Goal: Information Seeking & Learning: Learn about a topic

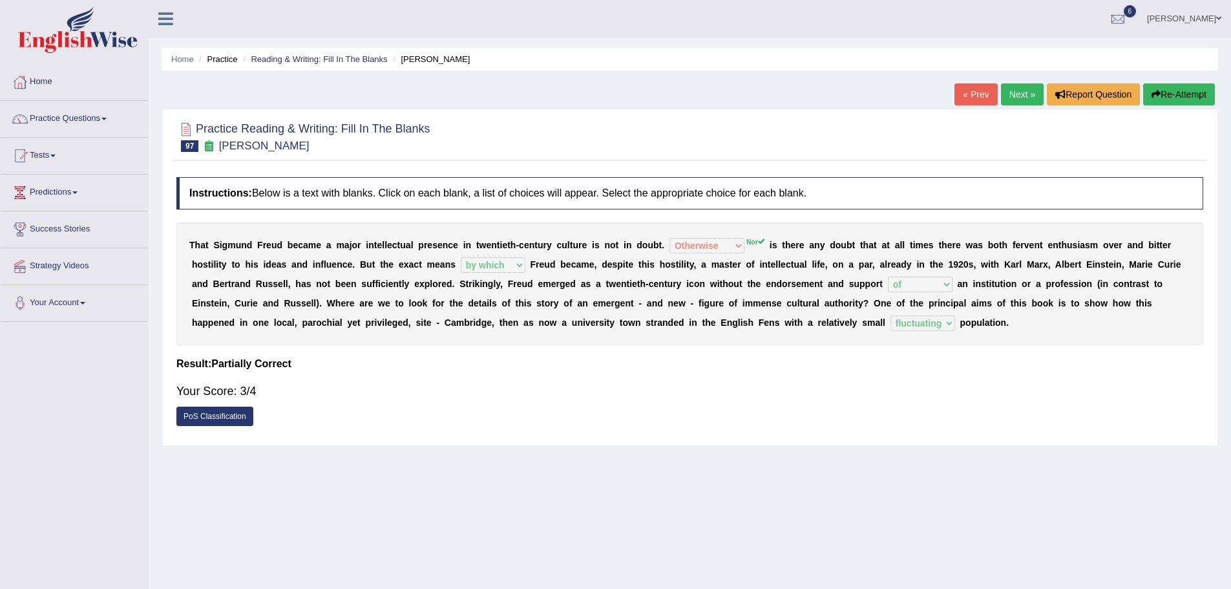
select select "Otherwise"
select select "by which"
select select "of"
select select "fluctuating"
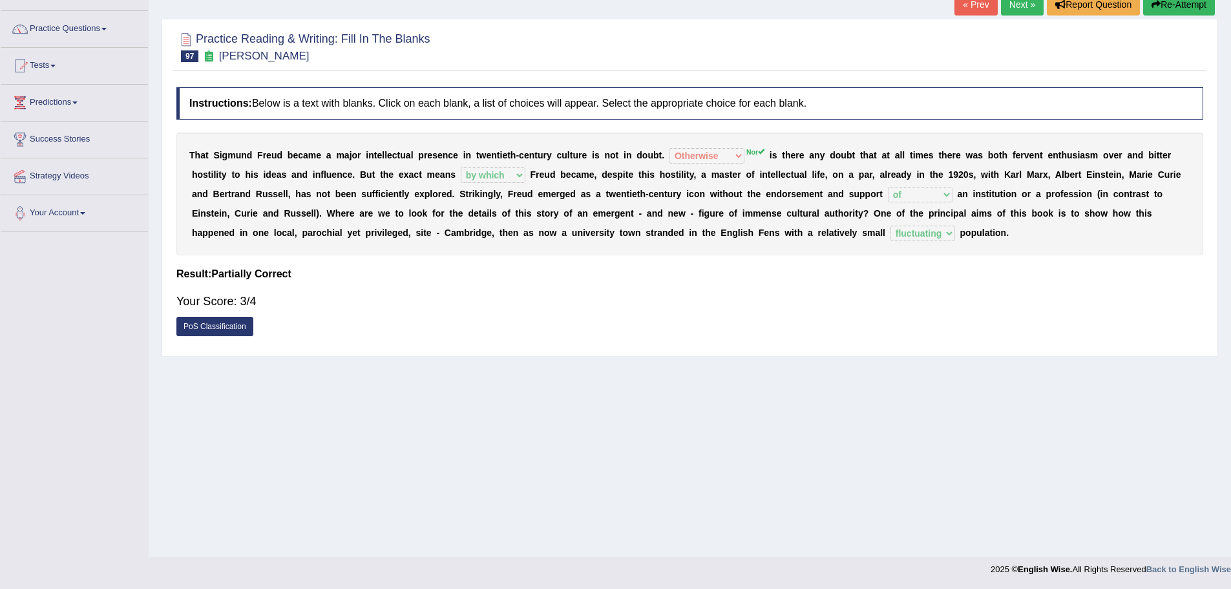
click at [1005, 6] on link "Next »" at bounding box center [1022, 5] width 43 height 22
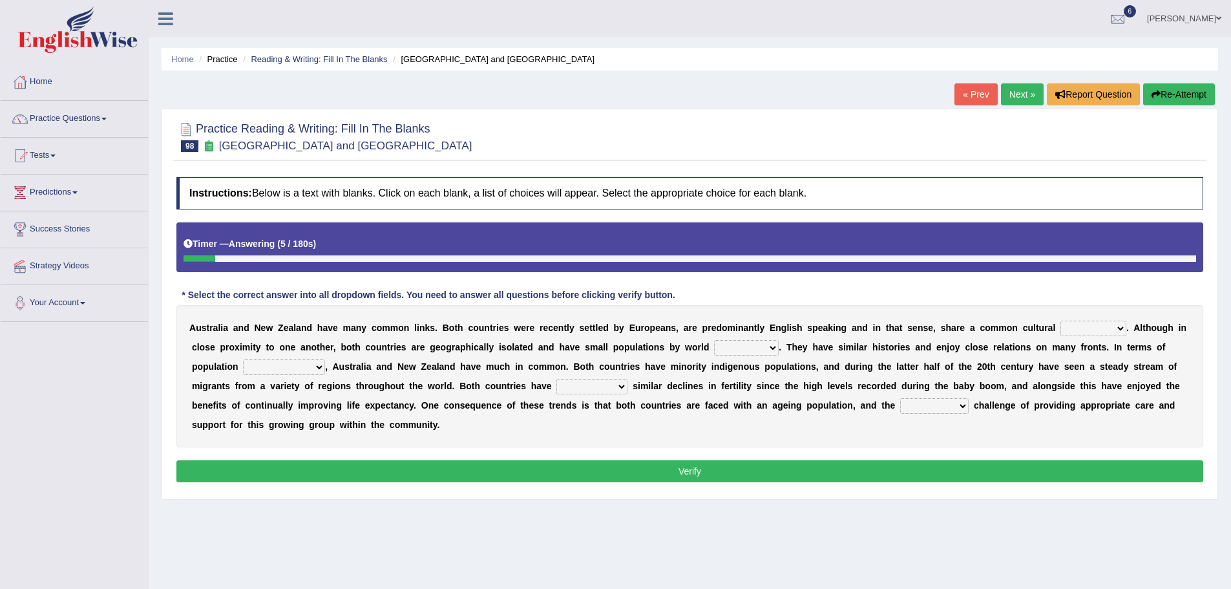
click at [1066, 326] on select "heritage history experience heritages" at bounding box center [1093, 329] width 66 height 16
select select "heritage"
click at [1060, 321] on select "heritage history experience heritages" at bounding box center [1093, 329] width 66 height 16
click at [1079, 332] on select "heritage history experience heritages" at bounding box center [1093, 329] width 66 height 16
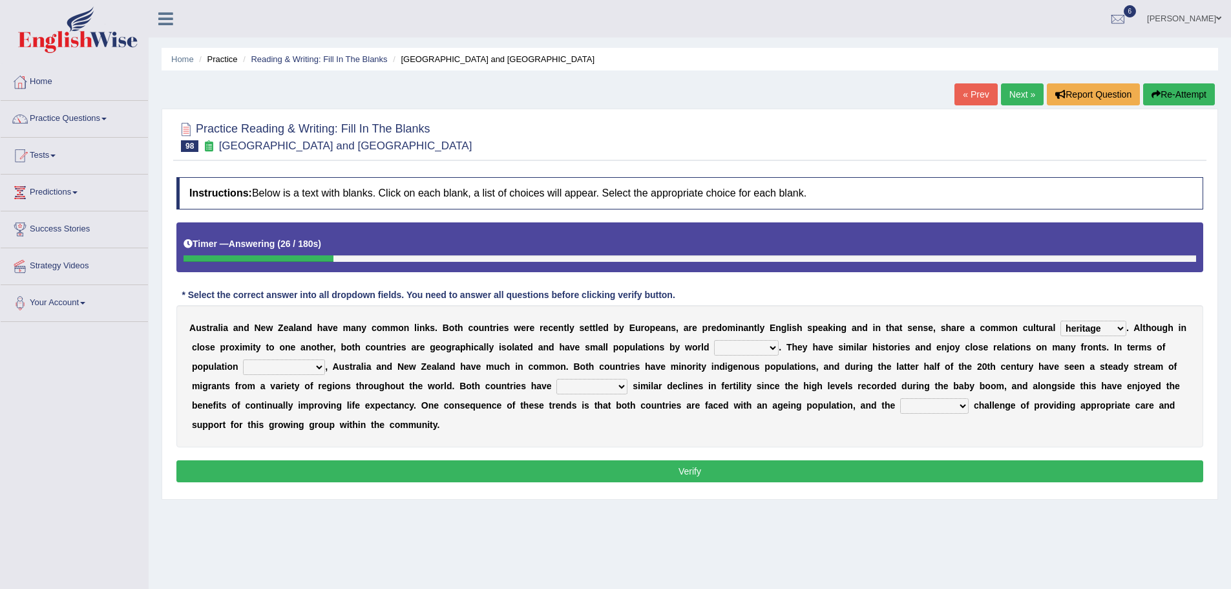
click at [750, 347] on select "standards classes methods subjects" at bounding box center [746, 348] width 65 height 16
select select "standards"
click at [714, 340] on select "standards classes methods subjects" at bounding box center [746, 348] width 65 height 16
click at [311, 365] on select "characteristics features diversity defects" at bounding box center [284, 367] width 82 height 16
select select "diversity"
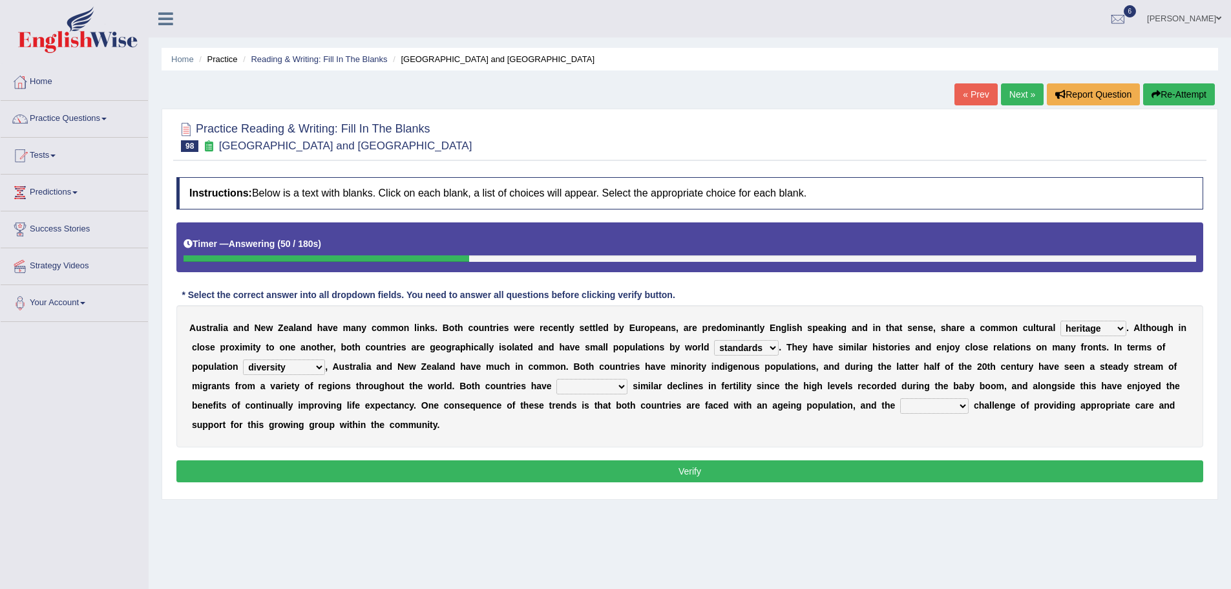
click at [243, 359] on select "characteristics features diversity defects" at bounding box center [284, 367] width 82 height 16
click at [576, 390] on select "experienced launched connected reached" at bounding box center [591, 387] width 71 height 16
select select "experienced"
click at [556, 379] on select "experienced launched connected reached" at bounding box center [591, 387] width 71 height 16
click at [927, 405] on select "associated association past coming" at bounding box center [934, 406] width 68 height 16
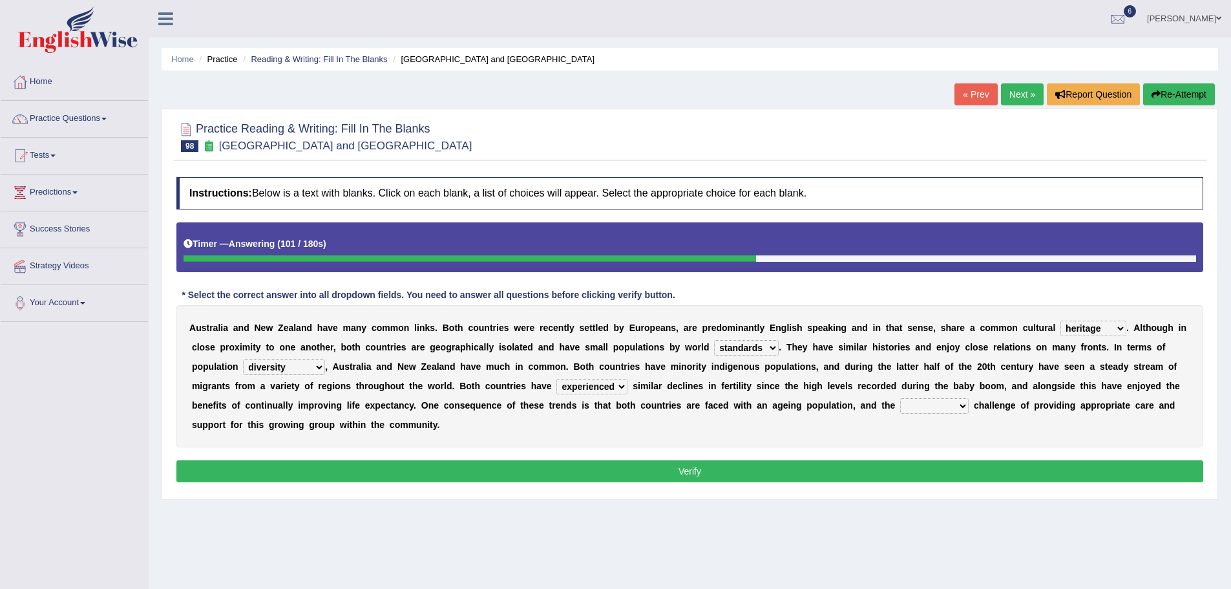
click at [927, 405] on select "associated association past coming" at bounding box center [934, 406] width 68 height 16
select select "associated"
click at [900, 398] on select "associated association past coming" at bounding box center [934, 406] width 68 height 16
click at [783, 472] on button "Verify" at bounding box center [689, 471] width 1027 height 22
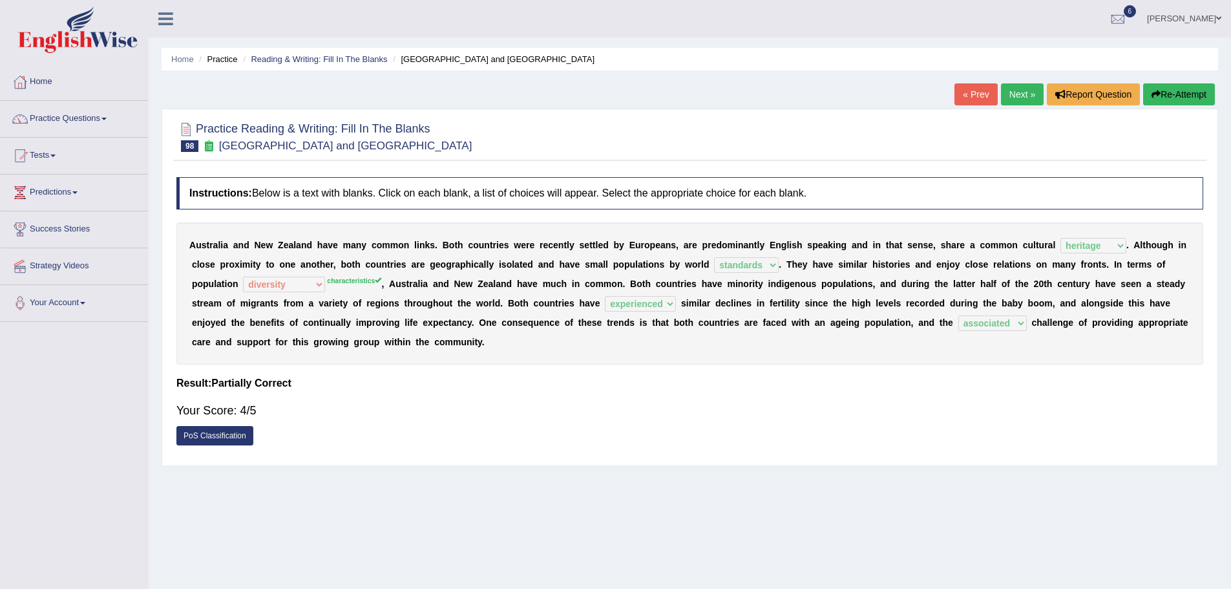
click at [1007, 87] on link "Next »" at bounding box center [1022, 94] width 43 height 22
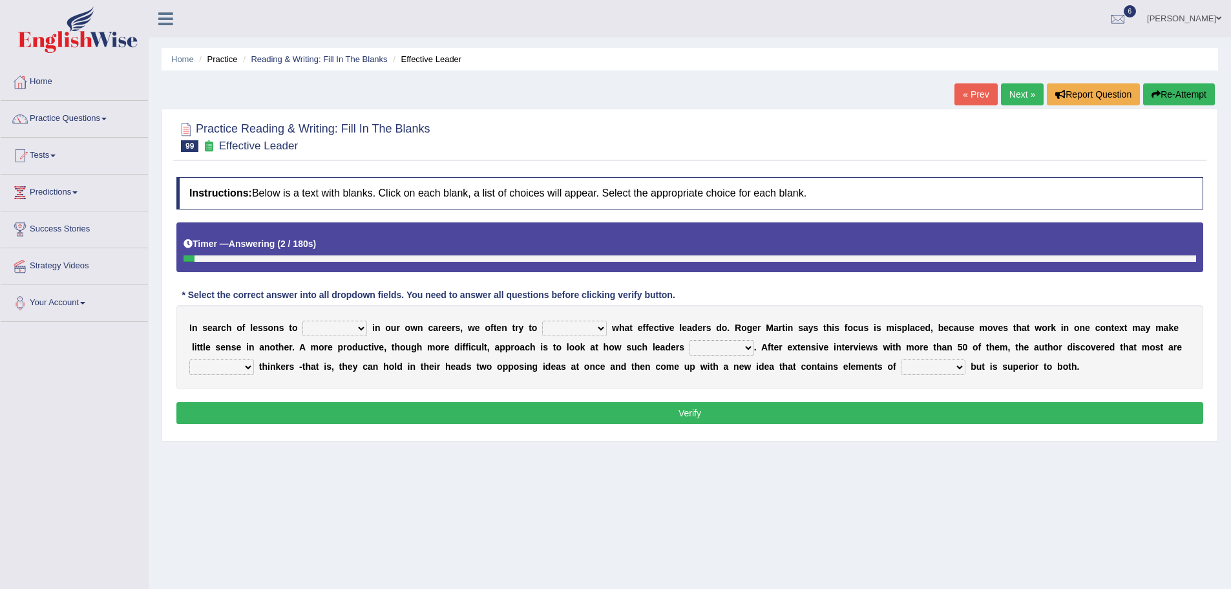
click at [317, 328] on select "request appeal apply solicit" at bounding box center [334, 329] width 65 height 16
select select "apply"
click at [302, 321] on select "request appeal apply solicit" at bounding box center [334, 329] width 65 height 16
click at [554, 325] on select "purge conspire ferret emulate" at bounding box center [574, 329] width 65 height 16
select select "conspire"
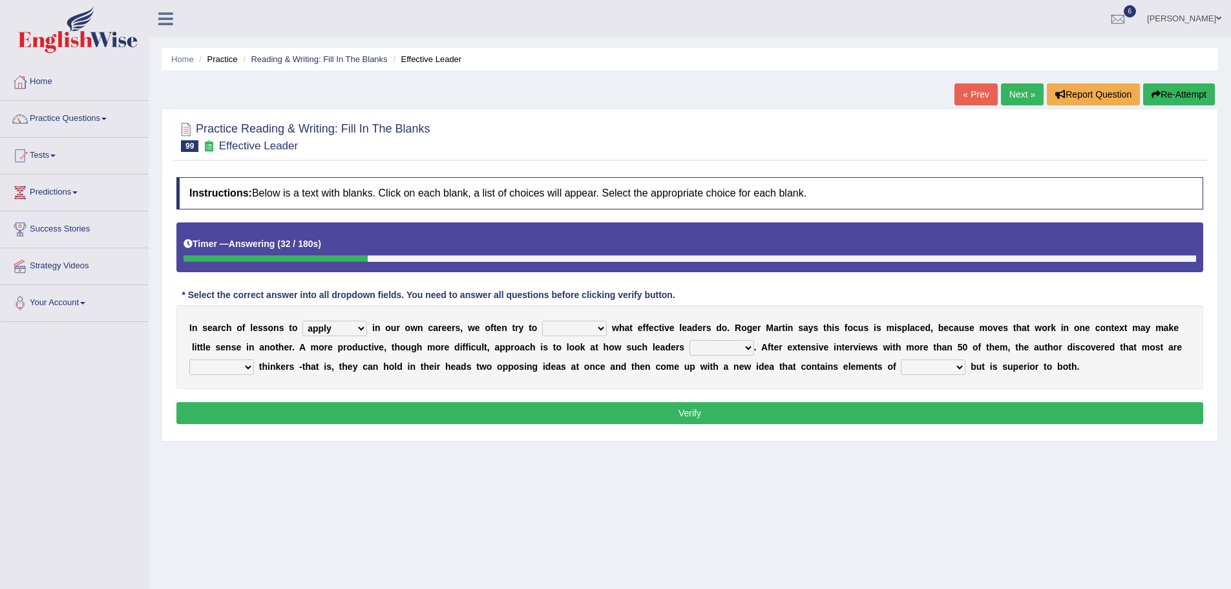
click at [542, 321] on select "purge conspire ferret emulate" at bounding box center [574, 329] width 65 height 16
click at [731, 355] on select "opinion think view feel" at bounding box center [721, 348] width 65 height 16
click at [689, 340] on select "opinion think view feel" at bounding box center [721, 348] width 65 height 16
click at [733, 349] on select "opinion think view feel" at bounding box center [721, 348] width 65 height 16
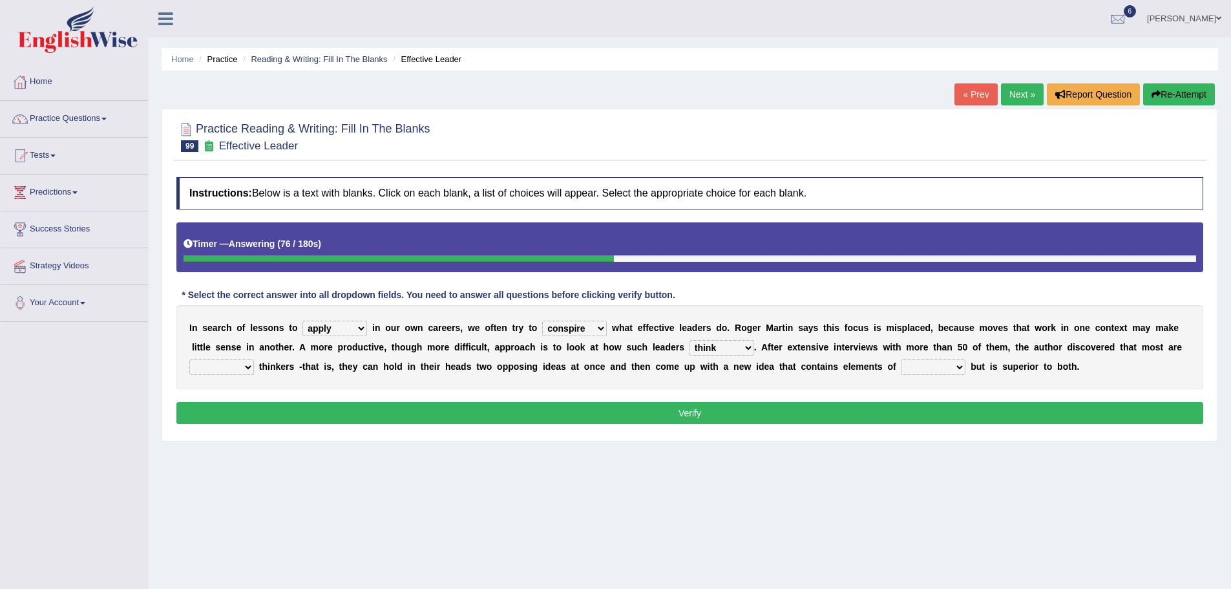
click at [742, 342] on select "opinion think view feel" at bounding box center [721, 348] width 65 height 16
click at [724, 437] on div "Practice Reading & Writing: Fill In The Blanks 99 Effective Leader Instructions…" at bounding box center [690, 275] width 1057 height 333
drag, startPoint x: 725, startPoint y: 346, endPoint x: 705, endPoint y: 426, distance: 82.6
click at [705, 426] on div "Instructions: Below is a text with blanks. Click on each blank, a list of choic…" at bounding box center [689, 303] width 1033 height 264
select select "feel"
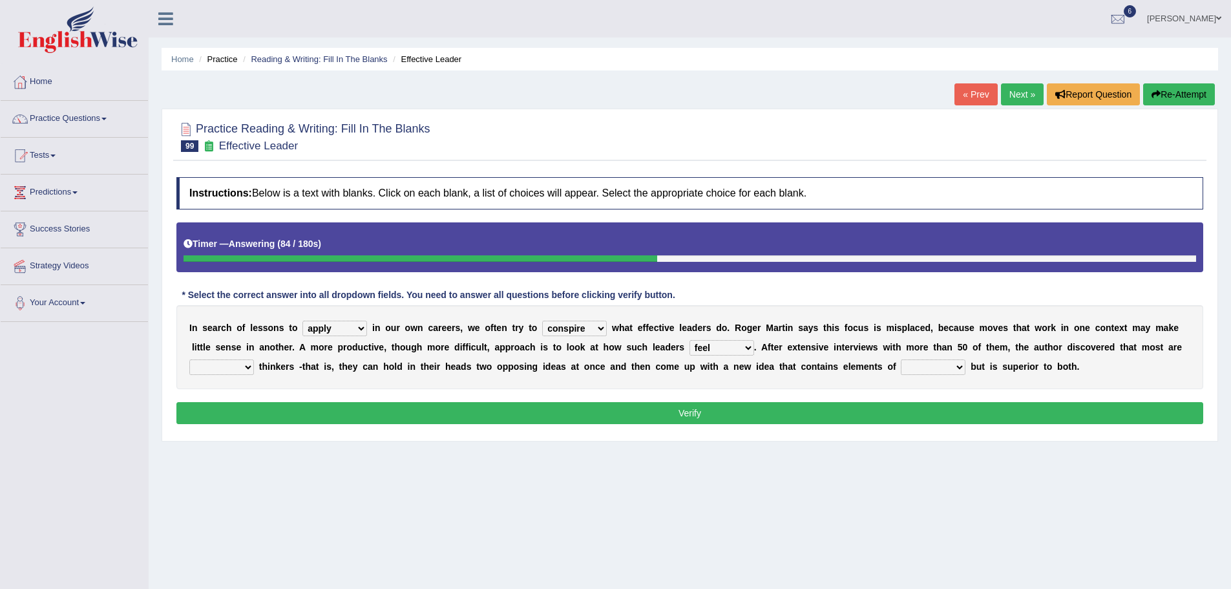
click at [689, 340] on select "opinion think view feel" at bounding box center [721, 348] width 65 height 16
click at [245, 362] on select "integrative leagued affiliated combined" at bounding box center [221, 367] width 65 height 16
select select "combined"
click at [189, 359] on select "integrative leagued affiliated combined" at bounding box center [221, 367] width 65 height 16
click at [923, 366] on select "which all each every" at bounding box center [933, 367] width 65 height 16
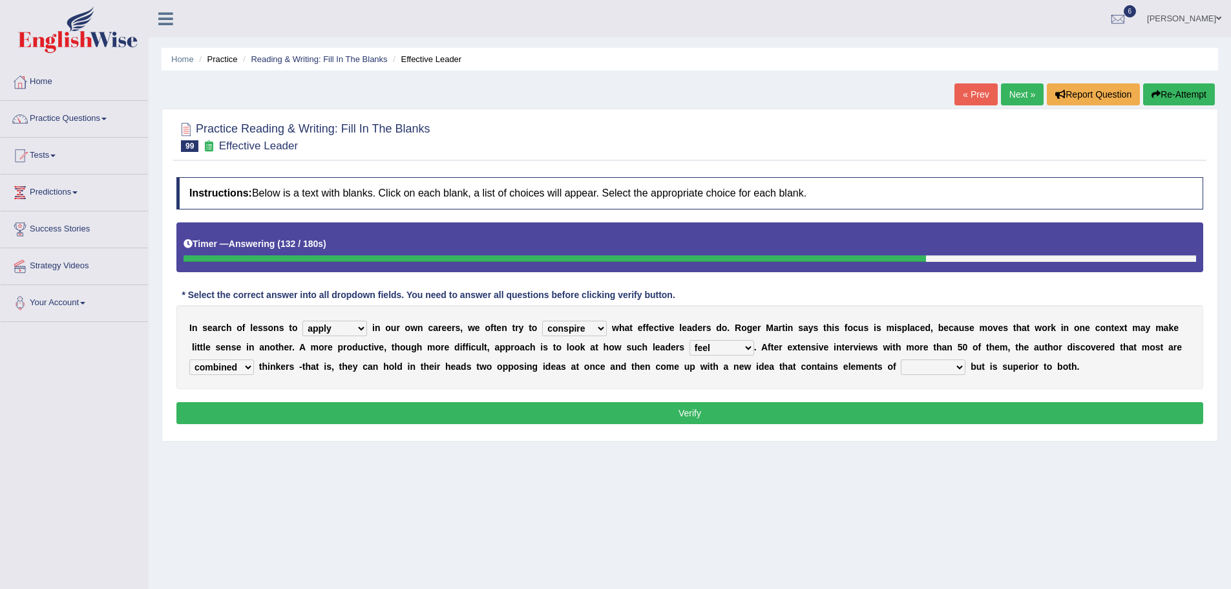
select select "each"
click at [901, 359] on select "which all each every" at bounding box center [933, 367] width 65 height 16
click at [711, 346] on select "opinion think view feel" at bounding box center [721, 348] width 65 height 16
select select "think"
click at [689, 340] on select "opinion think view feel" at bounding box center [721, 348] width 65 height 16
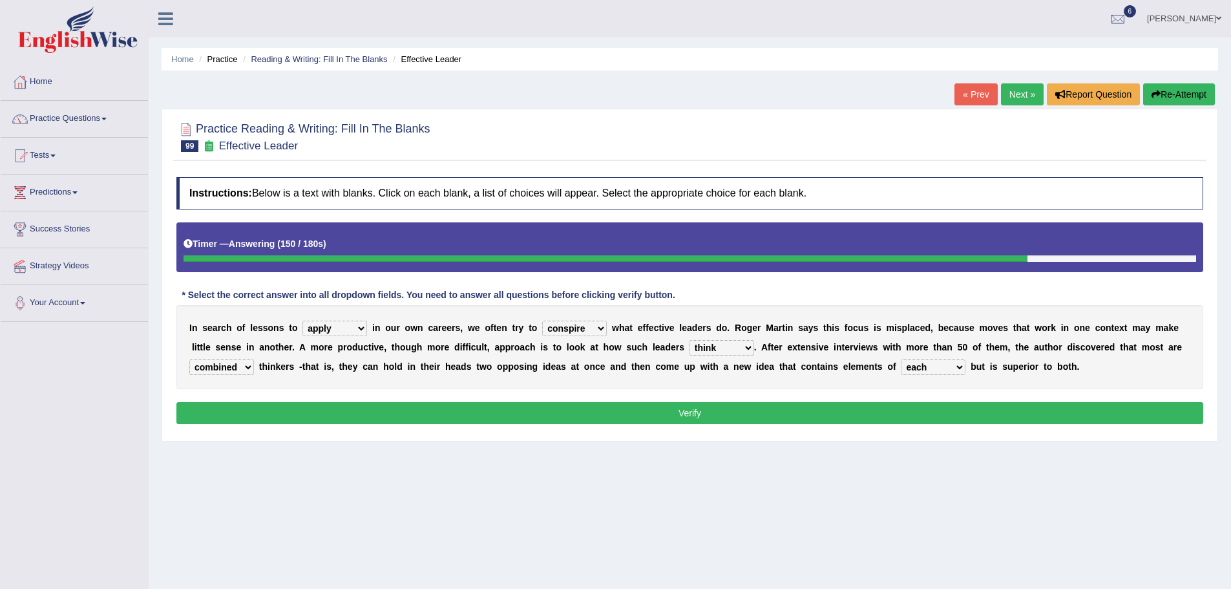
click at [691, 413] on button "Verify" at bounding box center [689, 413] width 1027 height 22
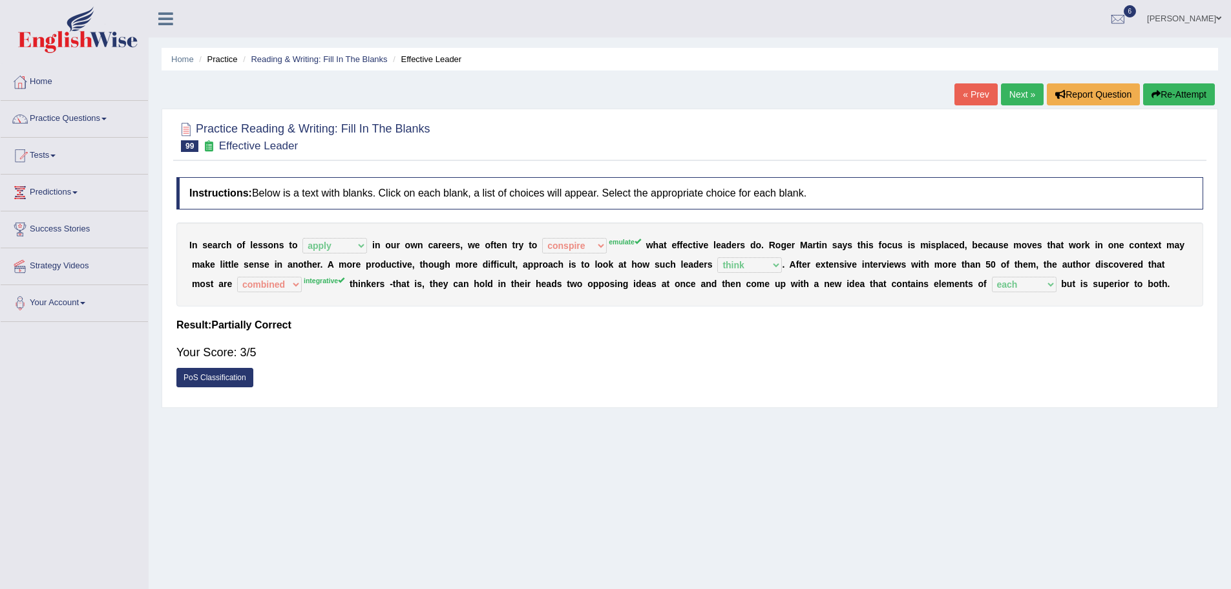
click at [1023, 92] on link "Next »" at bounding box center [1022, 94] width 43 height 22
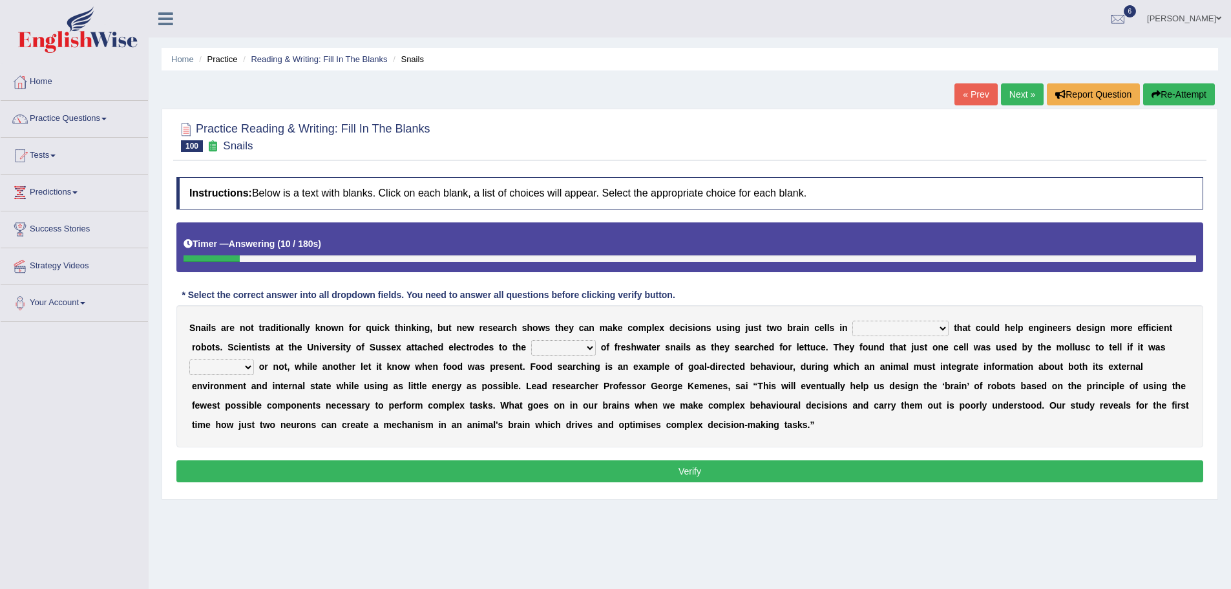
click at [274, 392] on div "S n a i l s a r e n o t t r a d i t i o n a l l y k n o w n f o r q u i c k t h…" at bounding box center [689, 376] width 1027 height 142
click at [869, 327] on select "decisions findings results recommendations" at bounding box center [900, 329] width 96 height 16
select select "findings"
click at [852, 321] on select "decisions findings results recommendations" at bounding box center [900, 329] width 96 height 16
click at [546, 343] on select "heads brains skulls top" at bounding box center [563, 348] width 65 height 16
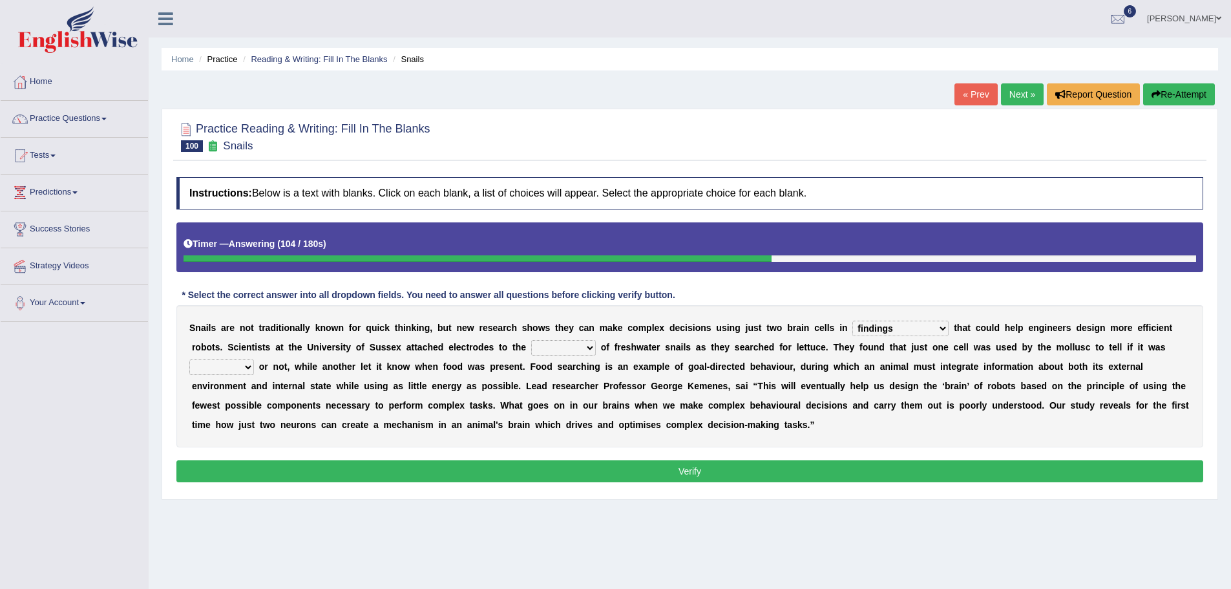
select select "heads"
click at [531, 340] on select "heads brains skulls top" at bounding box center [563, 348] width 65 height 16
click at [214, 368] on select "empty hungry full satisfied" at bounding box center [221, 367] width 65 height 16
select select "hungry"
click at [189, 359] on select "empty hungry full satisfied" at bounding box center [221, 367] width 65 height 16
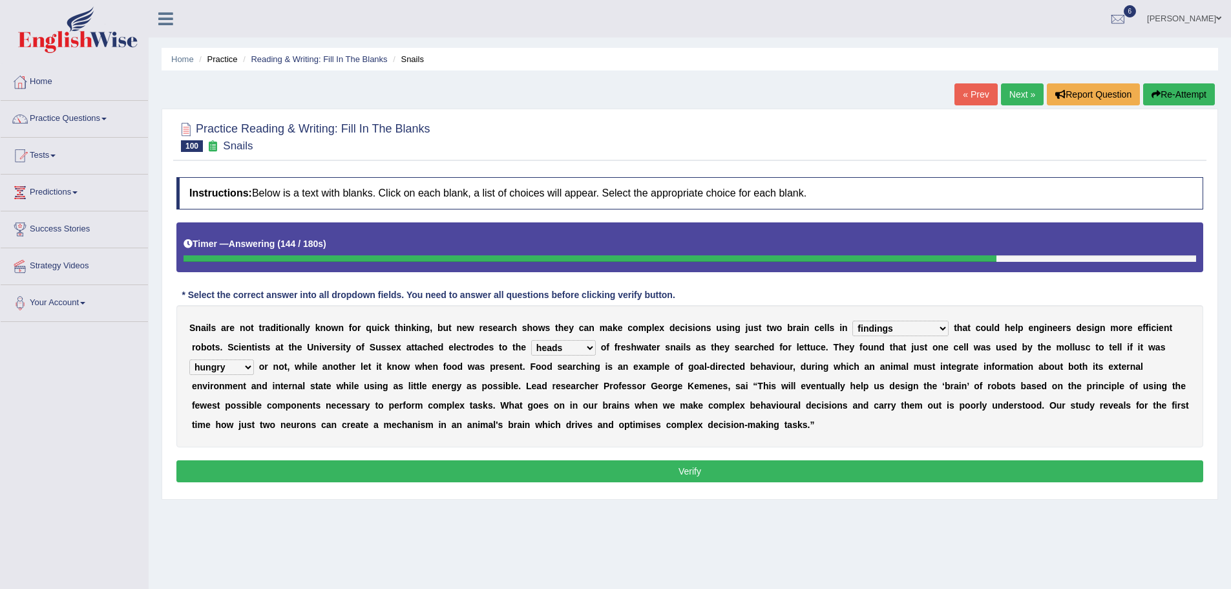
click at [586, 344] on select "heads brains skulls top" at bounding box center [563, 348] width 65 height 16
click at [618, 474] on button "Verify" at bounding box center [689, 471] width 1027 height 22
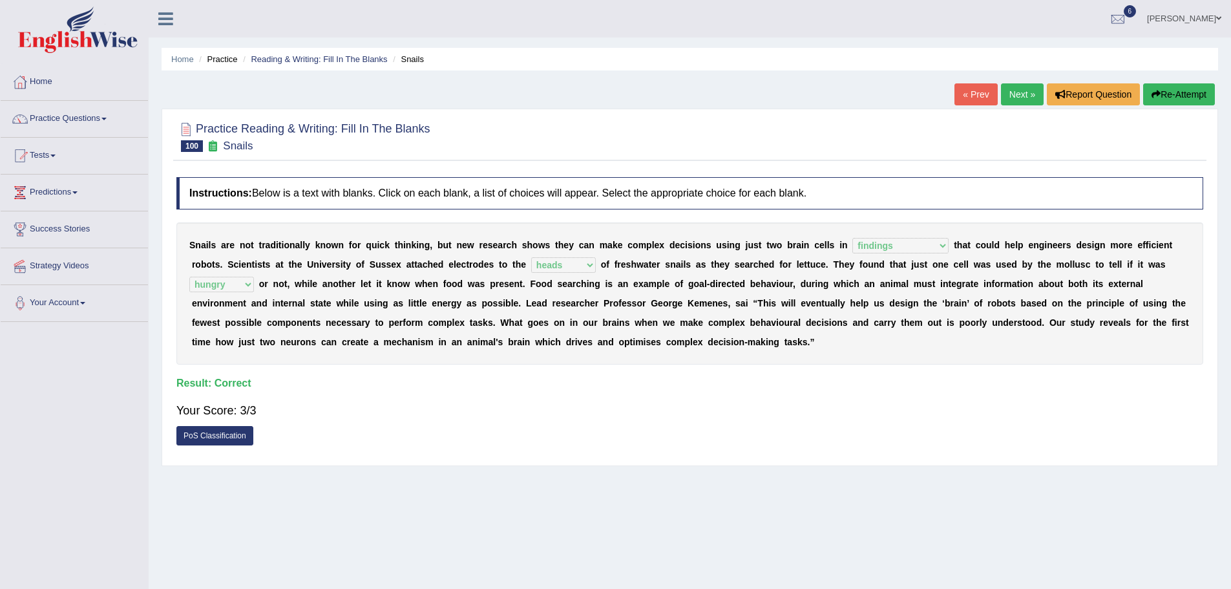
click at [1020, 83] on link "Next »" at bounding box center [1022, 94] width 43 height 22
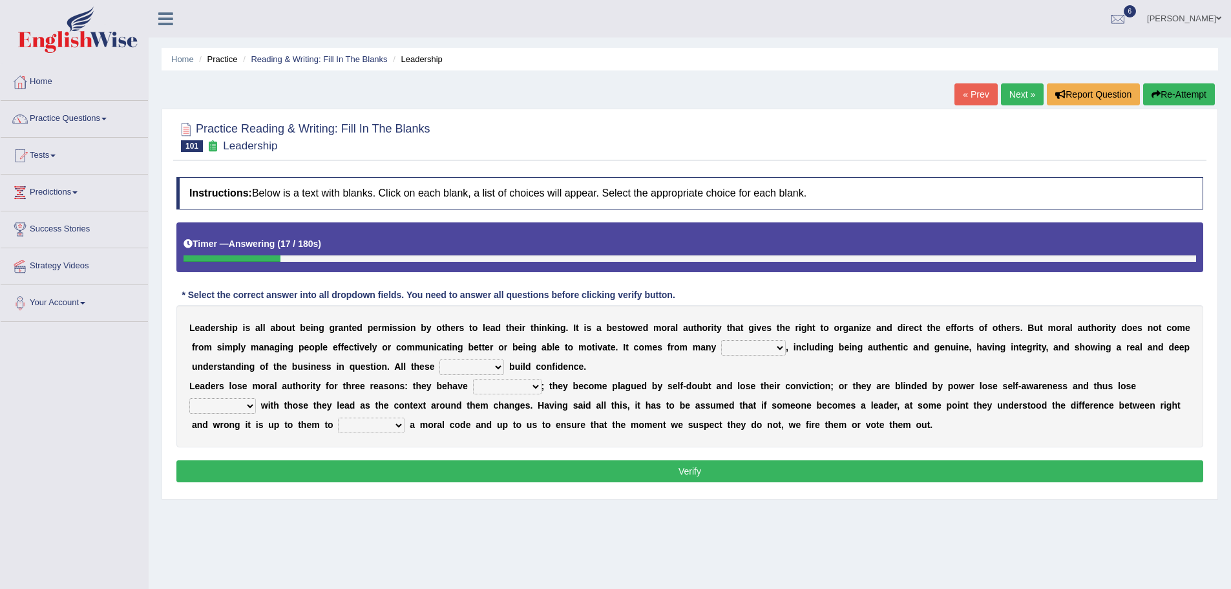
click at [742, 350] on select "sources items stamps supports" at bounding box center [753, 348] width 65 height 16
click at [721, 340] on select "sources items stamps supports" at bounding box center [753, 348] width 65 height 16
click at [772, 346] on select "sources items stamps supports" at bounding box center [753, 348] width 65 height 16
select select "supports"
click at [721, 340] on select "sources items stamps supports" at bounding box center [753, 348] width 65 height 16
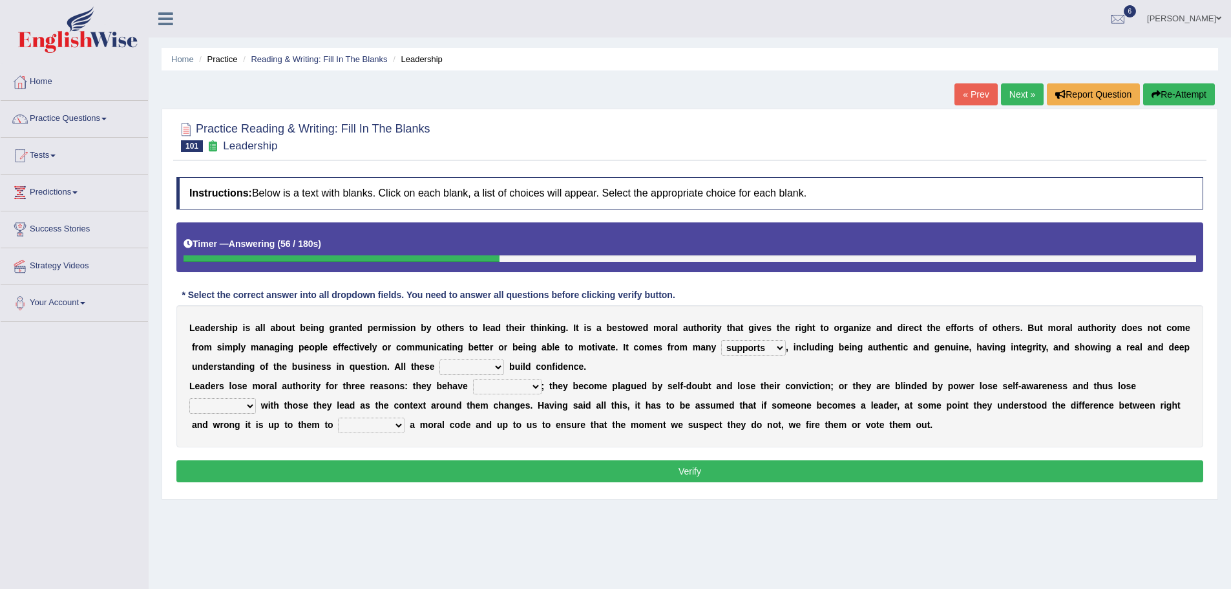
click at [447, 363] on select "faith answers factors parts" at bounding box center [471, 367] width 65 height 16
select select "factors"
click at [439, 359] on select "faith answers factors parts" at bounding box center [471, 367] width 65 height 16
click at [485, 388] on select "usually unethically falsely unexpected" at bounding box center [507, 387] width 68 height 16
select select "falsely"
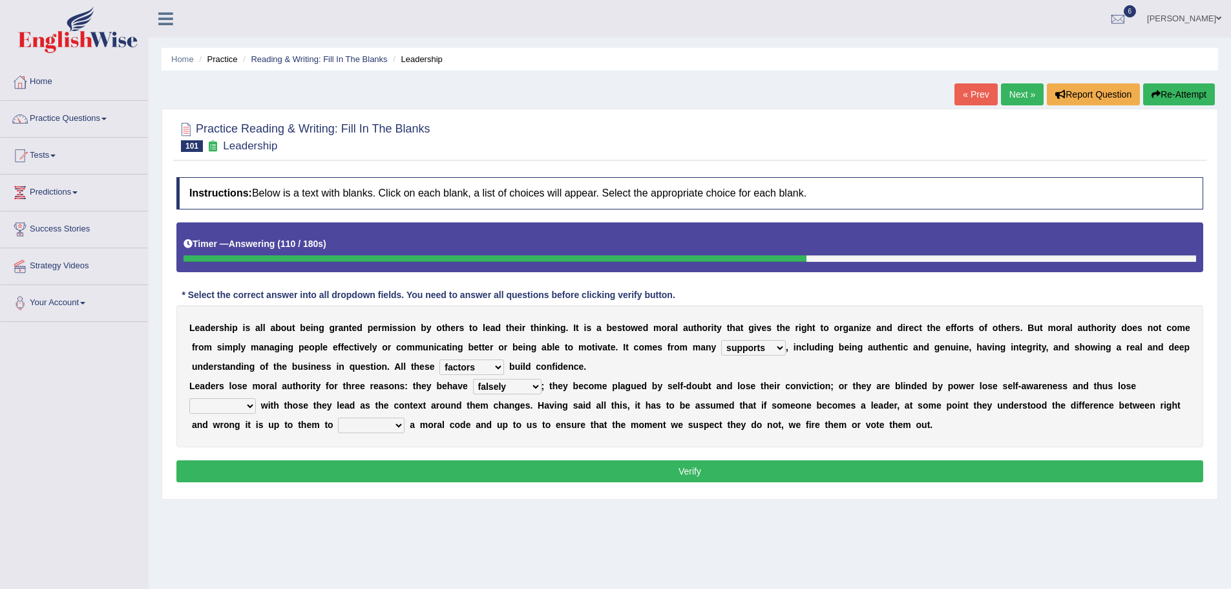
click at [473, 379] on select "usually unethically falsely unexpected" at bounding box center [507, 387] width 68 height 16
click at [247, 405] on select "connect connected disconnect connection" at bounding box center [222, 406] width 67 height 16
select select "connection"
click at [189, 398] on select "connect connected disconnect connection" at bounding box center [222, 406] width 67 height 16
click at [368, 423] on select "abide in abide by abide to connection" at bounding box center [371, 425] width 67 height 16
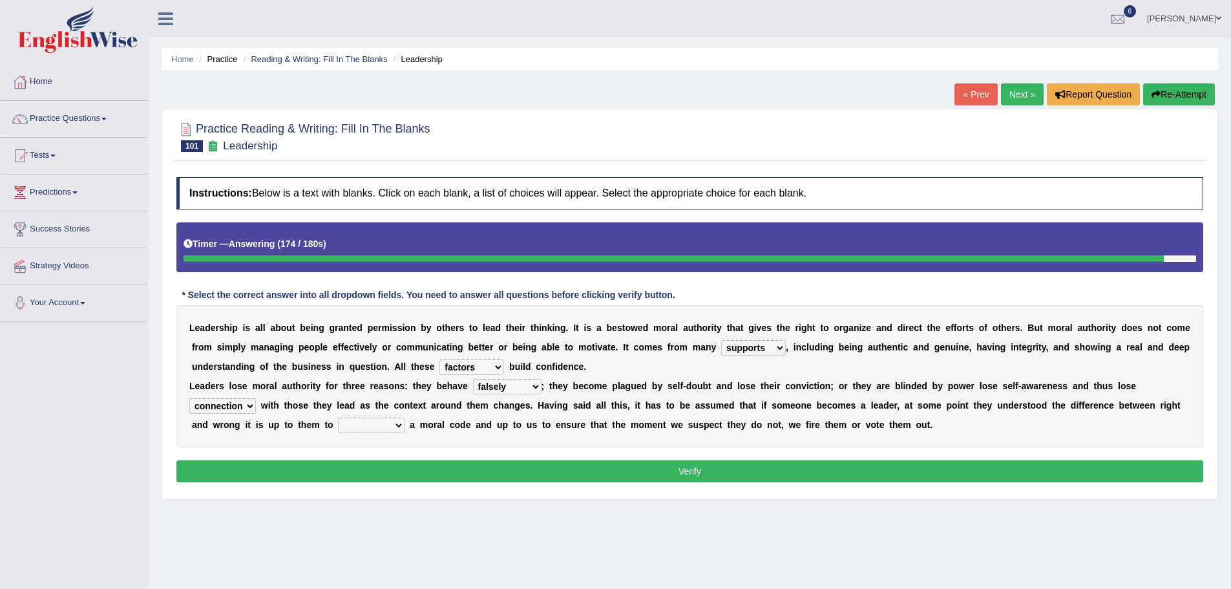
select select "abide by"
click at [338, 417] on select "abide in abide by abide to connection" at bounding box center [371, 425] width 67 height 16
click at [377, 470] on button "Verify" at bounding box center [689, 471] width 1027 height 22
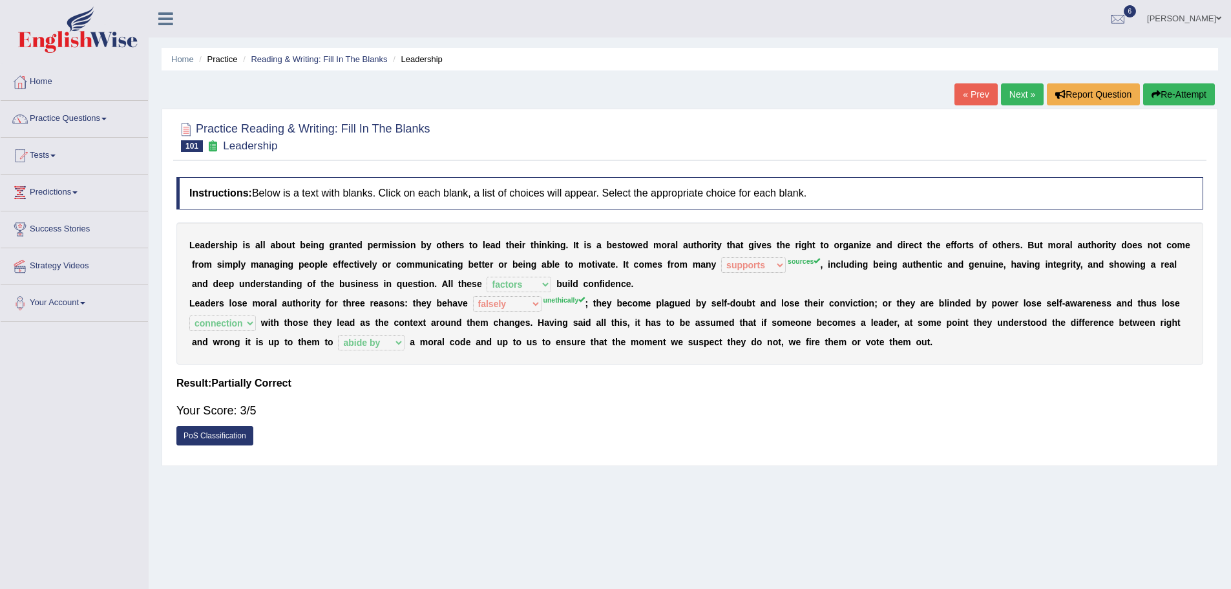
click at [1014, 90] on link "Next »" at bounding box center [1022, 94] width 43 height 22
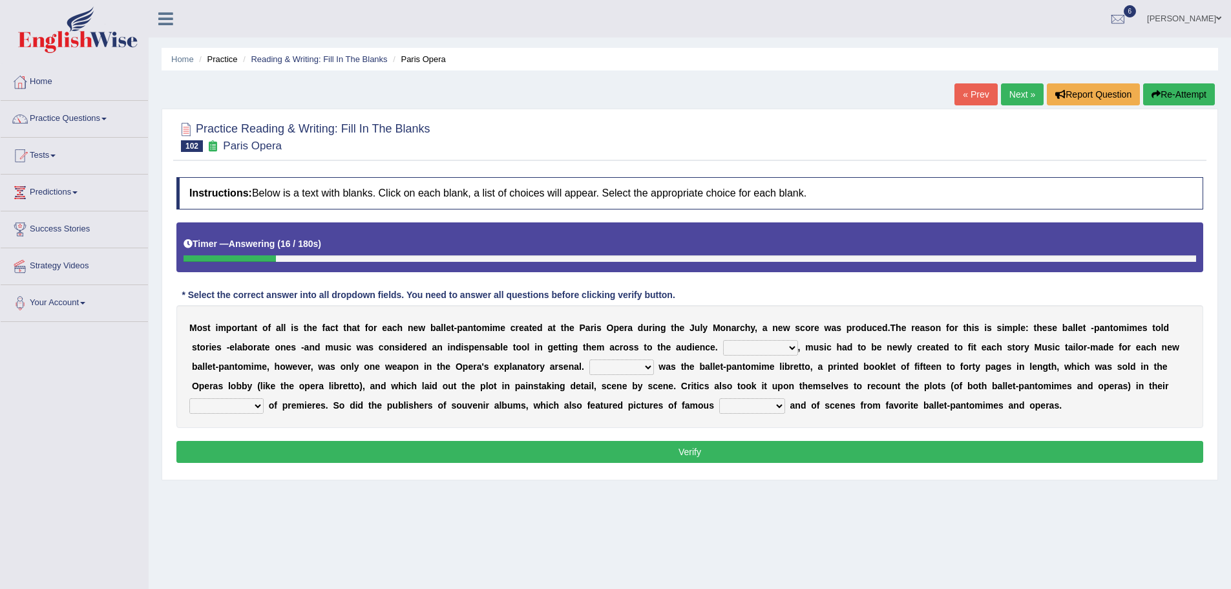
click at [743, 342] on select "However Nevertheless In fact Therefore" at bounding box center [760, 348] width 75 height 16
click at [723, 340] on select "However Nevertheless In fact Therefore" at bounding box center [760, 348] width 75 height 16
click at [776, 348] on select "However Nevertheless In fact Therefore" at bounding box center [760, 348] width 75 height 16
select select "Therefore"
click at [723, 340] on select "However Nevertheless In fact Therefore" at bounding box center [760, 348] width 75 height 16
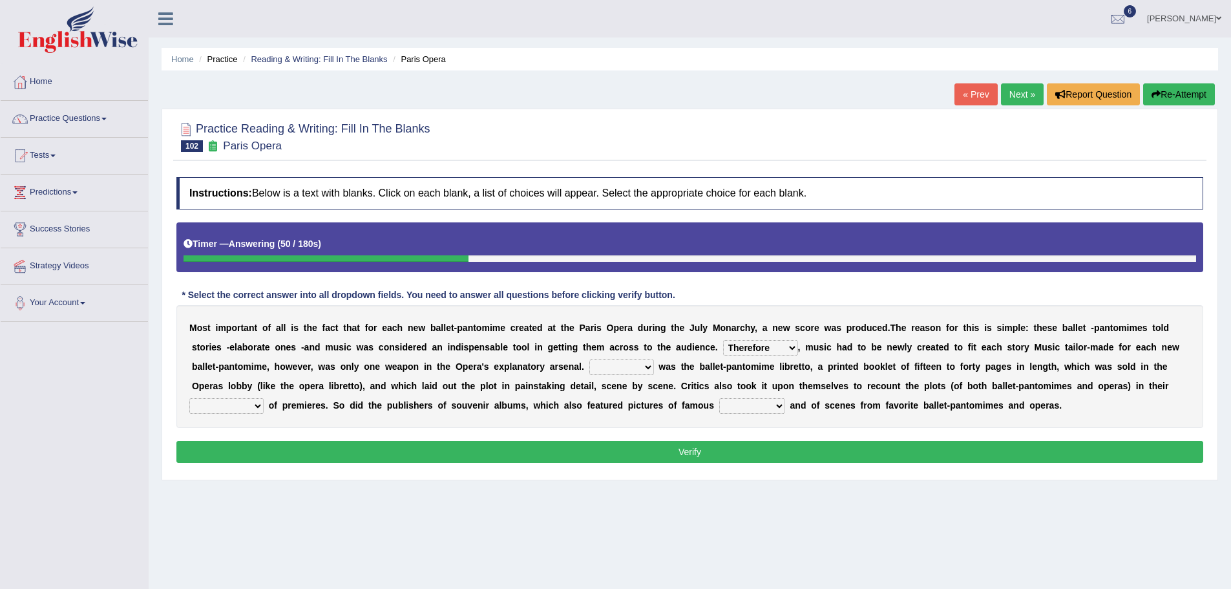
click at [620, 363] on select "Another Others It Also" at bounding box center [621, 367] width 65 height 16
select select "It"
click at [589, 359] on select "Another Others It Also" at bounding box center [621, 367] width 65 height 16
click at [238, 407] on select "views reviews overviews supervisions" at bounding box center [226, 406] width 74 height 16
select select "views"
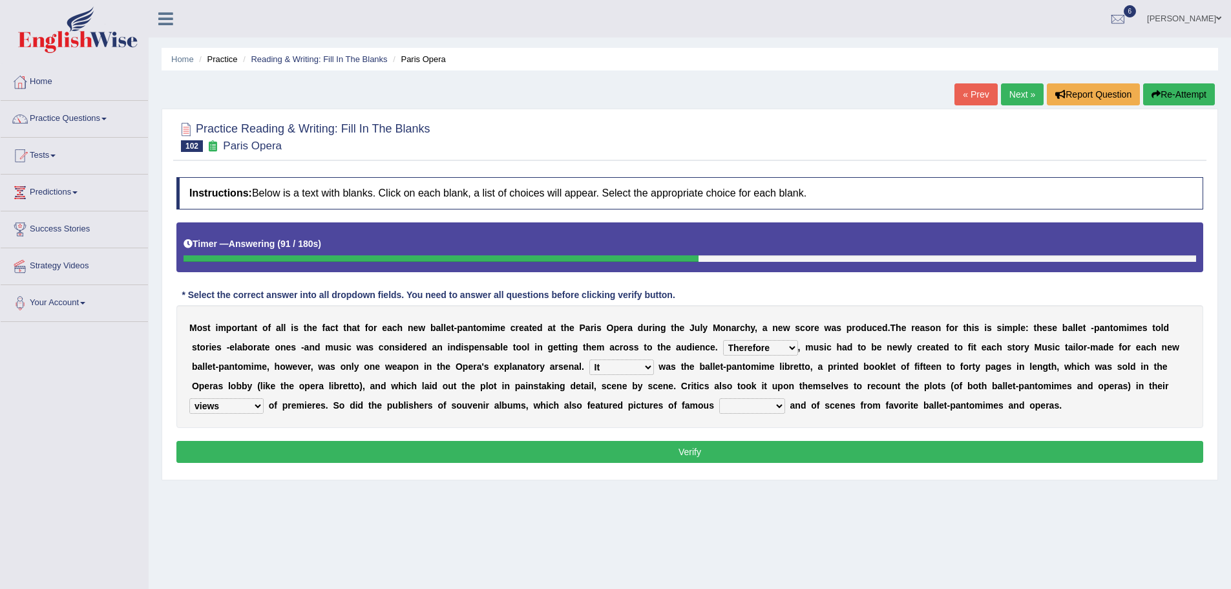
click at [189, 398] on select "views reviews overviews supervisions" at bounding box center [226, 406] width 74 height 16
click at [737, 400] on select "teachers students performers drivers" at bounding box center [752, 406] width 66 height 16
select select "performers"
click at [719, 398] on select "teachers students performers drivers" at bounding box center [752, 406] width 66 height 16
click at [724, 451] on button "Verify" at bounding box center [689, 452] width 1027 height 22
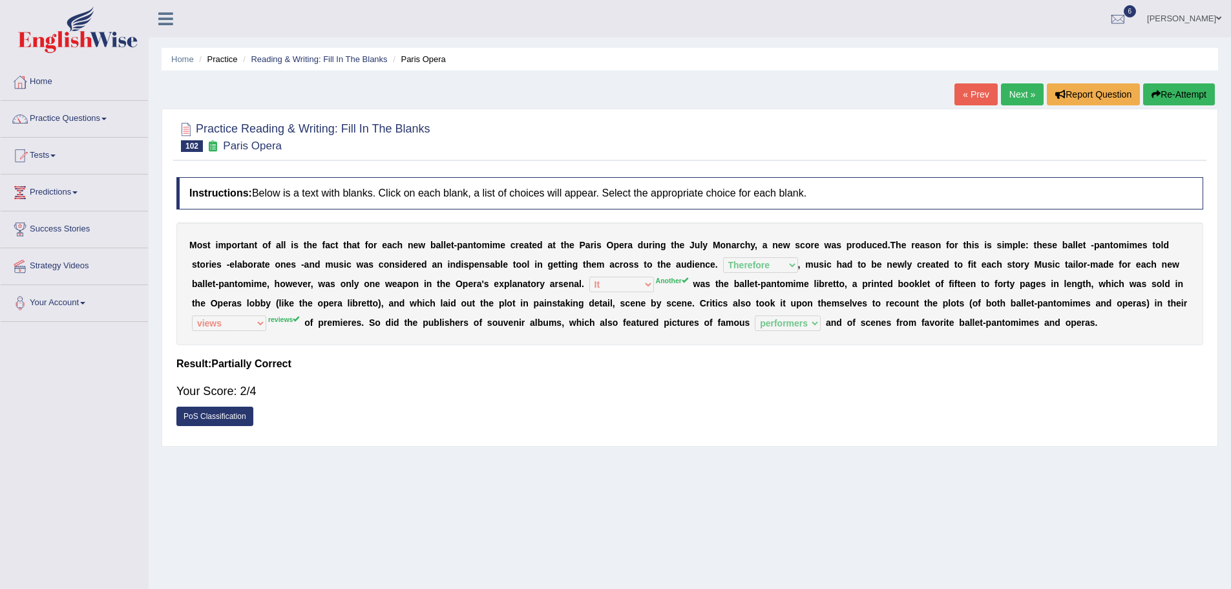
click at [1000, 89] on div "« Prev Next » Report Question Re-Attempt" at bounding box center [1086, 95] width 264 height 25
click at [1001, 89] on link "Next »" at bounding box center [1022, 94] width 43 height 22
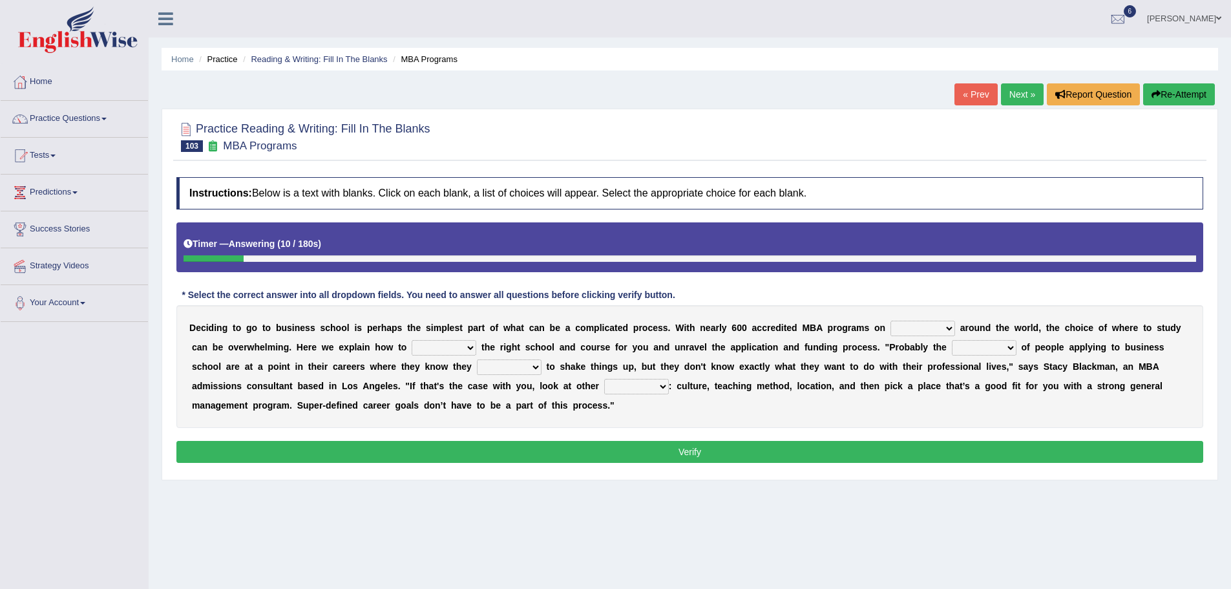
click at [905, 332] on select "offer provide give take" at bounding box center [922, 329] width 65 height 16
select select "offer"
click at [890, 321] on select "offer provide give take" at bounding box center [922, 329] width 65 height 16
click at [923, 324] on select "offer provide give take" at bounding box center [922, 329] width 65 height 16
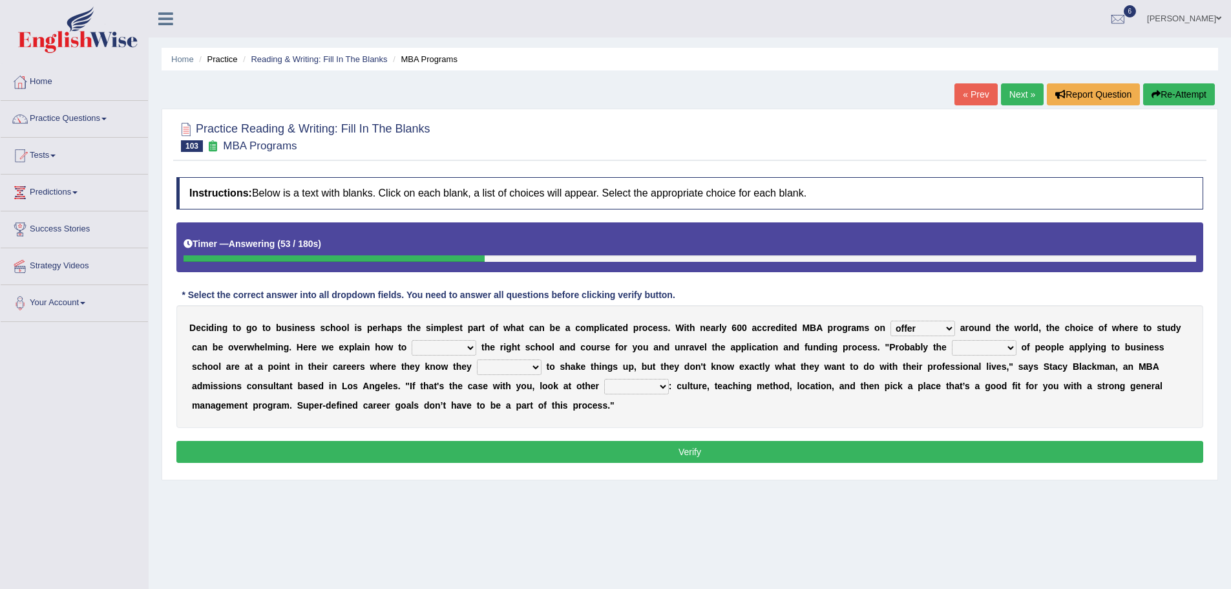
click at [432, 347] on select "recognize select choose identify" at bounding box center [444, 348] width 65 height 16
select select "choose"
click at [412, 340] on select "recognize select choose identify" at bounding box center [444, 348] width 65 height 16
click at [967, 351] on select "few many majority minority" at bounding box center [984, 348] width 65 height 16
select select "majority"
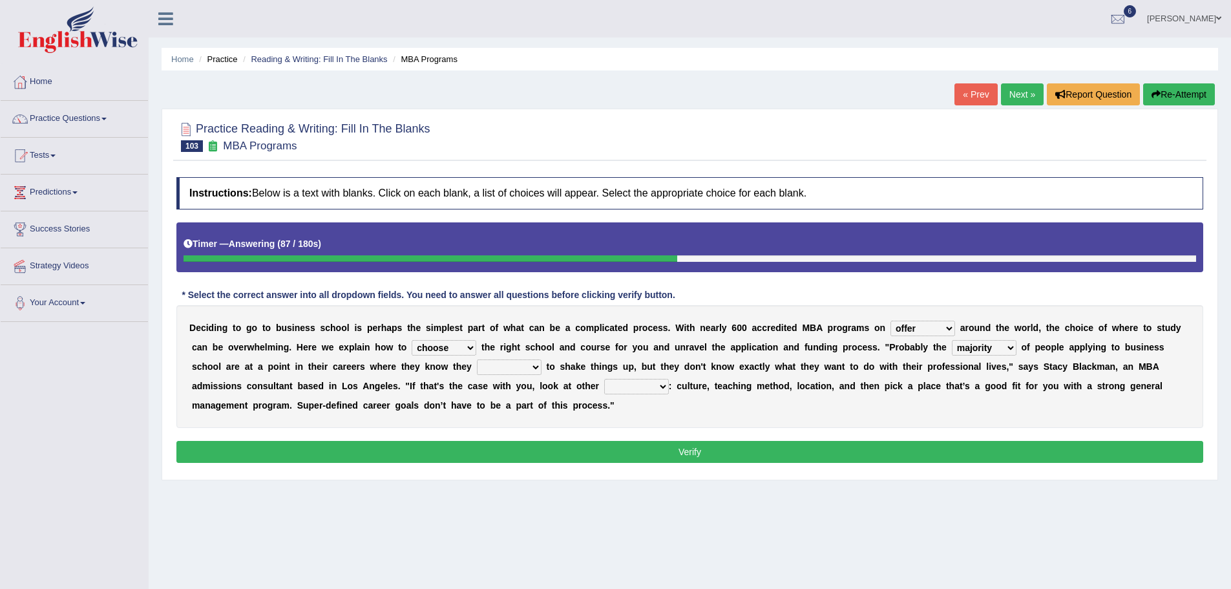
click at [952, 340] on select "few many majority minority" at bounding box center [984, 348] width 65 height 16
click at [494, 368] on select "expect plan want choose" at bounding box center [509, 367] width 65 height 16
select select "want"
click at [477, 359] on select "expect plan want choose" at bounding box center [509, 367] width 65 height 16
click at [631, 385] on select "standards factors rules criteria" at bounding box center [636, 387] width 65 height 16
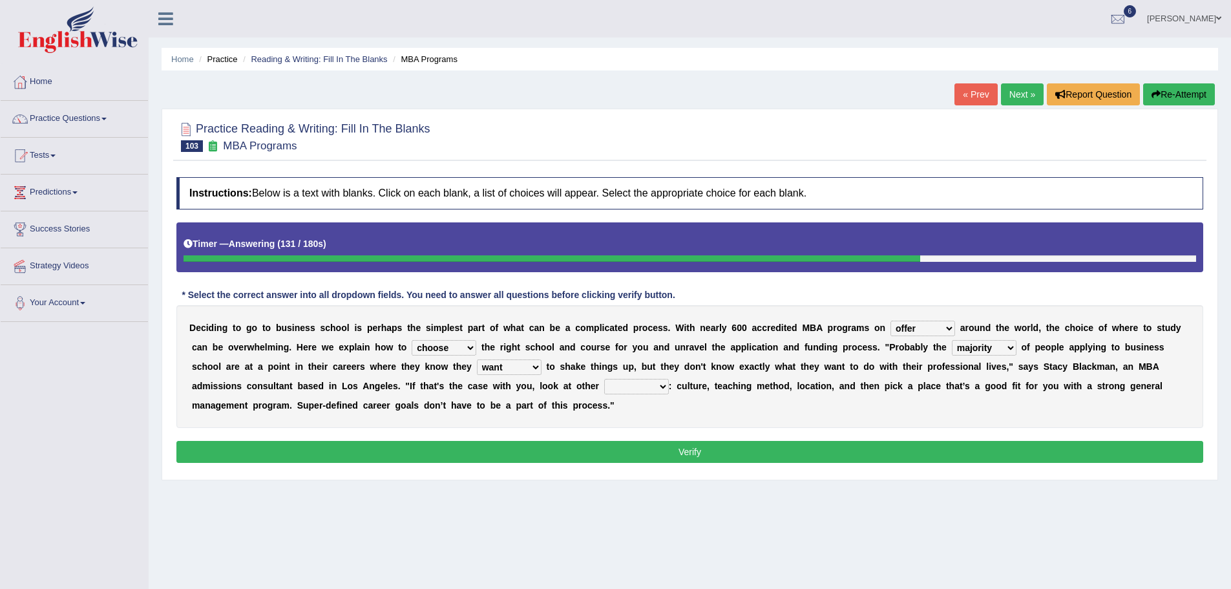
select select "factors"
click at [604, 379] on select "standards factors rules criteria" at bounding box center [636, 387] width 65 height 16
click at [677, 452] on button "Verify" at bounding box center [689, 452] width 1027 height 22
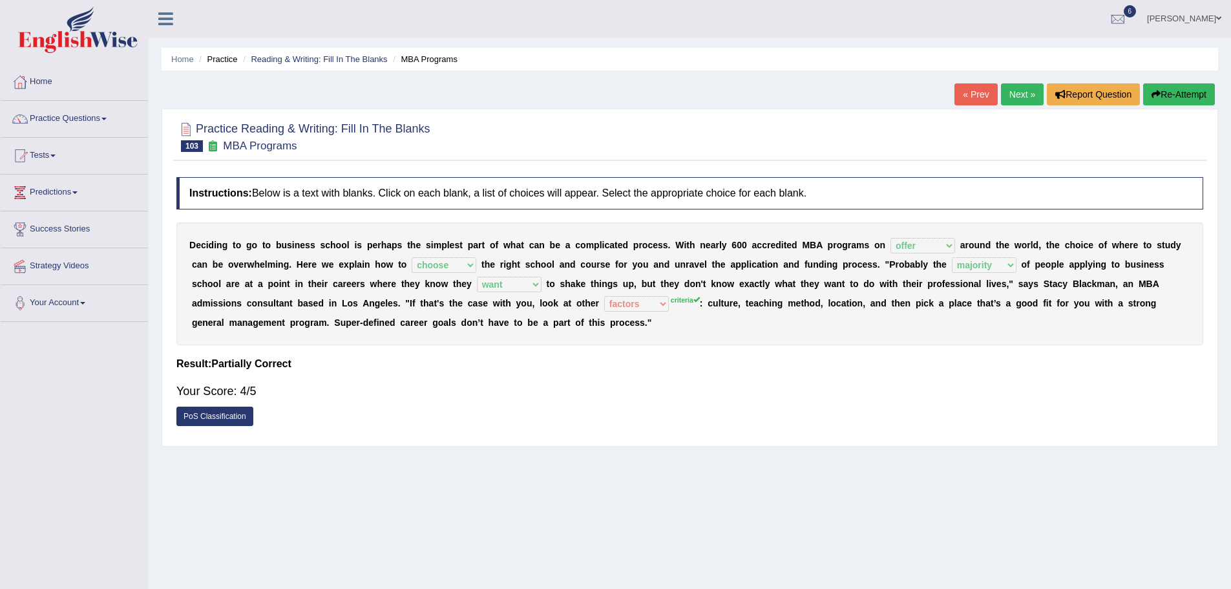
click at [1016, 92] on link "Next »" at bounding box center [1022, 94] width 43 height 22
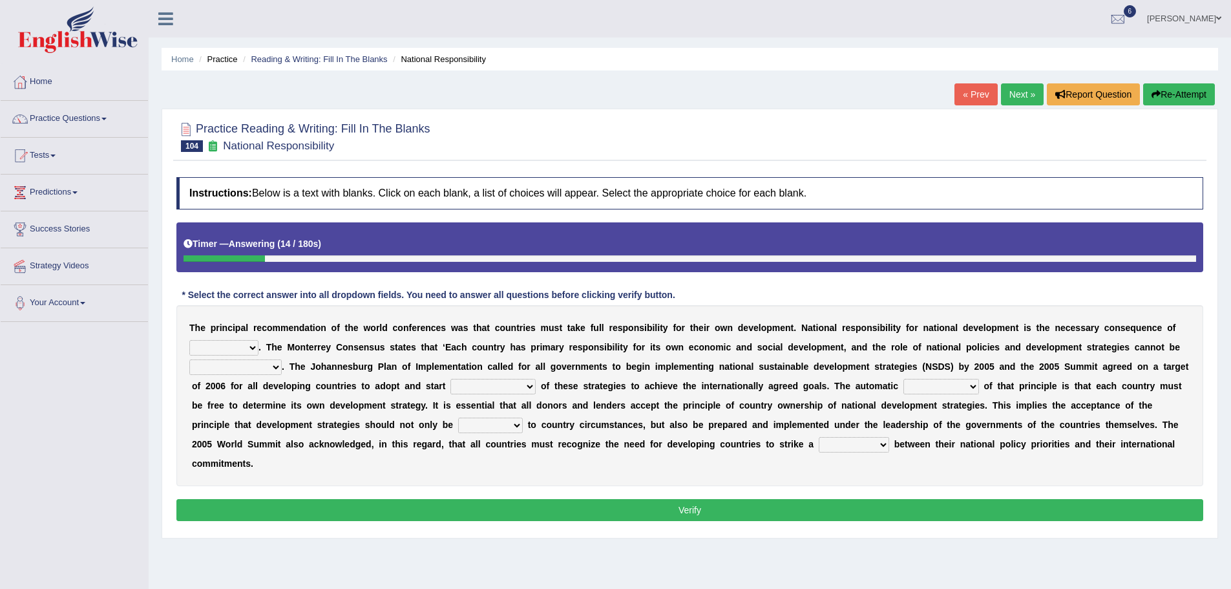
click at [237, 348] on select "hospitality sovereignty punctuality curiosity" at bounding box center [223, 348] width 69 height 16
select select "sovereignty"
click at [189, 340] on select "hospitality sovereignty punctuality curiosity" at bounding box center [223, 348] width 69 height 16
click at [263, 367] on select "employed enquired explored over-emphasized" at bounding box center [235, 367] width 92 height 16
select select "enquired"
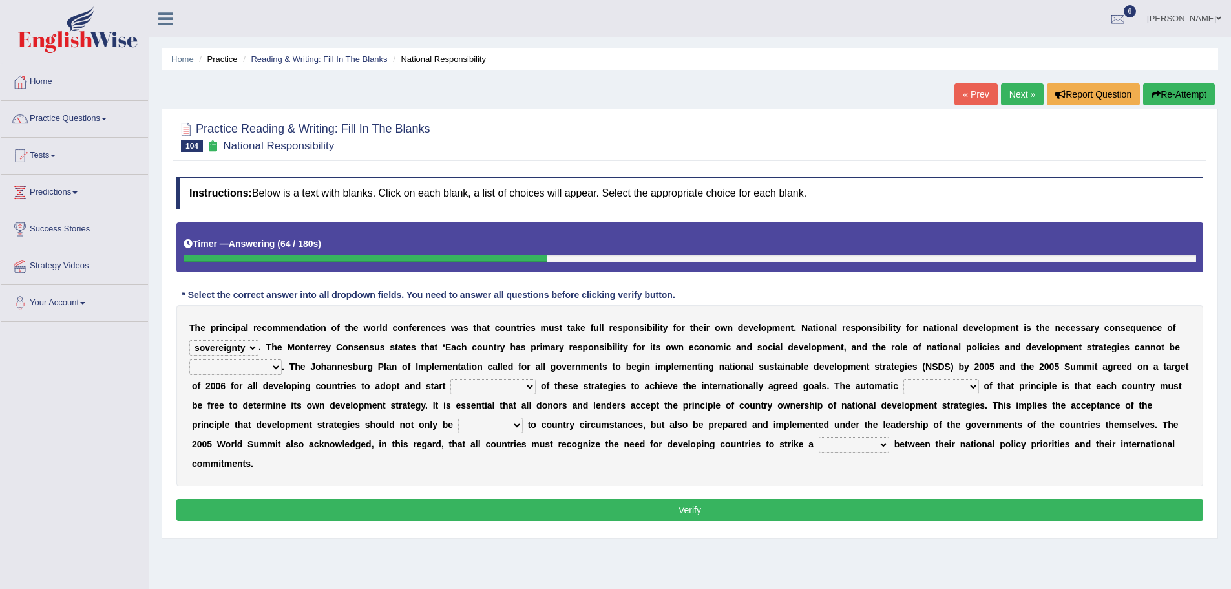
click at [189, 359] on select "employed enquired explored over-emphasized" at bounding box center [235, 367] width 92 height 16
click at [478, 386] on select "implementation policy implication implant" at bounding box center [492, 387] width 85 height 16
select select "implementation"
click at [450, 379] on select "implementation policy implication implant" at bounding box center [492, 387] width 85 height 16
click at [918, 380] on select "reason contradiction corollary collocation" at bounding box center [941, 387] width 76 height 16
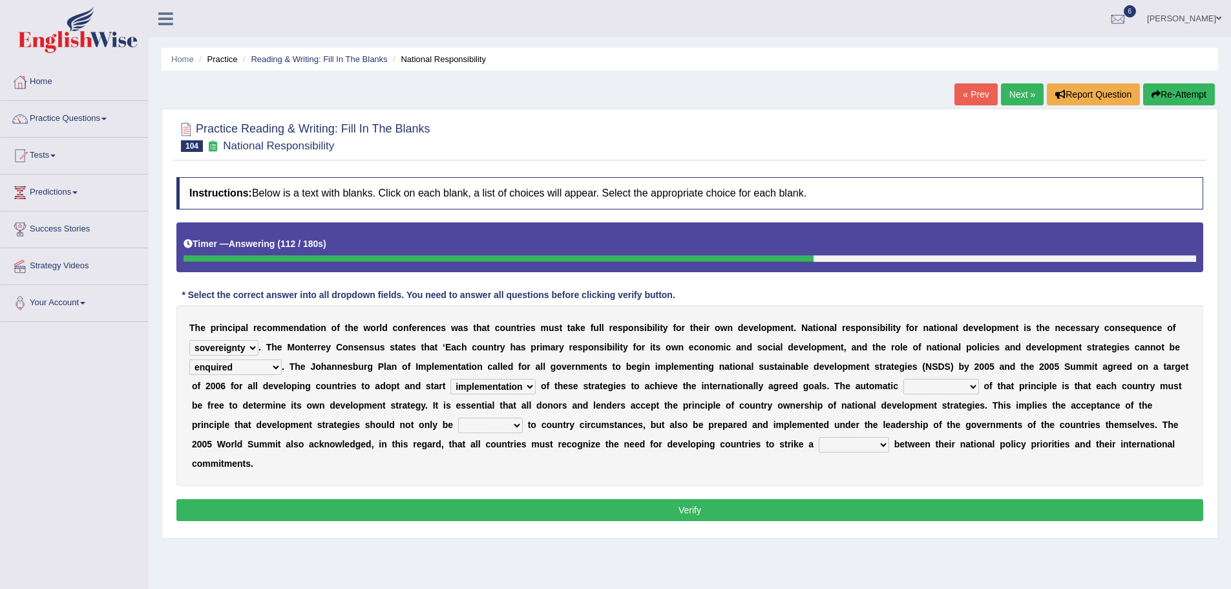
select select "collocation"
click at [903, 379] on select "reason contradiction corollary collocation" at bounding box center [941, 387] width 76 height 16
click at [473, 422] on select "against adopted attended attuned" at bounding box center [490, 425] width 65 height 16
select select "adopted"
click at [458, 417] on select "against adopted attended attuned" at bounding box center [490, 425] width 65 height 16
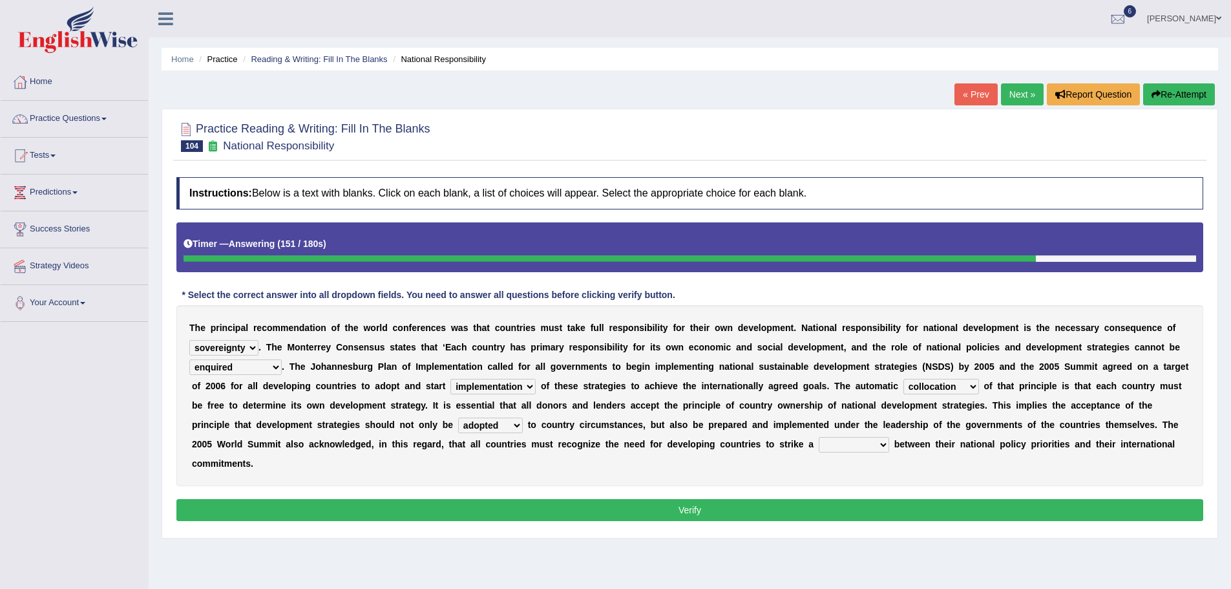
click at [843, 439] on select "difference surveillance balance patience" at bounding box center [854, 445] width 70 height 16
select select "difference"
click at [819, 437] on select "difference surveillance balance patience" at bounding box center [854, 445] width 70 height 16
click at [737, 505] on button "Verify" at bounding box center [689, 510] width 1027 height 22
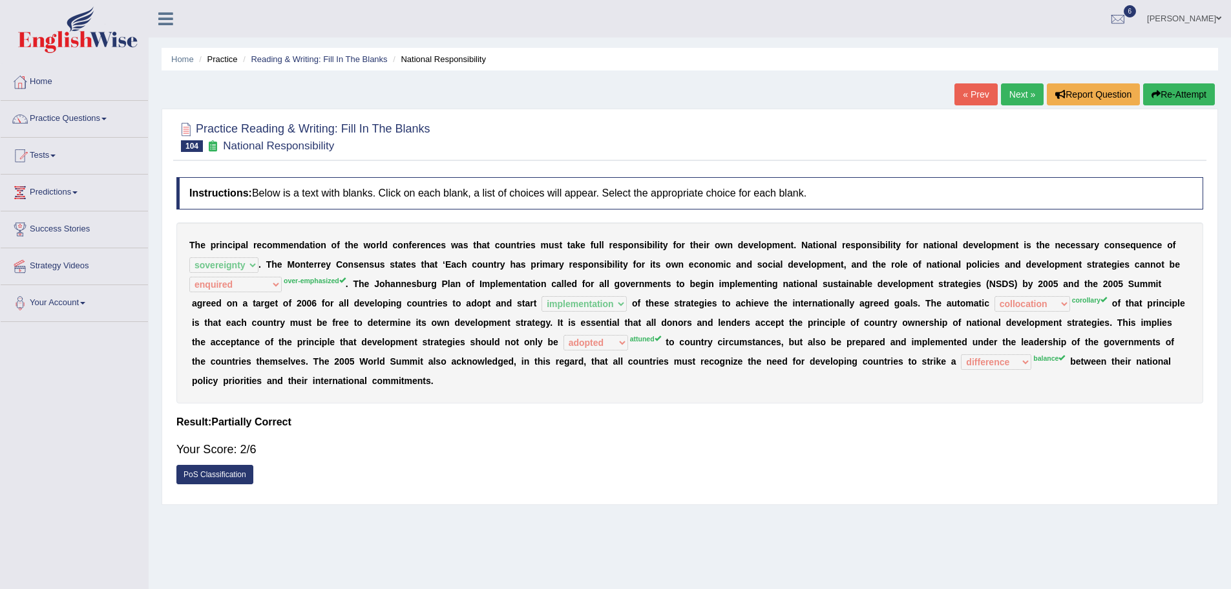
click at [1169, 89] on button "Re-Attempt" at bounding box center [1179, 94] width 72 height 22
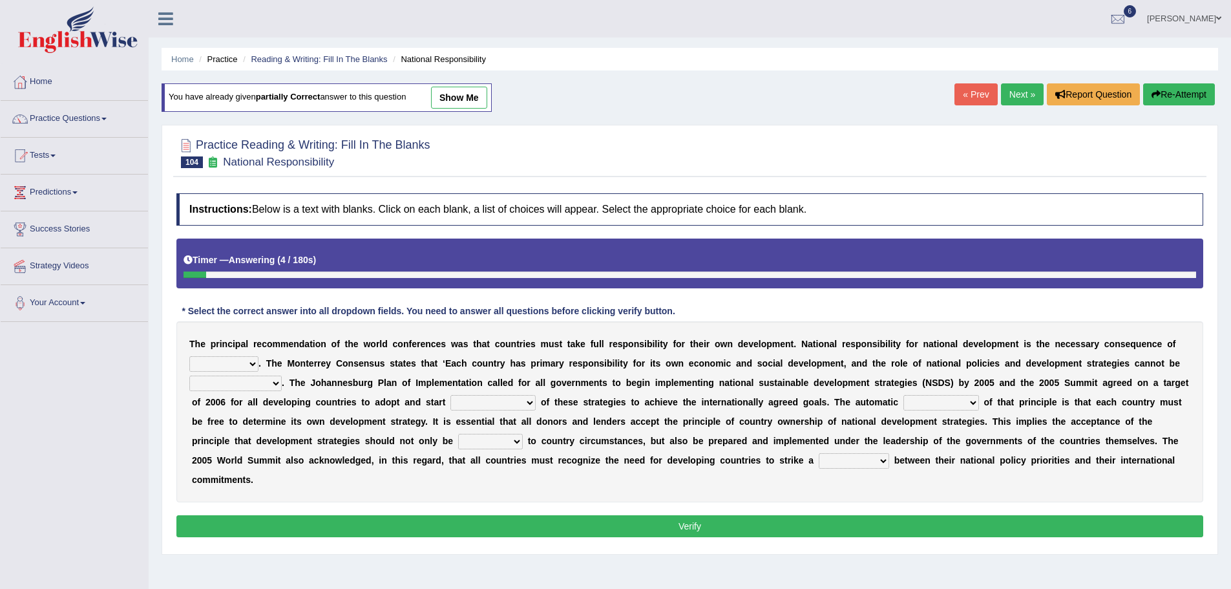
click at [234, 360] on select "hospitality sovereignty punctuality curiosity" at bounding box center [223, 364] width 69 height 16
select select "sovereignty"
click at [189, 356] on select "hospitality sovereignty punctuality curiosity" at bounding box center [223, 364] width 69 height 16
click at [271, 383] on select "employed enquired explored over-emphasized" at bounding box center [235, 383] width 92 height 16
select select "over-emphasized"
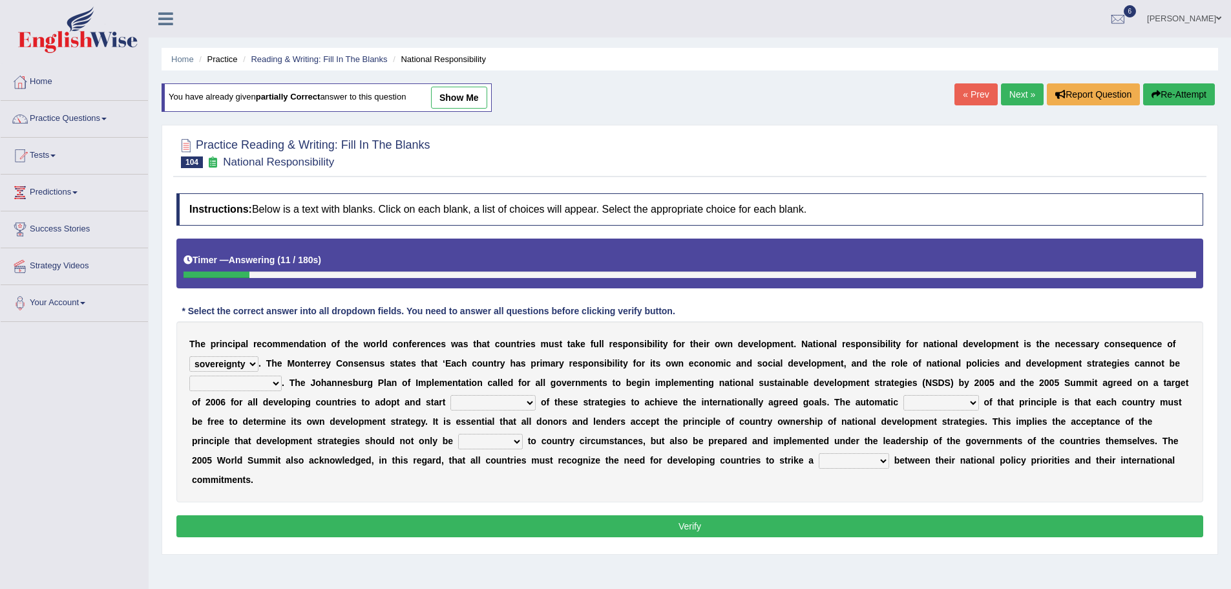
click at [189, 375] on select "employed enquired explored over-emphasized" at bounding box center [235, 383] width 92 height 16
click at [472, 401] on select "implementation policy implication implant" at bounding box center [492, 403] width 85 height 16
select select "implication"
click at [450, 395] on select "implementation policy implication implant" at bounding box center [492, 403] width 85 height 16
click at [920, 408] on select "reason contradiction corollary collocation" at bounding box center [941, 403] width 76 height 16
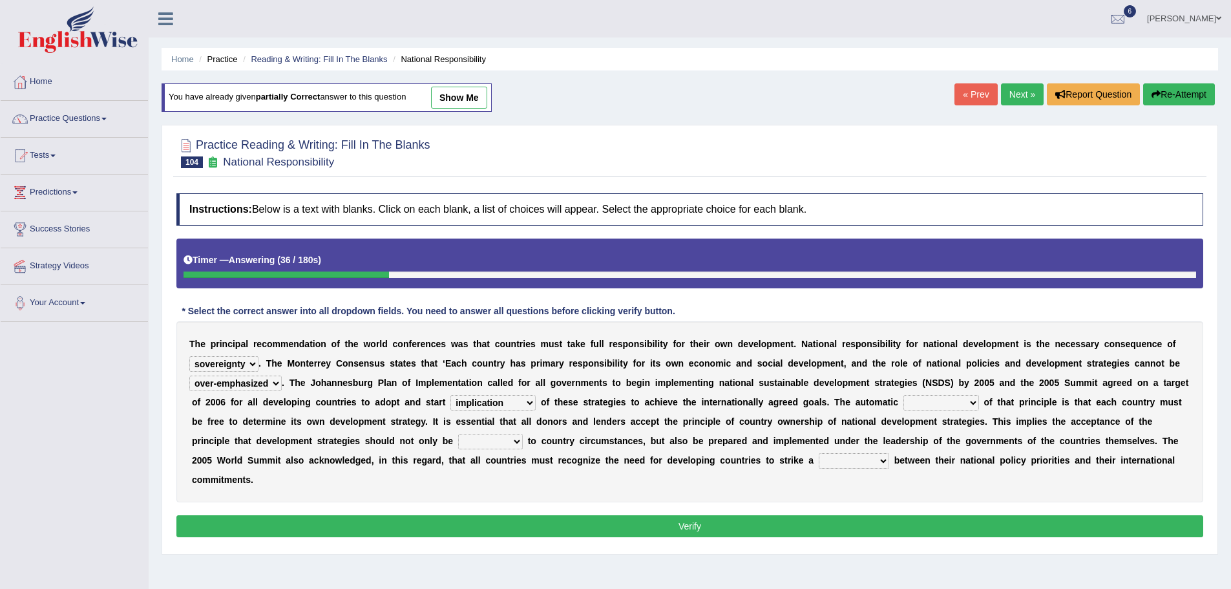
select select "corollary"
click at [903, 395] on select "reason contradiction corollary collocation" at bounding box center [941, 403] width 76 height 16
click at [452, 442] on b "e" at bounding box center [450, 441] width 5 height 10
click at [475, 444] on select "against adopted attended attuned" at bounding box center [490, 442] width 65 height 16
select select "against"
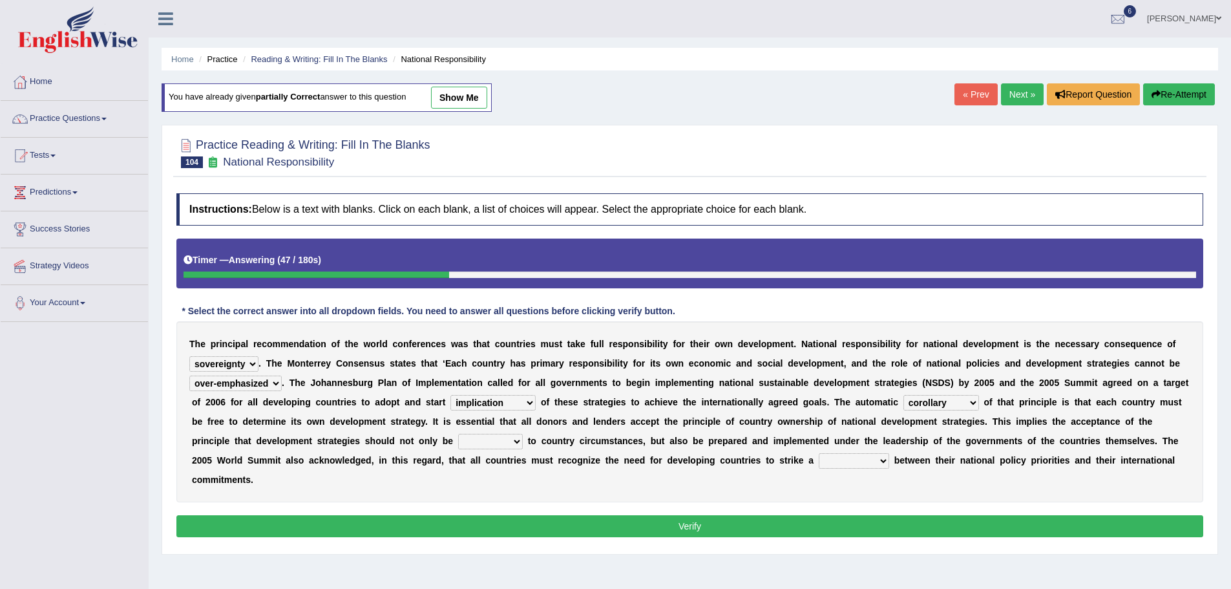
click at [458, 434] on select "against adopted attended attuned" at bounding box center [490, 442] width 65 height 16
click at [512, 436] on select "against adopted attended attuned" at bounding box center [490, 442] width 65 height 16
click at [848, 460] on select "difference surveillance balance patience" at bounding box center [854, 461] width 70 height 16
select select "balance"
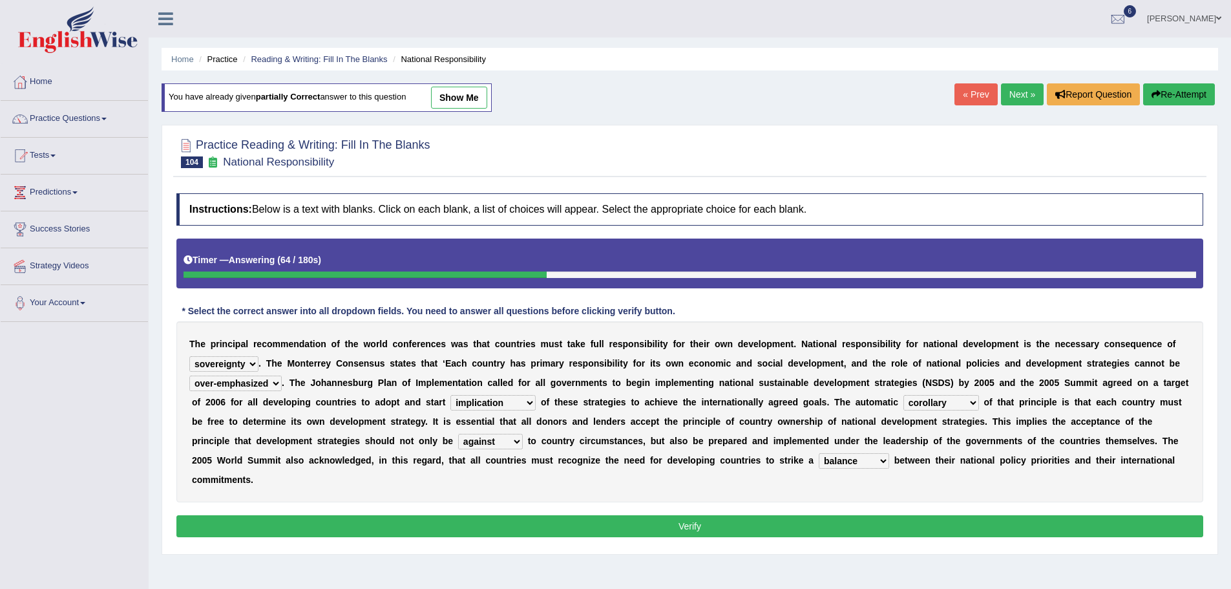
click at [819, 453] on select "difference surveillance balance patience" at bounding box center [854, 461] width 70 height 16
click at [775, 525] on button "Verify" at bounding box center [689, 526] width 1027 height 22
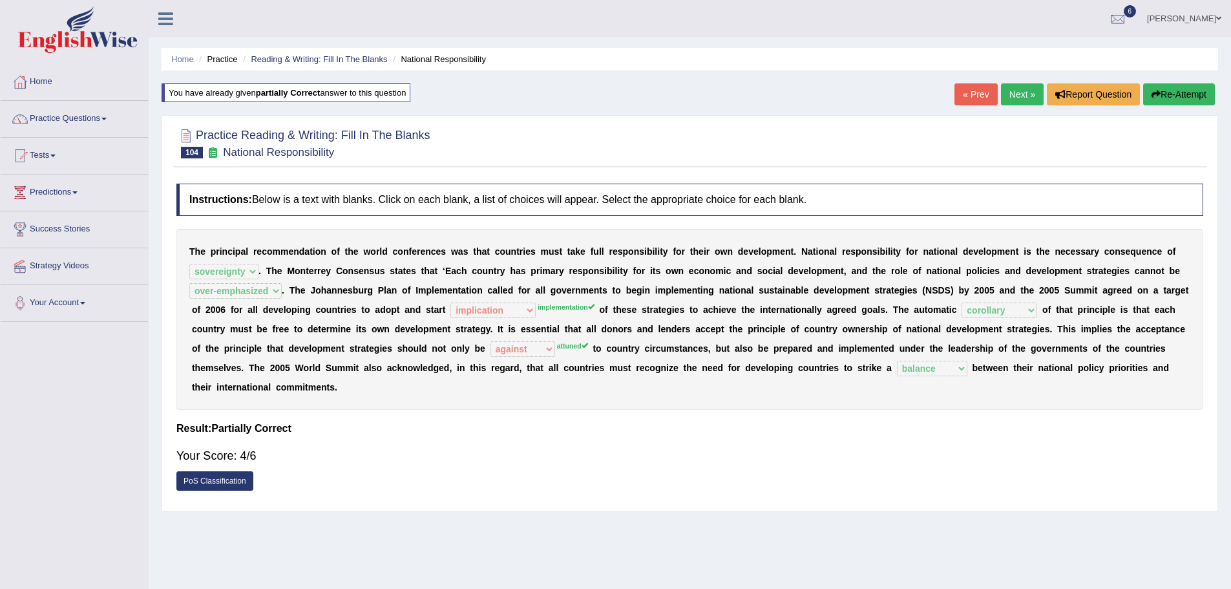
click at [1015, 103] on link "Next »" at bounding box center [1022, 94] width 43 height 22
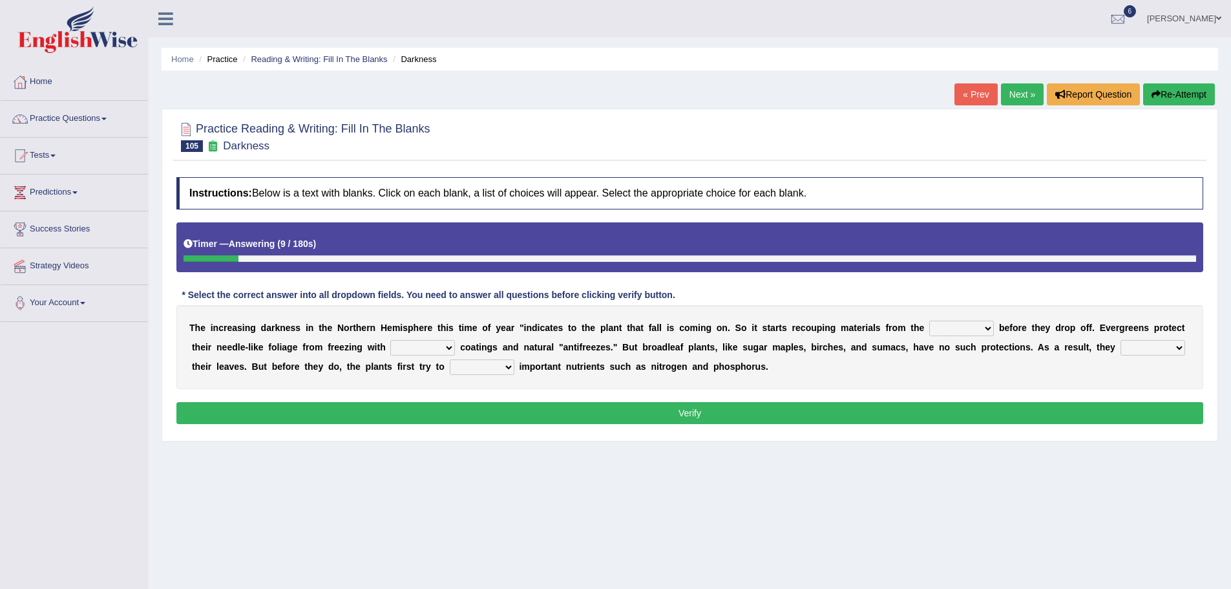
click at [962, 324] on select "trunks leaves branches roots" at bounding box center [961, 329] width 65 height 16
select select "leaves"
click at [929, 321] on select "trunks leaves branches roots" at bounding box center [961, 329] width 65 height 16
click at [397, 346] on select "watery sticky waxy booty" at bounding box center [422, 348] width 65 height 16
select select "waxy"
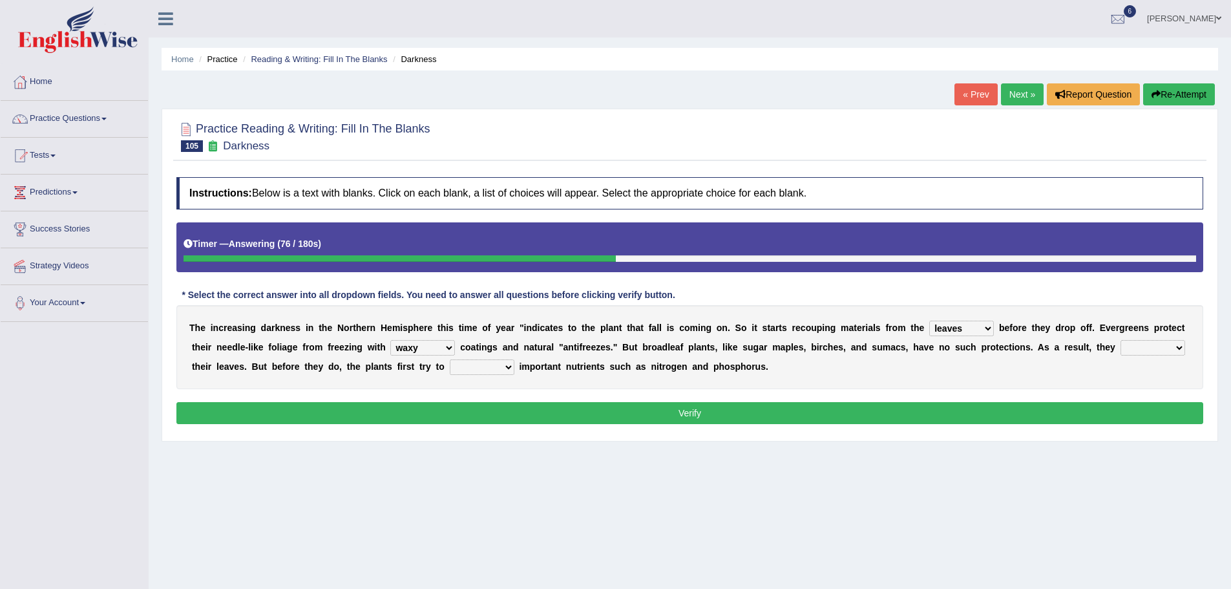
click at [390, 340] on select "watery sticky waxy booty" at bounding box center [422, 348] width 65 height 16
click at [1156, 344] on select "brought beat shed collected" at bounding box center [1153, 348] width 65 height 16
click at [1121, 340] on select "brought beat shed collected" at bounding box center [1153, 348] width 65 height 16
click at [1149, 347] on select "brought beat shed collected" at bounding box center [1153, 348] width 65 height 16
select select "shed"
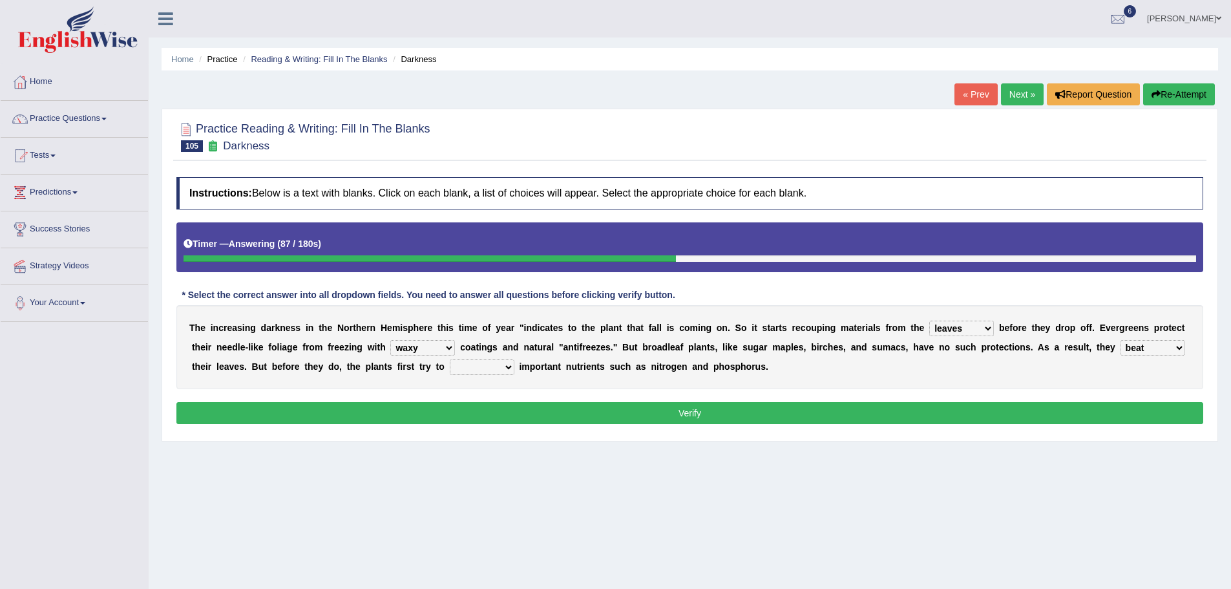
click at [1121, 340] on select "brought beat shed collected" at bounding box center [1153, 348] width 65 height 16
click at [465, 369] on select "save convene salvage call" at bounding box center [482, 367] width 65 height 16
select select "save"
click at [450, 359] on select "save convene salvage call" at bounding box center [482, 367] width 65 height 16
click at [522, 417] on button "Verify" at bounding box center [689, 413] width 1027 height 22
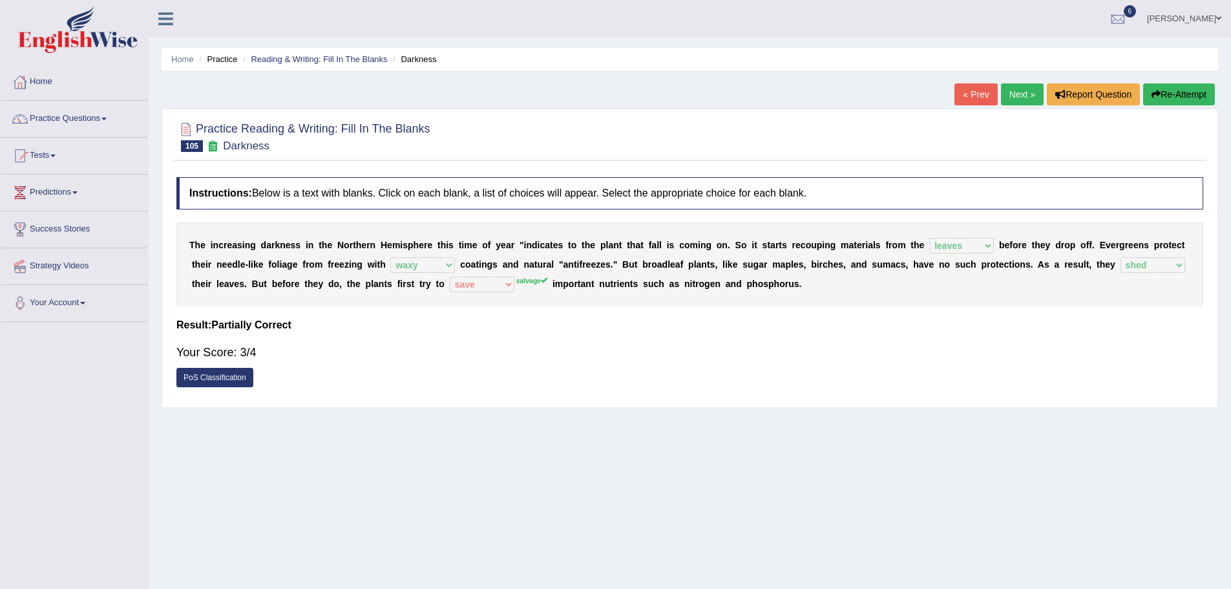
click at [1013, 92] on link "Next »" at bounding box center [1022, 94] width 43 height 22
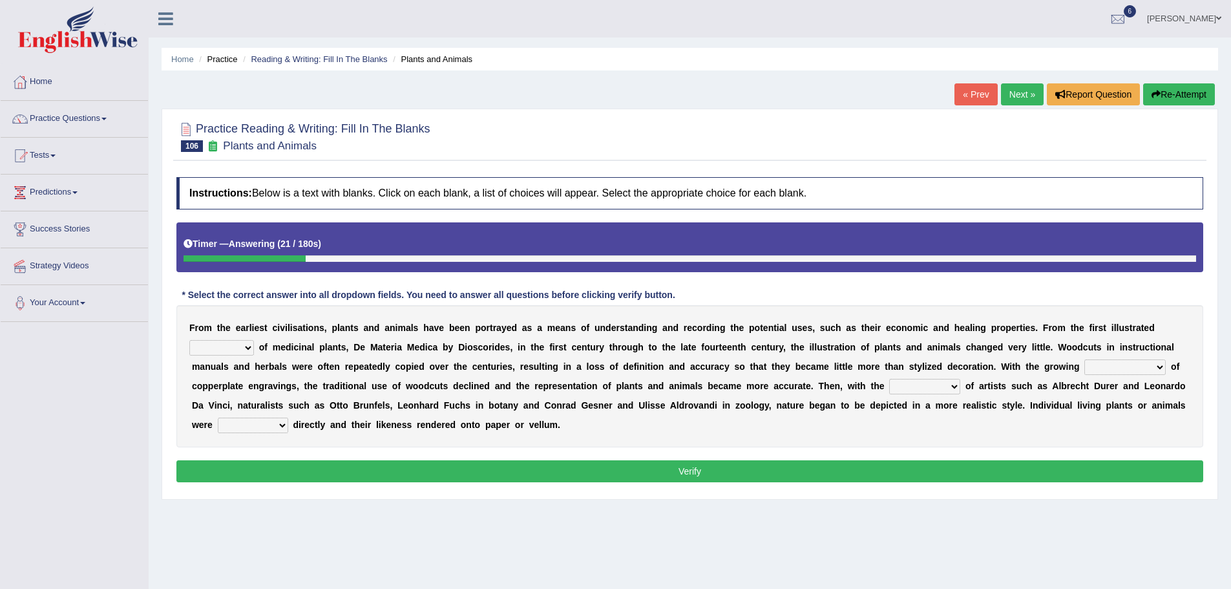
click at [241, 348] on select "seperate deletion catalogue segregate" at bounding box center [221, 348] width 65 height 16
select select "segregate"
click at [189, 340] on select "seperate deletion catalogue segregate" at bounding box center [221, 348] width 65 height 16
click at [1111, 365] on select "understanding popularity options unusualness" at bounding box center [1124, 367] width 81 height 16
select select "popularity"
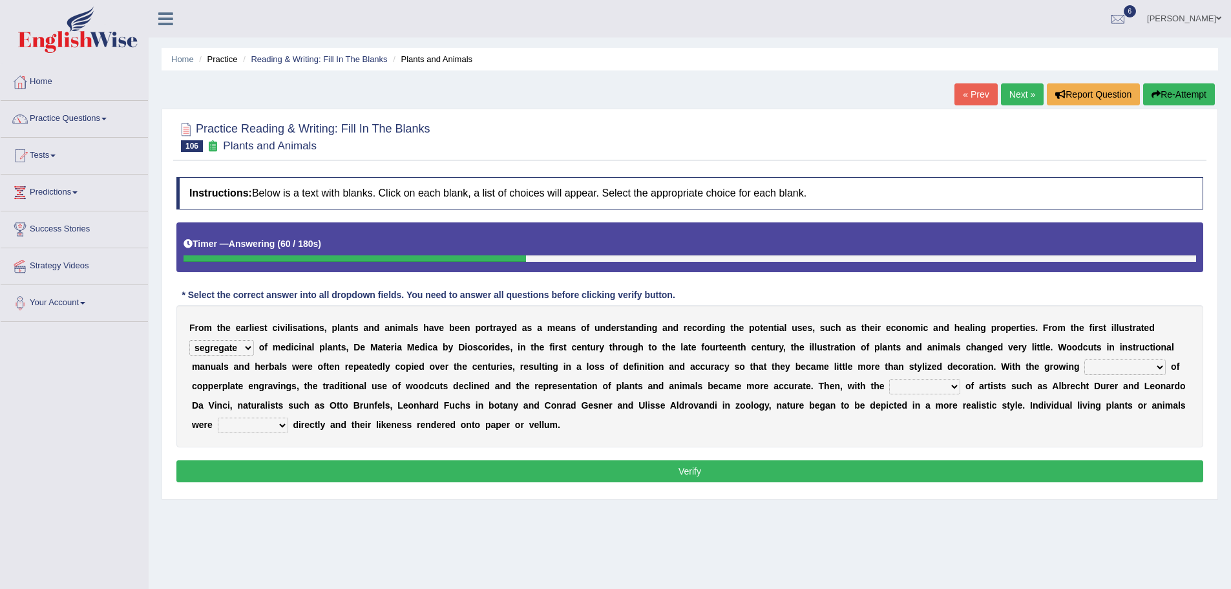
click at [1084, 359] on select "understanding popularity options unusualness" at bounding box center [1124, 367] width 81 height 16
click at [905, 386] on select "deactivation outgrowth emergence abandon" at bounding box center [924, 387] width 71 height 16
select select "emergence"
click at [889, 379] on select "deactivation outgrowth emergence abandon" at bounding box center [924, 387] width 71 height 16
click at [247, 430] on select "observed overlooked disregarded ignorant" at bounding box center [253, 425] width 70 height 16
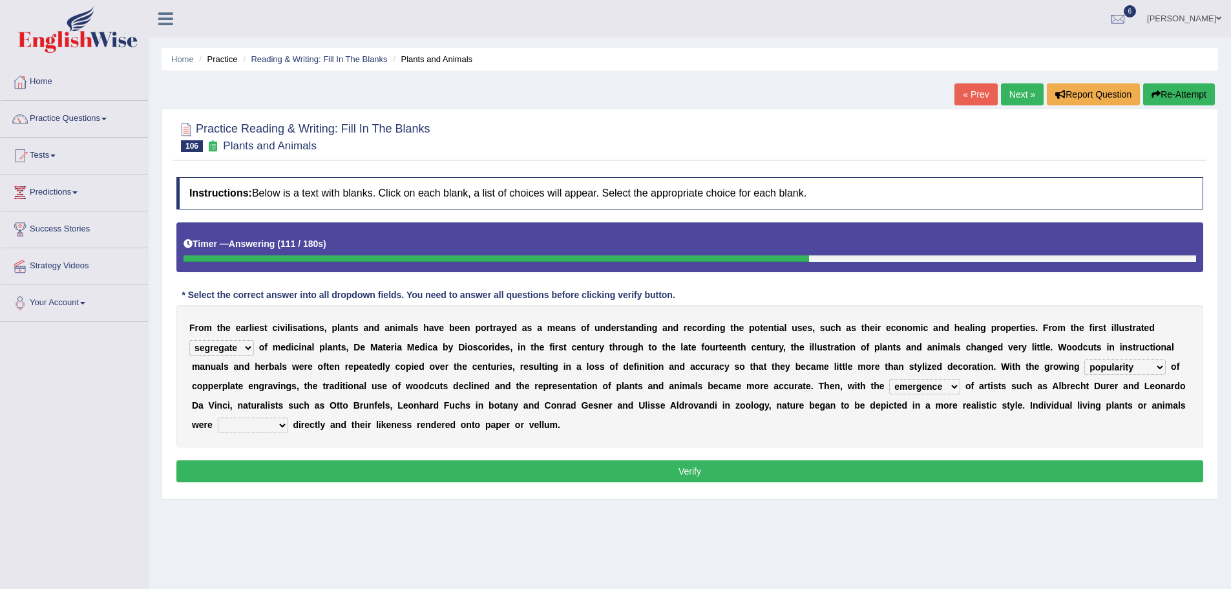
select select "observed"
click at [218, 417] on select "observed overlooked disregarded ignorant" at bounding box center [253, 425] width 70 height 16
click at [265, 425] on select "observed overlooked disregarded ignorant" at bounding box center [253, 425] width 70 height 16
click at [282, 470] on button "Verify" at bounding box center [689, 471] width 1027 height 22
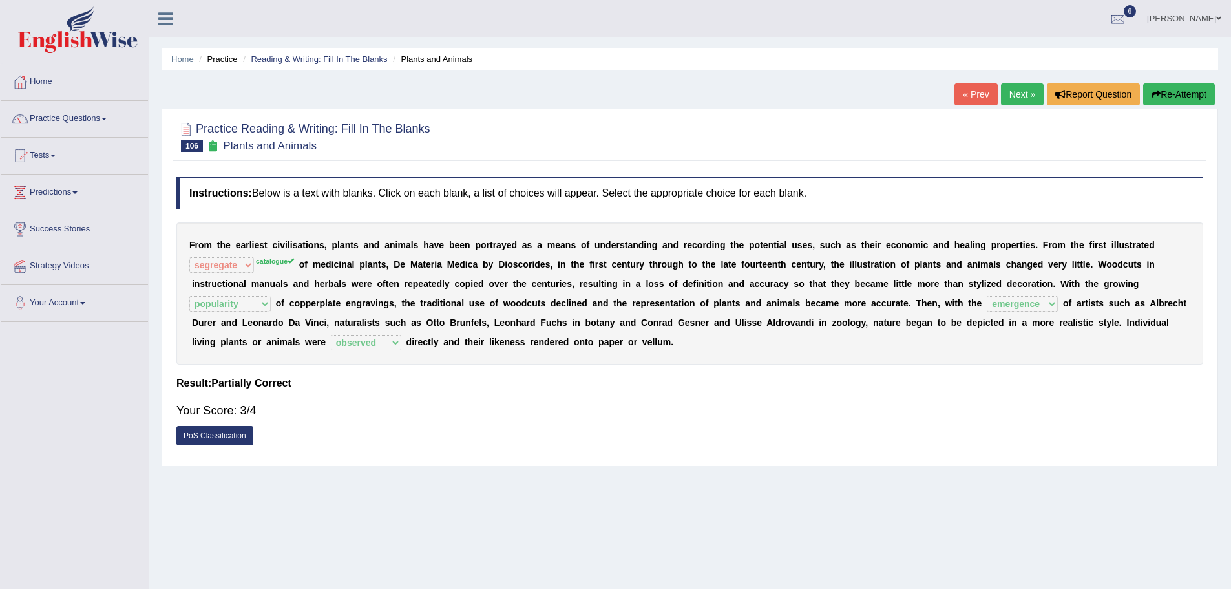
click at [1015, 86] on link "Next »" at bounding box center [1022, 94] width 43 height 22
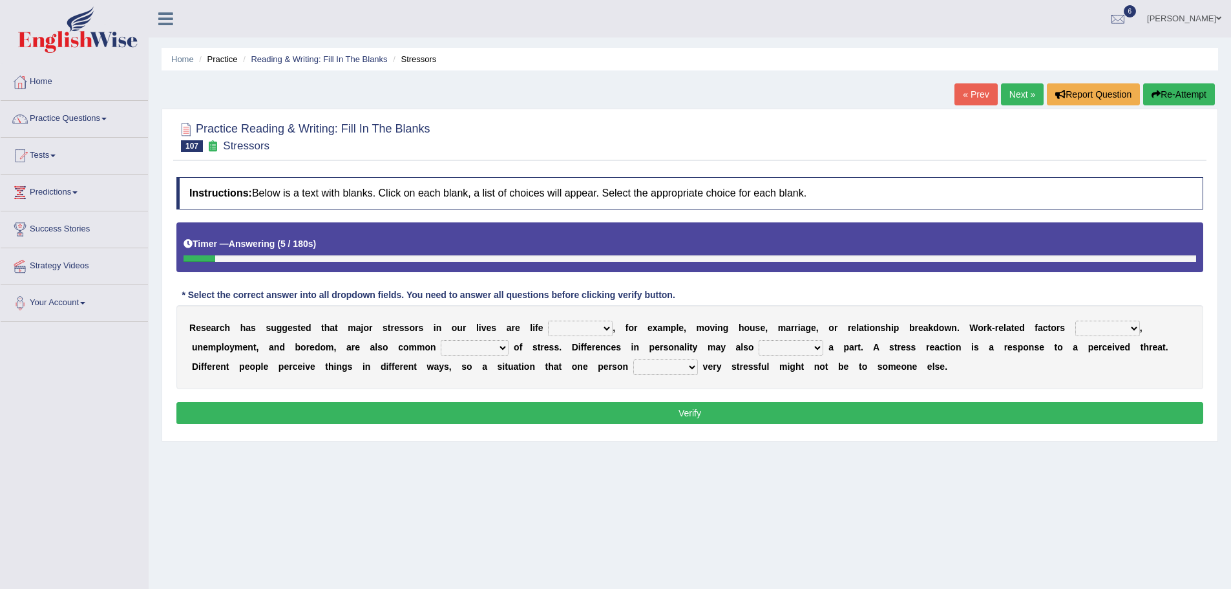
click at [569, 330] on select "savings patterns changes around" at bounding box center [580, 329] width 65 height 16
select select "patterns"
click at [548, 321] on select "savings patterns changes around" at bounding box center [580, 329] width 65 height 16
click at [1079, 327] on select "excluding including relating related" at bounding box center [1107, 329] width 65 height 16
select select "including"
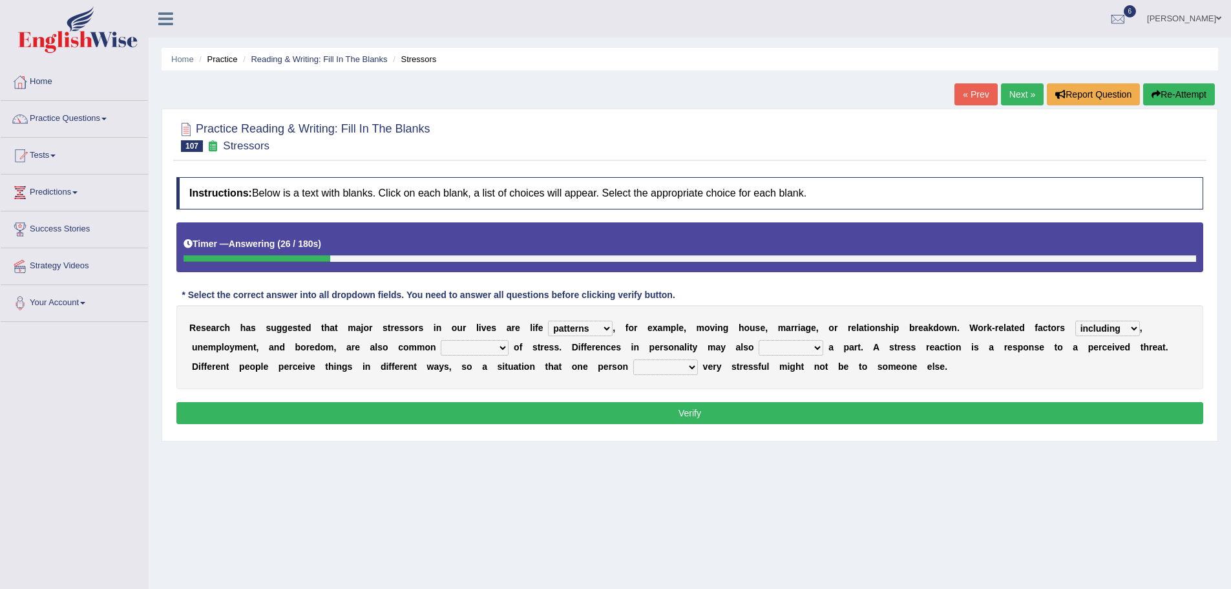
click at [1075, 321] on select "excluding including relating related" at bounding box center [1107, 329] width 65 height 16
click at [487, 349] on select "causes outcomes procedures remedies" at bounding box center [475, 348] width 68 height 16
select select "causes"
click at [441, 340] on select "causes outcomes procedures remedies" at bounding box center [475, 348] width 68 height 16
click at [779, 350] on select "give send play stay" at bounding box center [791, 348] width 65 height 16
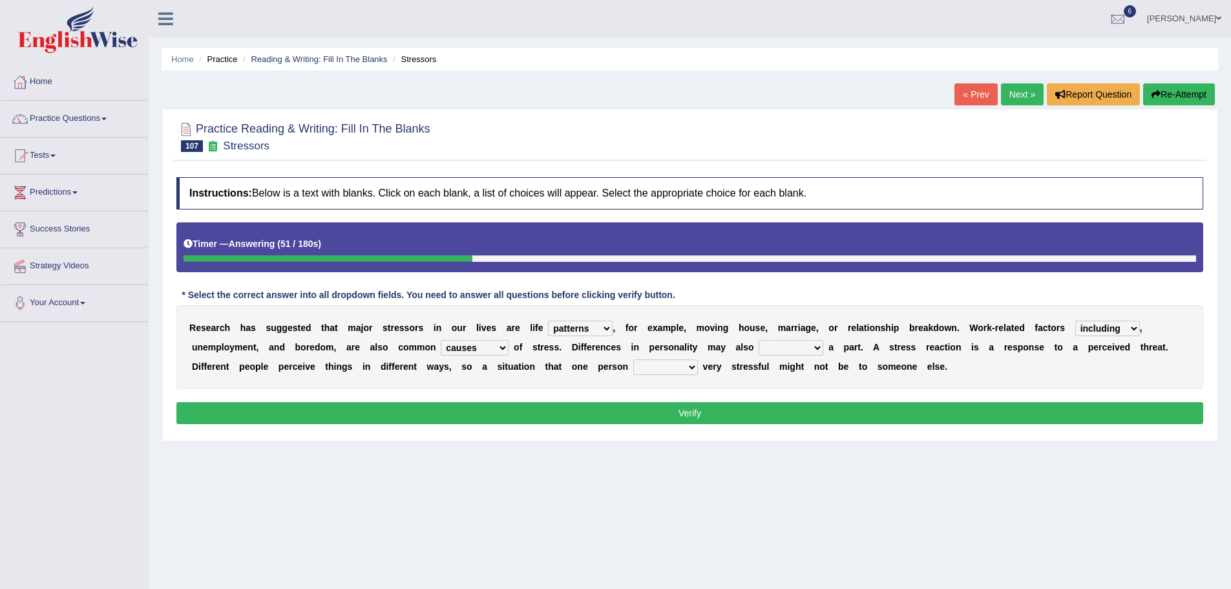
select select "play"
click at [759, 340] on select "give send play stay" at bounding box center [791, 348] width 65 height 16
click at [652, 369] on select "grows living finds renew" at bounding box center [665, 367] width 65 height 16
select select "finds"
click at [633, 359] on select "grows living finds renew" at bounding box center [665, 367] width 65 height 16
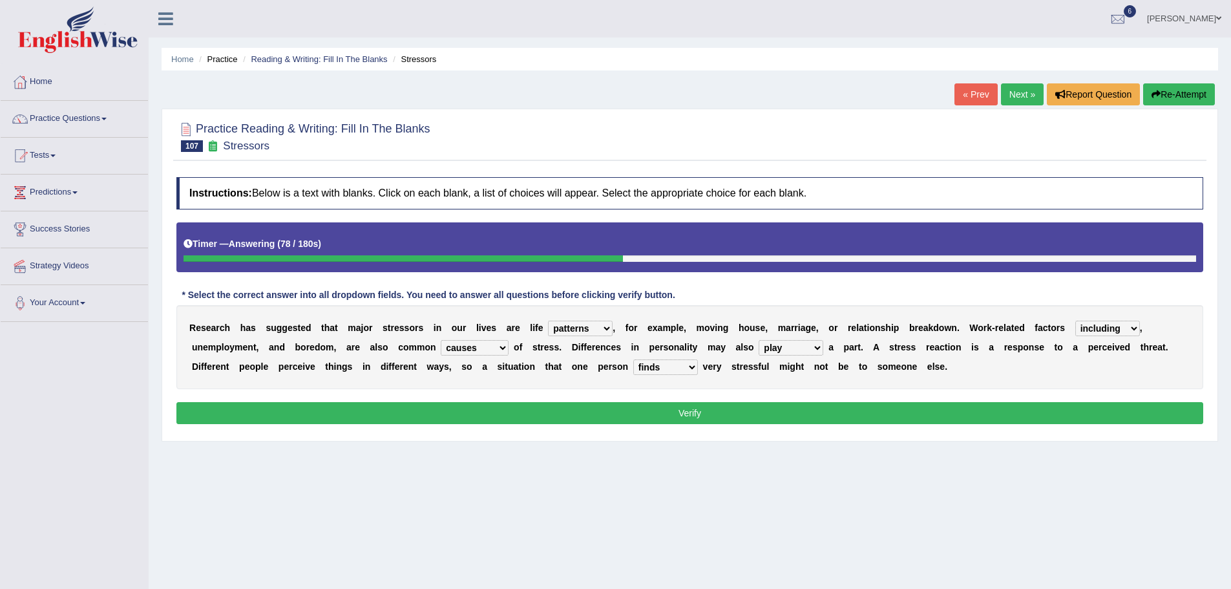
click at [757, 413] on button "Verify" at bounding box center [689, 413] width 1027 height 22
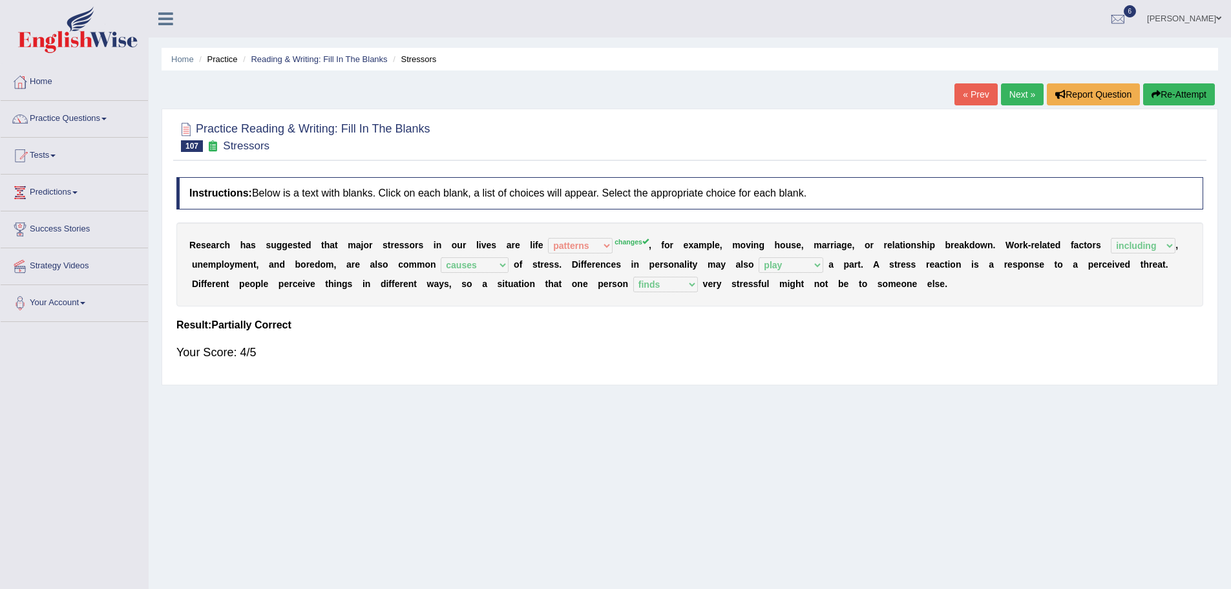
click at [1022, 90] on link "Next »" at bounding box center [1022, 94] width 43 height 22
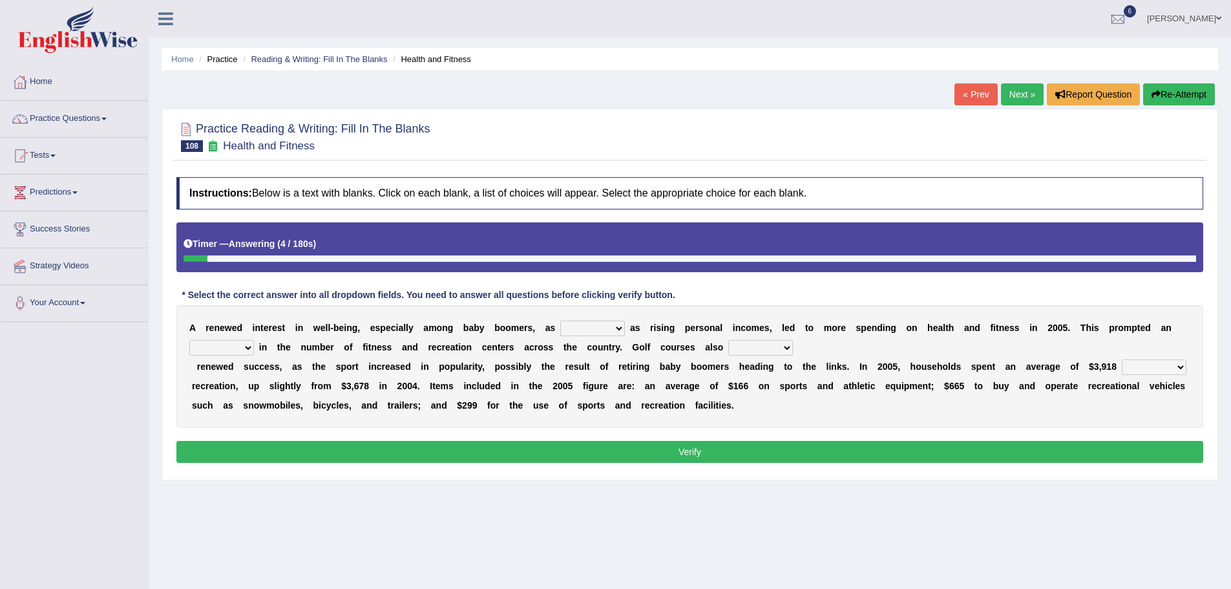
click at [573, 328] on select "expansion enjoyed on well" at bounding box center [592, 329] width 65 height 16
click at [560, 321] on select "expansion enjoyed on well" at bounding box center [592, 329] width 65 height 16
click at [605, 326] on select "expansion enjoyed on well" at bounding box center [592, 329] width 65 height 16
select select "enjoyed"
click at [560, 321] on select "expansion enjoyed on well" at bounding box center [592, 329] width 65 height 16
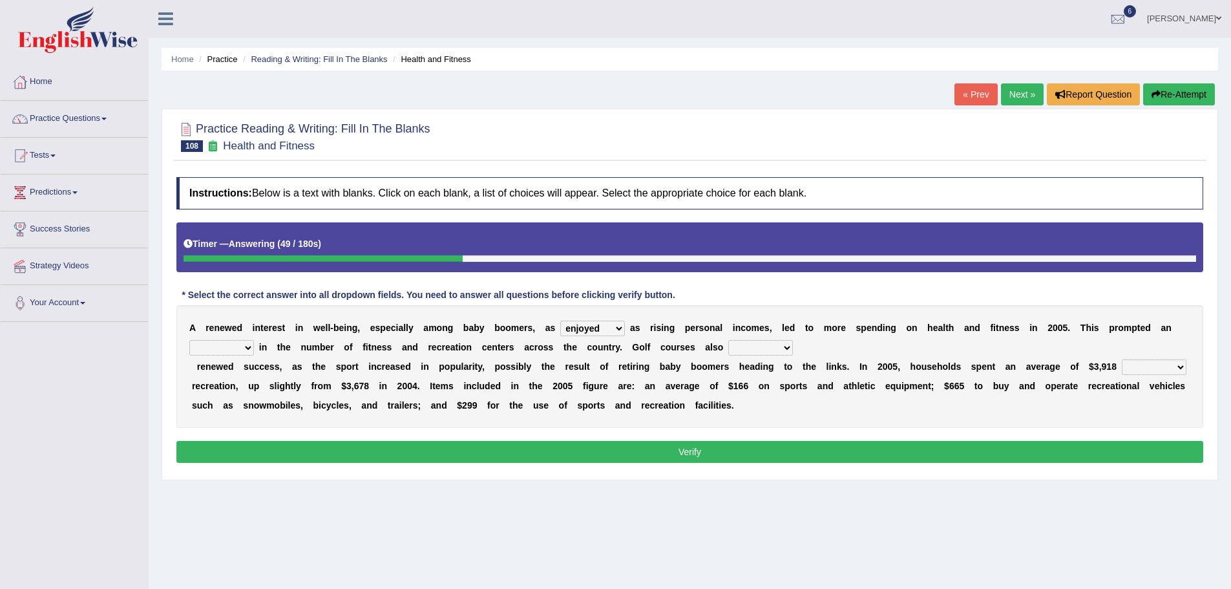
click at [599, 331] on select "expansion enjoyed on well" at bounding box center [592, 329] width 65 height 16
click at [222, 350] on select "good expansion movement lacked" at bounding box center [221, 348] width 65 height 16
select select "expansion"
click at [189, 340] on select "good expansion movement lacked" at bounding box center [221, 348] width 65 height 16
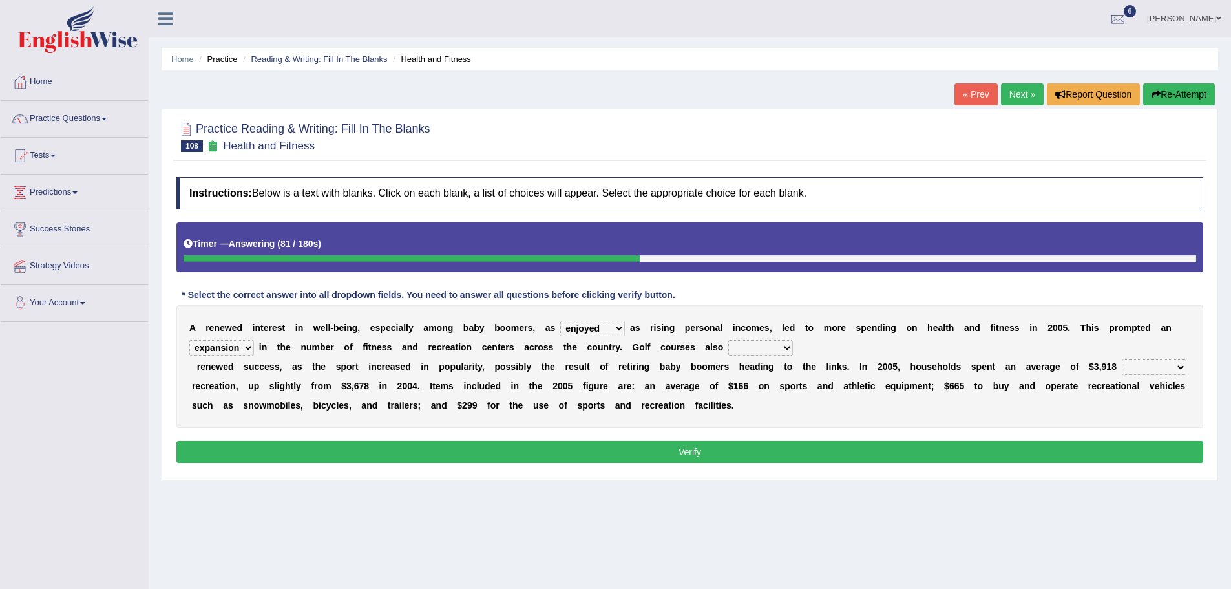
click at [762, 349] on select "smooth modelling played enjoyed" at bounding box center [760, 348] width 65 height 16
select select "played"
click at [728, 340] on select "smooth modelling played enjoyed" at bounding box center [760, 348] width 65 height 16
click at [1136, 363] on select "on of for with" at bounding box center [1154, 367] width 65 height 16
select select "for"
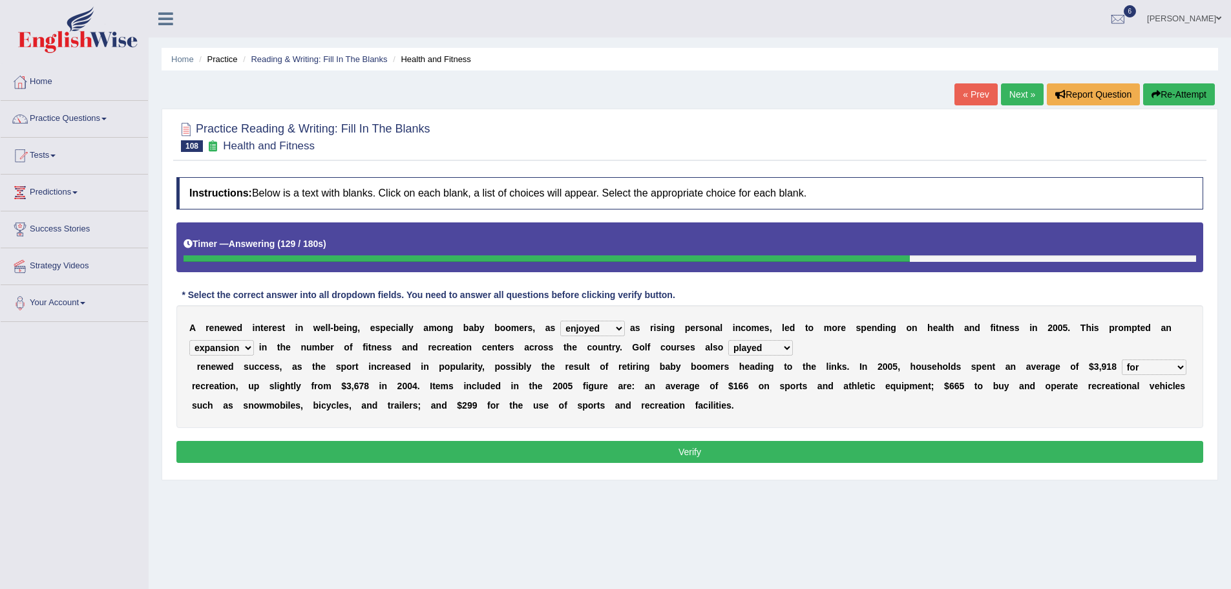
click at [1122, 359] on select "on of for with" at bounding box center [1154, 367] width 65 height 16
click at [956, 450] on button "Verify" at bounding box center [689, 452] width 1027 height 22
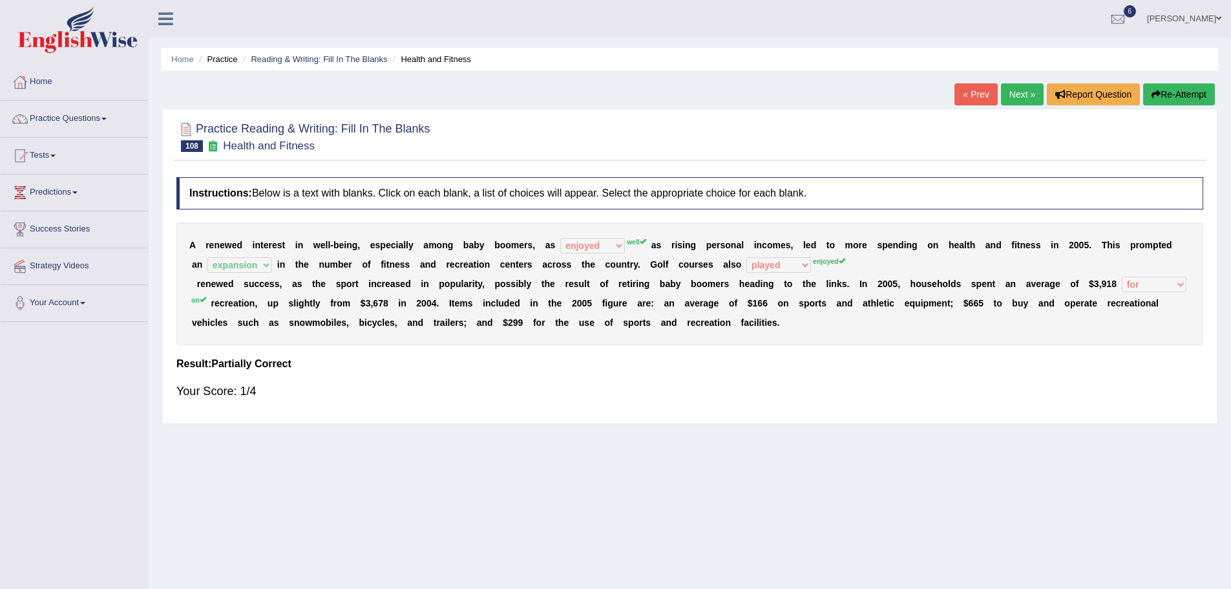
click at [1181, 88] on button "Re-Attempt" at bounding box center [1179, 94] width 72 height 22
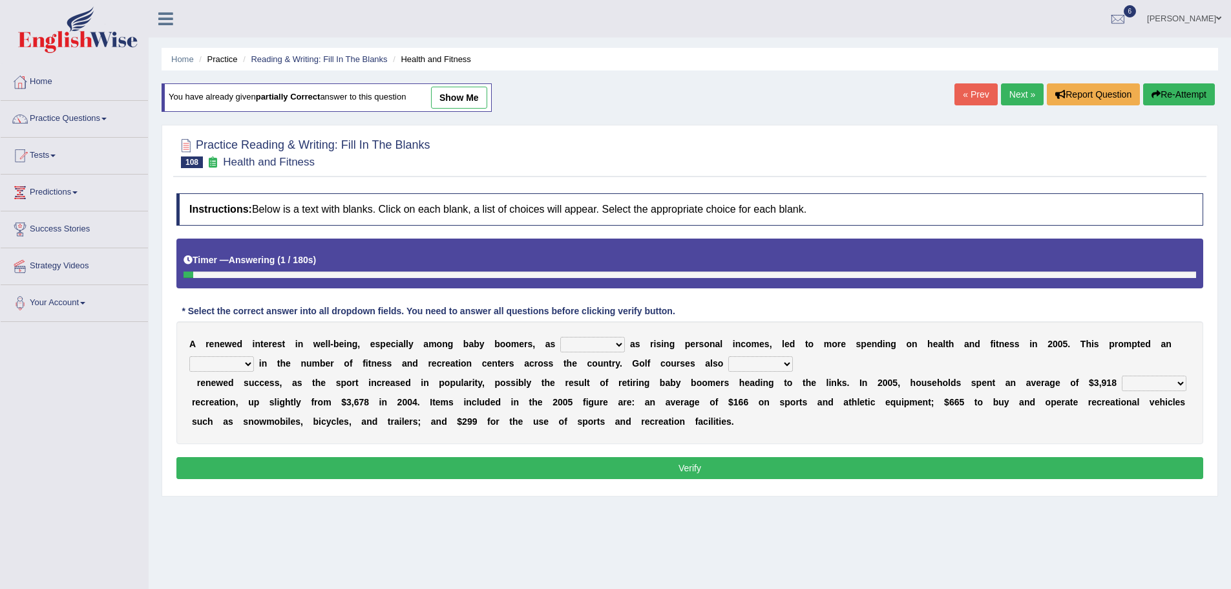
click at [584, 337] on select "expansion enjoyed on well" at bounding box center [592, 345] width 65 height 16
select select "well"
click at [560, 337] on select "expansion enjoyed on well" at bounding box center [592, 345] width 65 height 16
click at [748, 370] on select "smooth modelling played enjoyed" at bounding box center [760, 364] width 65 height 16
select select "enjoyed"
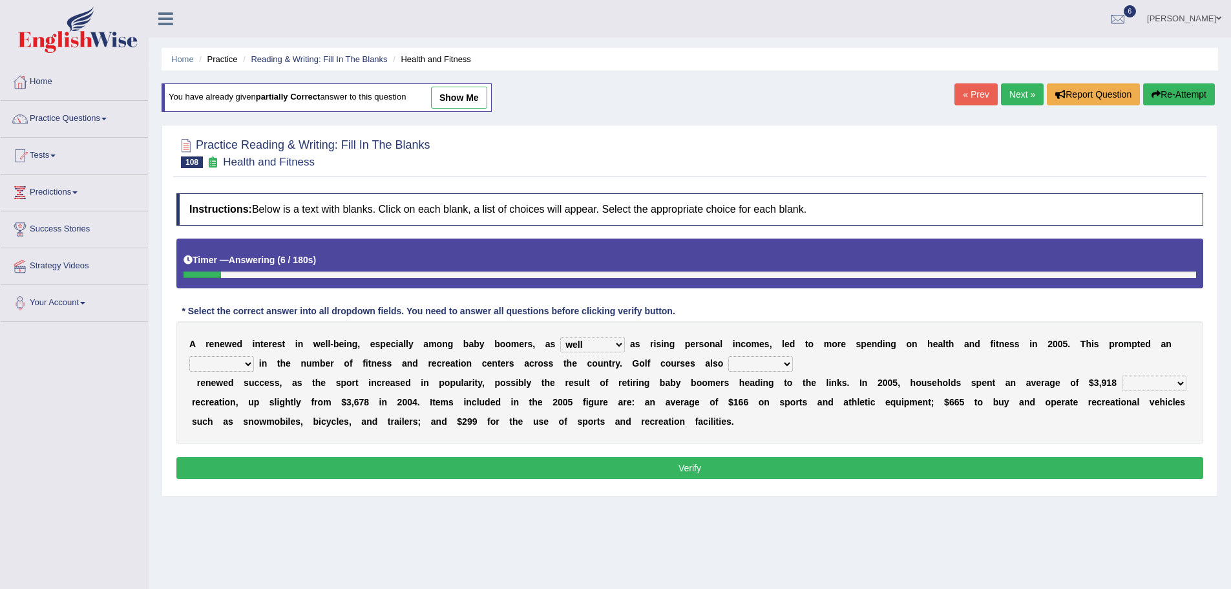
click at [728, 356] on select "smooth modelling played enjoyed" at bounding box center [760, 364] width 65 height 16
click at [233, 368] on select "good expansion movement lacked" at bounding box center [221, 364] width 65 height 16
select select "expansion"
click at [189, 356] on select "good expansion movement lacked" at bounding box center [221, 364] width 65 height 16
click at [1145, 383] on select "on of for with" at bounding box center [1154, 383] width 65 height 16
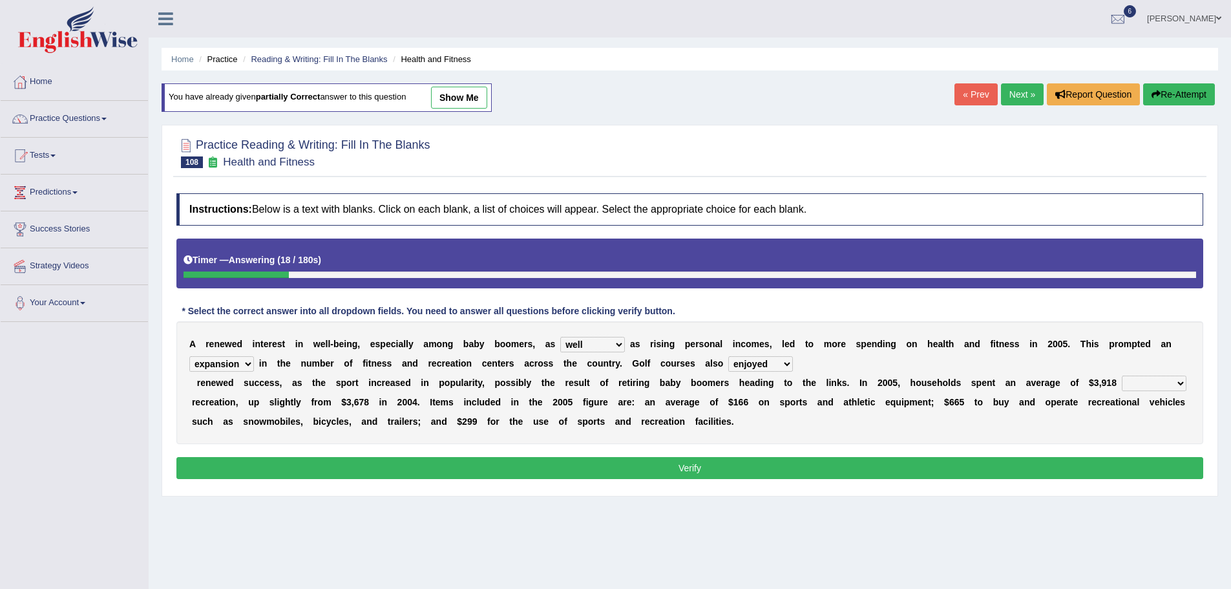
select select "on"
click at [1122, 375] on select "on of for with" at bounding box center [1154, 383] width 65 height 16
click at [911, 467] on button "Verify" at bounding box center [689, 468] width 1027 height 22
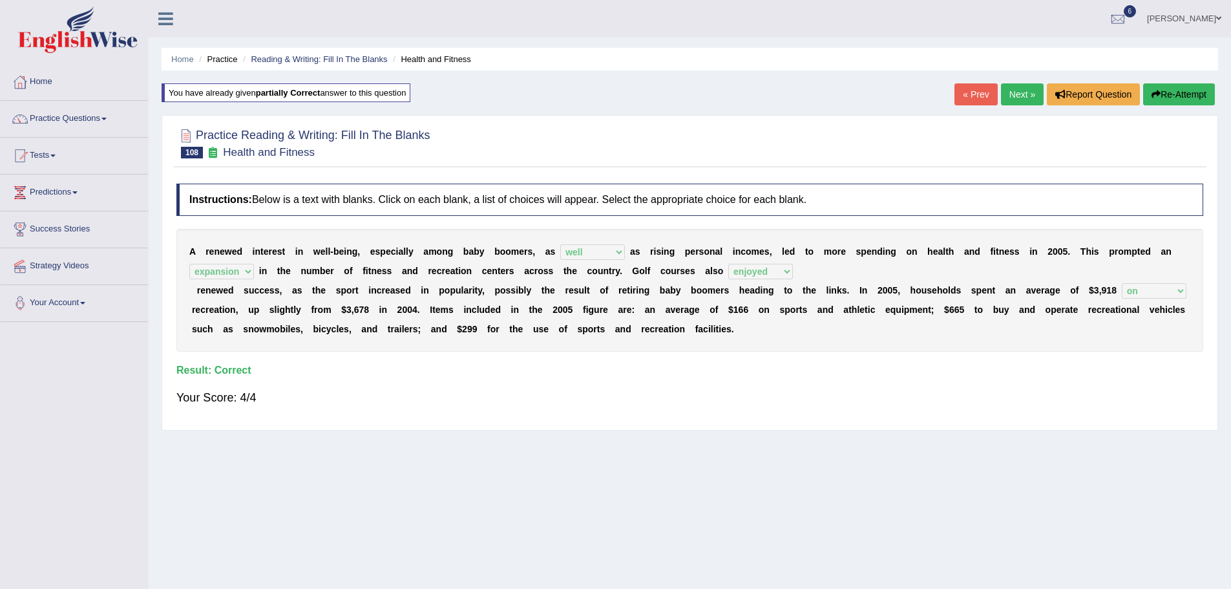
click at [1018, 105] on link "Next »" at bounding box center [1022, 94] width 43 height 22
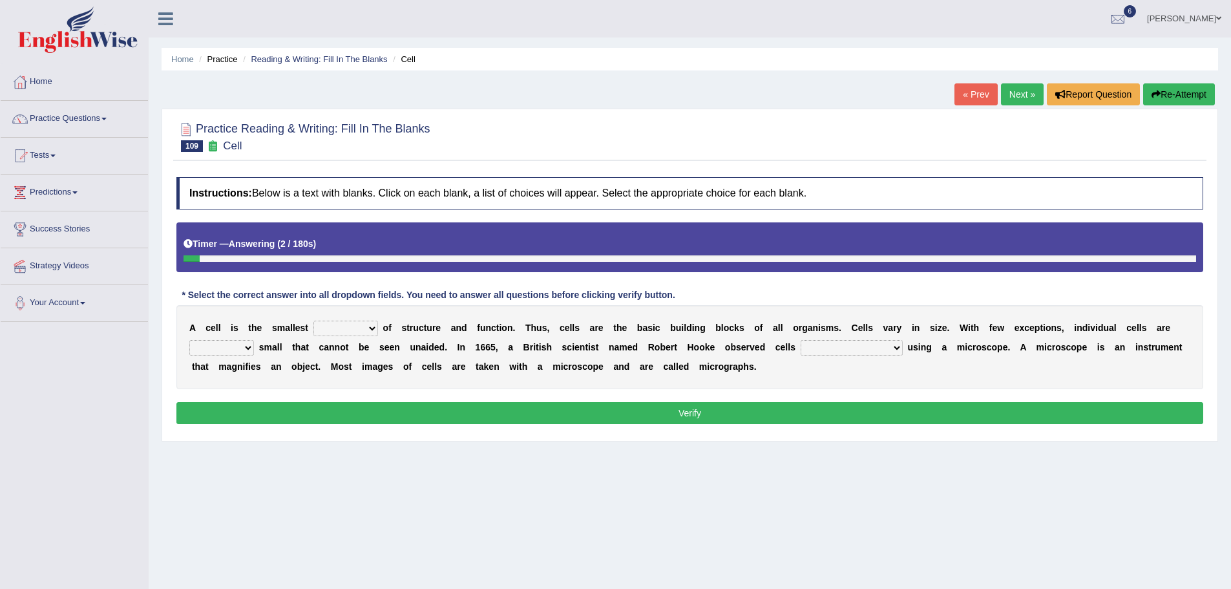
click at [336, 328] on select "object value unit role" at bounding box center [345, 329] width 65 height 16
select select "unit"
click at [313, 321] on select "object value unit role" at bounding box center [345, 329] width 65 height 16
click at [238, 344] on select "quite also so now" at bounding box center [221, 348] width 65 height 16
select select "so"
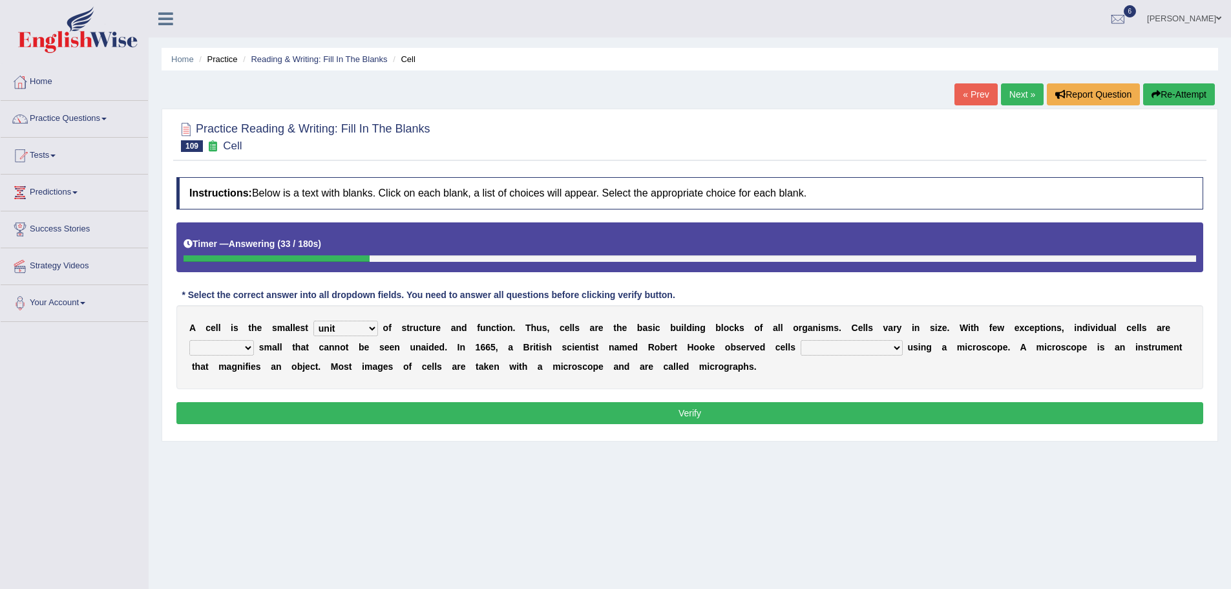
click at [189, 340] on select "quite also so now" at bounding box center [221, 348] width 65 height 16
click at [836, 346] on select "for the first time for the earliest time at the beginning in the beginning" at bounding box center [852, 348] width 102 height 16
select select "for the first time"
click at [801, 340] on select "for the first time for the earliest time at the beginning in the beginning" at bounding box center [852, 348] width 102 height 16
click at [720, 419] on button "Verify" at bounding box center [689, 413] width 1027 height 22
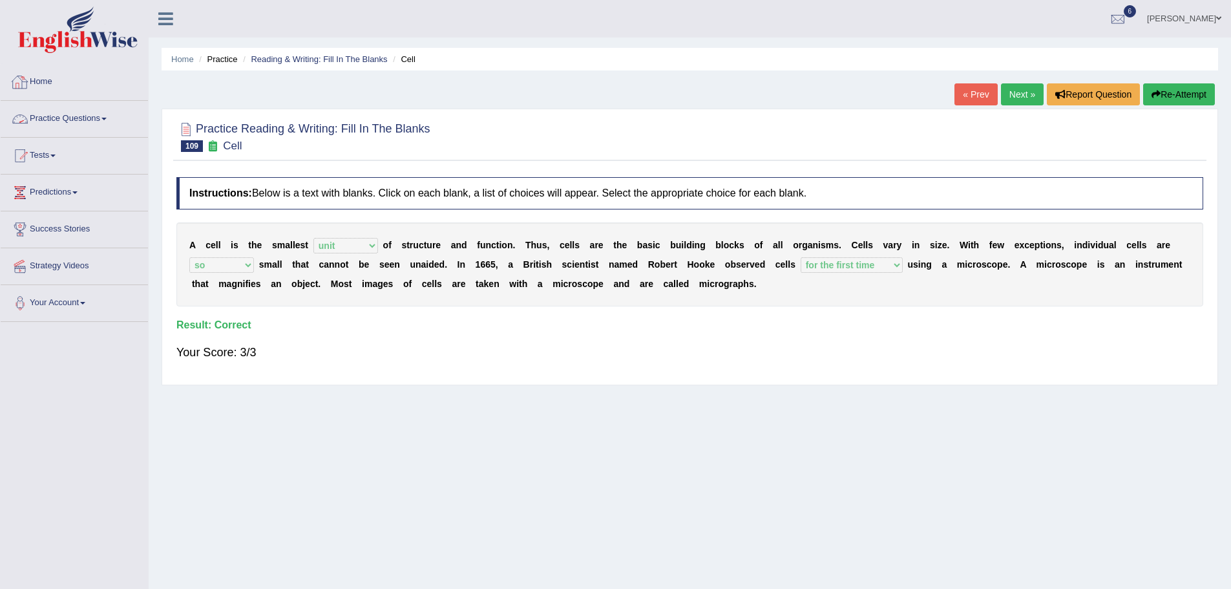
click at [90, 122] on link "Practice Questions" at bounding box center [74, 117] width 147 height 32
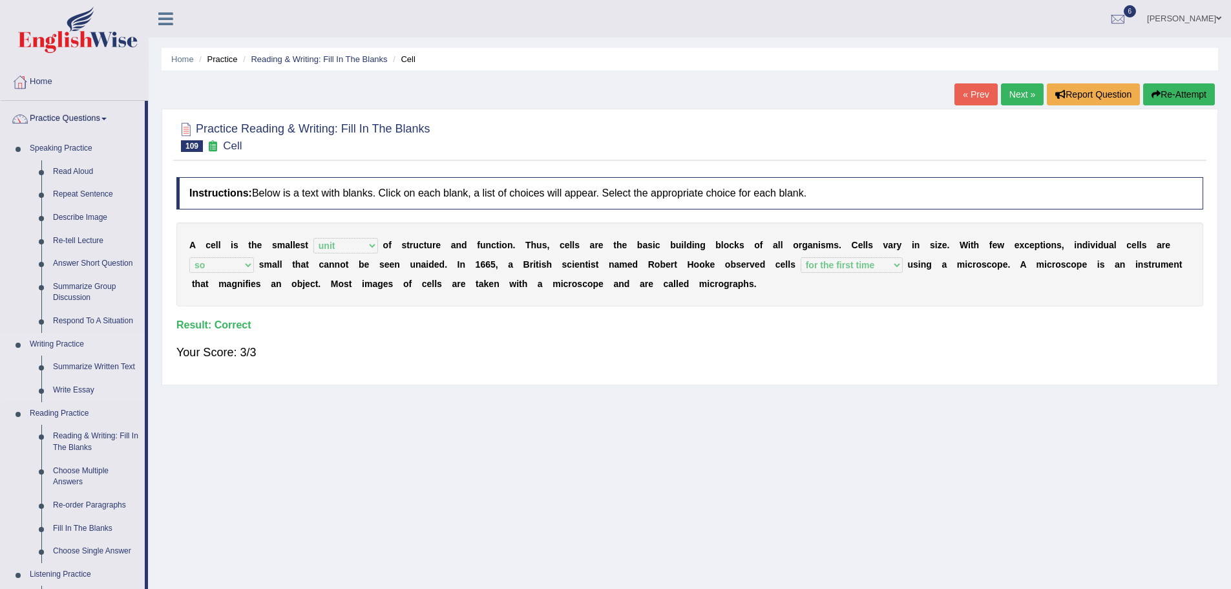
scroll to position [104, 0]
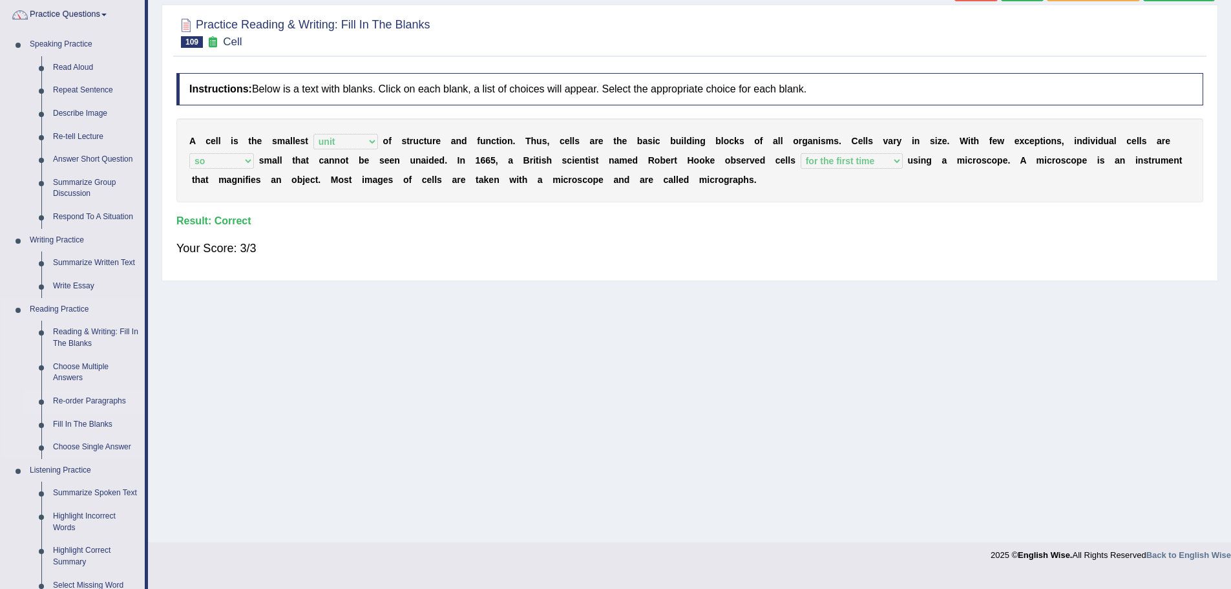
click at [93, 401] on link "Re-order Paragraphs" at bounding box center [96, 401] width 98 height 23
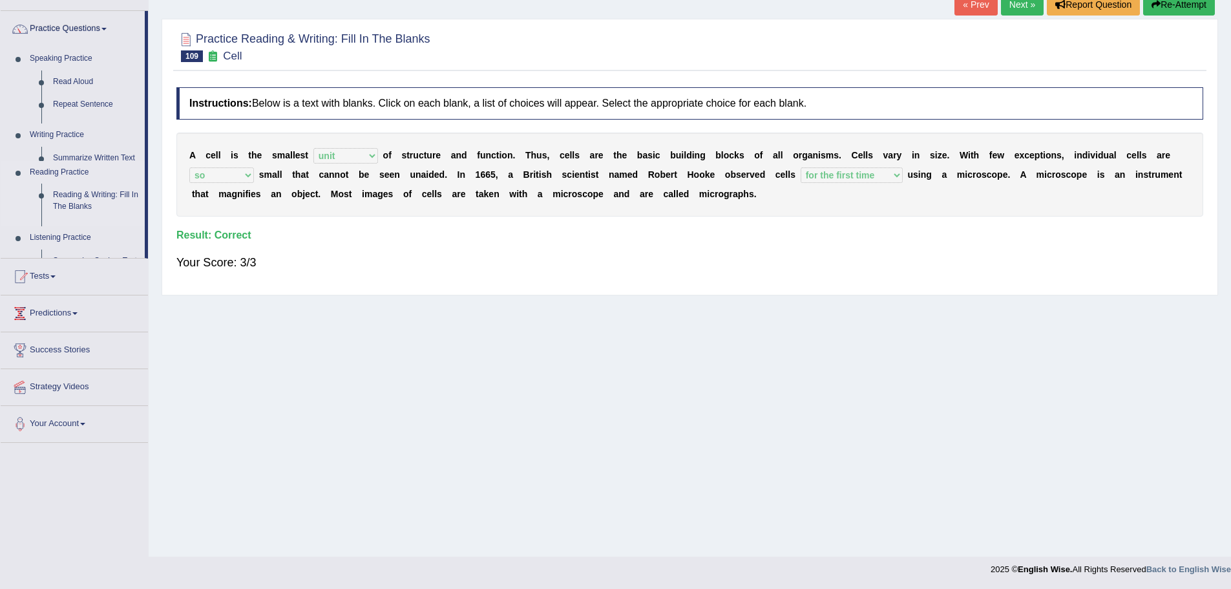
scroll to position [90, 0]
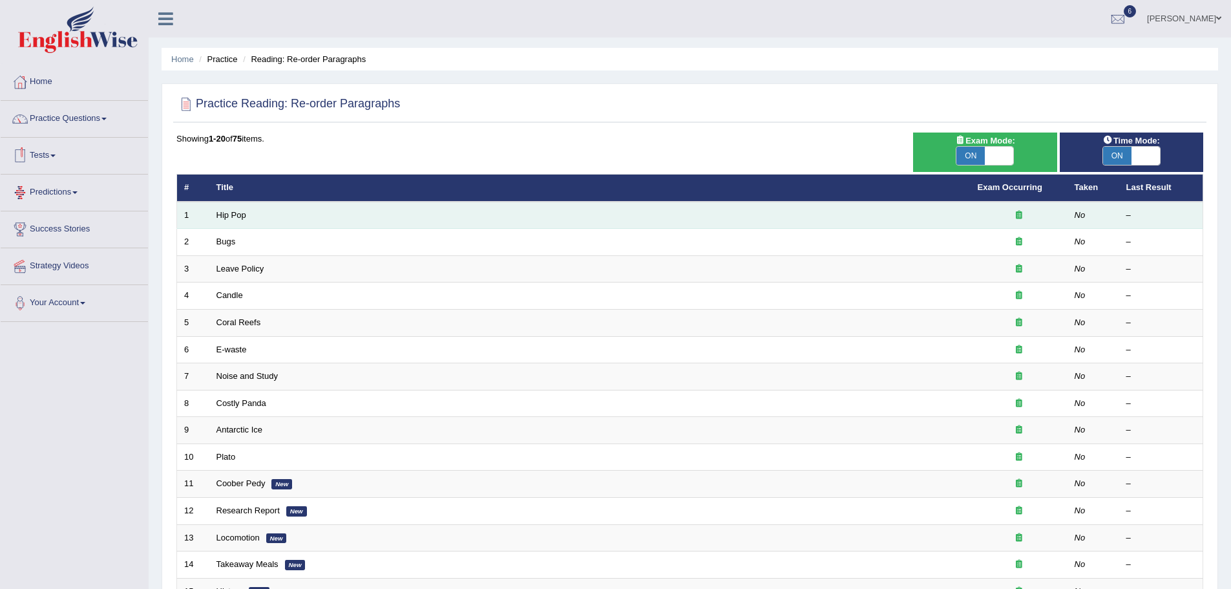
click at [213, 219] on td "Hip Pop" at bounding box center [589, 215] width 761 height 27
click at [227, 218] on link "Hip Pop" at bounding box center [231, 215] width 30 height 10
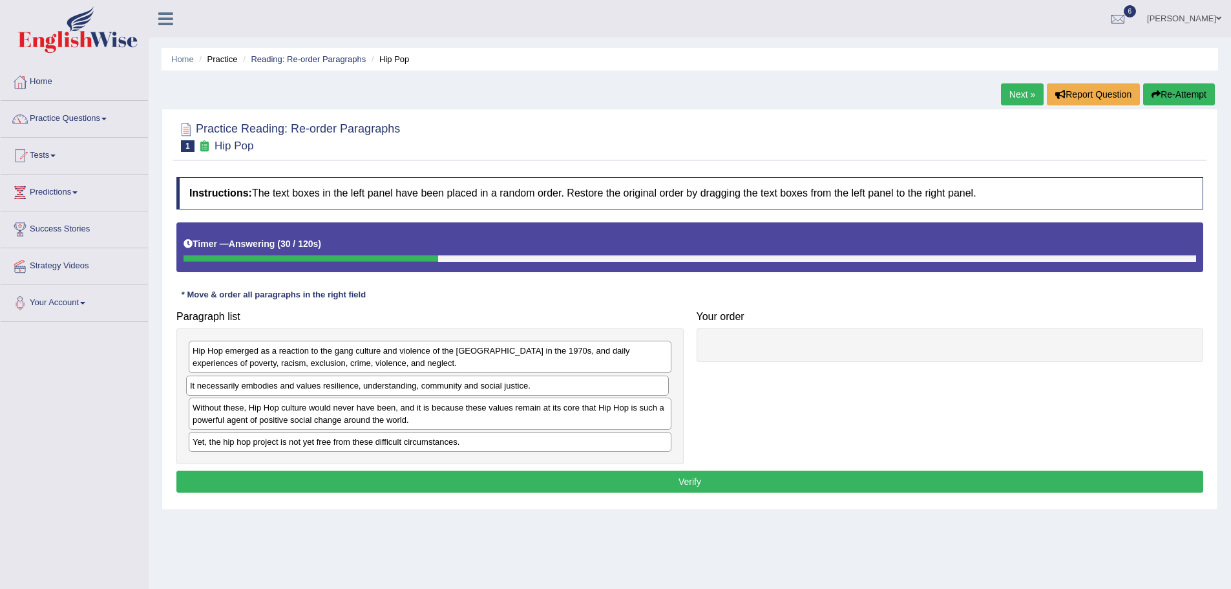
drag, startPoint x: 249, startPoint y: 421, endPoint x: 246, endPoint y: 388, distance: 33.7
click at [246, 388] on div "It necessarily embodies and values resilience, understanding, community and soc…" at bounding box center [427, 385] width 483 height 20
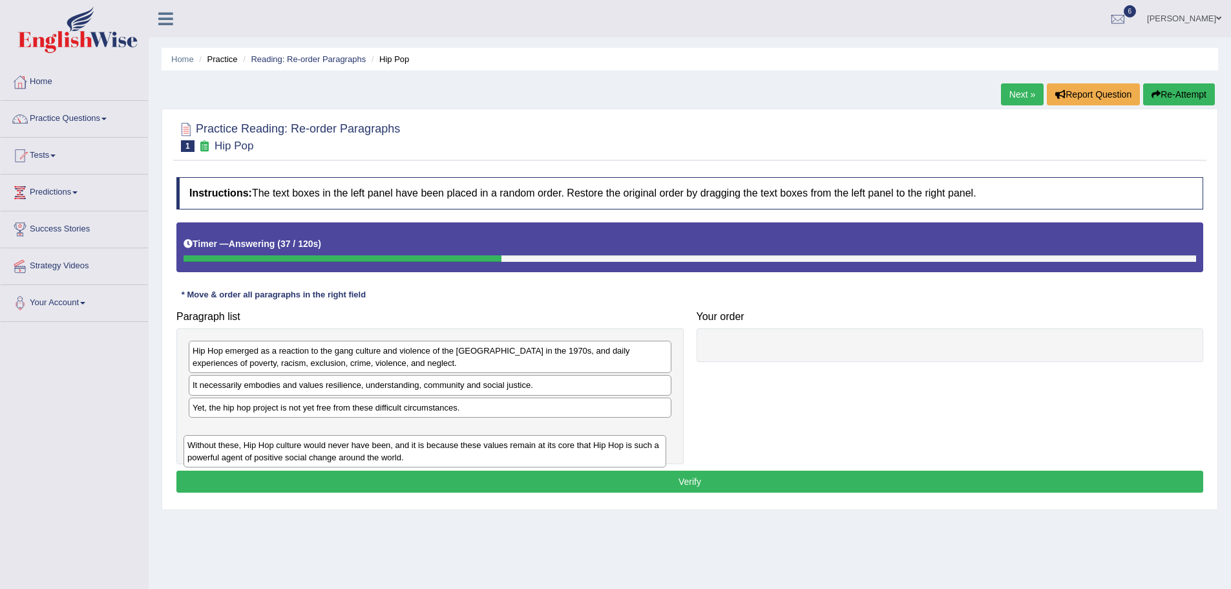
drag, startPoint x: 311, startPoint y: 421, endPoint x: 306, endPoint y: 459, distance: 38.5
click at [306, 459] on div "Without these, Hip Hop culture would never have been, and it is because these v…" at bounding box center [425, 451] width 483 height 32
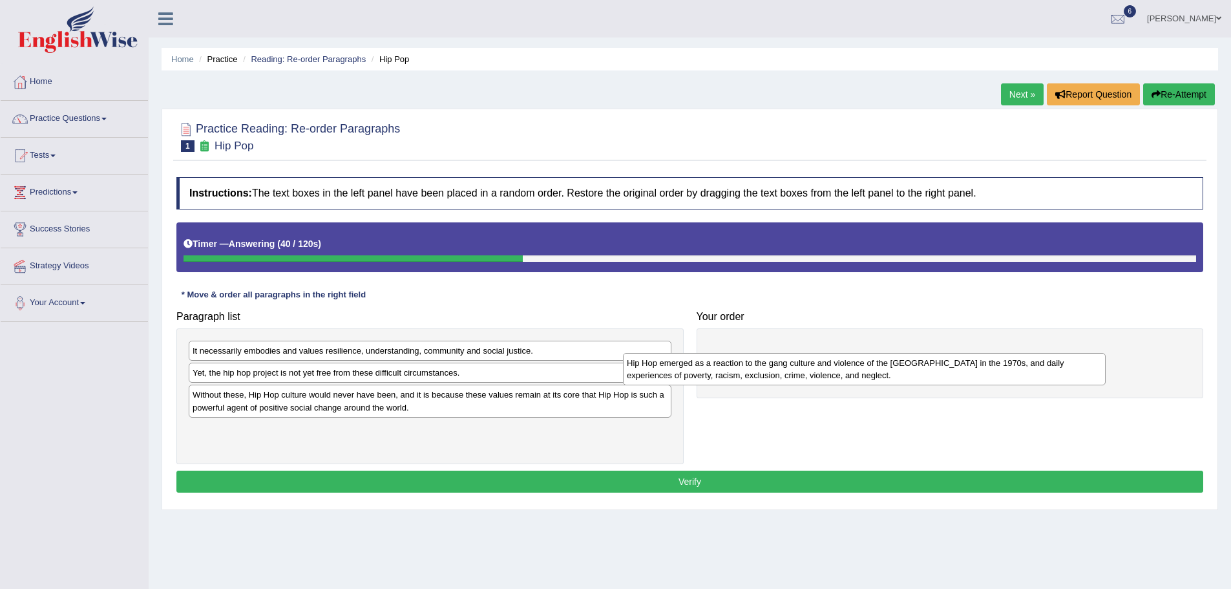
drag, startPoint x: 308, startPoint y: 366, endPoint x: 742, endPoint y: 378, distance: 434.4
click at [742, 378] on div "Hip Hop emerged as a reaction to the gang culture and violence of the [GEOGRAPH…" at bounding box center [864, 369] width 483 height 32
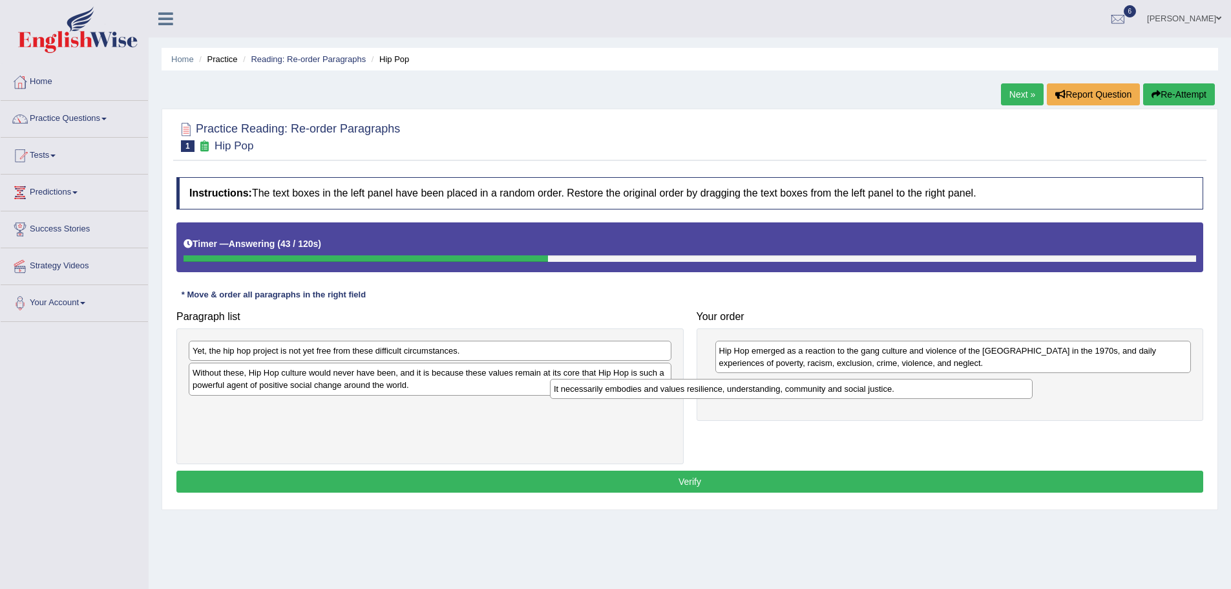
drag, startPoint x: 563, startPoint y: 356, endPoint x: 956, endPoint y: 392, distance: 393.9
click at [956, 392] on div "It necessarily embodies and values resilience, understanding, community and soc…" at bounding box center [791, 389] width 483 height 20
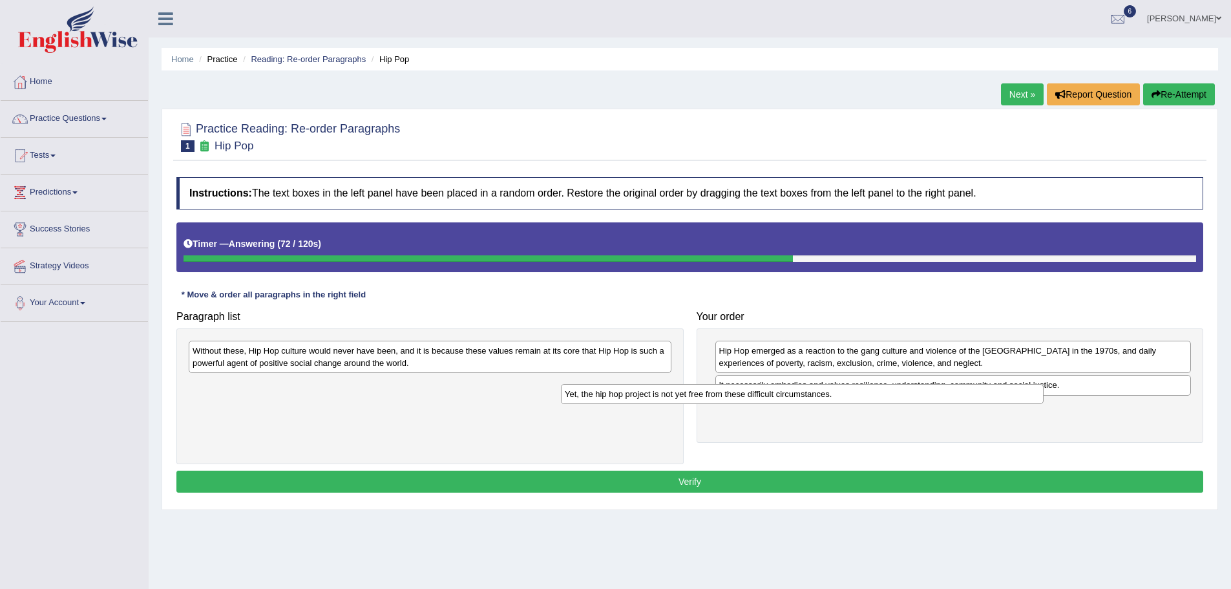
drag, startPoint x: 443, startPoint y: 353, endPoint x: 816, endPoint y: 397, distance: 375.4
click at [816, 397] on div "Yet, the hip hop project is not yet free from these difficult circumstances." at bounding box center [802, 394] width 483 height 20
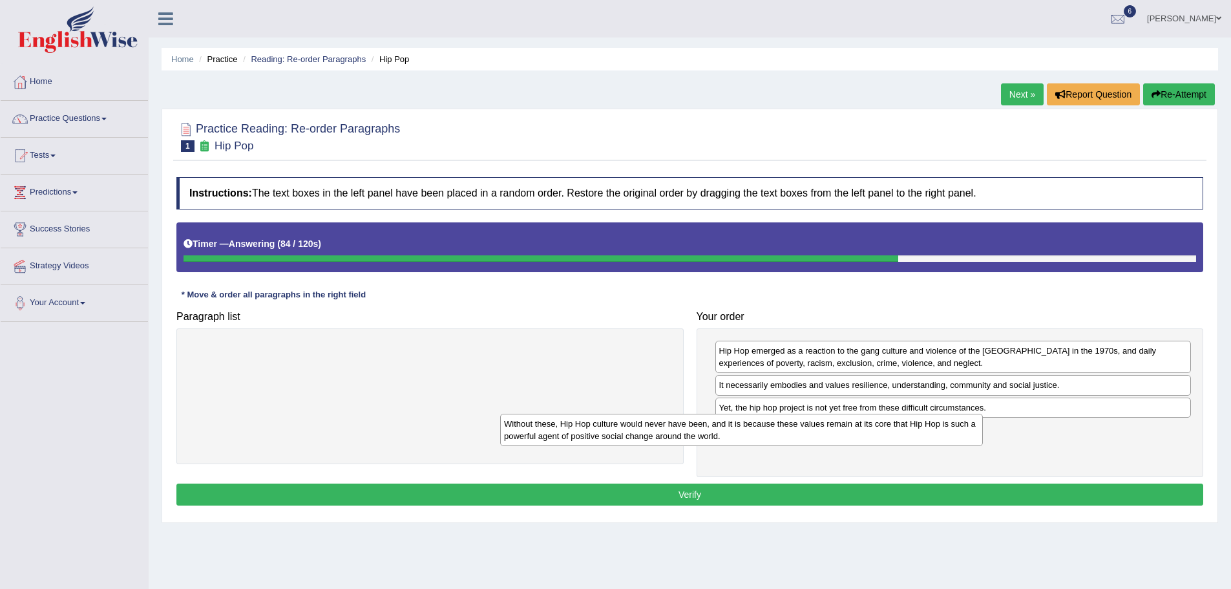
drag, startPoint x: 470, startPoint y: 358, endPoint x: 806, endPoint y: 427, distance: 343.1
click at [806, 427] on div "Without these, Hip Hop culture would never have been, and it is because these v…" at bounding box center [741, 430] width 483 height 32
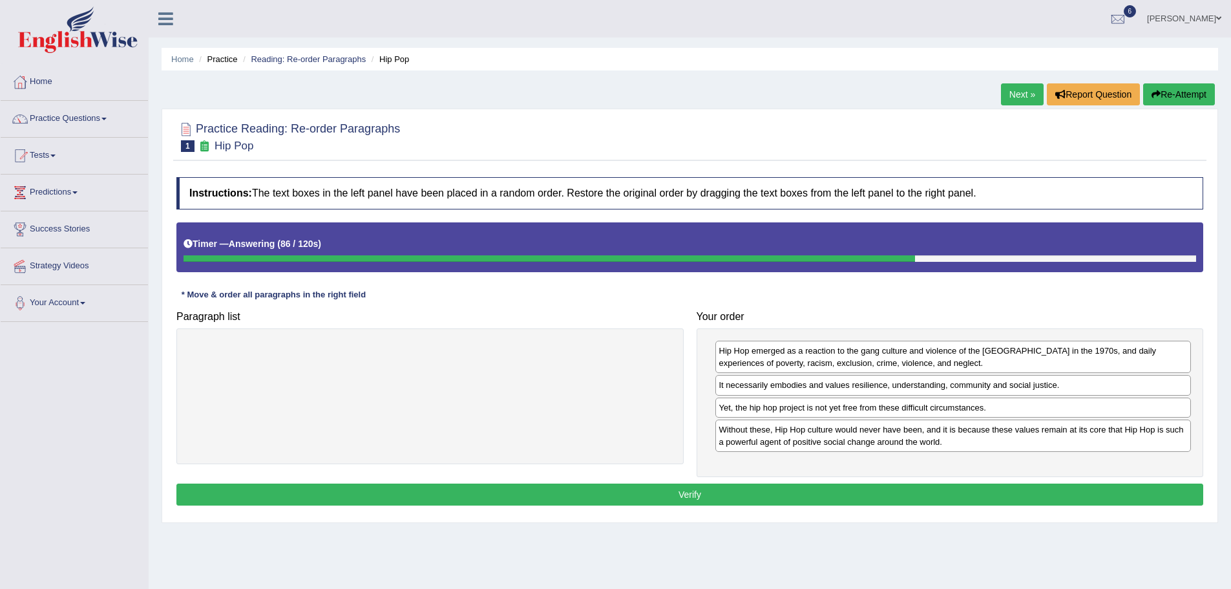
click at [737, 490] on button "Verify" at bounding box center [689, 494] width 1027 height 22
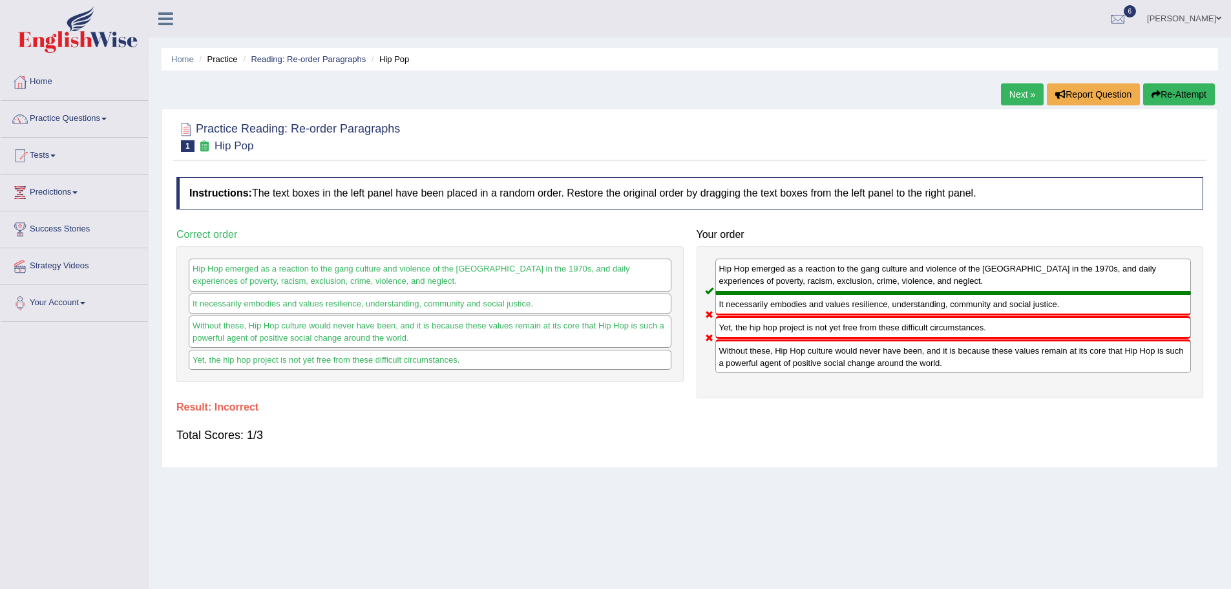
click at [1172, 100] on button "Re-Attempt" at bounding box center [1179, 94] width 72 height 22
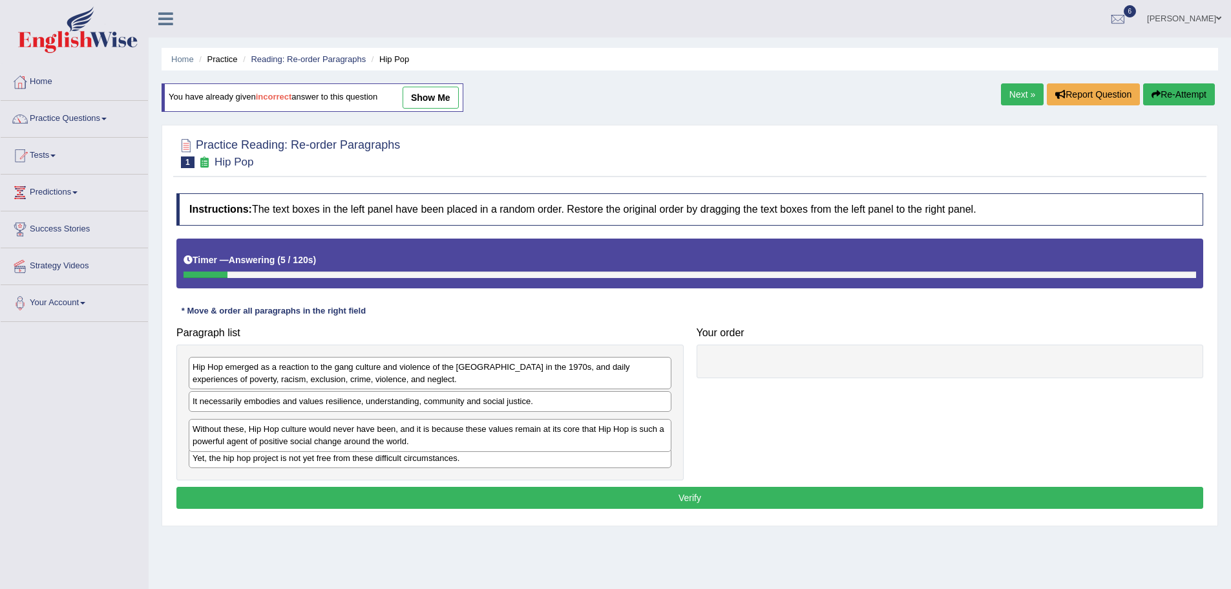
drag, startPoint x: 427, startPoint y: 413, endPoint x: 427, endPoint y: 441, distance: 27.8
click at [427, 441] on div "Without these, Hip Hop culture would never have been, and it is because these v…" at bounding box center [430, 435] width 483 height 32
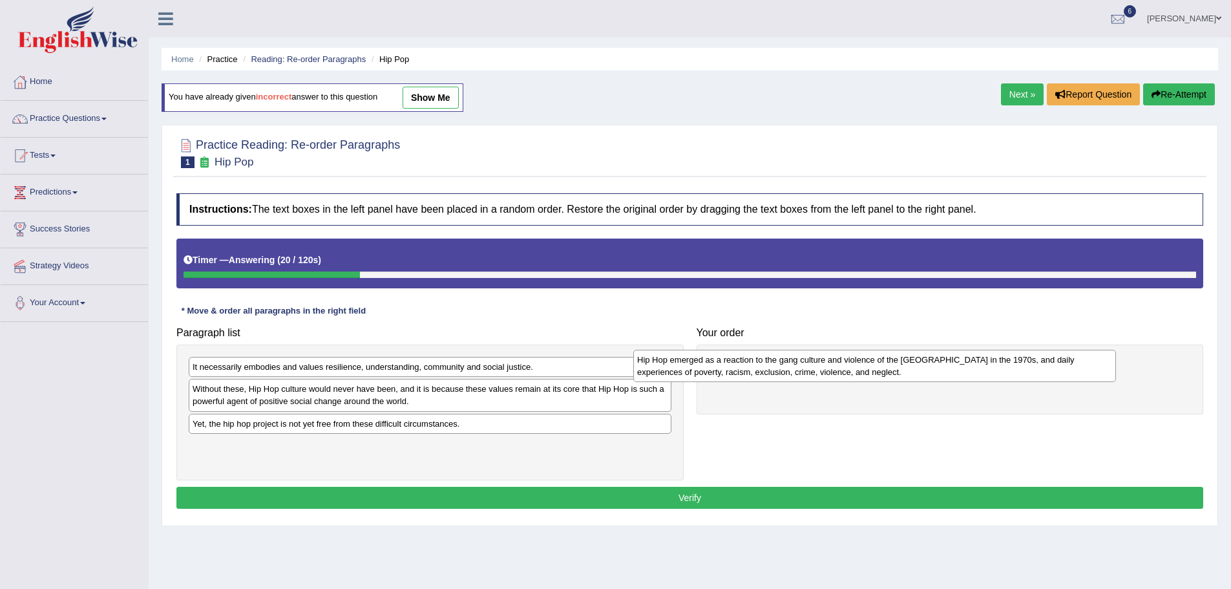
drag, startPoint x: 416, startPoint y: 376, endPoint x: 865, endPoint y: 368, distance: 449.2
click at [865, 368] on div "Hip Hop emerged as a reaction to the gang culture and violence of the [GEOGRAPH…" at bounding box center [874, 366] width 483 height 32
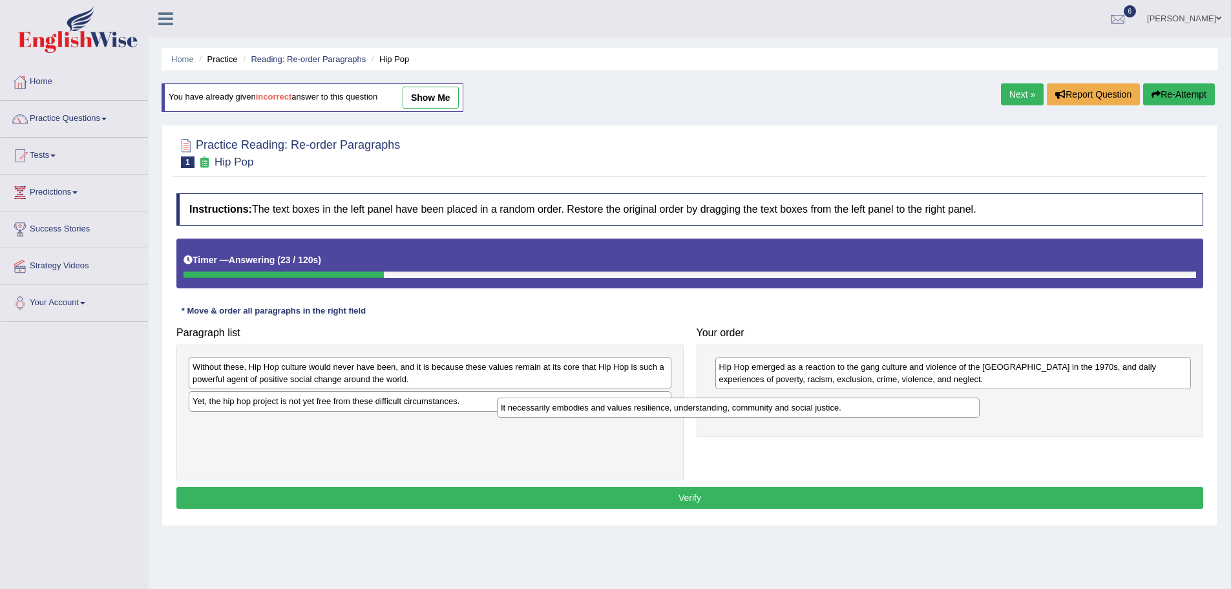
drag, startPoint x: 613, startPoint y: 368, endPoint x: 921, endPoint y: 409, distance: 310.9
click at [921, 409] on div "It necessarily embodies and values resilience, understanding, community and soc…" at bounding box center [738, 407] width 483 height 20
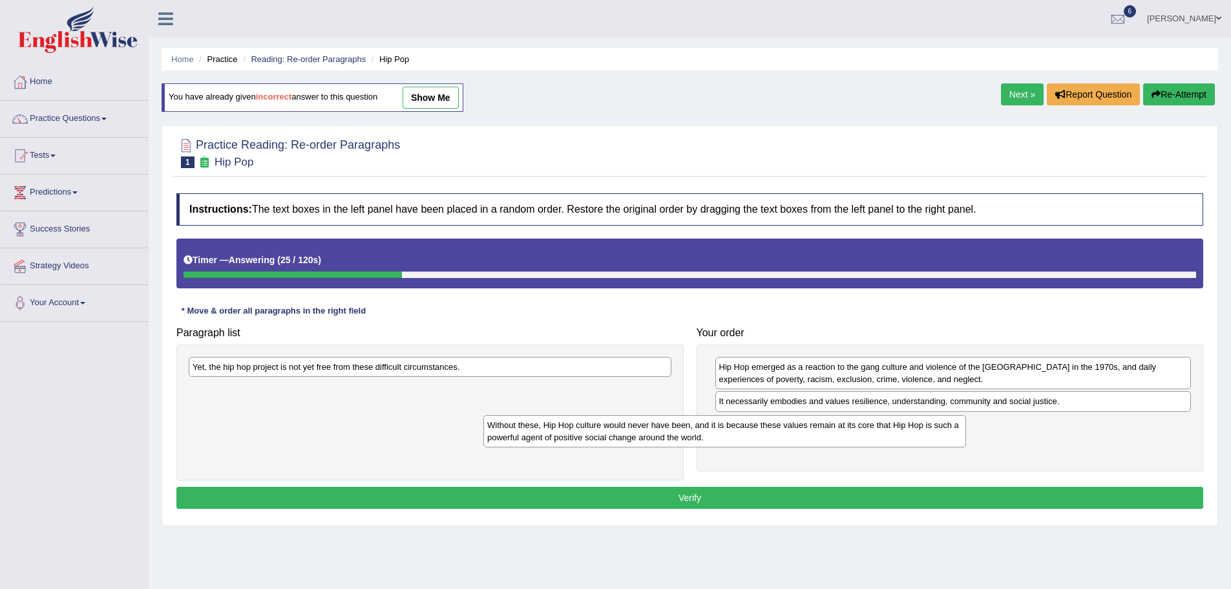
drag, startPoint x: 631, startPoint y: 377, endPoint x: 931, endPoint y: 429, distance: 304.4
click at [931, 429] on div "Without these, Hip Hop culture would never have been, and it is because these v…" at bounding box center [724, 431] width 483 height 32
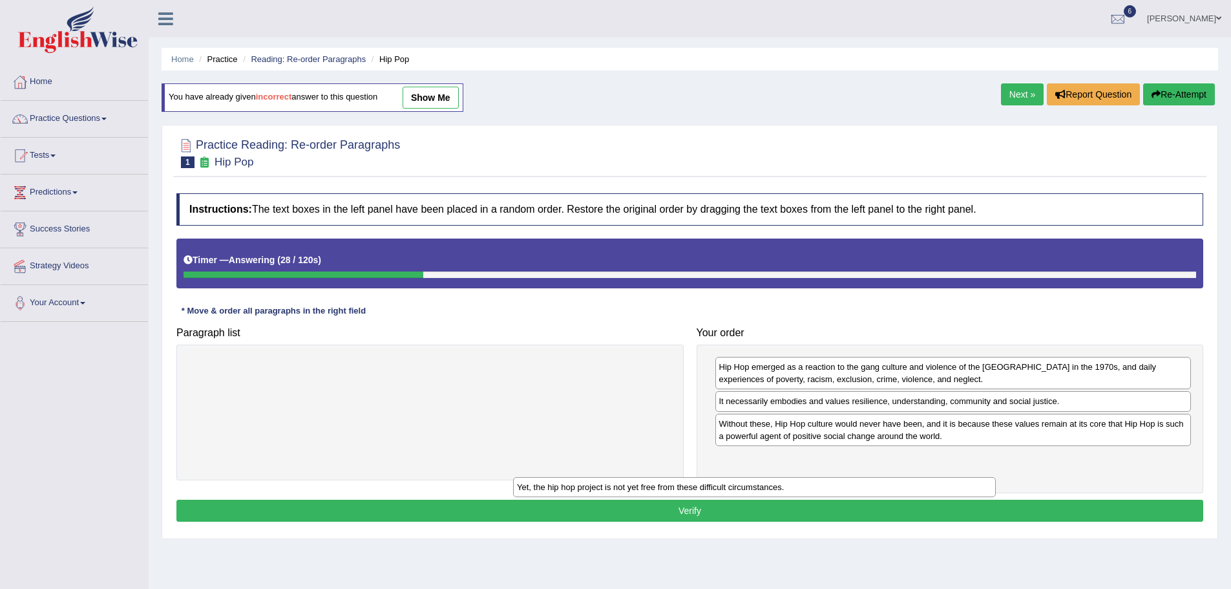
drag, startPoint x: 601, startPoint y: 372, endPoint x: 927, endPoint y: 500, distance: 350.2
click at [927, 497] on div "Yet, the hip hop project is not yet free from these difficult circumstances." at bounding box center [754, 487] width 483 height 20
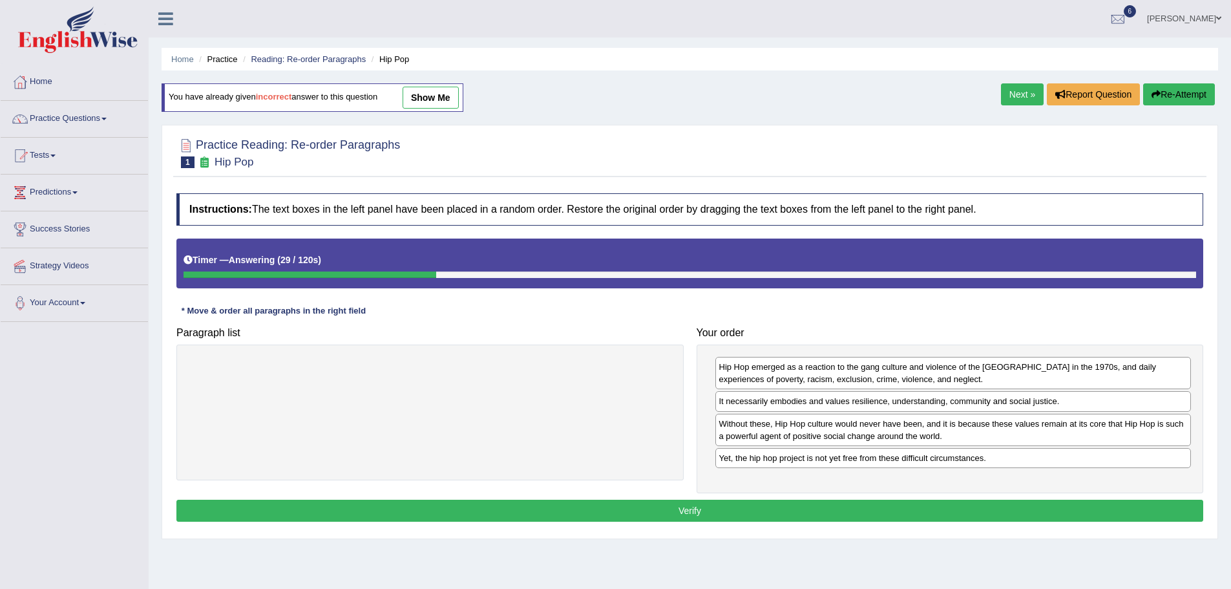
click at [697, 503] on button "Verify" at bounding box center [689, 511] width 1027 height 22
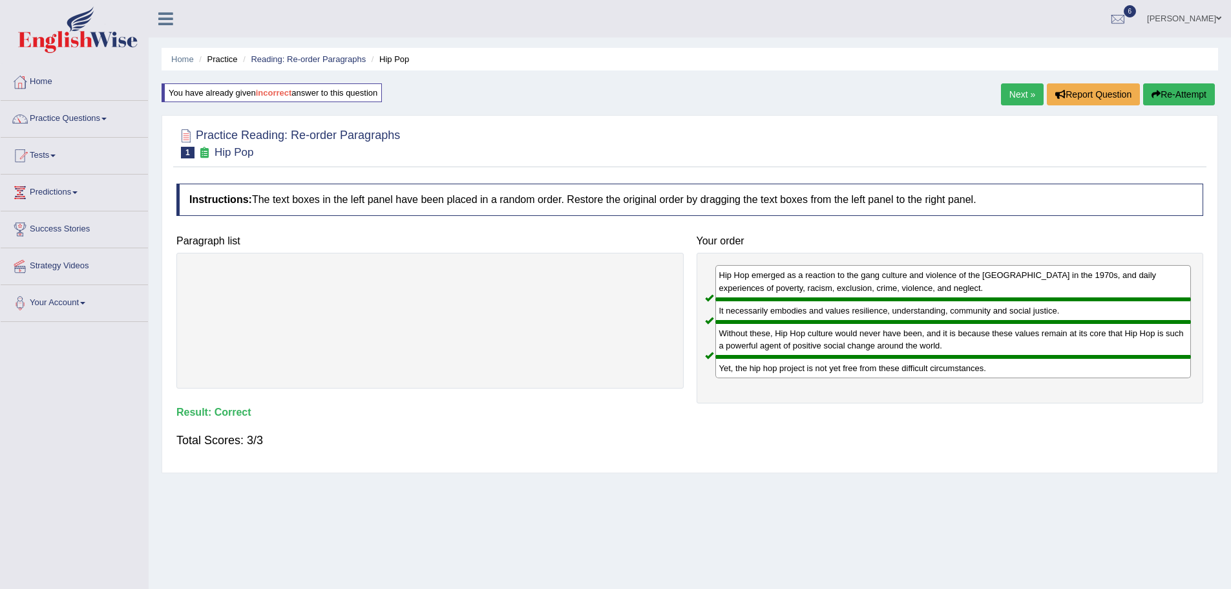
click at [1015, 92] on link "Next »" at bounding box center [1022, 94] width 43 height 22
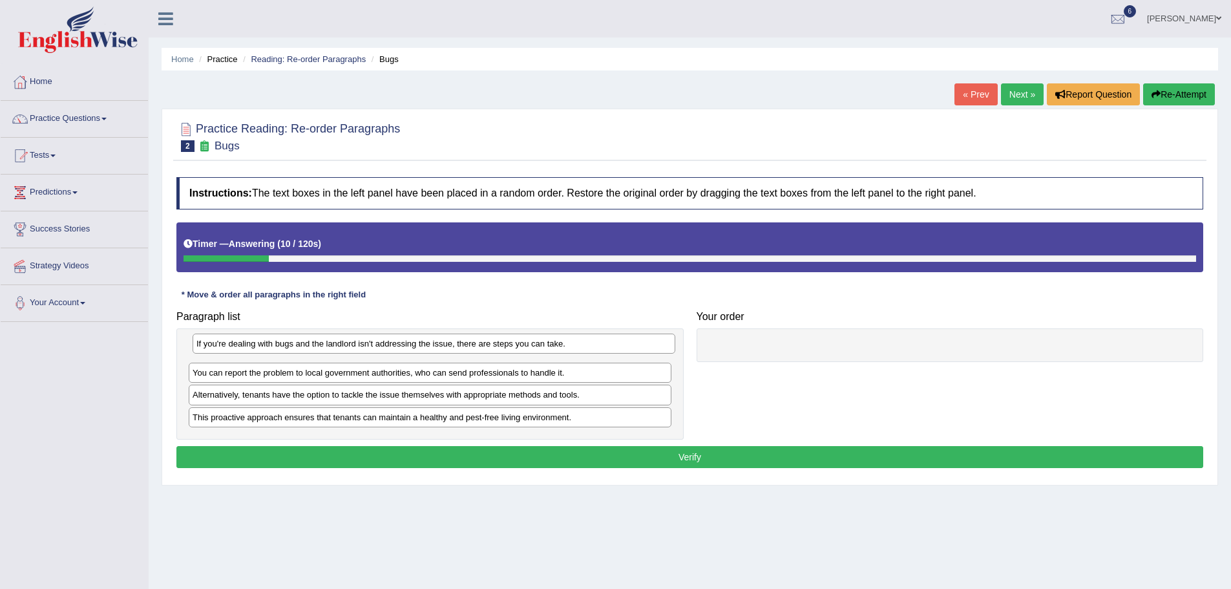
drag, startPoint x: 344, startPoint y: 373, endPoint x: 348, endPoint y: 344, distance: 29.3
click at [348, 344] on div "If you're dealing with bugs and the landlord isn't addressing the issue, there …" at bounding box center [434, 343] width 483 height 20
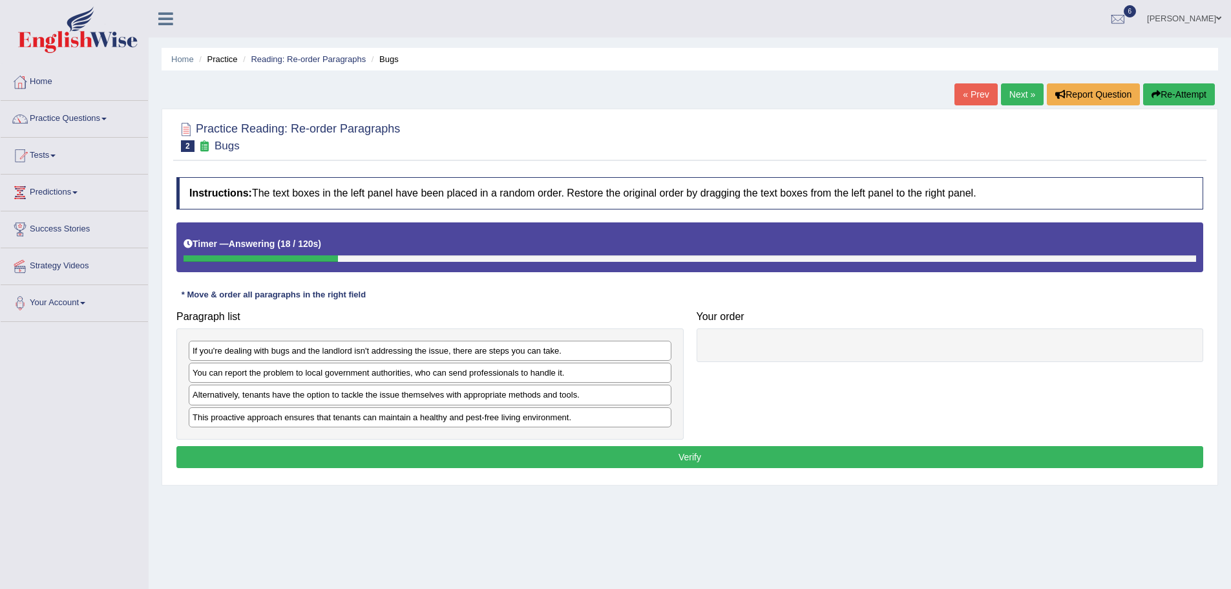
click at [314, 366] on div "You can report the problem to local government authorities, who can send profes…" at bounding box center [430, 373] width 483 height 20
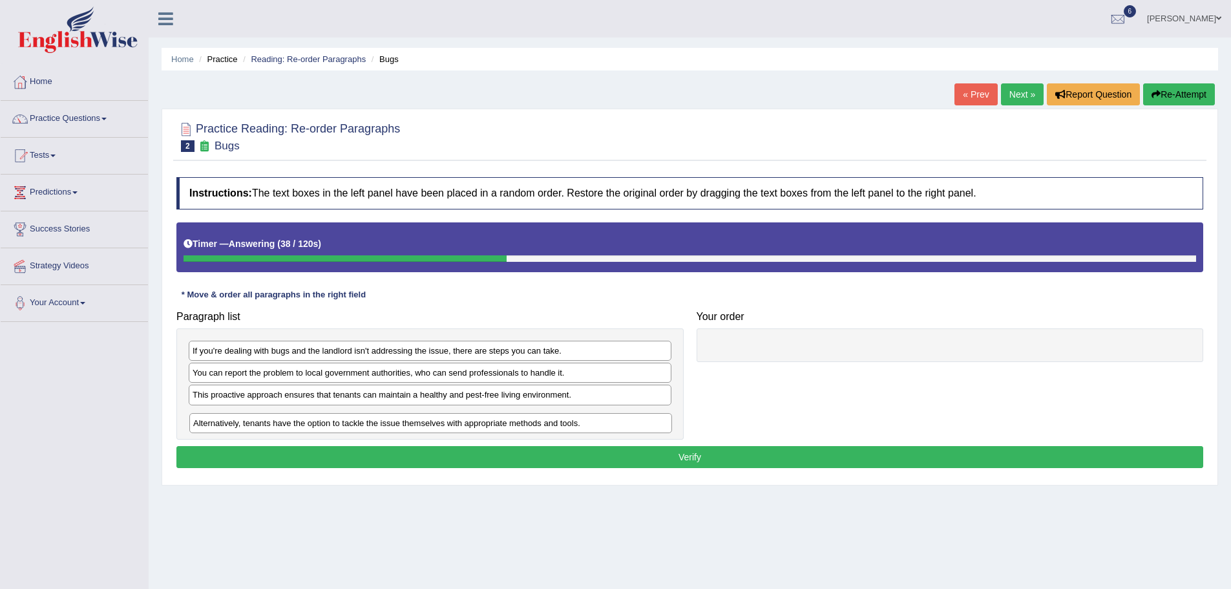
drag, startPoint x: 298, startPoint y: 395, endPoint x: 300, endPoint y: 419, distance: 24.0
click at [300, 419] on div "Alternatively, tenants have the option to tackle the issue themselves with appr…" at bounding box center [430, 423] width 483 height 20
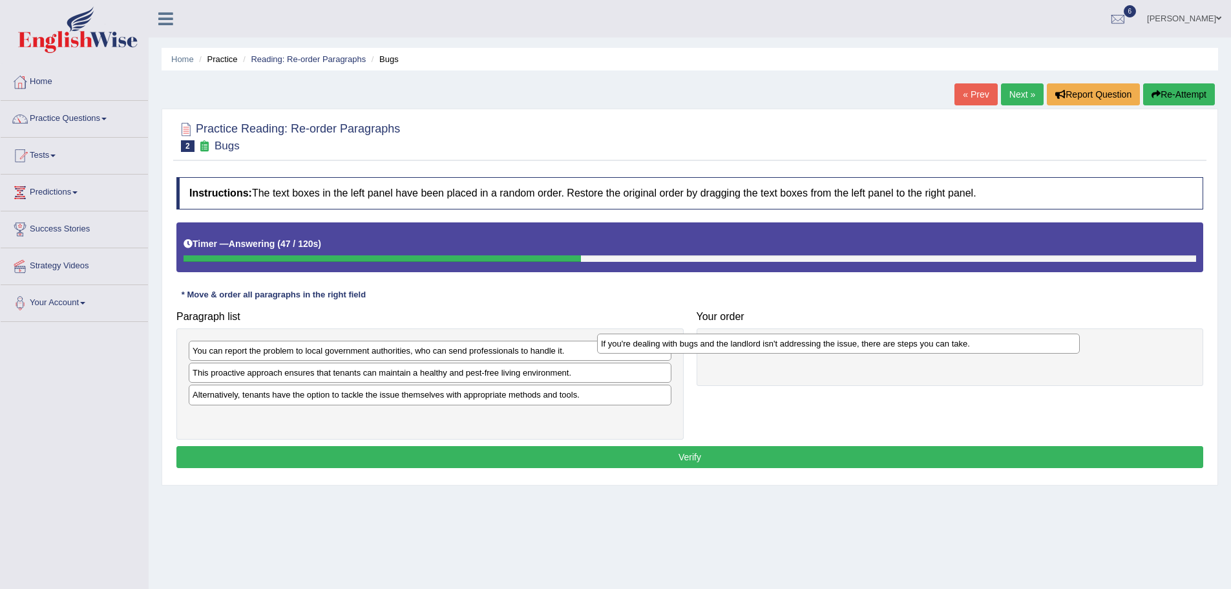
drag, startPoint x: 400, startPoint y: 352, endPoint x: 816, endPoint y: 344, distance: 416.2
click at [816, 344] on div "If you're dealing with bugs and the landlord isn't addressing the issue, there …" at bounding box center [838, 343] width 483 height 20
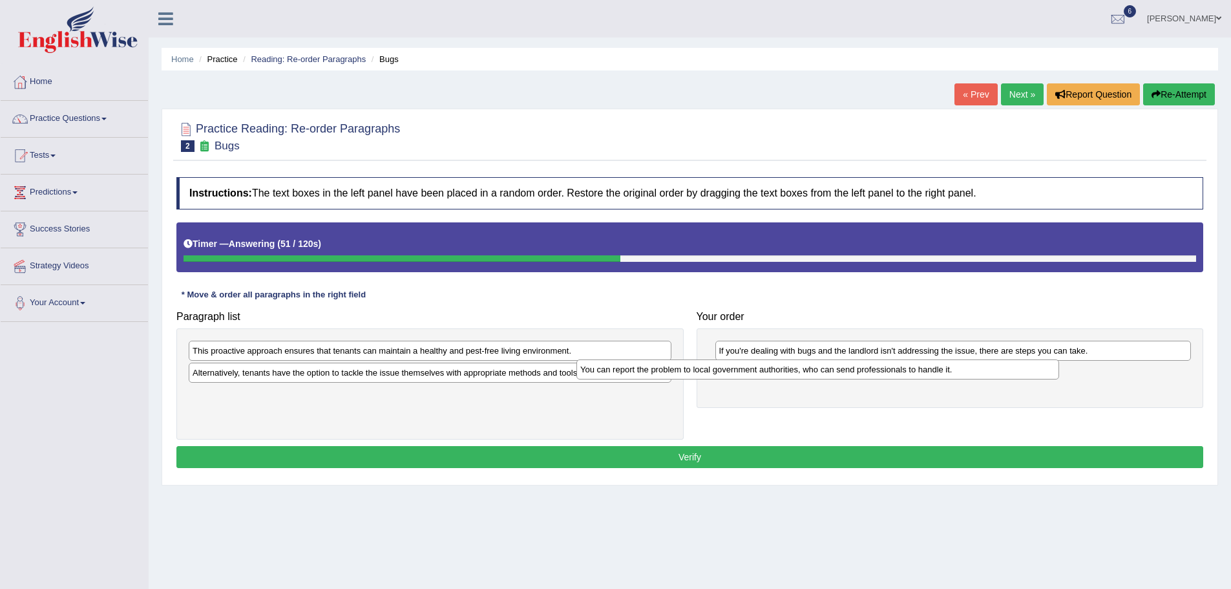
drag, startPoint x: 563, startPoint y: 348, endPoint x: 955, endPoint y: 366, distance: 392.7
click at [955, 366] on div "You can report the problem to local government authorities, who can send profes…" at bounding box center [817, 369] width 483 height 20
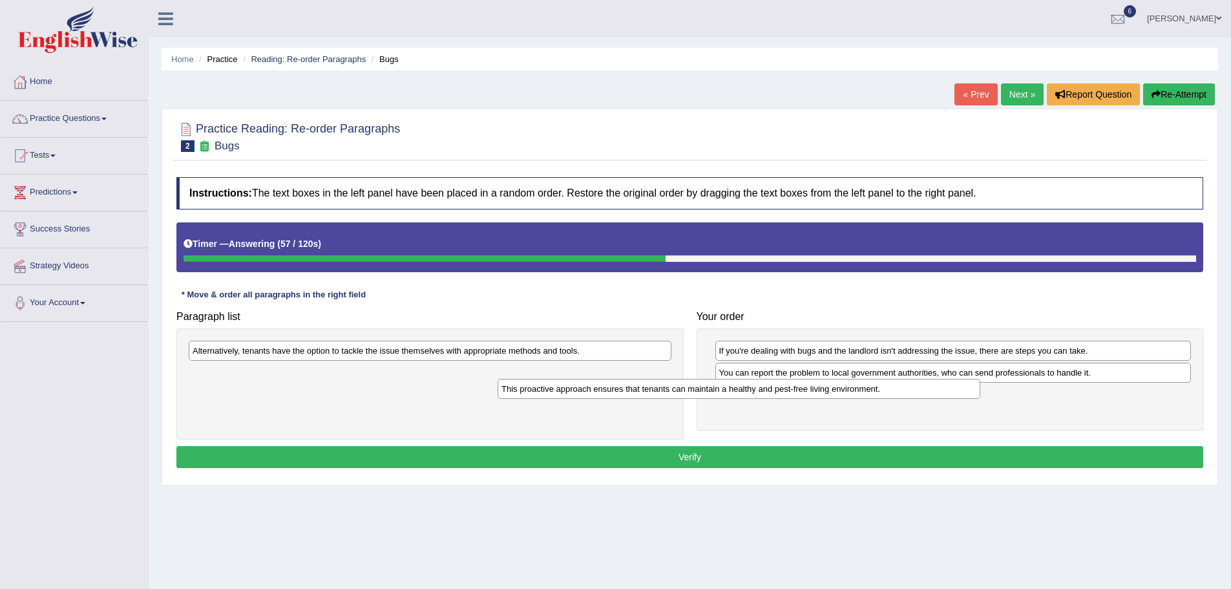
drag, startPoint x: 497, startPoint y: 352, endPoint x: 806, endPoint y: 390, distance: 311.2
click at [806, 390] on div "This proactive approach ensures that tenants can maintain a healthy and pest-fr…" at bounding box center [739, 389] width 483 height 20
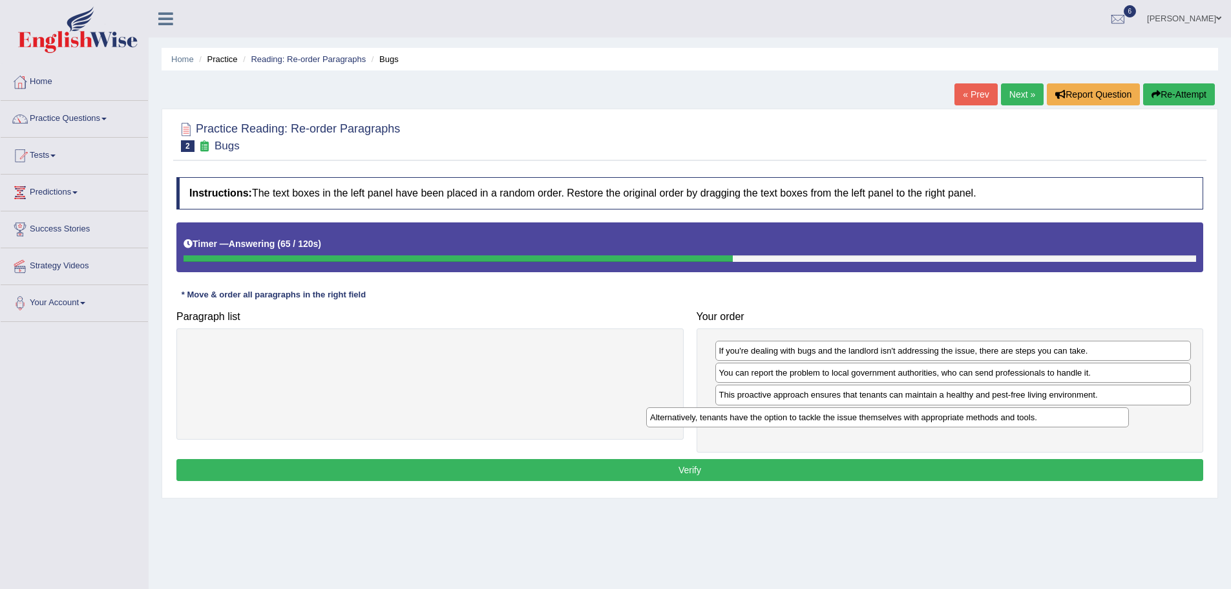
drag, startPoint x: 598, startPoint y: 352, endPoint x: 1067, endPoint y: 418, distance: 473.2
click at [1067, 418] on div "Alternatively, tenants have the option to tackle the issue themselves with appr…" at bounding box center [887, 417] width 483 height 20
click at [755, 466] on button "Verify" at bounding box center [689, 470] width 1027 height 22
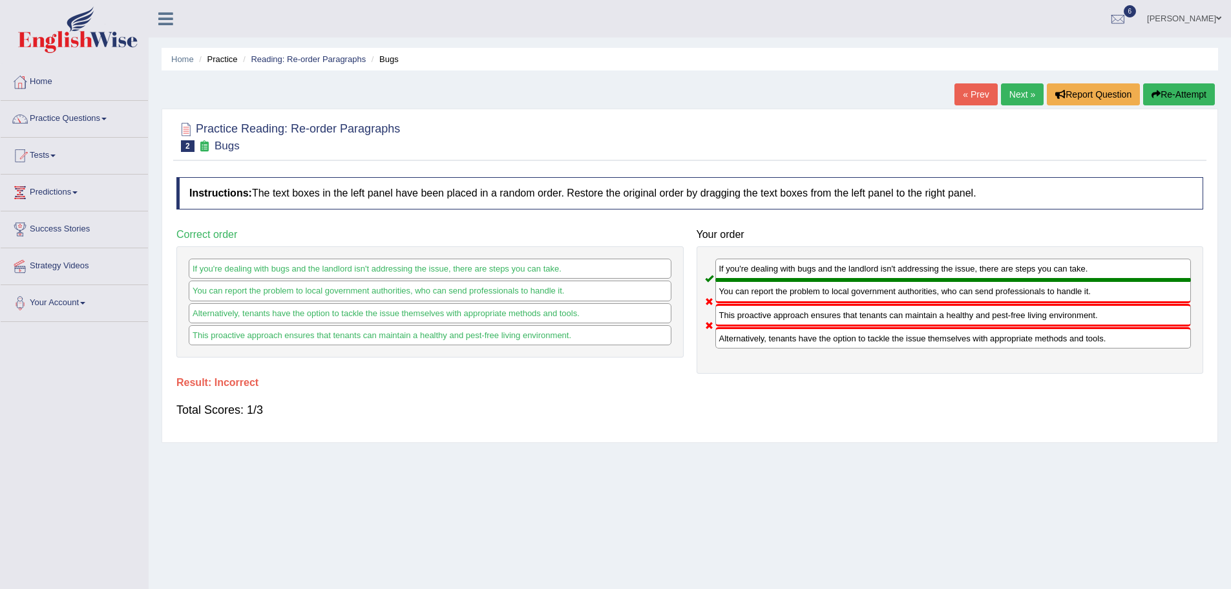
click at [1163, 98] on button "Re-Attempt" at bounding box center [1179, 94] width 72 height 22
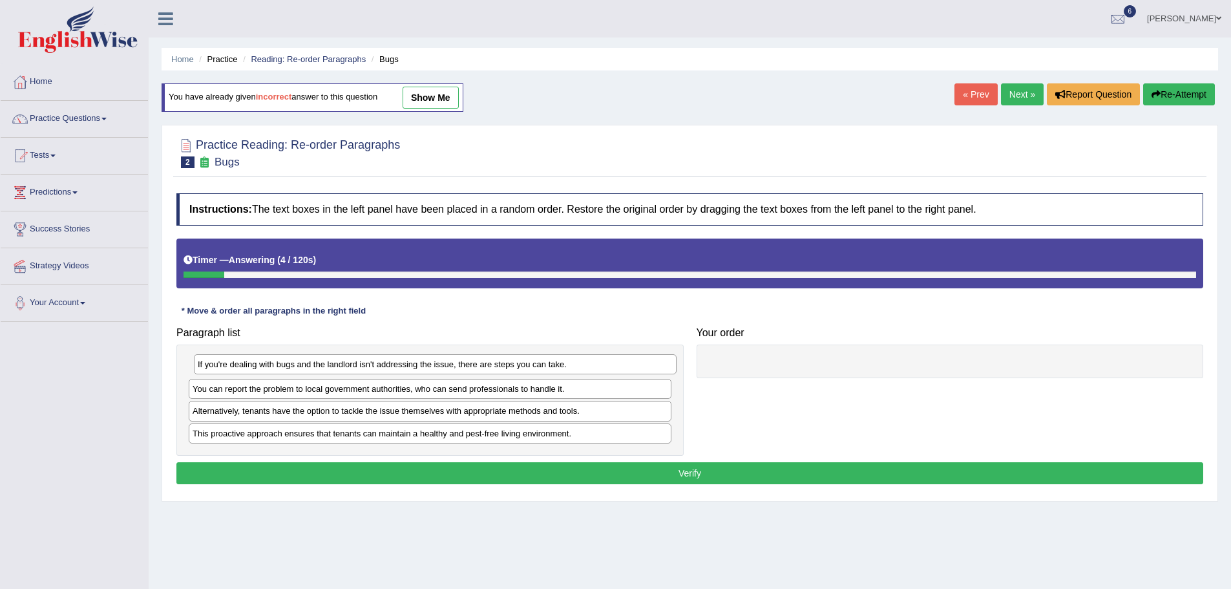
drag, startPoint x: 243, startPoint y: 388, endPoint x: 247, endPoint y: 361, distance: 27.4
click at [247, 361] on div "If you're dealing with bugs and the landlord isn't addressing the issue, there …" at bounding box center [435, 364] width 483 height 20
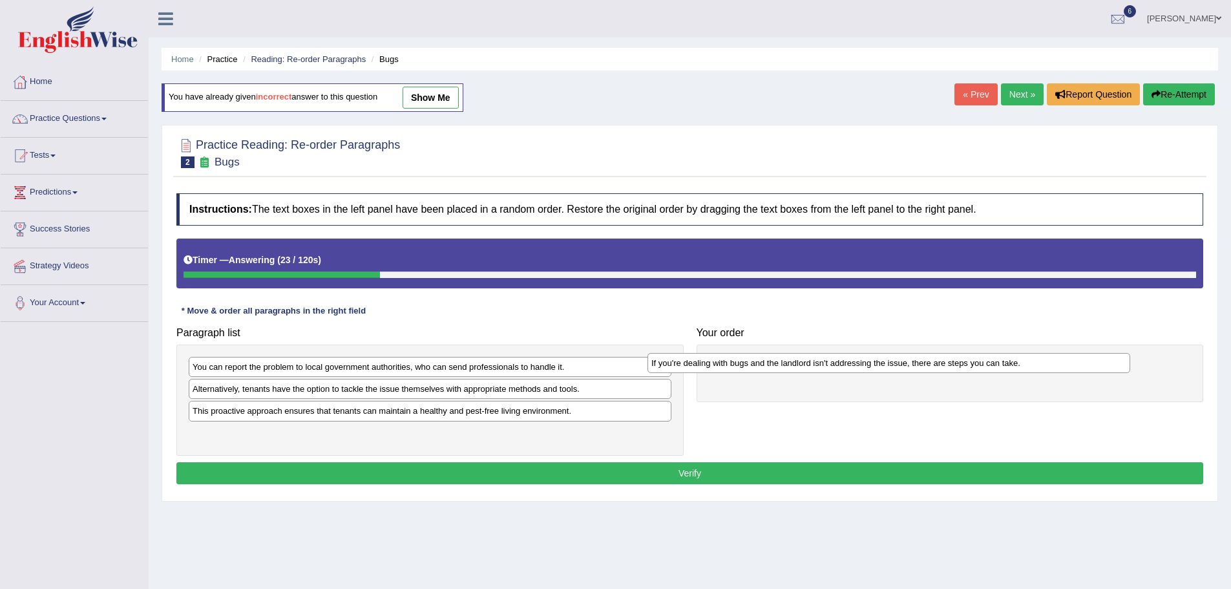
drag, startPoint x: 266, startPoint y: 370, endPoint x: 726, endPoint y: 363, distance: 460.1
click at [726, 363] on div "If you're dealing with bugs and the landlord isn't addressing the issue, there …" at bounding box center [888, 363] width 483 height 20
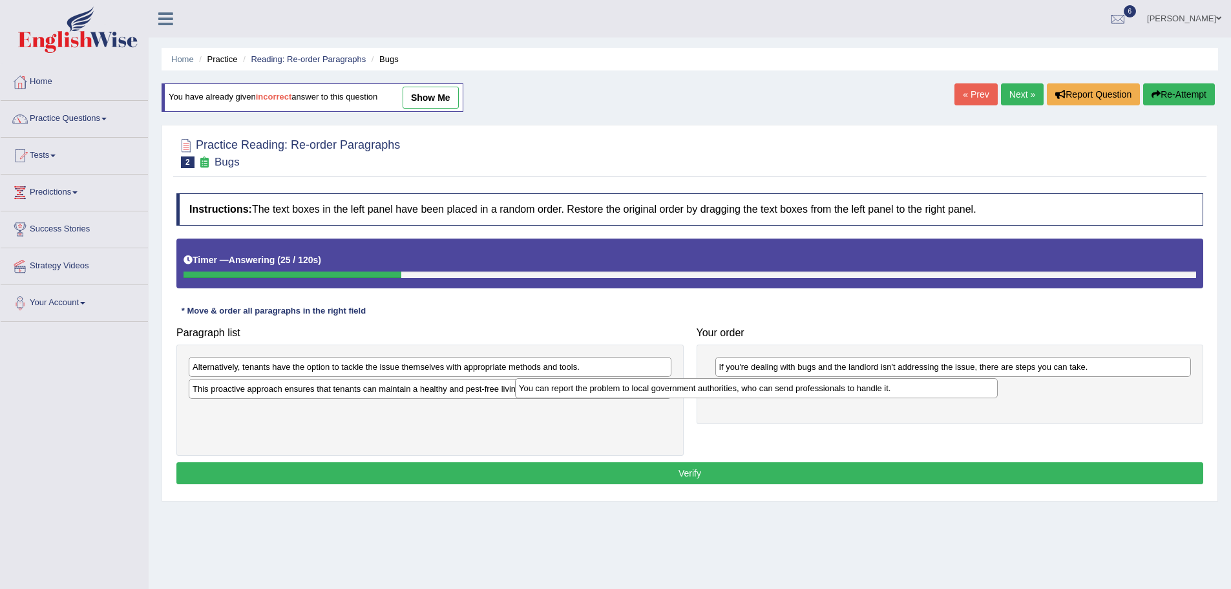
drag, startPoint x: 621, startPoint y: 366, endPoint x: 947, endPoint y: 386, distance: 326.9
click at [947, 386] on div "You can report the problem to local government authorities, who can send profes…" at bounding box center [756, 388] width 483 height 20
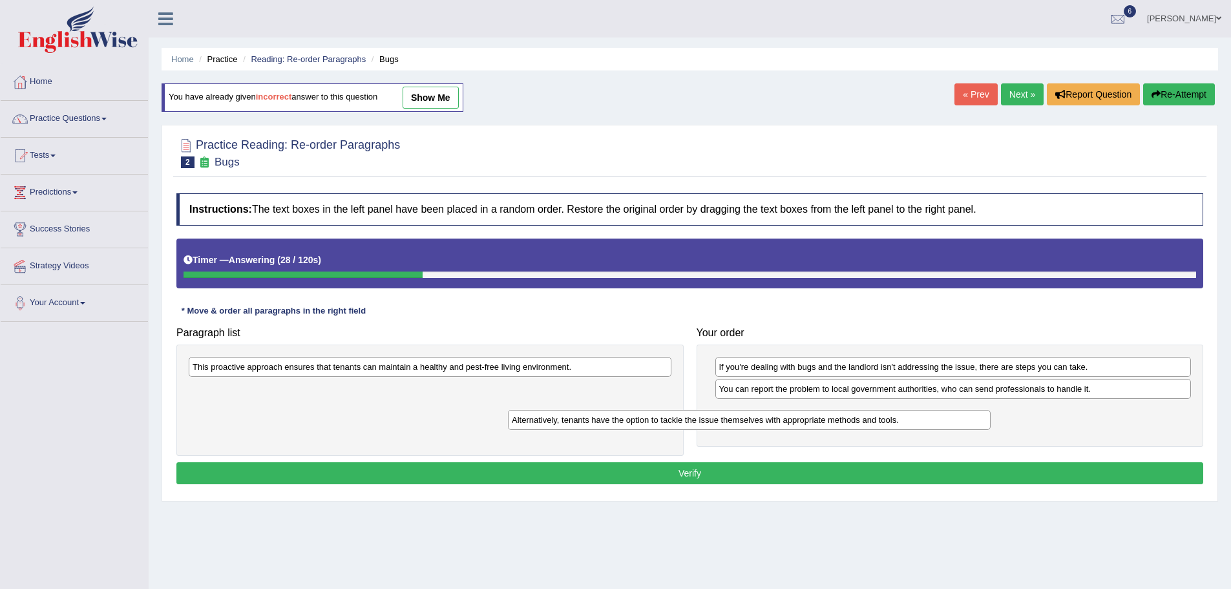
drag, startPoint x: 636, startPoint y: 364, endPoint x: 968, endPoint y: 414, distance: 335.9
click at [968, 414] on div "Alternatively, tenants have the option to tackle the issue themselves with appr…" at bounding box center [749, 420] width 483 height 20
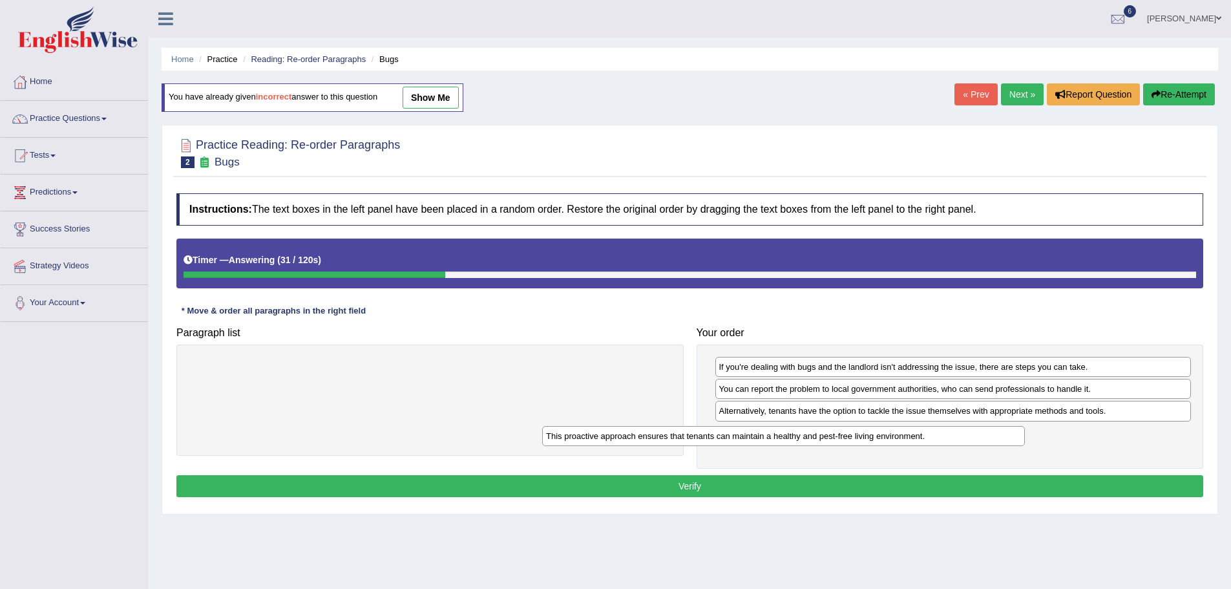
drag, startPoint x: 534, startPoint y: 367, endPoint x: 908, endPoint y: 432, distance: 379.1
click at [908, 432] on div "This proactive approach ensures that tenants can maintain a healthy and pest-fr…" at bounding box center [783, 436] width 483 height 20
click at [728, 492] on button "Verify" at bounding box center [689, 486] width 1027 height 22
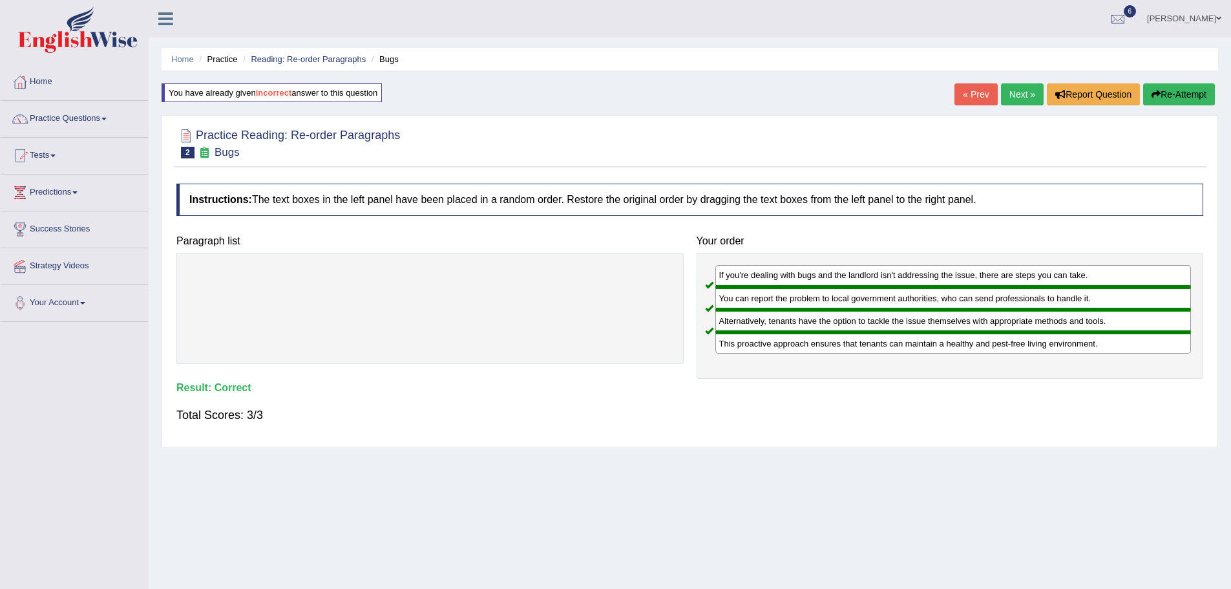
click at [1013, 95] on link "Next »" at bounding box center [1022, 94] width 43 height 22
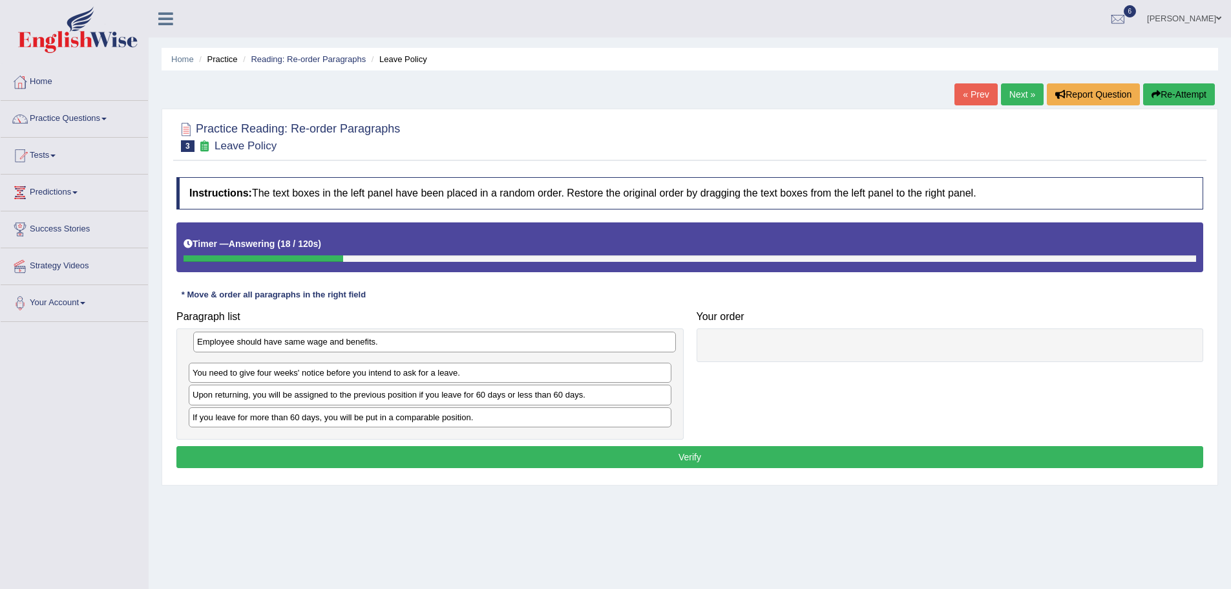
drag, startPoint x: 253, startPoint y: 398, endPoint x: 256, endPoint y: 346, distance: 52.4
click at [256, 346] on div "Employee should have same wage and benefits." at bounding box center [434, 341] width 483 height 20
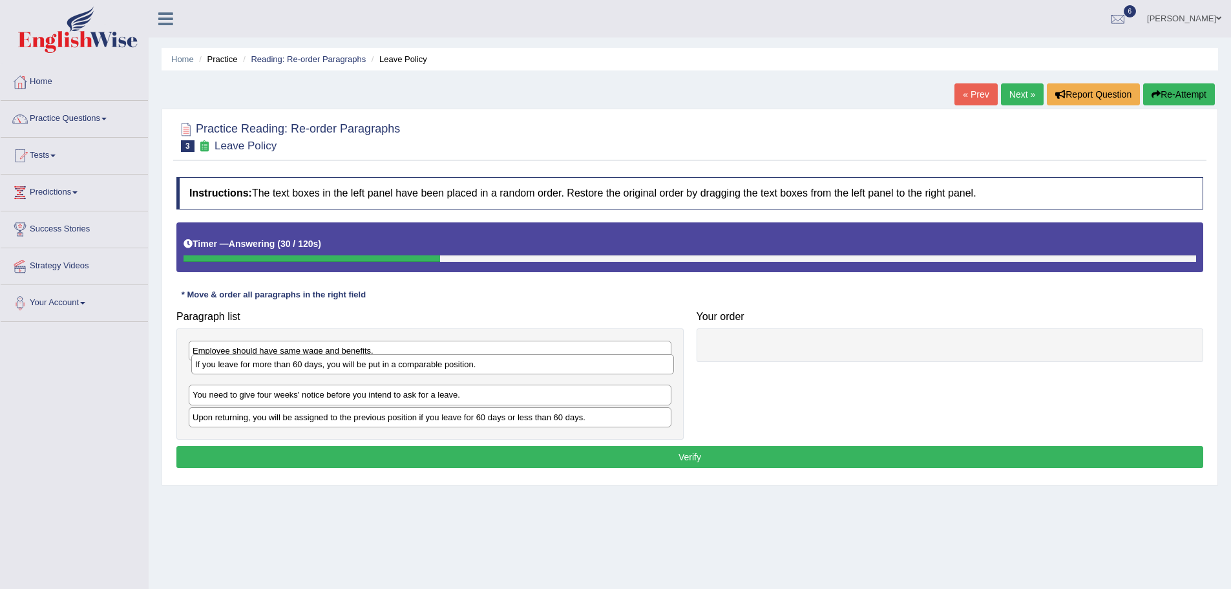
drag, startPoint x: 228, startPoint y: 420, endPoint x: 230, endPoint y: 367, distance: 53.0
click at [230, 367] on div "If you leave for more than 60 days, you will be put in a comparable position." at bounding box center [432, 364] width 483 height 20
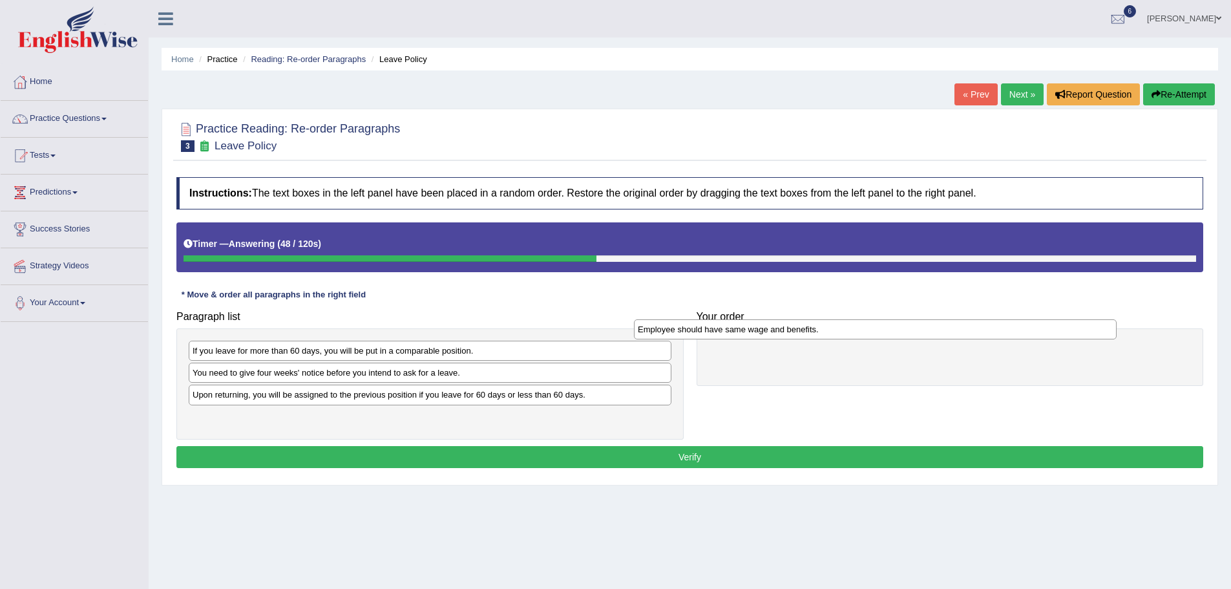
drag, startPoint x: 287, startPoint y: 348, endPoint x: 732, endPoint y: 326, distance: 445.7
click at [732, 326] on div "Employee should have same wage and benefits." at bounding box center [875, 329] width 483 height 20
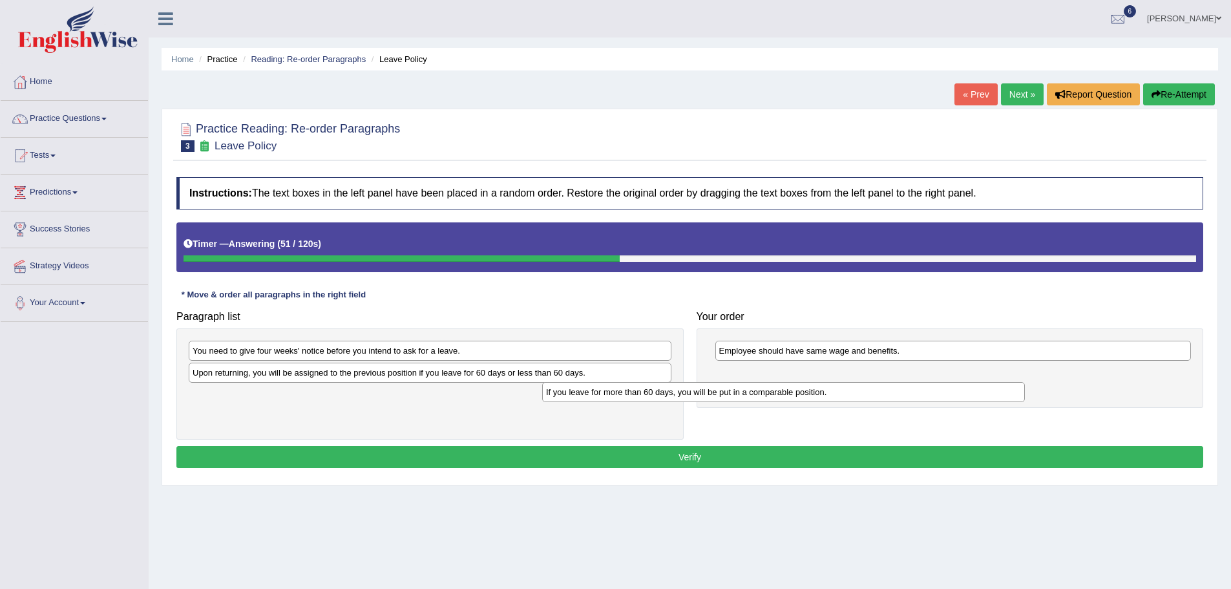
drag, startPoint x: 426, startPoint y: 349, endPoint x: 784, endPoint y: 393, distance: 361.3
click at [784, 393] on div "If you leave for more than 60 days, you will be put in a comparable position." at bounding box center [783, 392] width 483 height 20
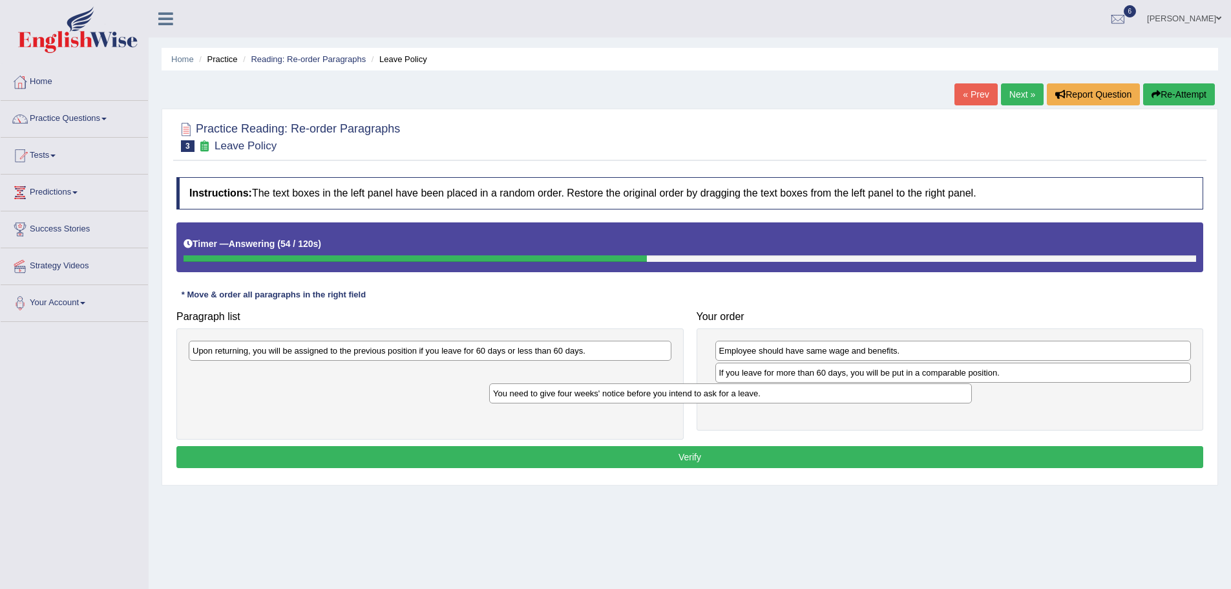
drag, startPoint x: 641, startPoint y: 352, endPoint x: 959, endPoint y: 386, distance: 319.8
click at [959, 386] on div "You need to give four weeks' notice before you intend to ask for a leave." at bounding box center [730, 393] width 483 height 20
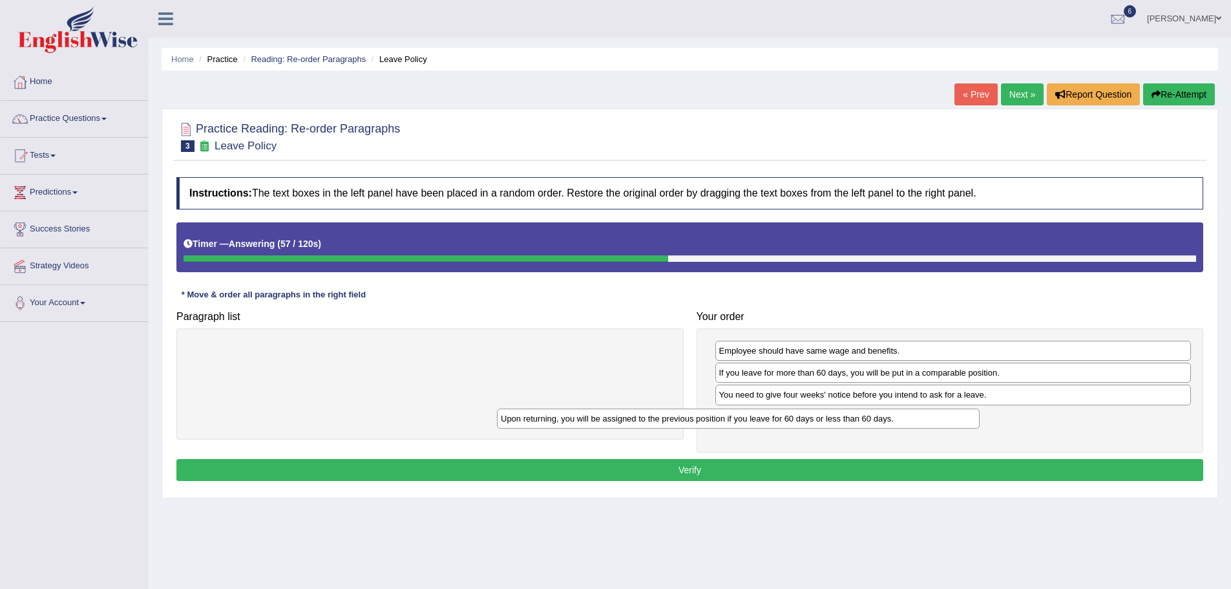
drag, startPoint x: 559, startPoint y: 356, endPoint x: 872, endPoint y: 422, distance: 320.3
click at [872, 422] on div "Upon returning, you will be assigned to the previous position if you leave for …" at bounding box center [738, 418] width 483 height 20
click at [693, 470] on button "Verify" at bounding box center [689, 470] width 1027 height 22
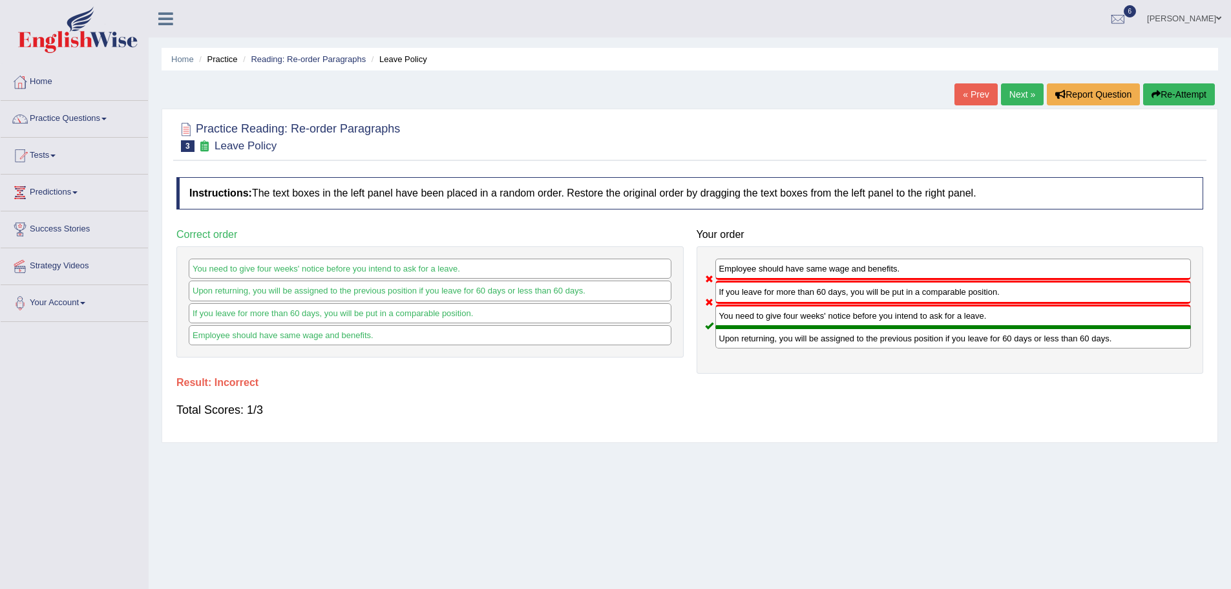
click at [1182, 101] on button "Re-Attempt" at bounding box center [1179, 94] width 72 height 22
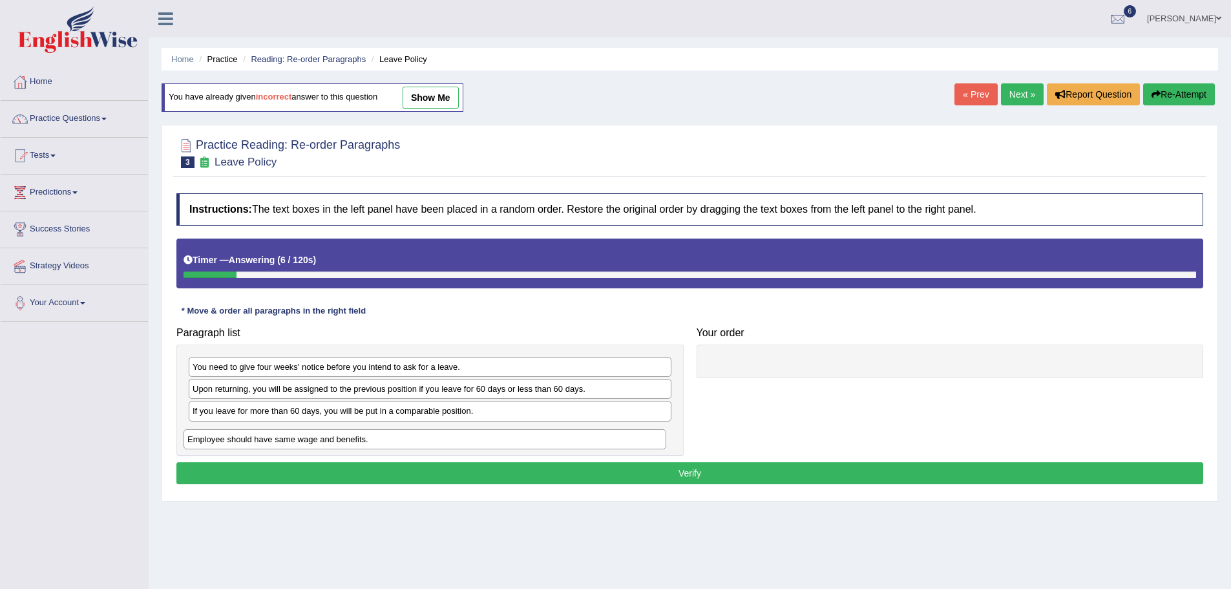
drag, startPoint x: 305, startPoint y: 417, endPoint x: 299, endPoint y: 448, distance: 31.6
click at [299, 448] on div "Employee should have same wage and benefits." at bounding box center [425, 439] width 483 height 20
click at [285, 443] on div "Employee should have same wage and benefits." at bounding box center [430, 433] width 483 height 20
drag, startPoint x: 287, startPoint y: 437, endPoint x: 285, endPoint y: 409, distance: 28.5
click at [285, 409] on div "Employee should have same wage and benefits." at bounding box center [428, 405] width 483 height 20
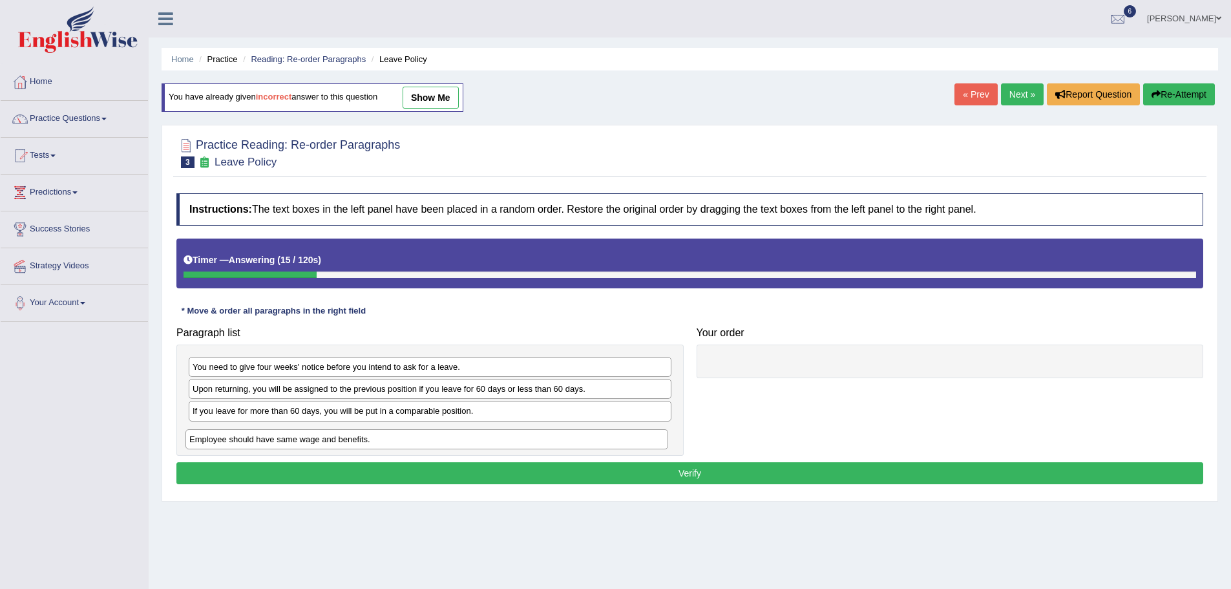
drag, startPoint x: 285, startPoint y: 409, endPoint x: 281, endPoint y: 437, distance: 28.1
click at [281, 437] on div "Employee should have same wage and benefits." at bounding box center [426, 439] width 483 height 20
drag, startPoint x: 287, startPoint y: 394, endPoint x: 288, endPoint y: 412, distance: 18.1
click at [288, 412] on div "Upon returning, you will be assigned to the previous position if you leave for …" at bounding box center [431, 407] width 483 height 20
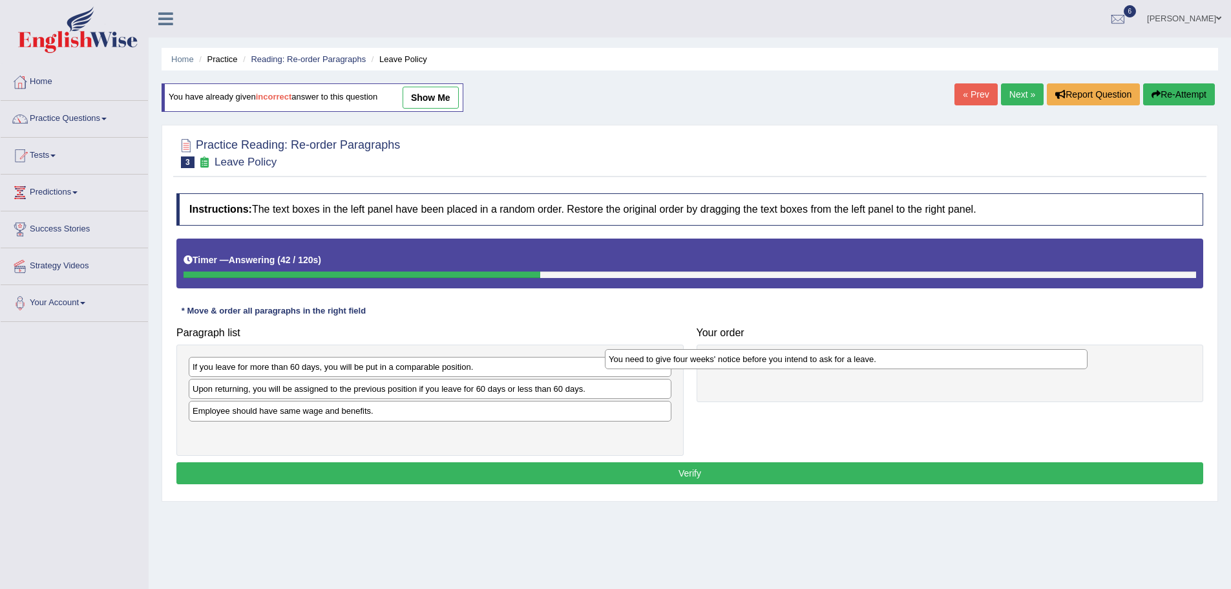
drag, startPoint x: 284, startPoint y: 371, endPoint x: 700, endPoint y: 363, distance: 416.2
click at [700, 363] on div "You need to give four weeks' notice before you intend to ask for a leave." at bounding box center [846, 359] width 483 height 20
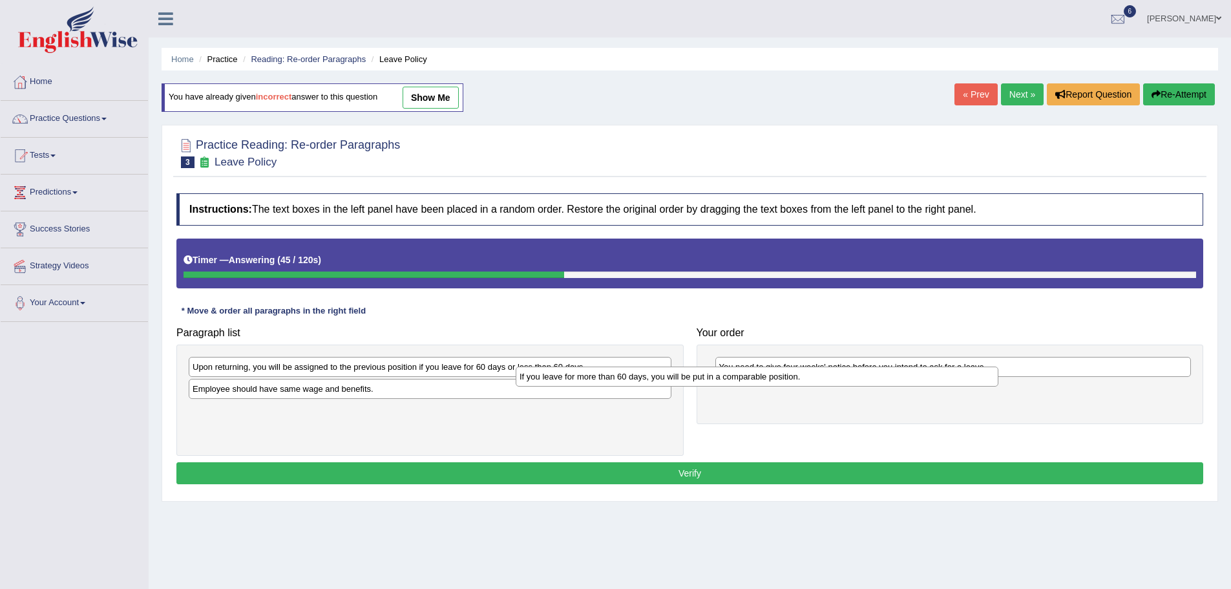
drag, startPoint x: 545, startPoint y: 367, endPoint x: 872, endPoint y: 377, distance: 327.1
click at [872, 377] on div "If you leave for more than 60 days, you will be put in a comparable position." at bounding box center [757, 376] width 483 height 20
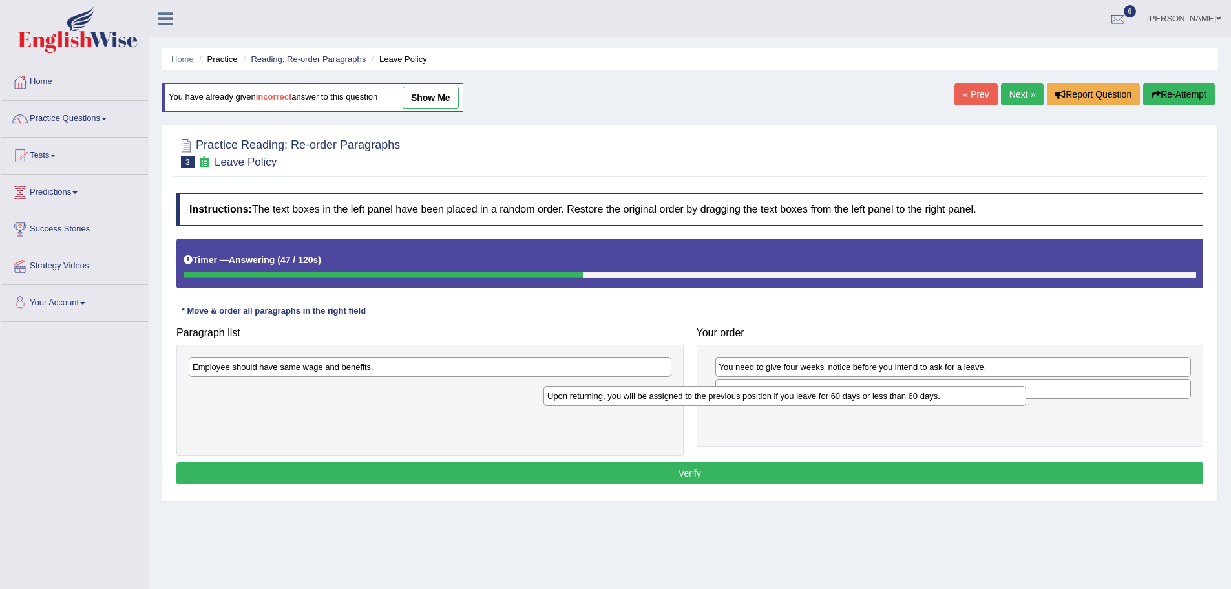
drag, startPoint x: 475, startPoint y: 369, endPoint x: 830, endPoint y: 398, distance: 356.0
click at [830, 398] on div "Upon returning, you will be assigned to the previous position if you leave for …" at bounding box center [784, 396] width 483 height 20
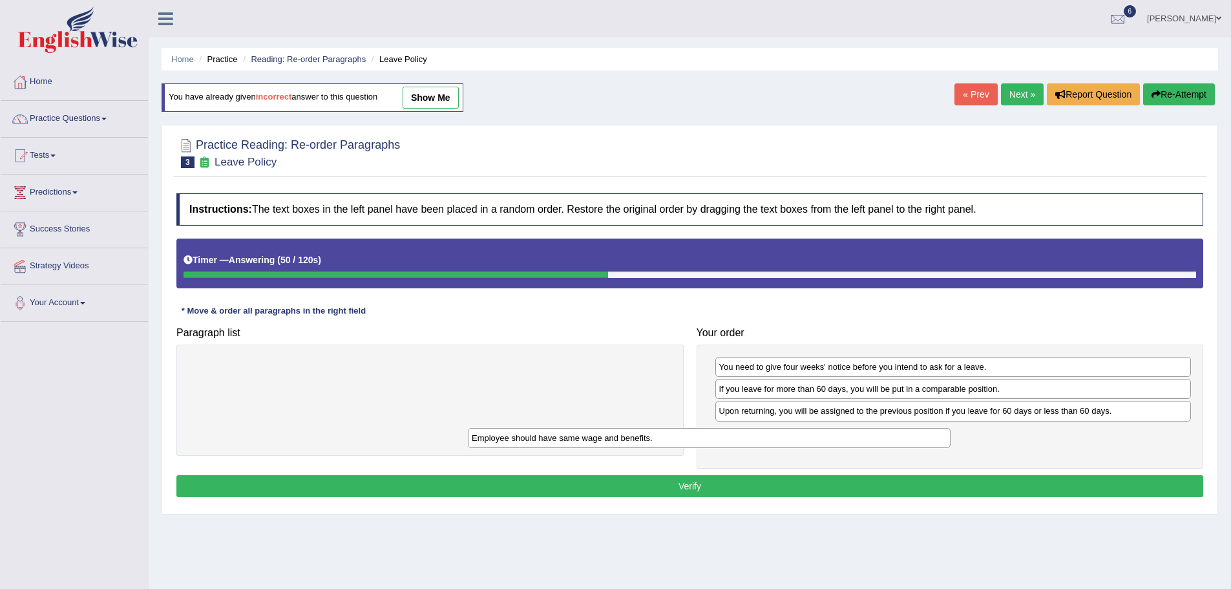
drag, startPoint x: 532, startPoint y: 364, endPoint x: 820, endPoint y: 434, distance: 296.1
click at [820, 434] on div "Employee should have same wage and benefits." at bounding box center [709, 438] width 483 height 20
click at [679, 487] on button "Verify" at bounding box center [689, 486] width 1027 height 22
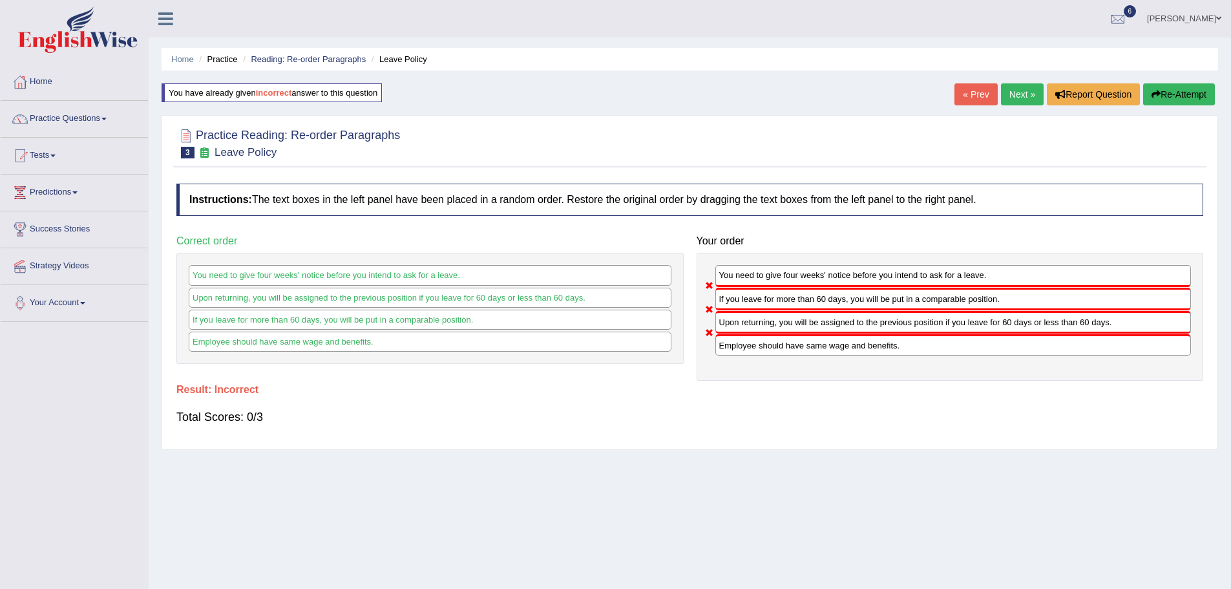
click at [1169, 89] on button "Re-Attempt" at bounding box center [1179, 94] width 72 height 22
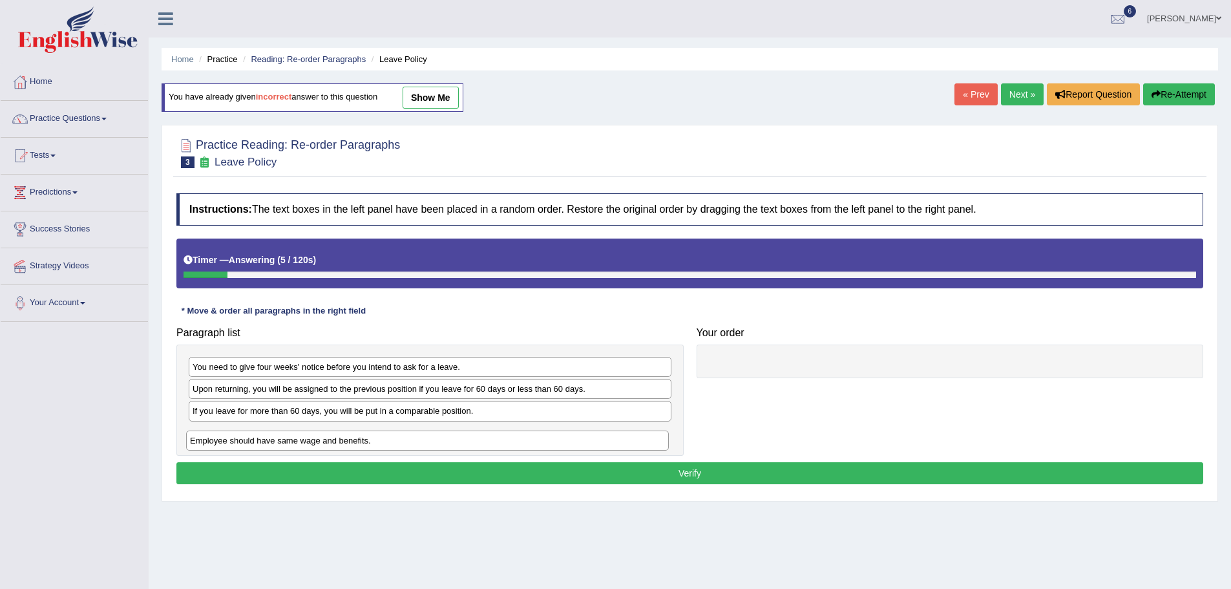
drag, startPoint x: 260, startPoint y: 411, endPoint x: 256, endPoint y: 445, distance: 33.8
click at [256, 445] on div "Employee should have same wage and benefits." at bounding box center [427, 440] width 483 height 20
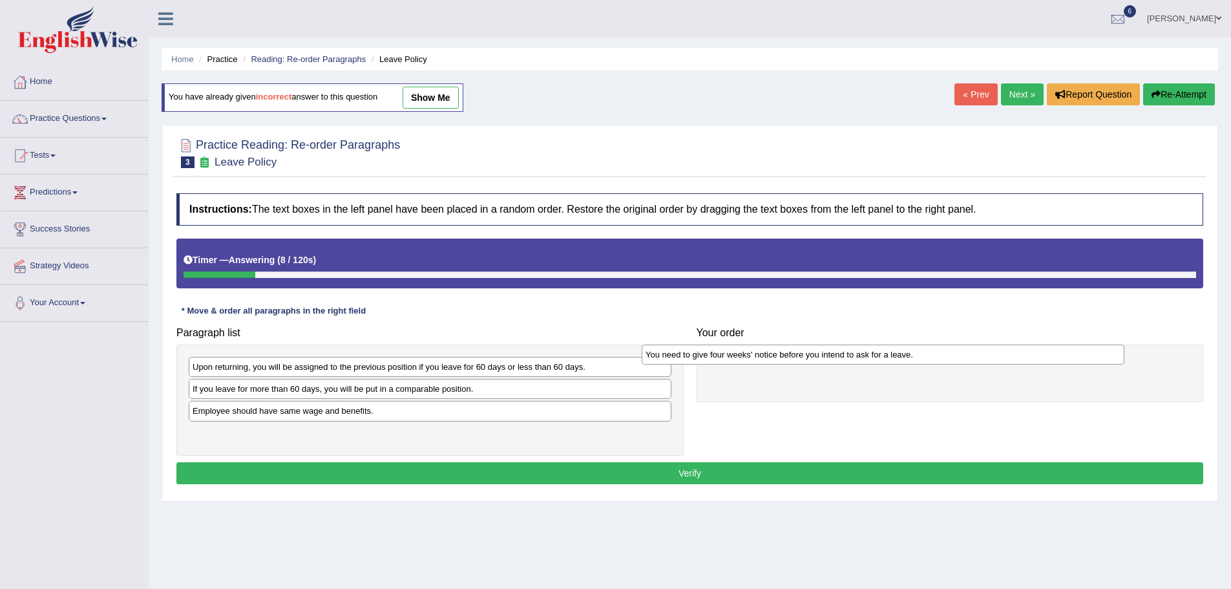
drag, startPoint x: 264, startPoint y: 370, endPoint x: 722, endPoint y: 353, distance: 457.8
click at [722, 353] on div "You need to give four weeks' notice before you intend to ask for a leave." at bounding box center [883, 354] width 483 height 20
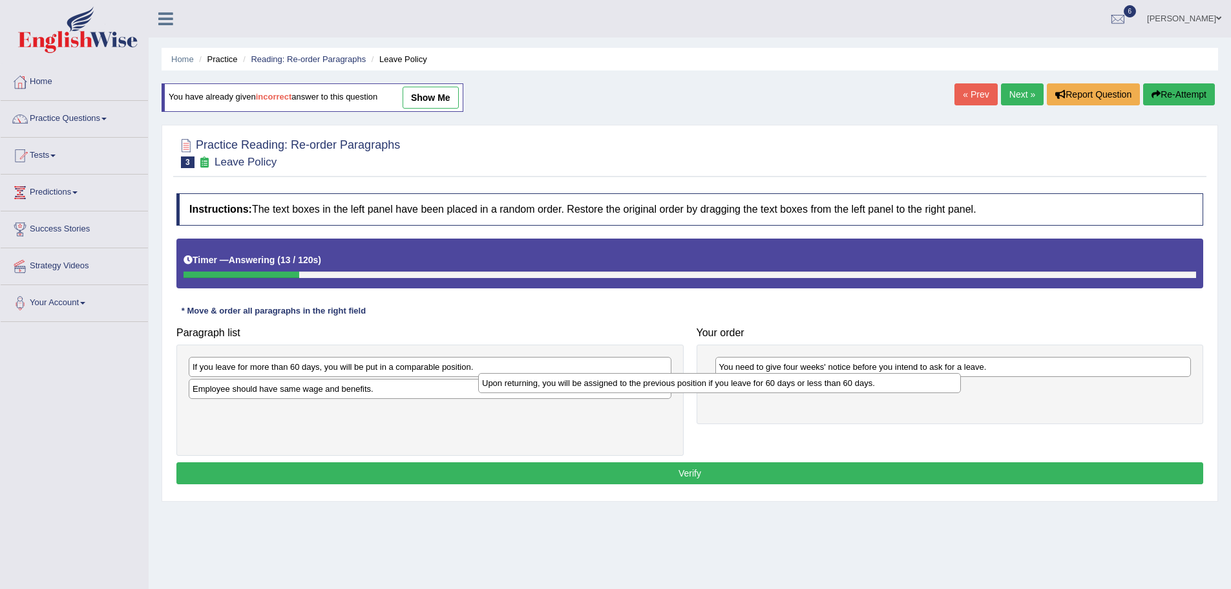
drag, startPoint x: 543, startPoint y: 366, endPoint x: 832, endPoint y: 382, distance: 289.9
click at [832, 382] on div "Upon returning, you will be assigned to the previous position if you leave for …" at bounding box center [719, 383] width 483 height 20
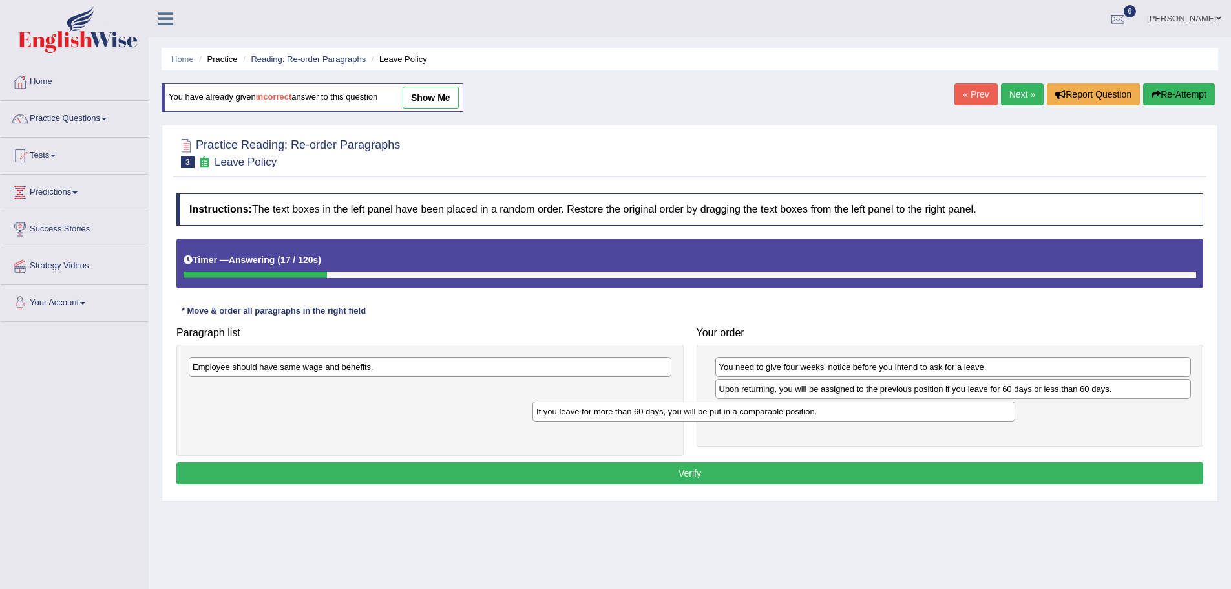
drag, startPoint x: 534, startPoint y: 360, endPoint x: 901, endPoint y: 406, distance: 370.6
click at [901, 406] on div "If you leave for more than 60 days, you will be put in a comparable position." at bounding box center [773, 411] width 483 height 20
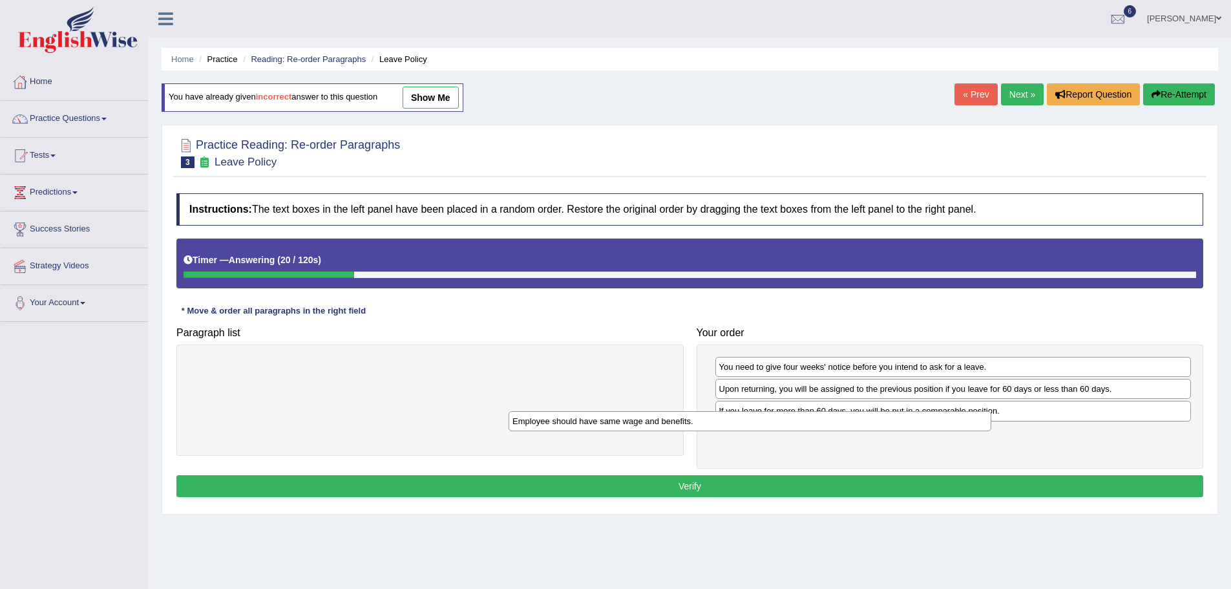
drag, startPoint x: 660, startPoint y: 370, endPoint x: 985, endPoint y: 428, distance: 329.6
click at [985, 428] on div "Employee should have same wage and benefits." at bounding box center [750, 421] width 483 height 20
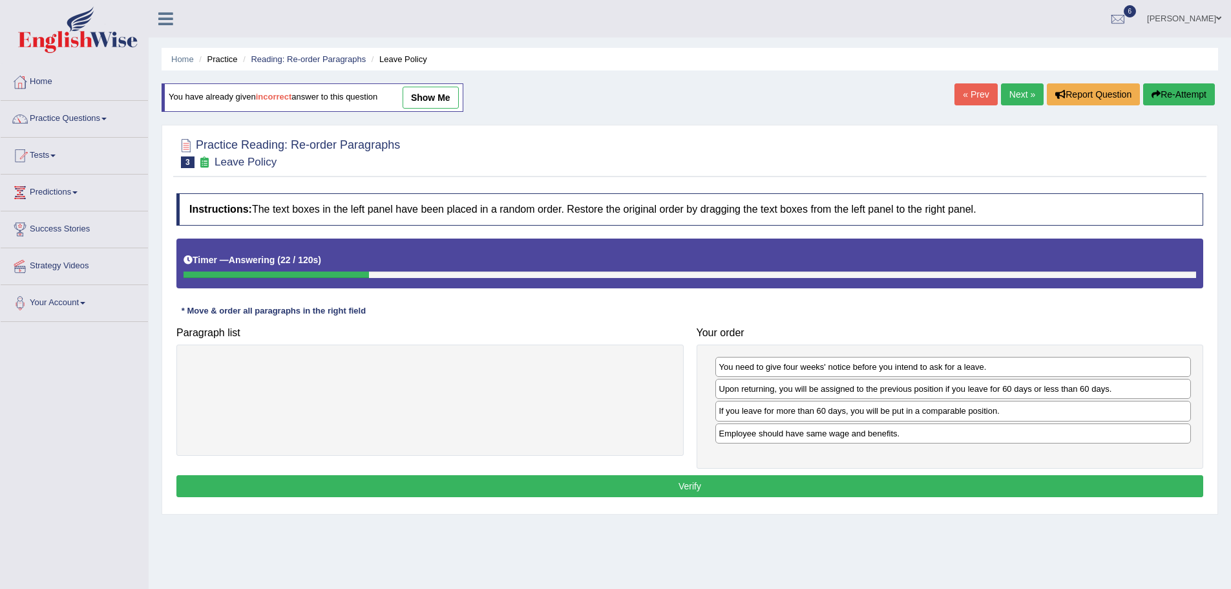
click at [763, 482] on button "Verify" at bounding box center [689, 486] width 1027 height 22
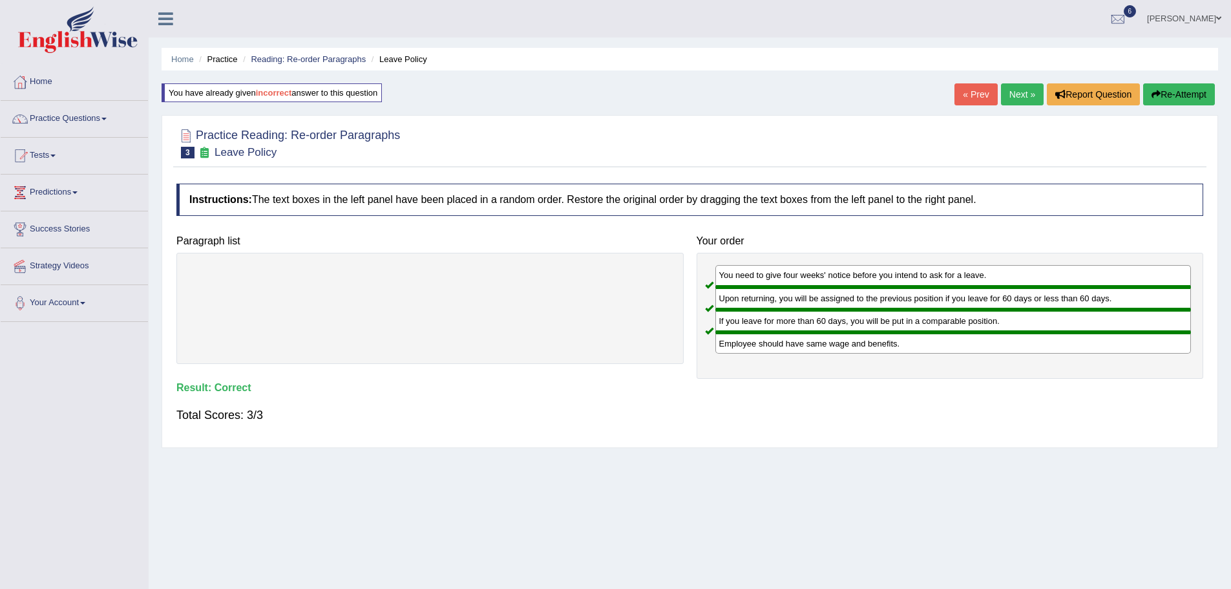
click at [1022, 94] on link "Next »" at bounding box center [1022, 94] width 43 height 22
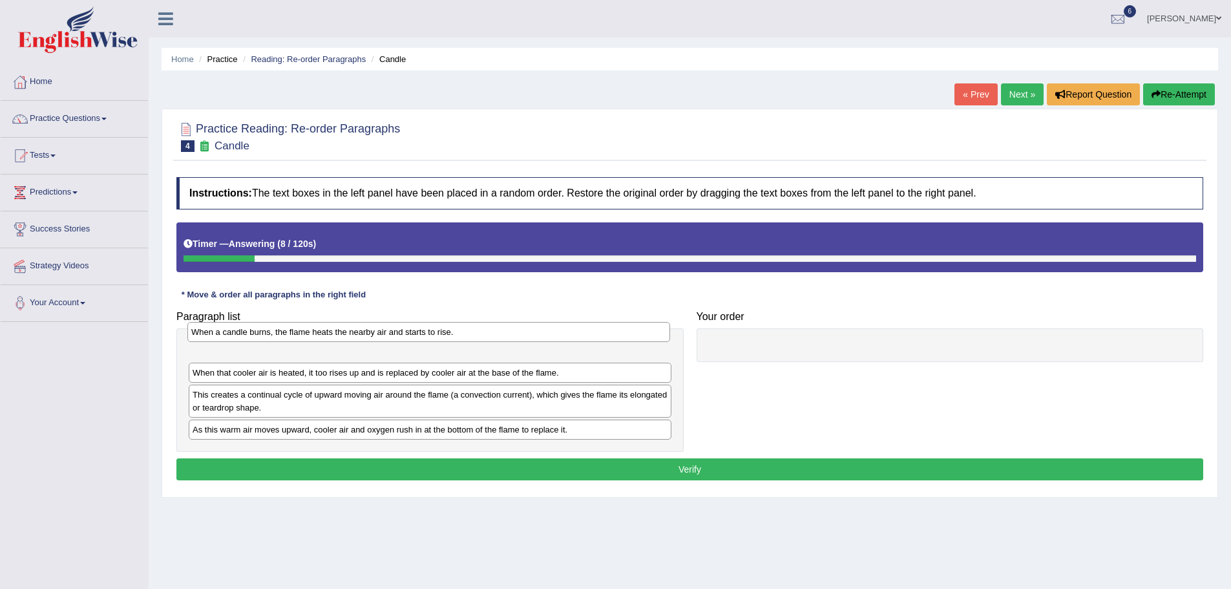
drag, startPoint x: 277, startPoint y: 373, endPoint x: 276, endPoint y: 332, distance: 40.7
click at [276, 332] on div "When a candle burns, the flame heats the nearby air and starts to rise." at bounding box center [428, 332] width 483 height 20
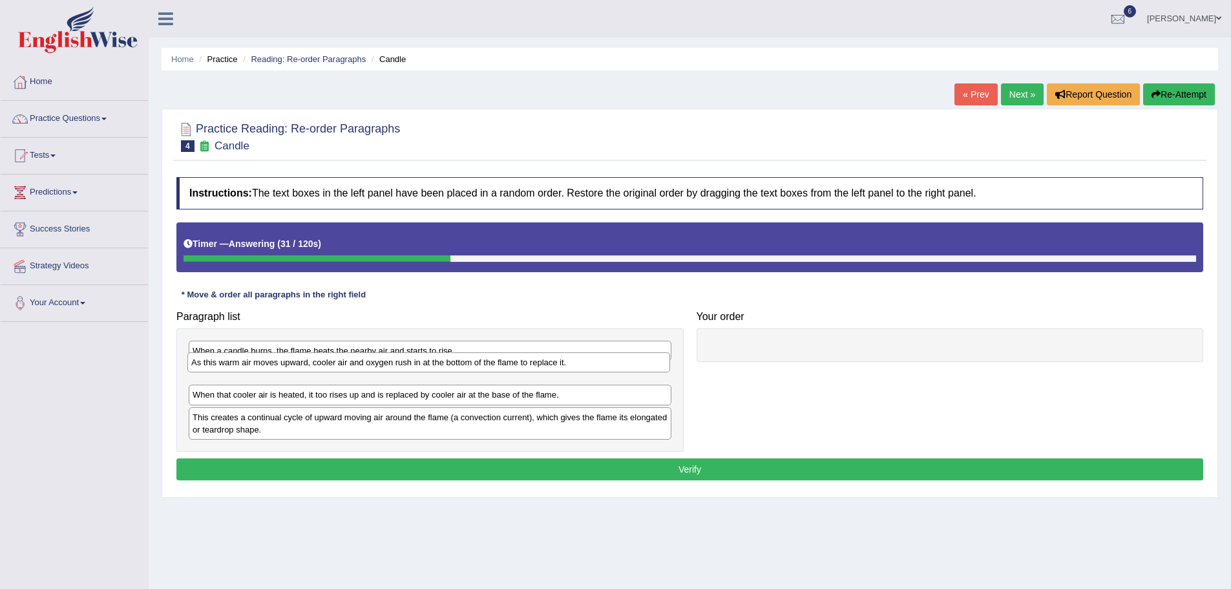
drag, startPoint x: 376, startPoint y: 436, endPoint x: 375, endPoint y: 370, distance: 66.6
click at [375, 370] on div "As this warm air moves upward, cooler air and oxygen rush in at the bottom of t…" at bounding box center [428, 362] width 483 height 20
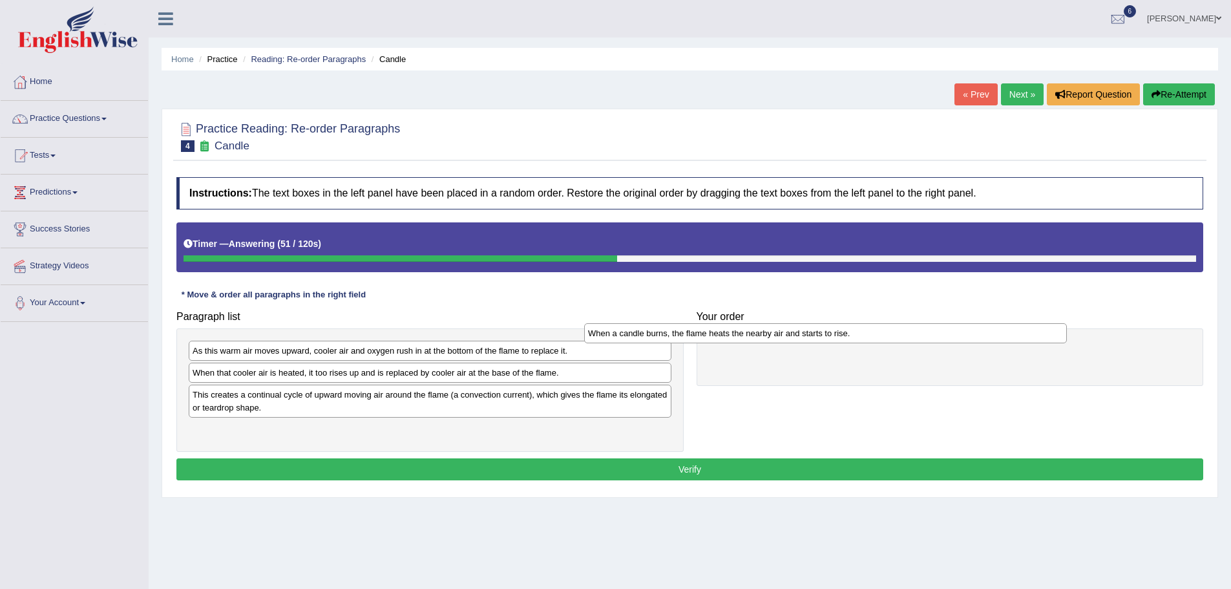
drag, startPoint x: 367, startPoint y: 354, endPoint x: 764, endPoint y: 335, distance: 397.9
click at [764, 335] on div "When a candle burns, the flame heats the nearby air and starts to rise." at bounding box center [825, 333] width 483 height 20
click at [469, 355] on div "As this warm air moves upward, cooler air and oxygen rush in at the bottom of t…" at bounding box center [430, 349] width 483 height 20
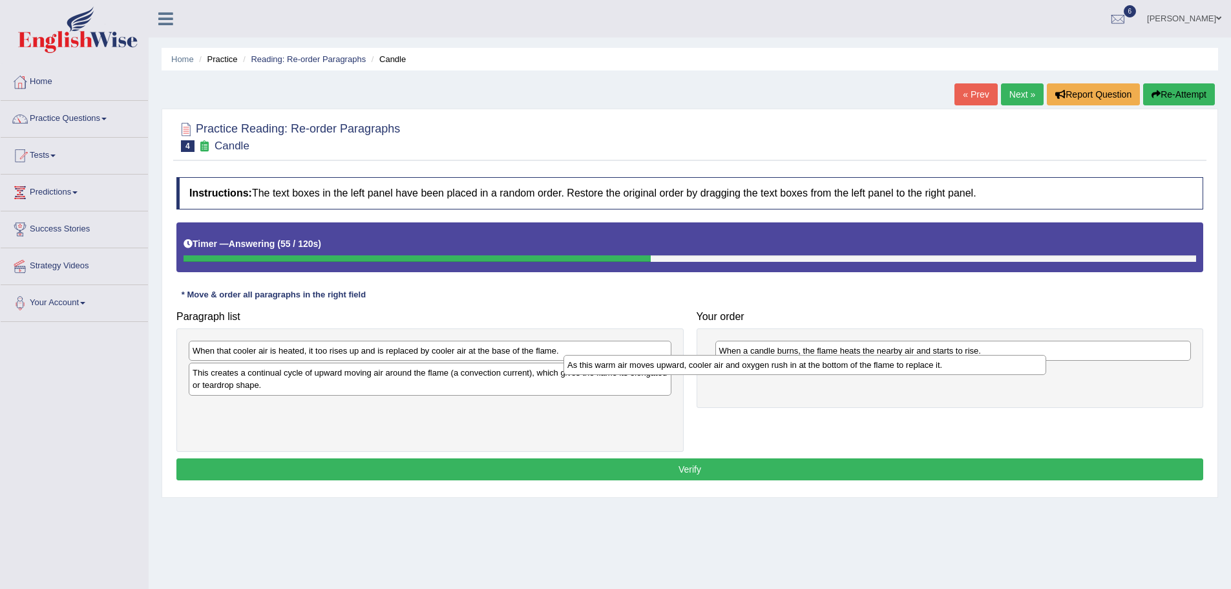
drag, startPoint x: 469, startPoint y: 355, endPoint x: 844, endPoint y: 370, distance: 375.1
click at [844, 370] on div "As this warm air moves upward, cooler air and oxygen rush in at the bottom of t…" at bounding box center [804, 365] width 483 height 20
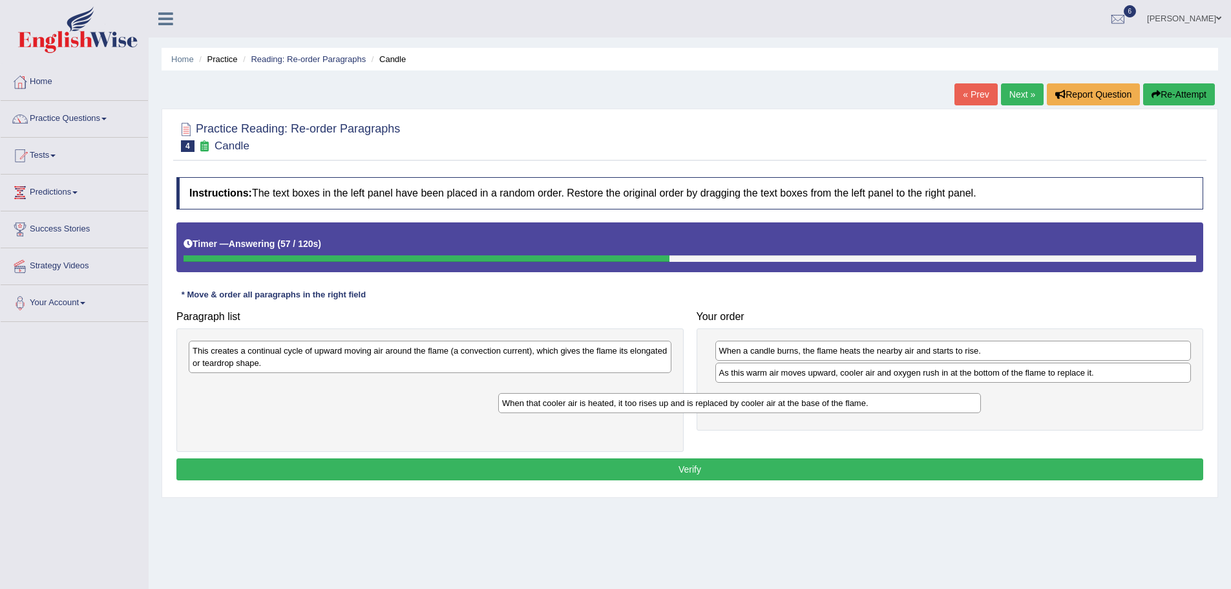
drag, startPoint x: 551, startPoint y: 356, endPoint x: 863, endPoint y: 400, distance: 314.6
click at [863, 400] on div "When that cooler air is heated, it too rises up and is replaced by cooler air a…" at bounding box center [739, 403] width 483 height 20
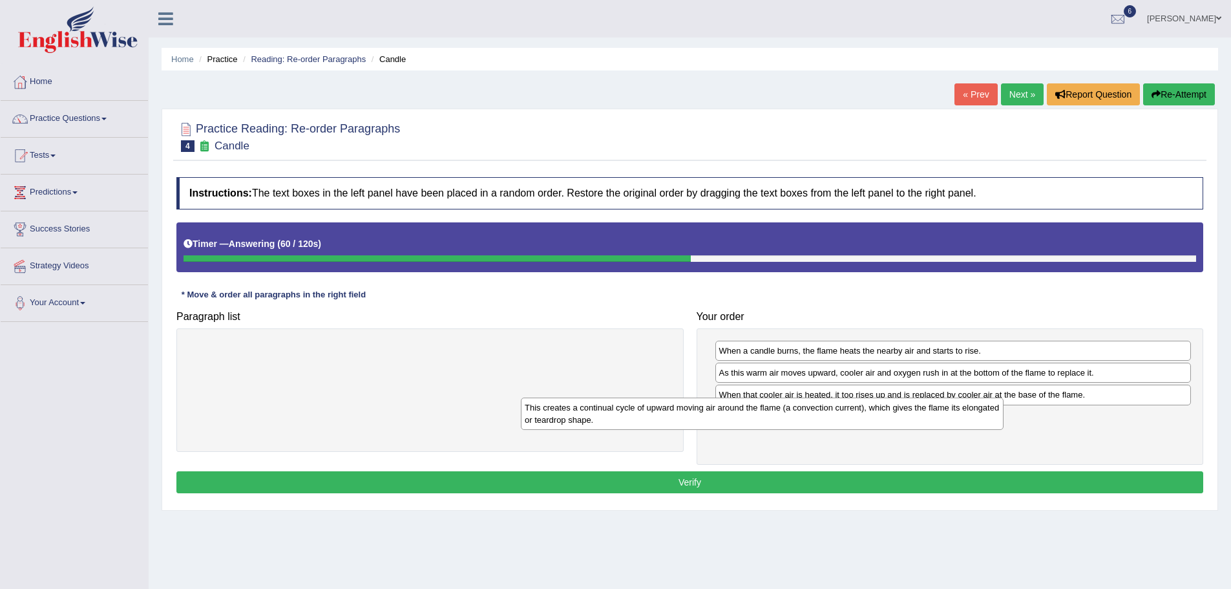
drag, startPoint x: 644, startPoint y: 353, endPoint x: 975, endPoint y: 410, distance: 336.3
click at [975, 410] on div "This creates a continual cycle of upward moving air around the flame (a convect…" at bounding box center [762, 413] width 483 height 32
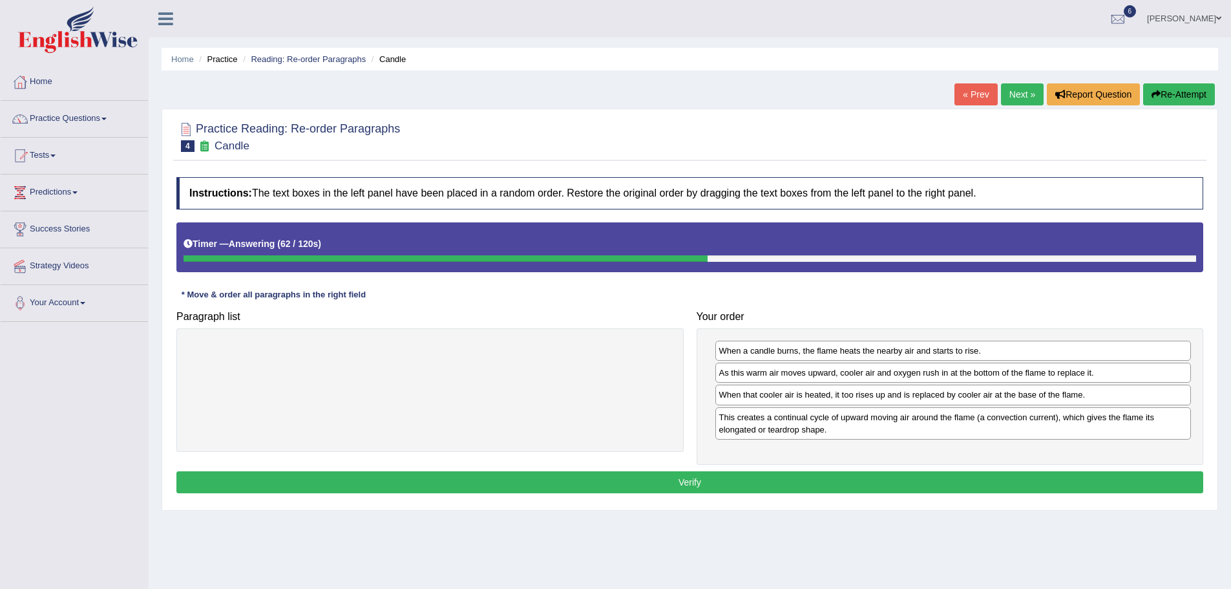
click at [688, 481] on button "Verify" at bounding box center [689, 482] width 1027 height 22
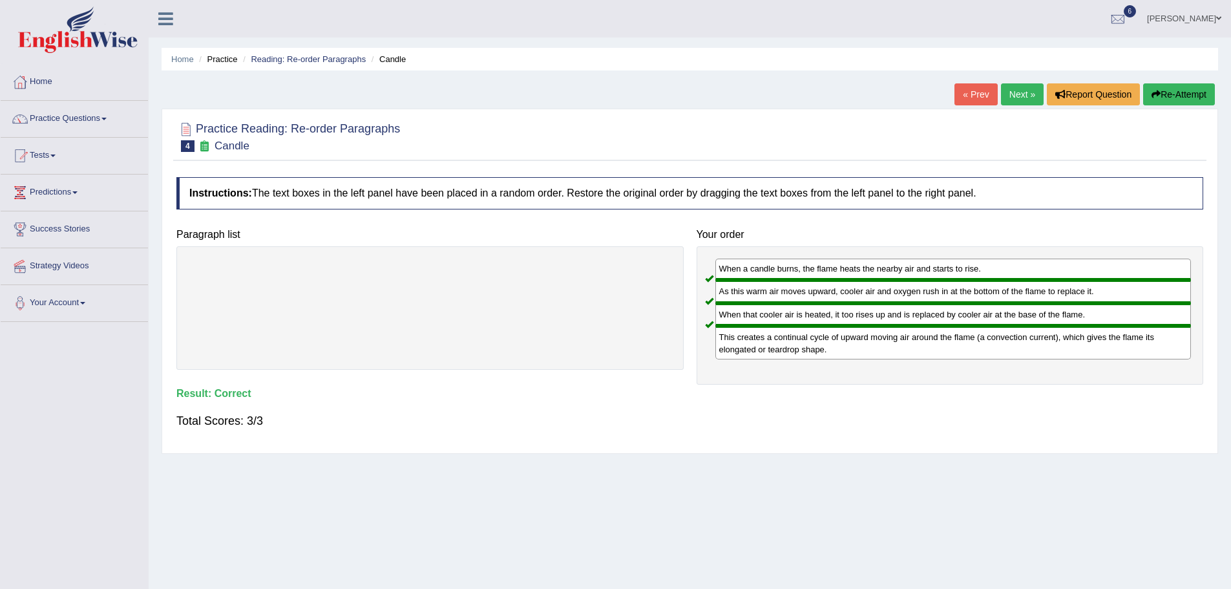
click at [1030, 98] on link "Next »" at bounding box center [1022, 94] width 43 height 22
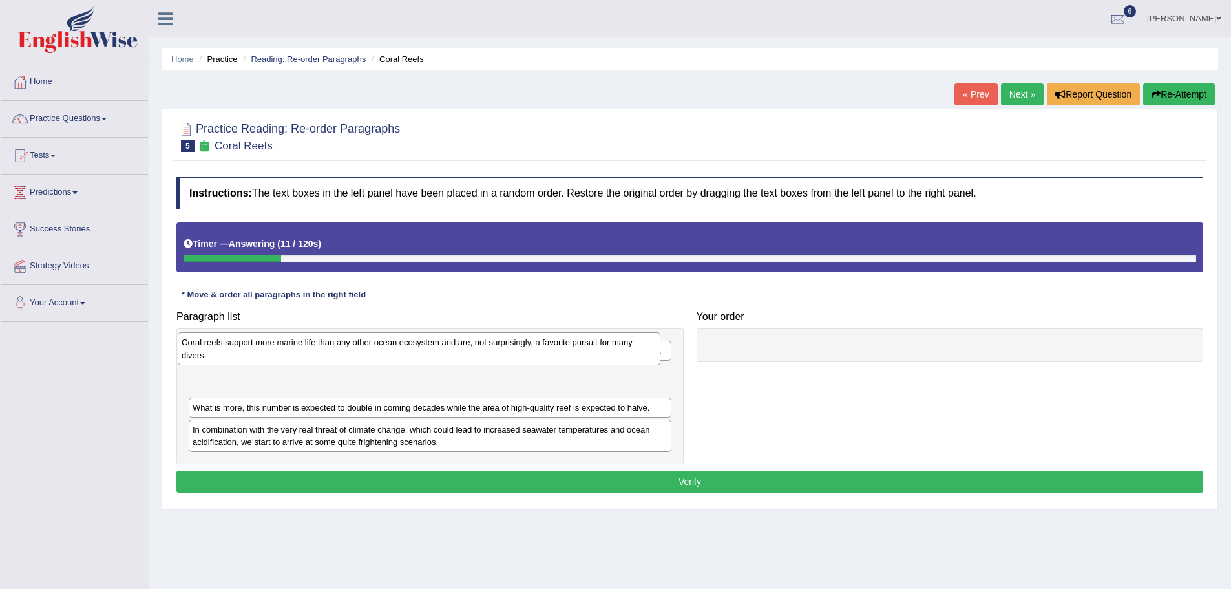
drag, startPoint x: 350, startPoint y: 406, endPoint x: 339, endPoint y: 354, distance: 52.9
click at [339, 354] on div "Coral reefs support more marine life than any other ocean ecosystem and are, no…" at bounding box center [419, 348] width 483 height 32
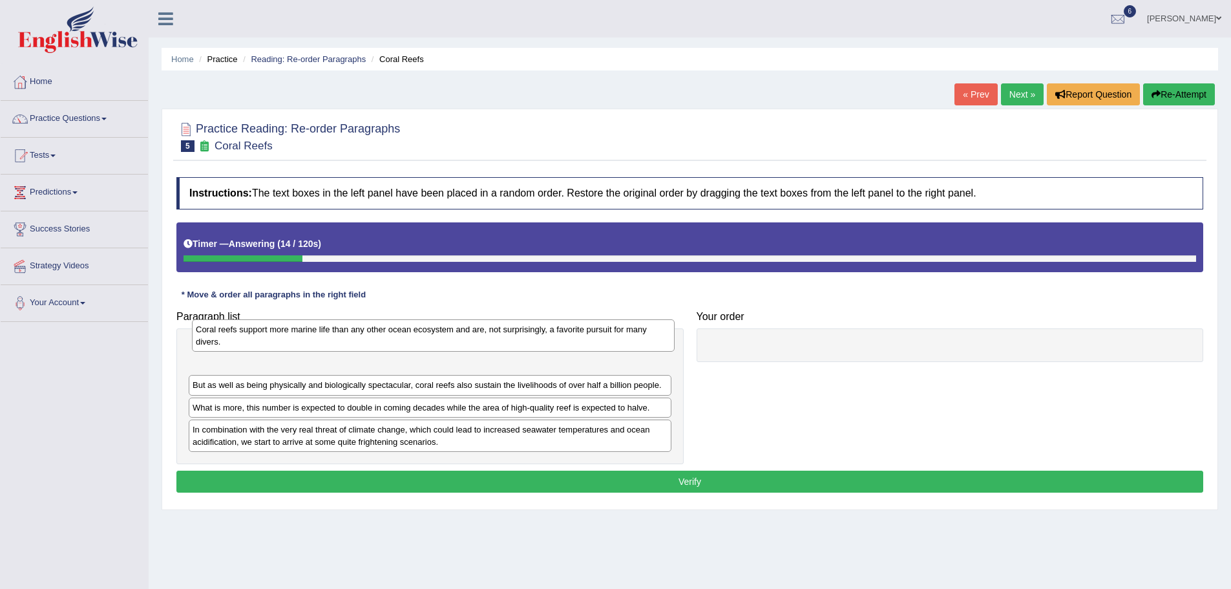
drag, startPoint x: 317, startPoint y: 383, endPoint x: 321, endPoint y: 341, distance: 42.8
click at [321, 341] on div "Coral reefs support more marine life than any other ocean ecosystem and are, no…" at bounding box center [433, 335] width 483 height 32
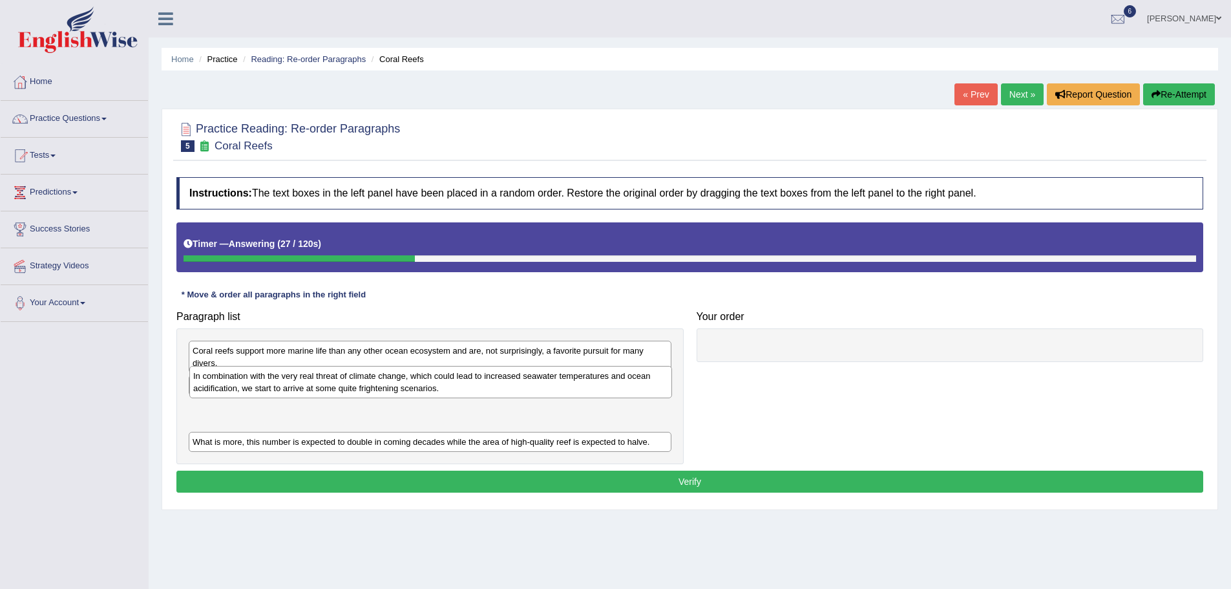
drag, startPoint x: 388, startPoint y: 444, endPoint x: 390, endPoint y: 390, distance: 53.6
click at [390, 390] on div "In combination with the very real threat of climate change, which could lead to…" at bounding box center [430, 382] width 483 height 32
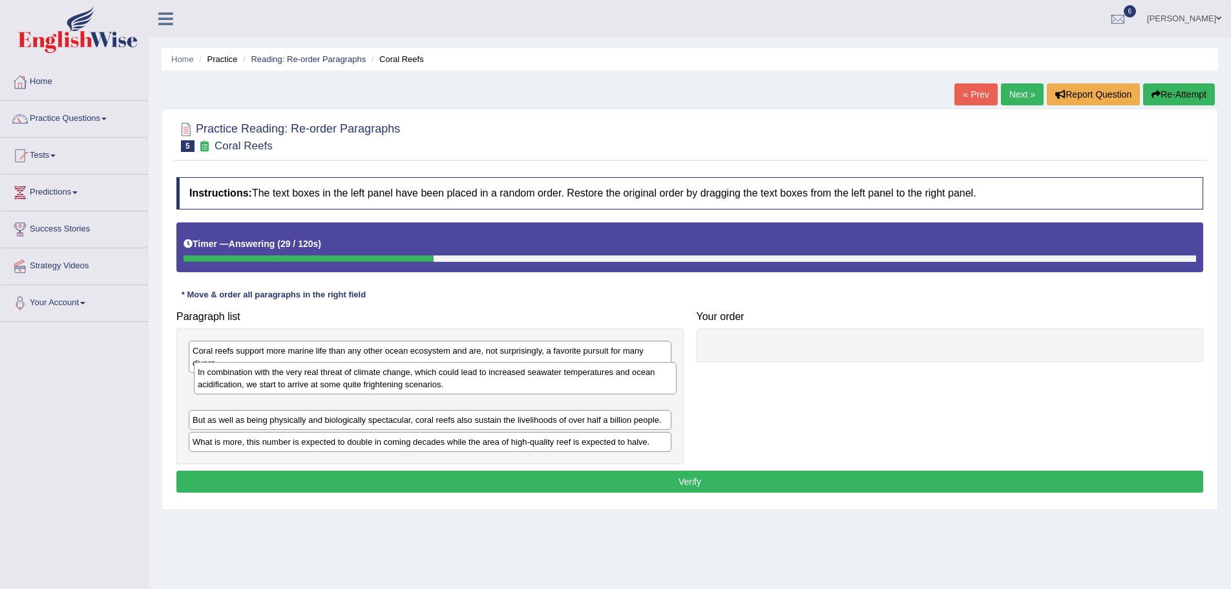
drag, startPoint x: 370, startPoint y: 409, endPoint x: 375, endPoint y: 374, distance: 35.9
click at [375, 374] on div "In combination with the very real threat of climate change, which could lead to…" at bounding box center [435, 378] width 483 height 32
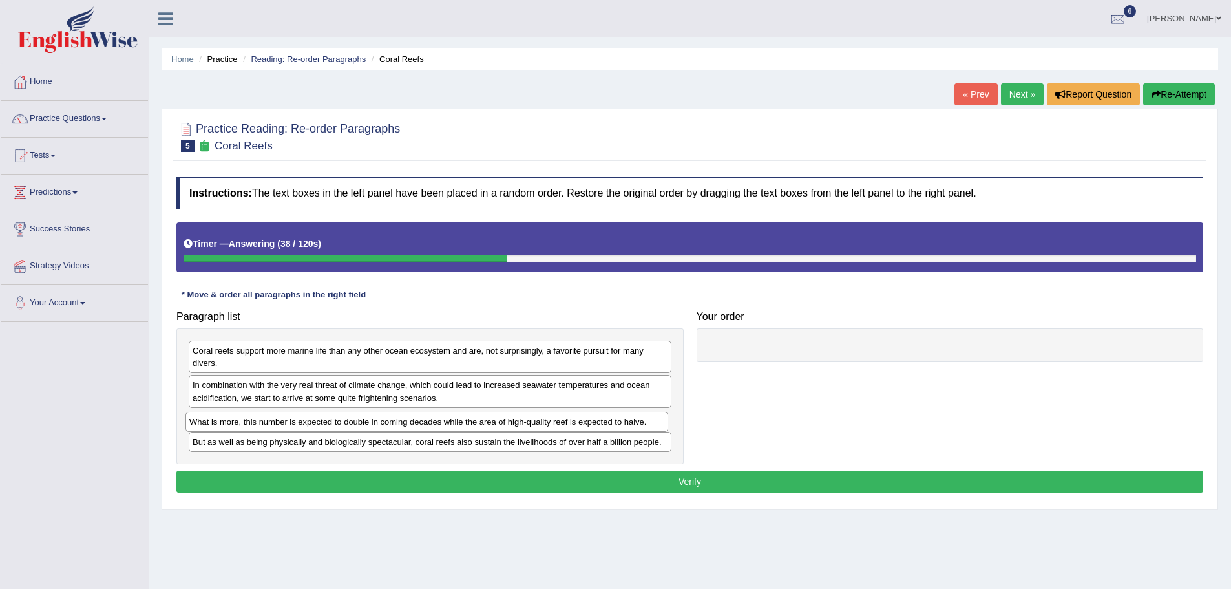
drag, startPoint x: 456, startPoint y: 446, endPoint x: 453, endPoint y: 426, distance: 20.3
click at [453, 426] on div "What is more, this number is expected to double in coming decades while the are…" at bounding box center [426, 422] width 483 height 20
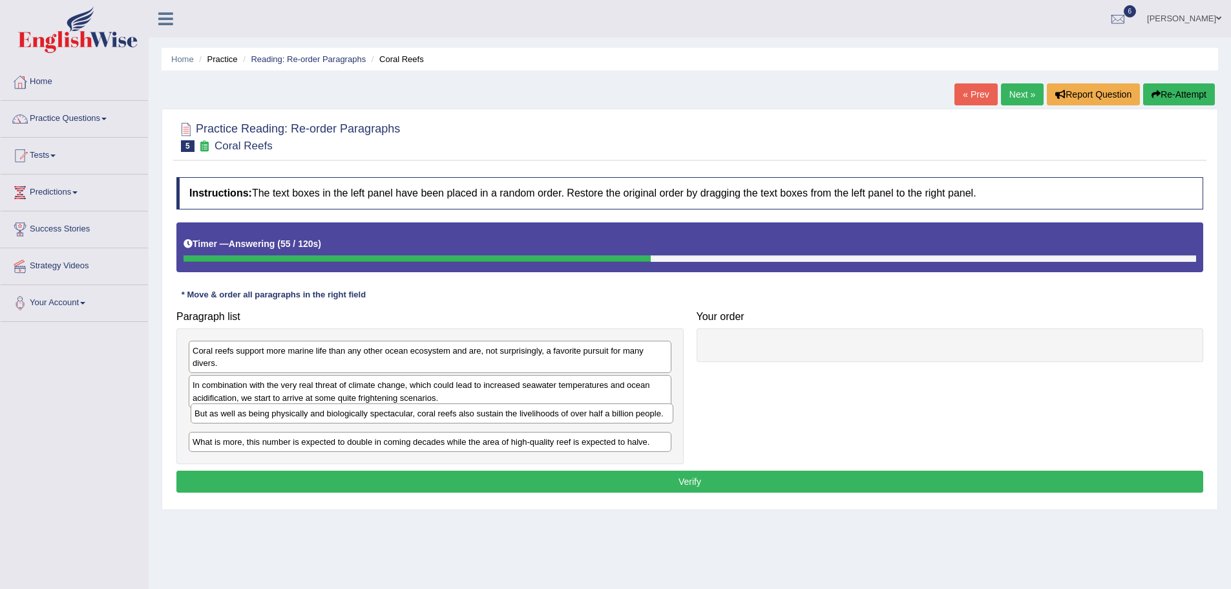
drag, startPoint x: 243, startPoint y: 442, endPoint x: 245, endPoint y: 414, distance: 28.5
click at [245, 414] on div "But as well as being physically and biologically spectacular, coral reefs also …" at bounding box center [432, 413] width 483 height 20
click at [373, 379] on div "In combination with the very real threat of climate change, which could lead to…" at bounding box center [430, 391] width 483 height 32
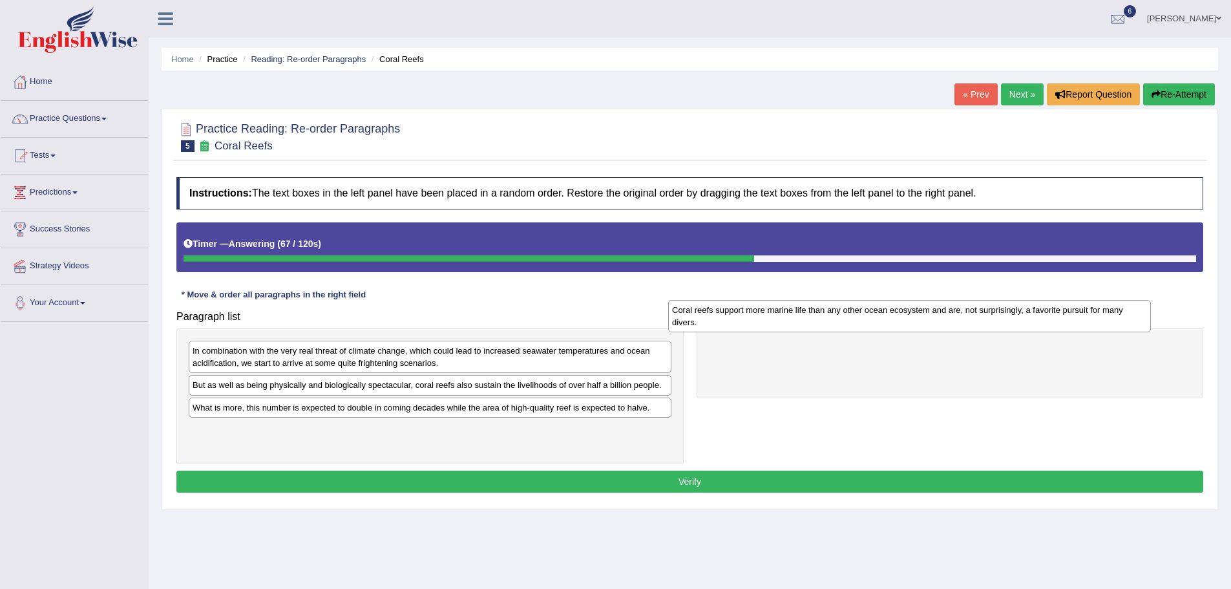
drag, startPoint x: 381, startPoint y: 357, endPoint x: 885, endPoint y: 324, distance: 505.1
click at [885, 324] on div "Coral reefs support more marine life than any other ocean ecosystem and are, no…" at bounding box center [909, 316] width 483 height 32
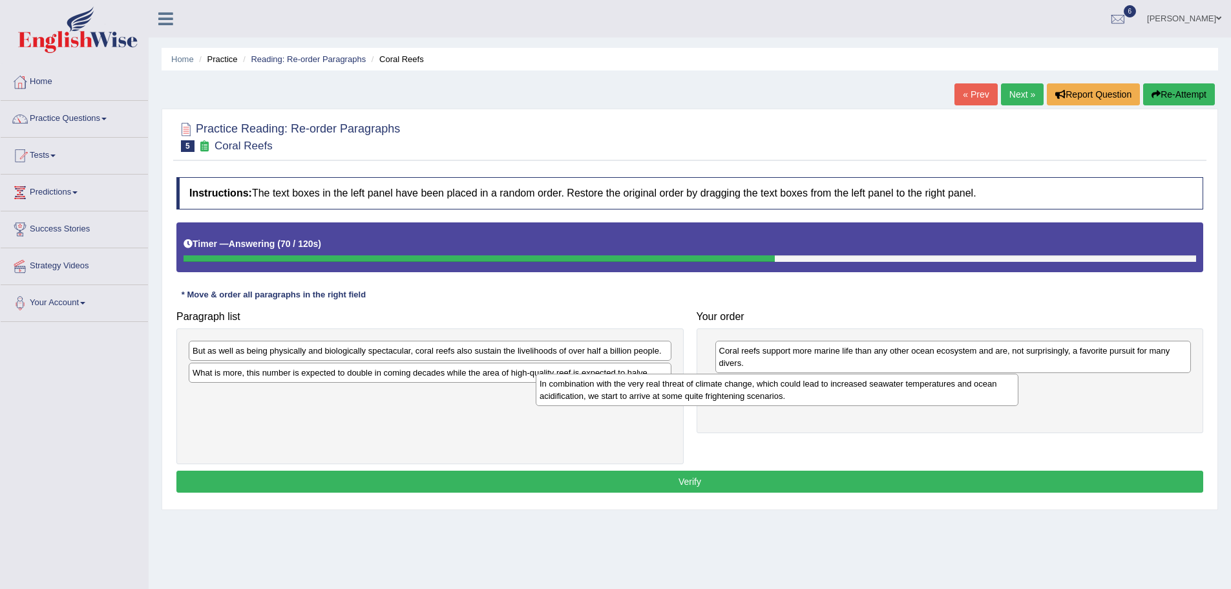
drag, startPoint x: 503, startPoint y: 359, endPoint x: 859, endPoint y: 393, distance: 357.6
click at [859, 393] on div "In combination with the very real threat of climate change, which could lead to…" at bounding box center [777, 390] width 483 height 32
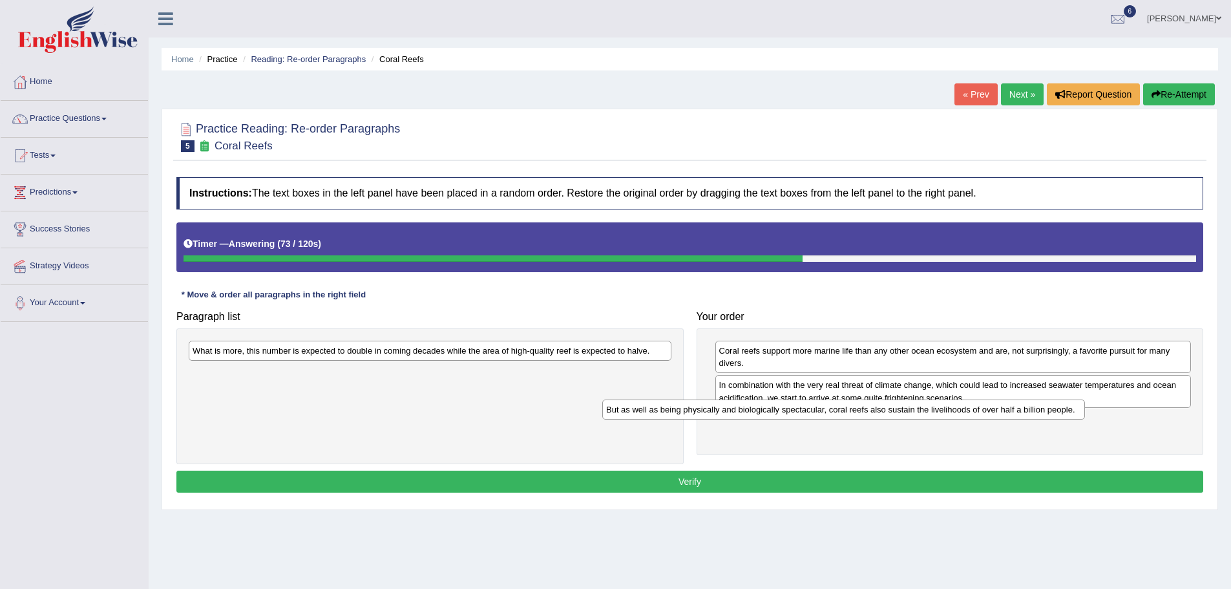
drag, startPoint x: 449, startPoint y: 355, endPoint x: 863, endPoint y: 412, distance: 417.5
click at [863, 412] on div "But as well as being physically and biologically spectacular, coral reefs also …" at bounding box center [843, 409] width 483 height 20
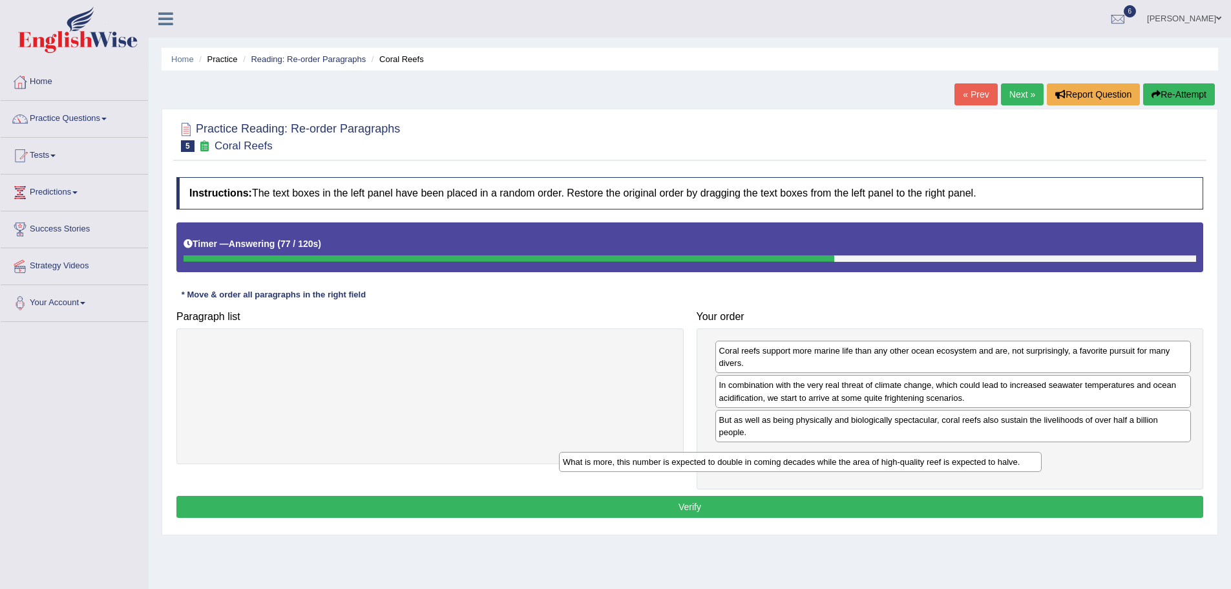
drag, startPoint x: 619, startPoint y: 357, endPoint x: 990, endPoint y: 468, distance: 387.2
click at [990, 468] on div "What is more, this number is expected to double in coming decades while the are…" at bounding box center [800, 462] width 483 height 20
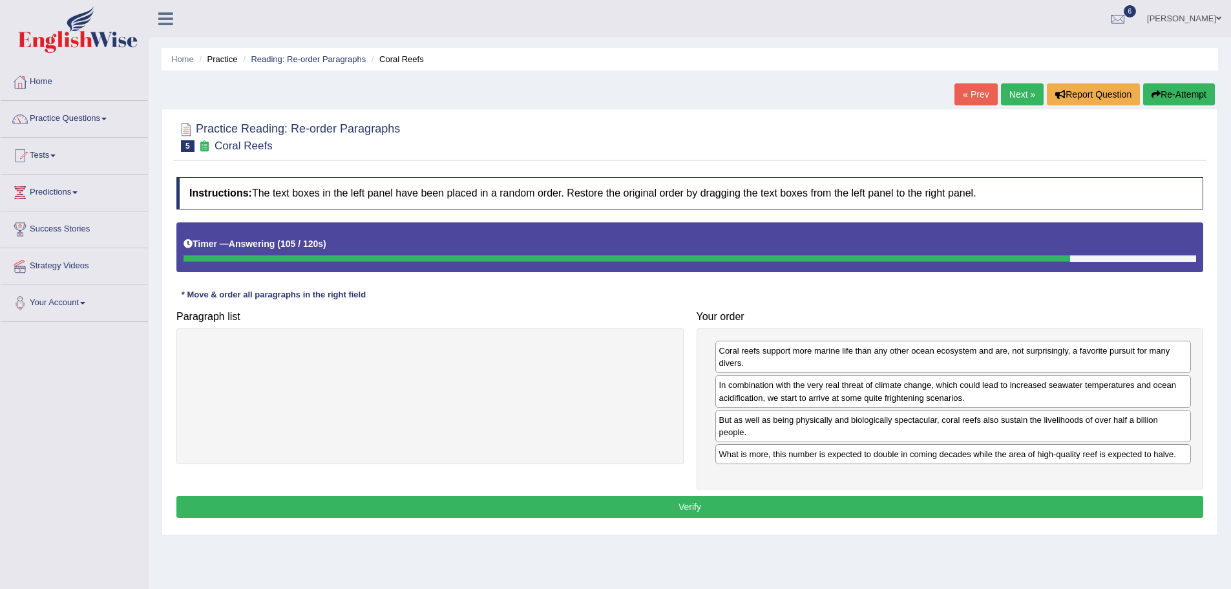
click at [728, 501] on button "Verify" at bounding box center [689, 507] width 1027 height 22
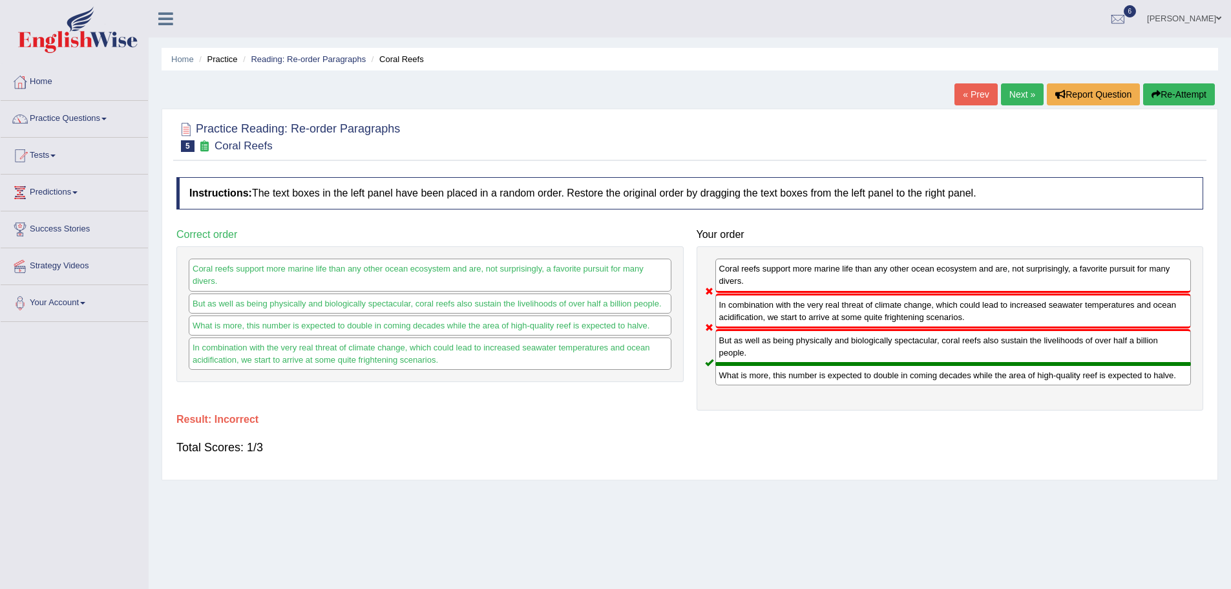
click at [1169, 98] on button "Re-Attempt" at bounding box center [1179, 94] width 72 height 22
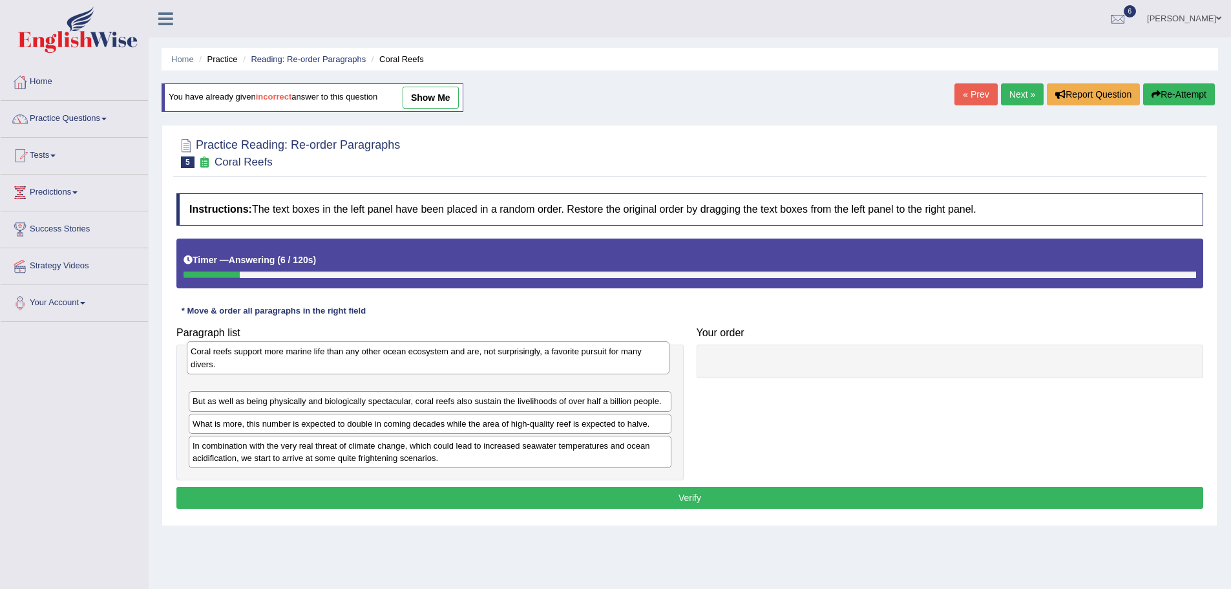
drag, startPoint x: 258, startPoint y: 423, endPoint x: 256, endPoint y: 364, distance: 59.5
click at [256, 364] on div "Coral reefs support more marine life than any other ocean ecosystem and are, no…" at bounding box center [428, 357] width 483 height 32
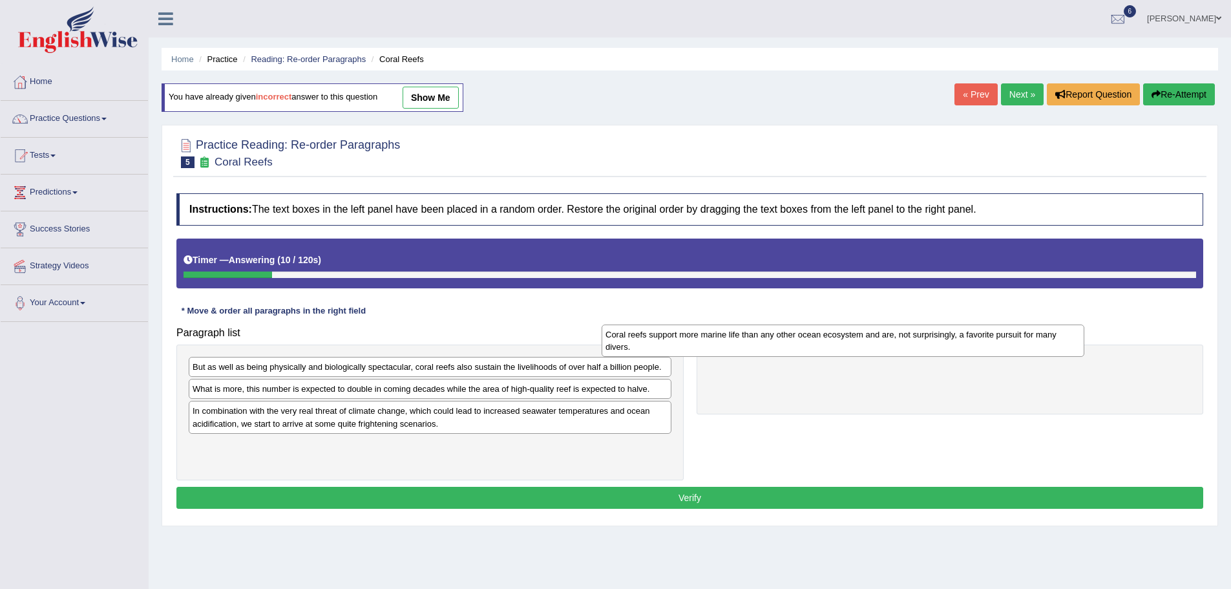
drag, startPoint x: 313, startPoint y: 368, endPoint x: 726, endPoint y: 335, distance: 414.2
click at [726, 335] on div "Coral reefs support more marine life than any other ocean ecosystem and are, no…" at bounding box center [843, 340] width 483 height 32
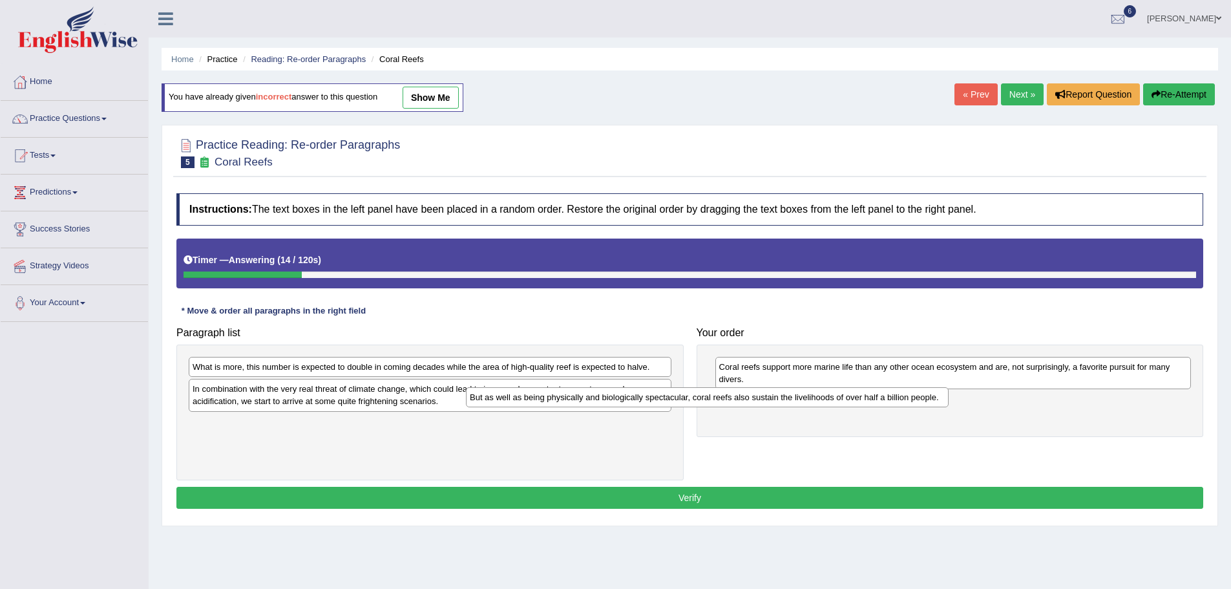
drag, startPoint x: 565, startPoint y: 362, endPoint x: 846, endPoint y: 388, distance: 282.3
click at [846, 388] on div "But as well as being physically and biologically spectacular, coral reefs also …" at bounding box center [707, 397] width 483 height 20
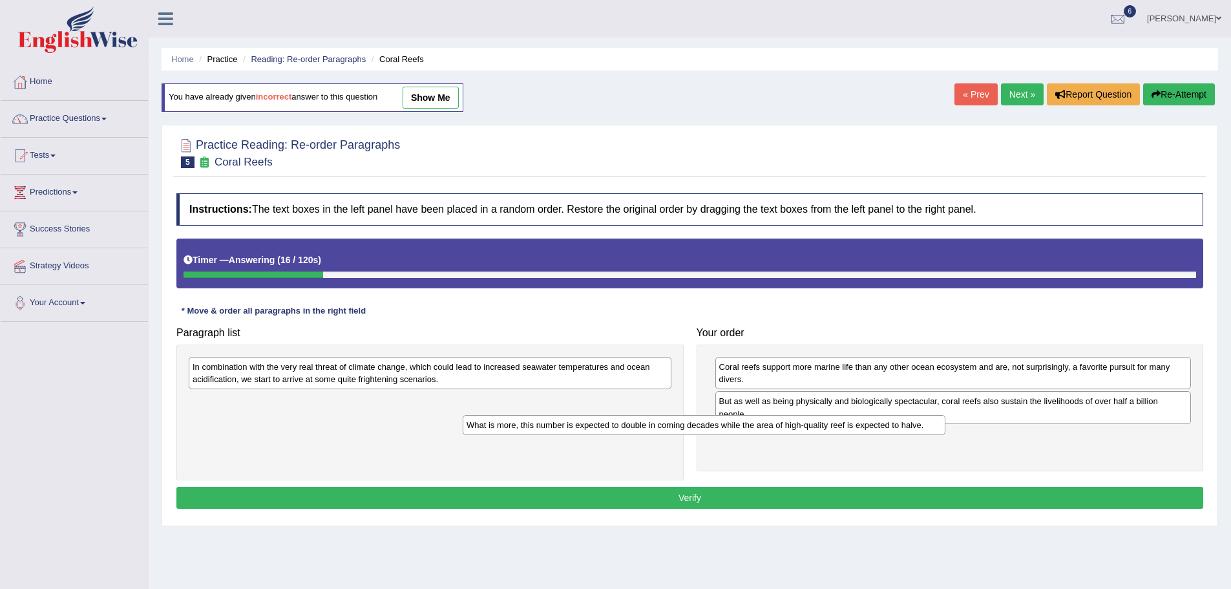
drag, startPoint x: 635, startPoint y: 370, endPoint x: 914, endPoint y: 431, distance: 285.8
click at [914, 431] on div "What is more, this number is expected to double in coming decades while the are…" at bounding box center [704, 425] width 483 height 20
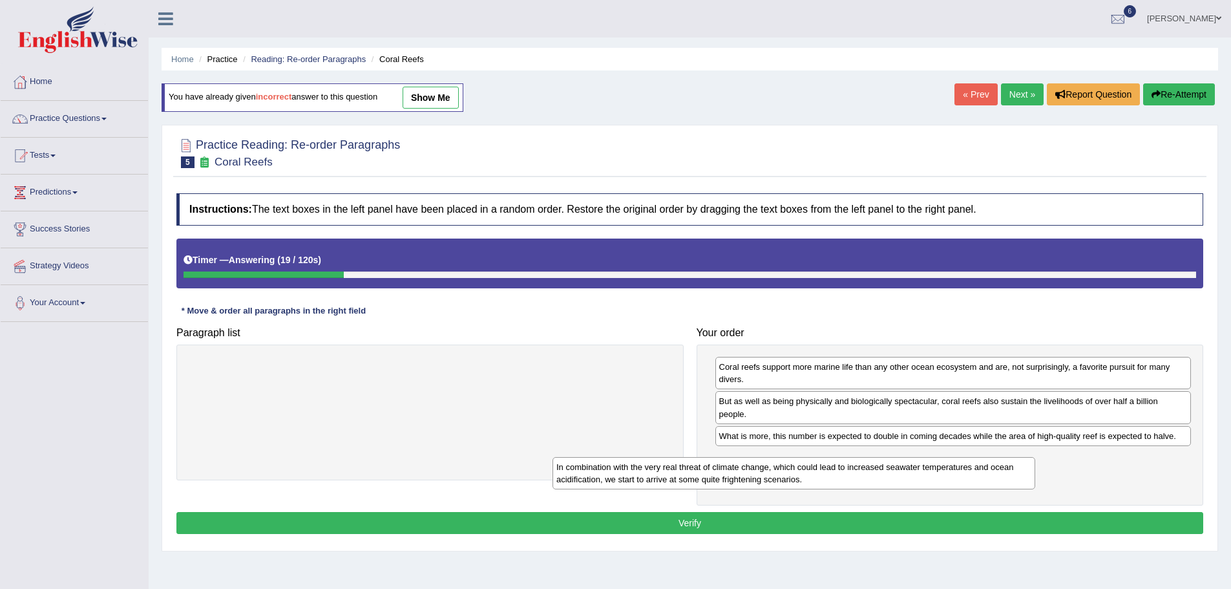
drag, startPoint x: 593, startPoint y: 383, endPoint x: 957, endPoint y: 483, distance: 378.0
click at [957, 483] on div "In combination with the very real threat of climate change, which could lead to…" at bounding box center [793, 473] width 483 height 32
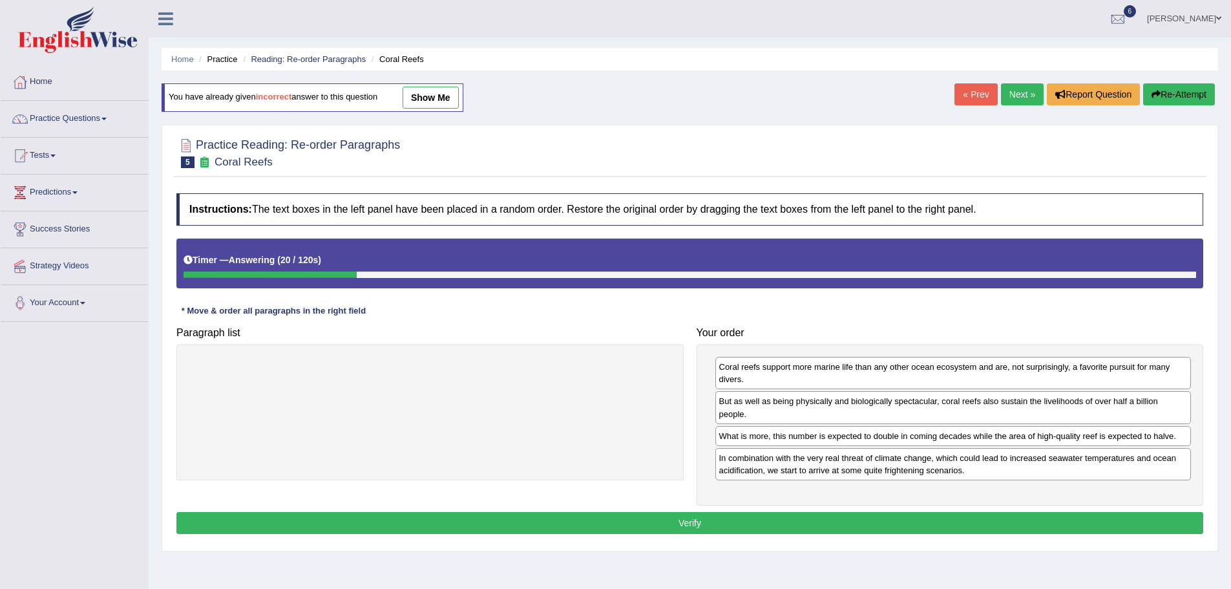
click at [741, 521] on button "Verify" at bounding box center [689, 523] width 1027 height 22
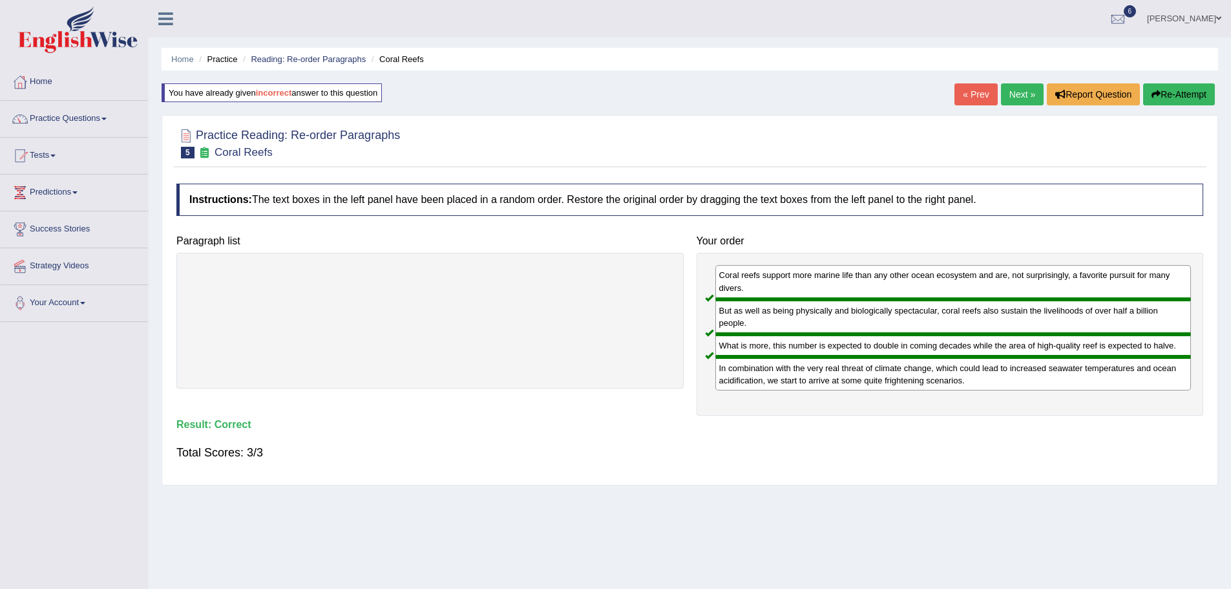
click at [1015, 96] on link "Next »" at bounding box center [1022, 94] width 43 height 22
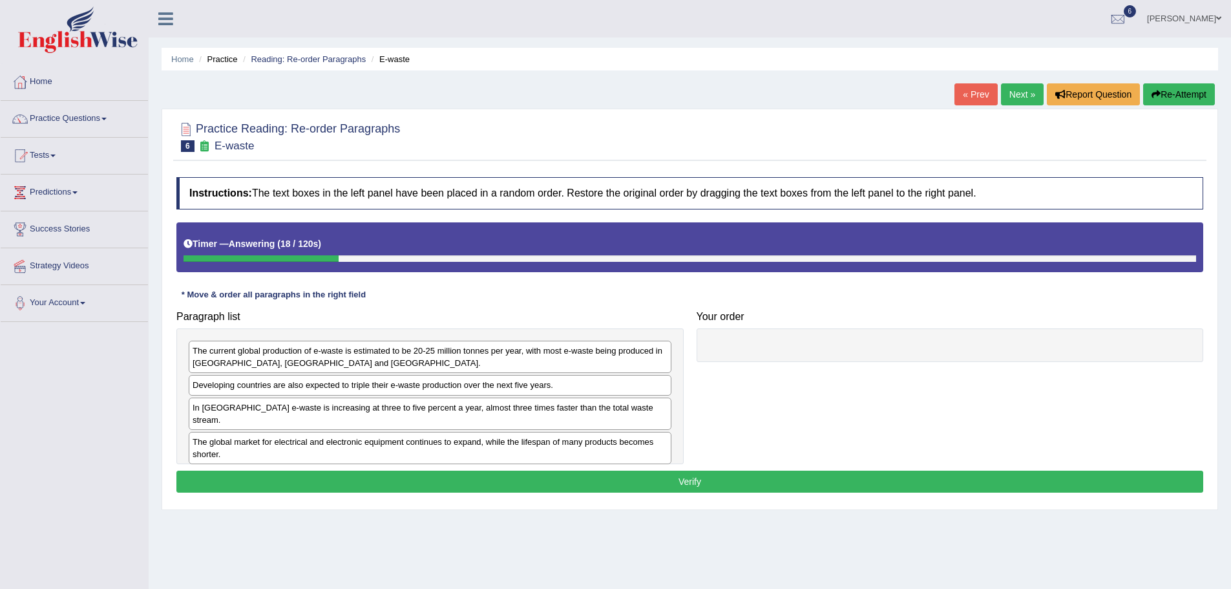
click at [218, 445] on div "The global market for electrical and electronic equipment continues to expand, …" at bounding box center [430, 448] width 483 height 32
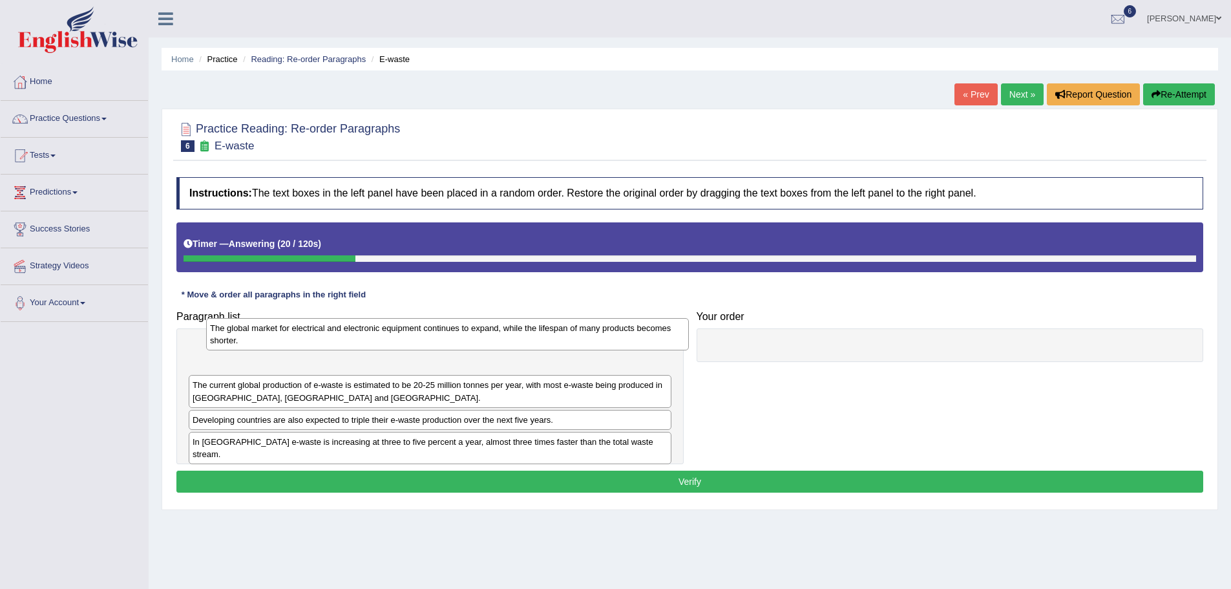
drag, startPoint x: 218, startPoint y: 445, endPoint x: 235, endPoint y: 344, distance: 102.8
click at [235, 344] on div "The global market for electrical and electronic equipment continues to expand, …" at bounding box center [447, 334] width 483 height 32
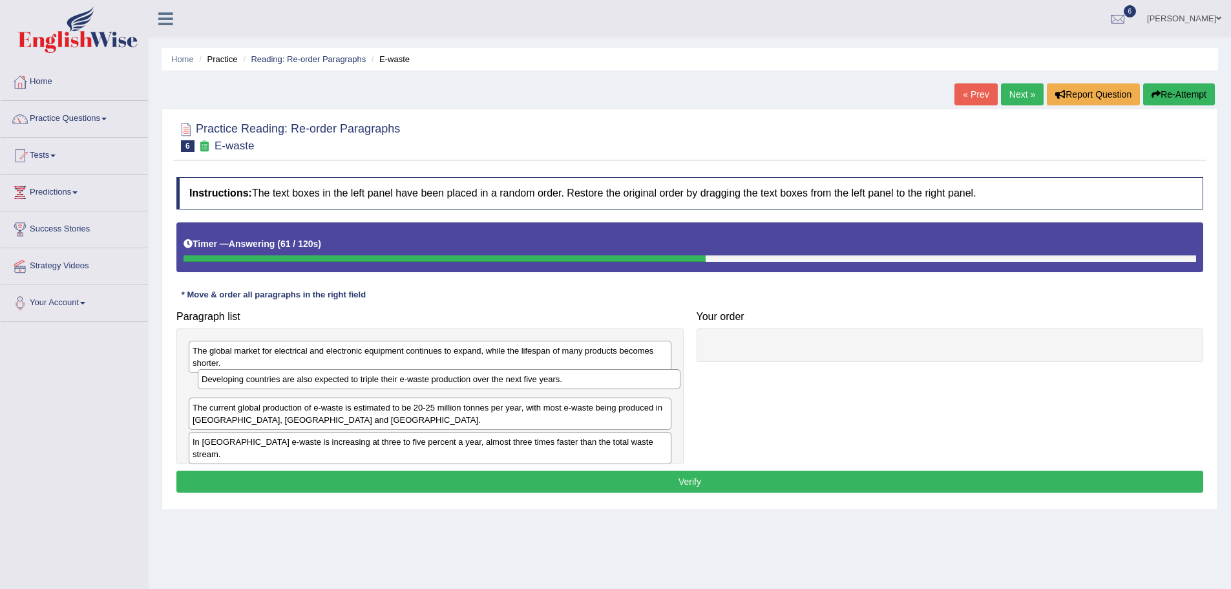
drag, startPoint x: 238, startPoint y: 423, endPoint x: 246, endPoint y: 384, distance: 40.3
click at [246, 384] on div "Developing countries are also expected to triple their e-waste production over …" at bounding box center [439, 379] width 483 height 20
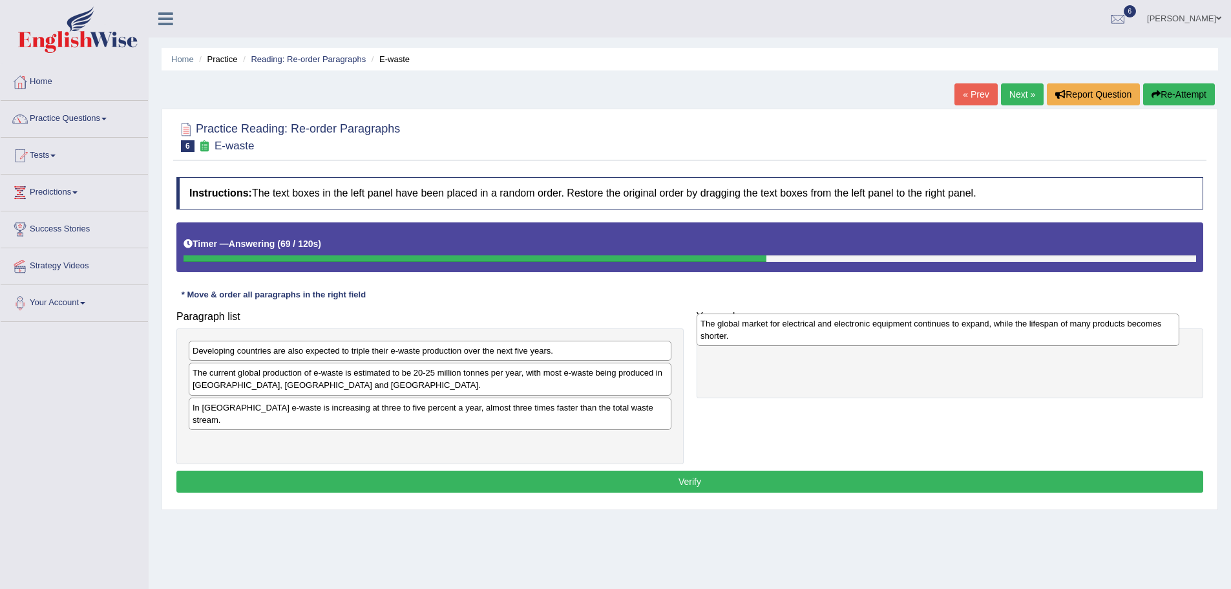
drag, startPoint x: 317, startPoint y: 350, endPoint x: 824, endPoint y: 322, distance: 507.4
click at [824, 322] on div "The global market for electrical and electronic equipment continues to expand, …" at bounding box center [938, 329] width 483 height 32
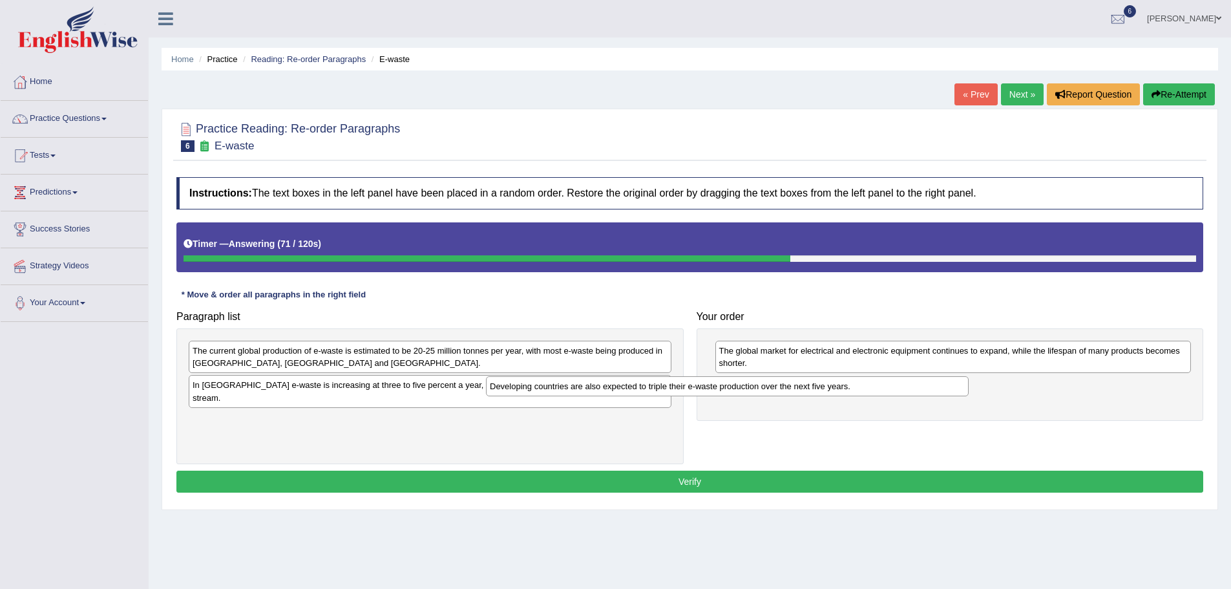
drag, startPoint x: 563, startPoint y: 350, endPoint x: 879, endPoint y: 377, distance: 317.1
click at [879, 377] on div "Developing countries are also expected to triple their e-waste production over …" at bounding box center [727, 386] width 483 height 20
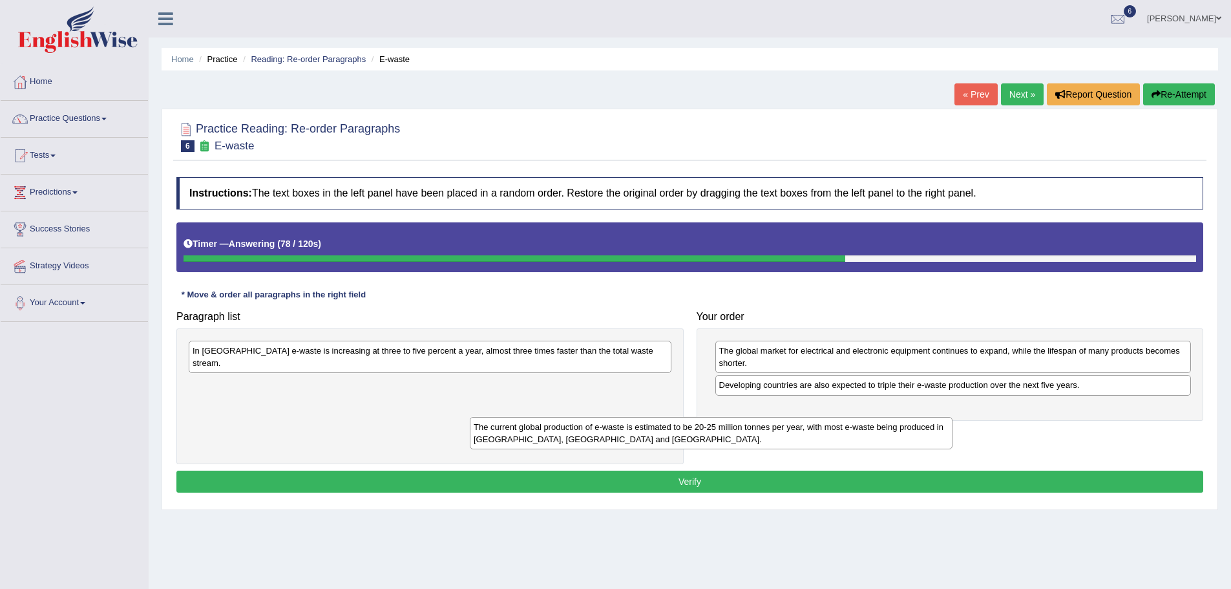
drag, startPoint x: 543, startPoint y: 367, endPoint x: 826, endPoint y: 443, distance: 292.3
click at [826, 443] on div "The current global production of e-waste is estimated to be 20-25 million tonne…" at bounding box center [711, 433] width 483 height 32
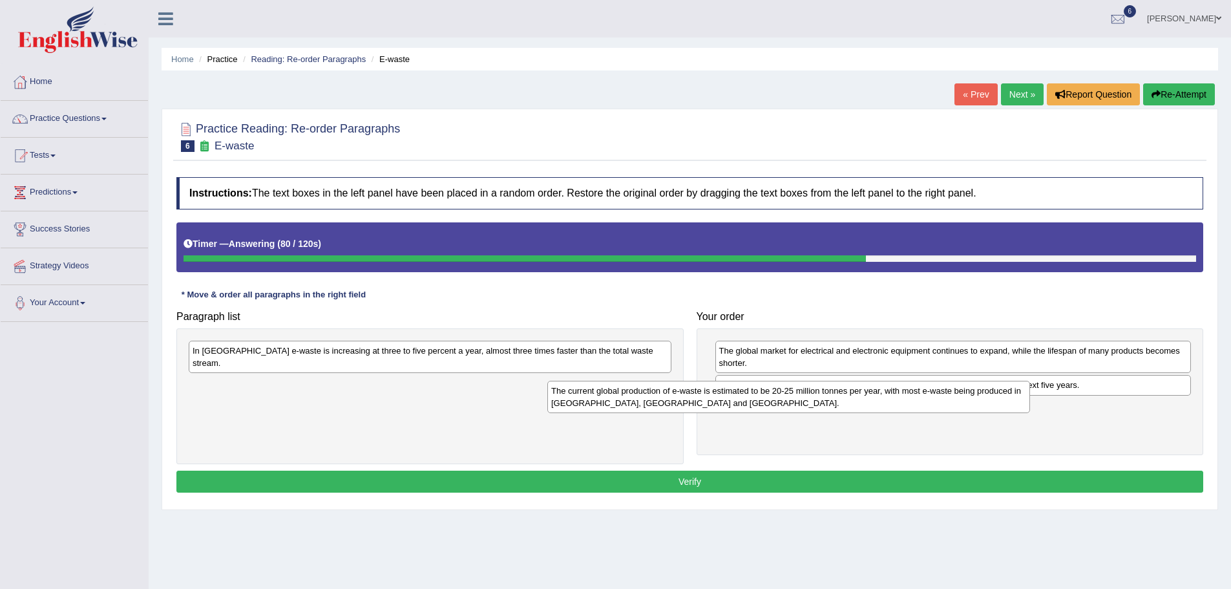
drag, startPoint x: 571, startPoint y: 377, endPoint x: 932, endPoint y: 395, distance: 361.7
click at [932, 395] on div "The current global production of e-waste is estimated to be 20-25 million tonne…" at bounding box center [788, 397] width 483 height 32
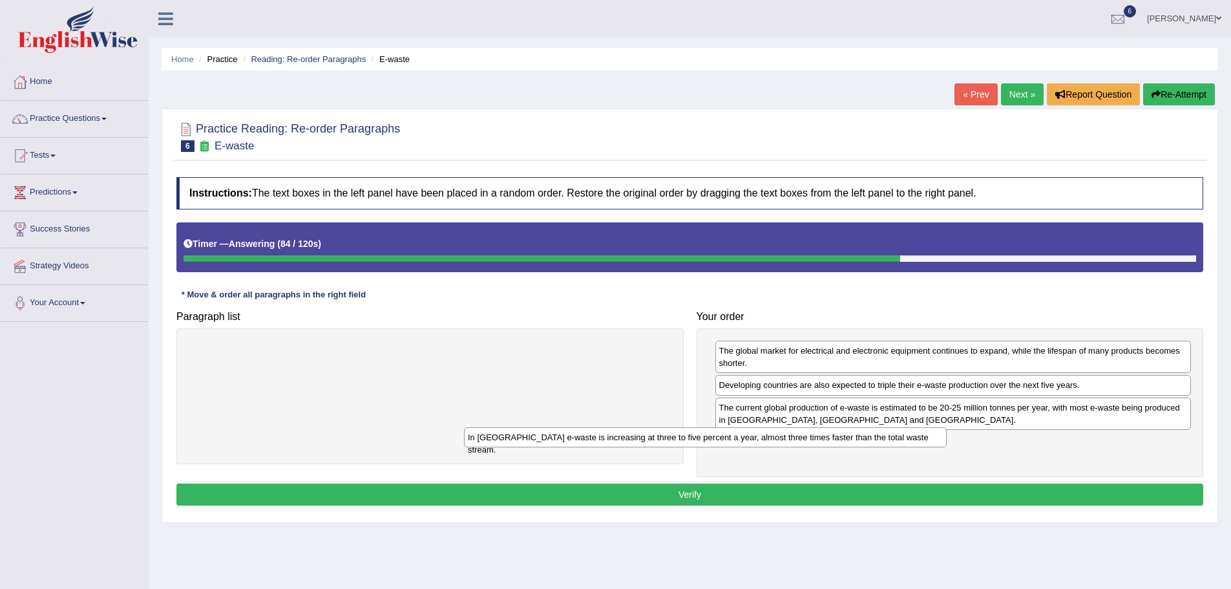
drag, startPoint x: 468, startPoint y: 350, endPoint x: 756, endPoint y: 436, distance: 300.3
click at [756, 436] on div "In [GEOGRAPHIC_DATA] e-waste is increasing at three to five percent a year, alm…" at bounding box center [705, 437] width 483 height 20
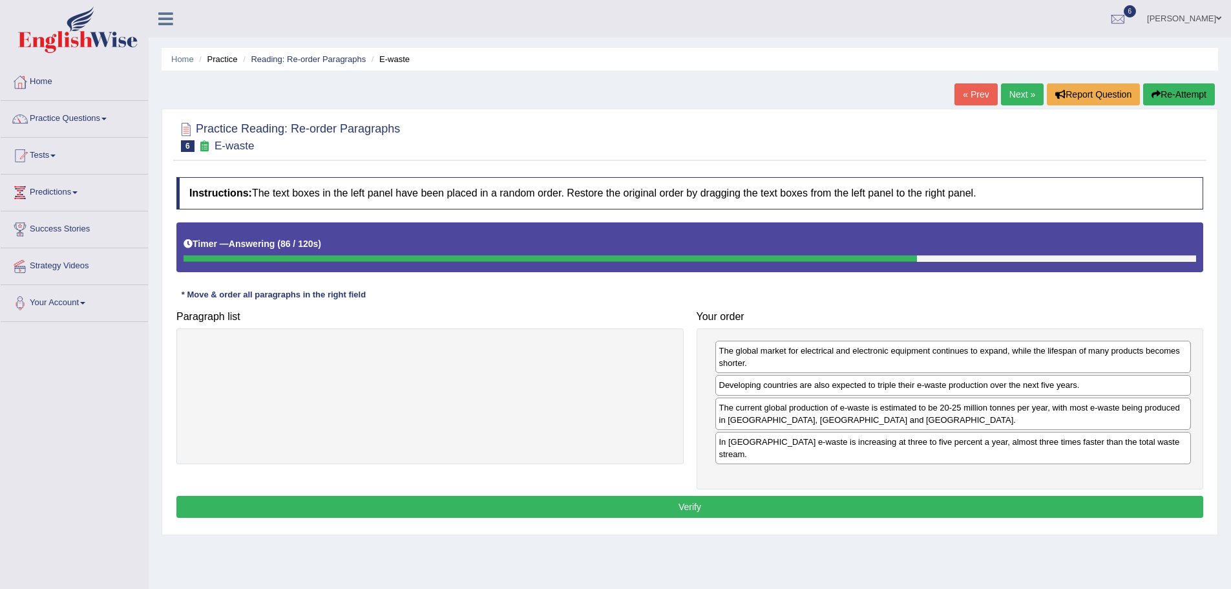
click at [682, 496] on button "Verify" at bounding box center [689, 507] width 1027 height 22
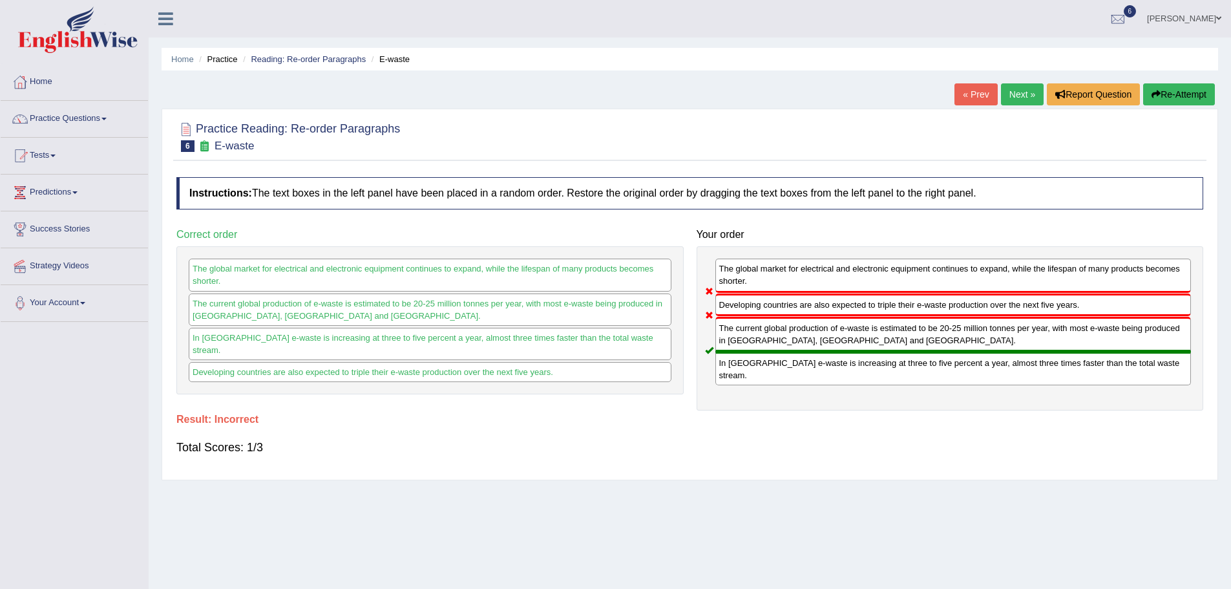
click at [1183, 93] on button "Re-Attempt" at bounding box center [1179, 94] width 72 height 22
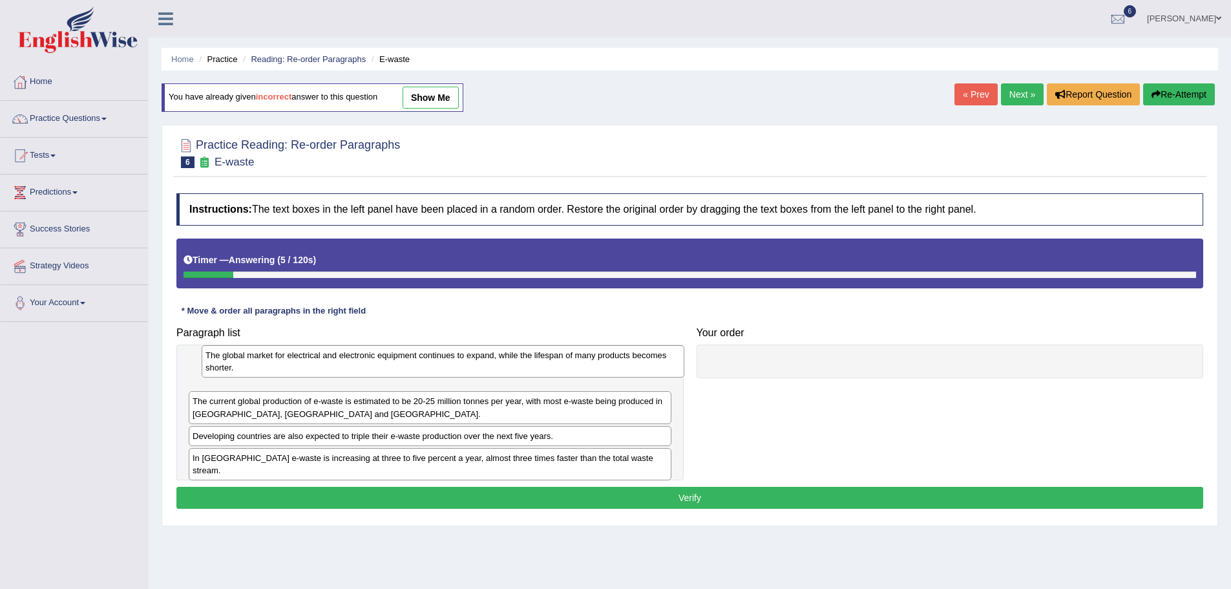
drag, startPoint x: 268, startPoint y: 456, endPoint x: 281, endPoint y: 365, distance: 91.4
click at [281, 365] on div "The global market for electrical and electronic equipment continues to expand, …" at bounding box center [443, 361] width 483 height 32
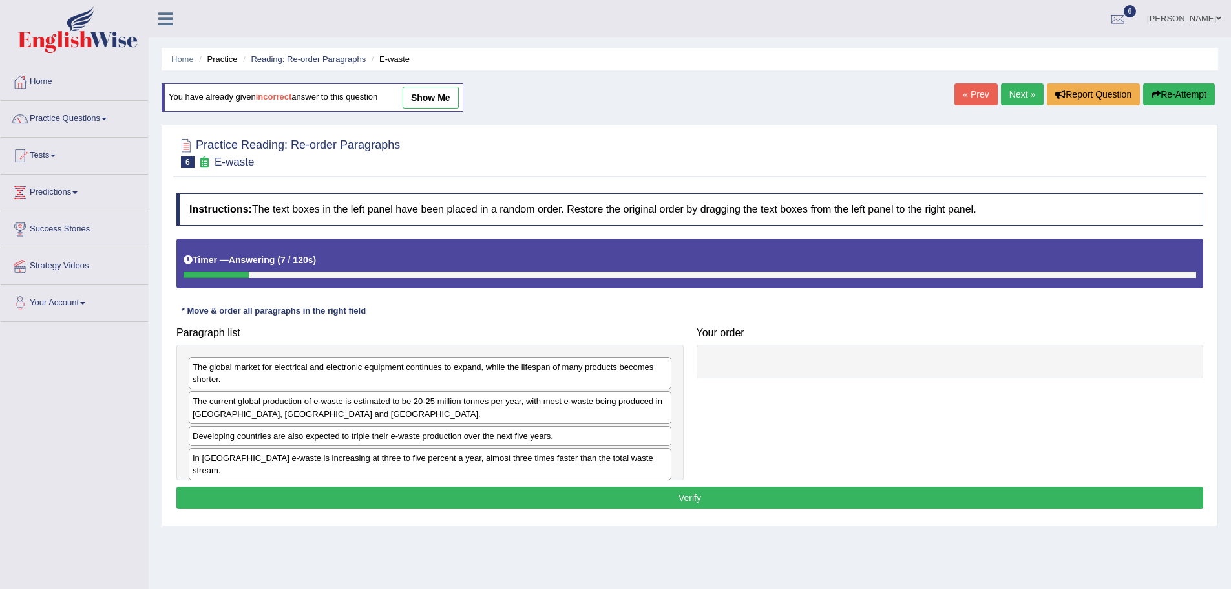
click at [265, 463] on div "In [GEOGRAPHIC_DATA] e-waste is increasing at three to five percent a year, alm…" at bounding box center [430, 464] width 483 height 32
drag, startPoint x: 265, startPoint y: 463, endPoint x: 255, endPoint y: 439, distance: 26.6
click at [255, 439] on div "In [GEOGRAPHIC_DATA] e-waste is increasing at three to five percent a year, alm…" at bounding box center [420, 433] width 483 height 20
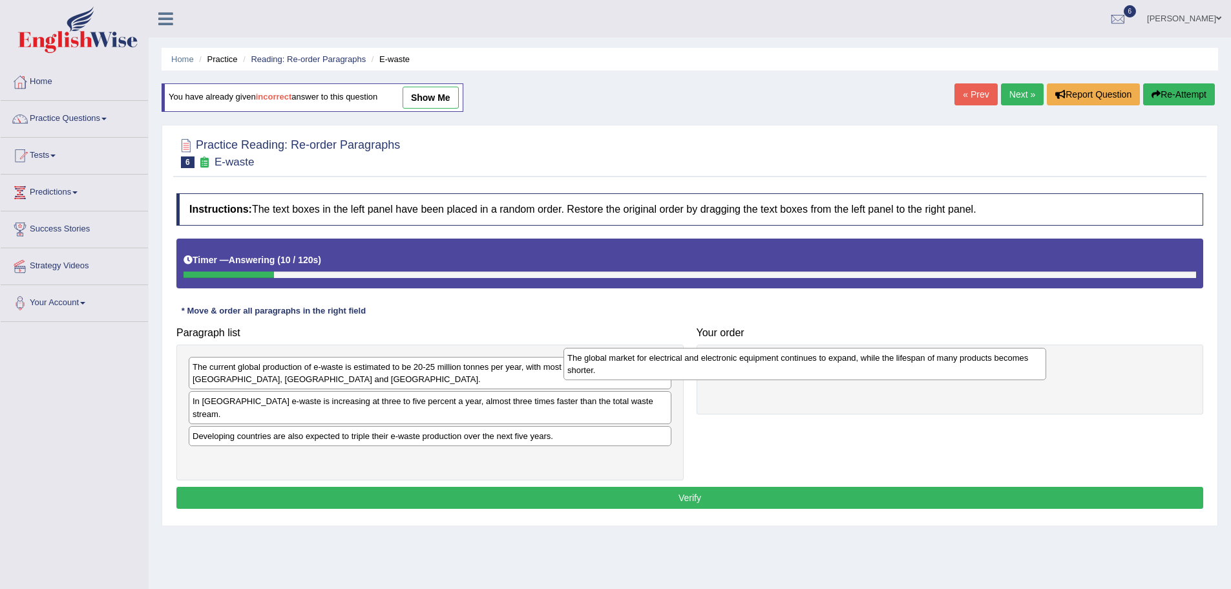
drag, startPoint x: 289, startPoint y: 376, endPoint x: 689, endPoint y: 361, distance: 400.9
click at [689, 361] on div "The global market for electrical and electronic equipment continues to expand, …" at bounding box center [804, 364] width 483 height 32
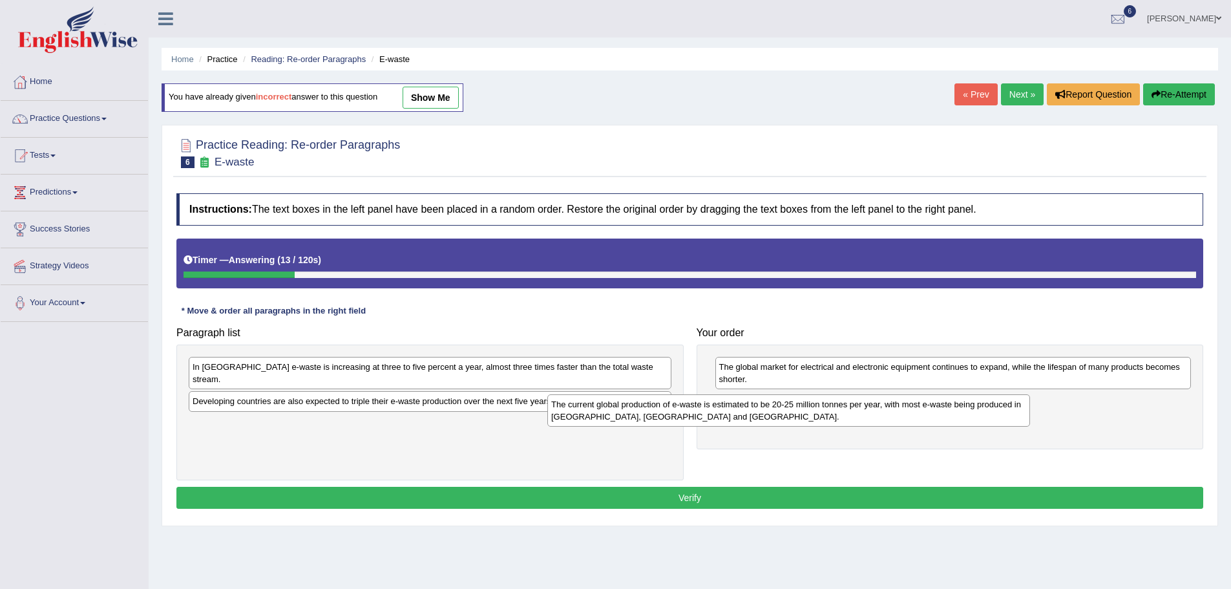
drag, startPoint x: 510, startPoint y: 372, endPoint x: 873, endPoint y: 407, distance: 364.2
click at [873, 407] on div "The current global production of e-waste is estimated to be 20-25 million tonne…" at bounding box center [788, 410] width 483 height 32
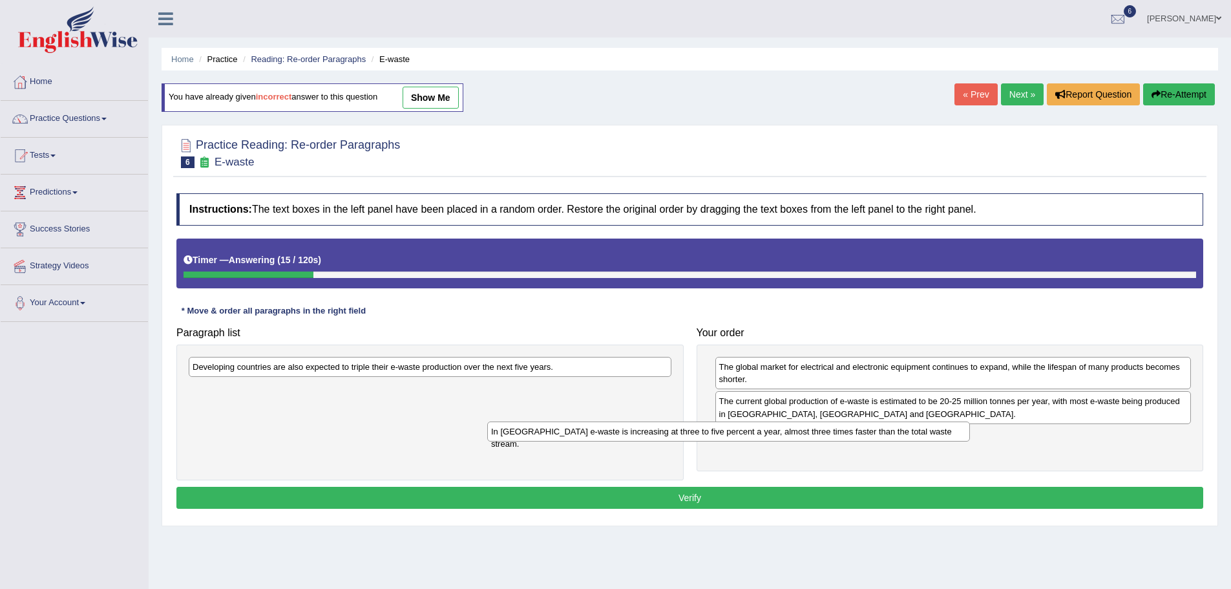
drag, startPoint x: 494, startPoint y: 372, endPoint x: 817, endPoint y: 441, distance: 330.6
click at [817, 441] on div "In [GEOGRAPHIC_DATA] e-waste is increasing at three to five percent a year, alm…" at bounding box center [728, 431] width 483 height 20
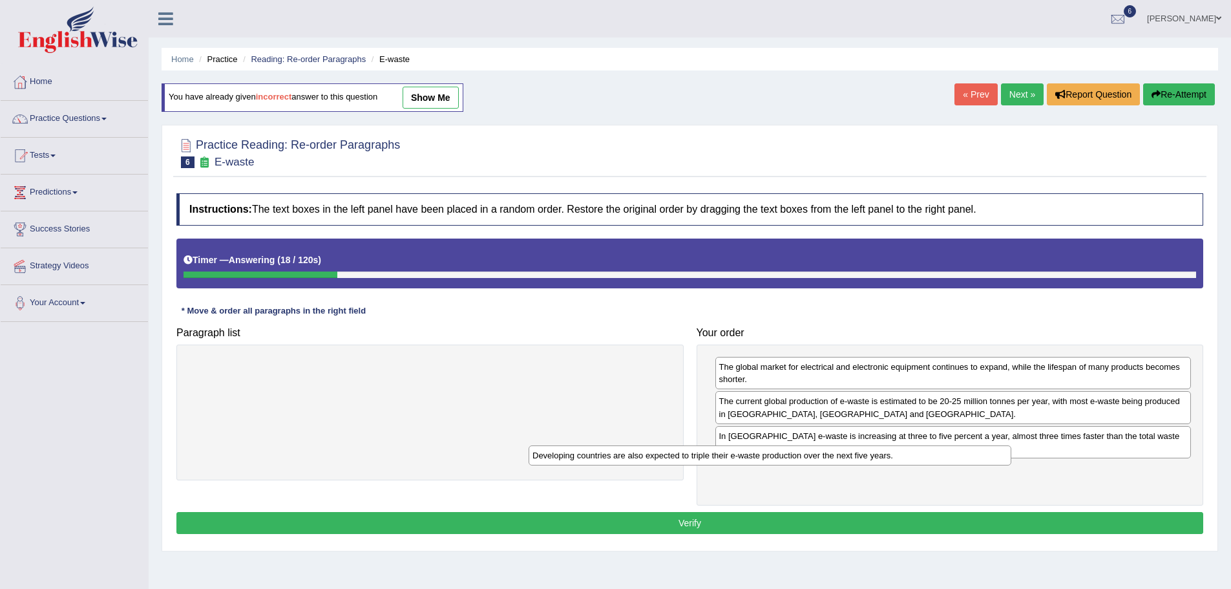
drag, startPoint x: 452, startPoint y: 370, endPoint x: 792, endPoint y: 458, distance: 351.2
click at [792, 458] on div "Developing countries are also expected to triple their e-waste production over …" at bounding box center [770, 455] width 483 height 20
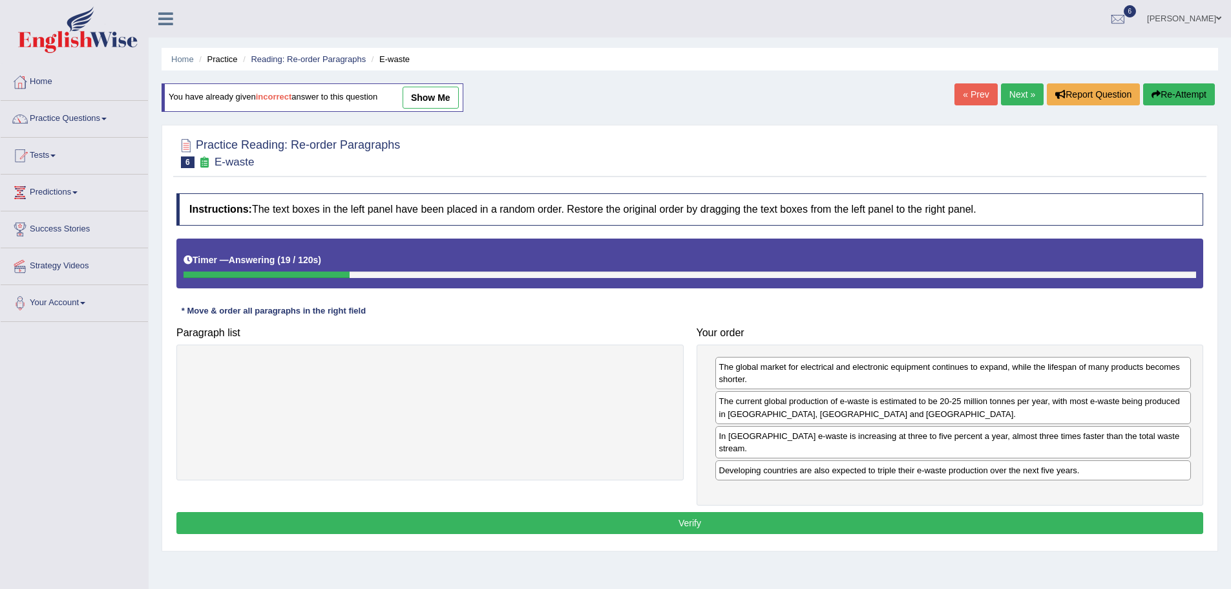
click at [647, 512] on button "Verify" at bounding box center [689, 523] width 1027 height 22
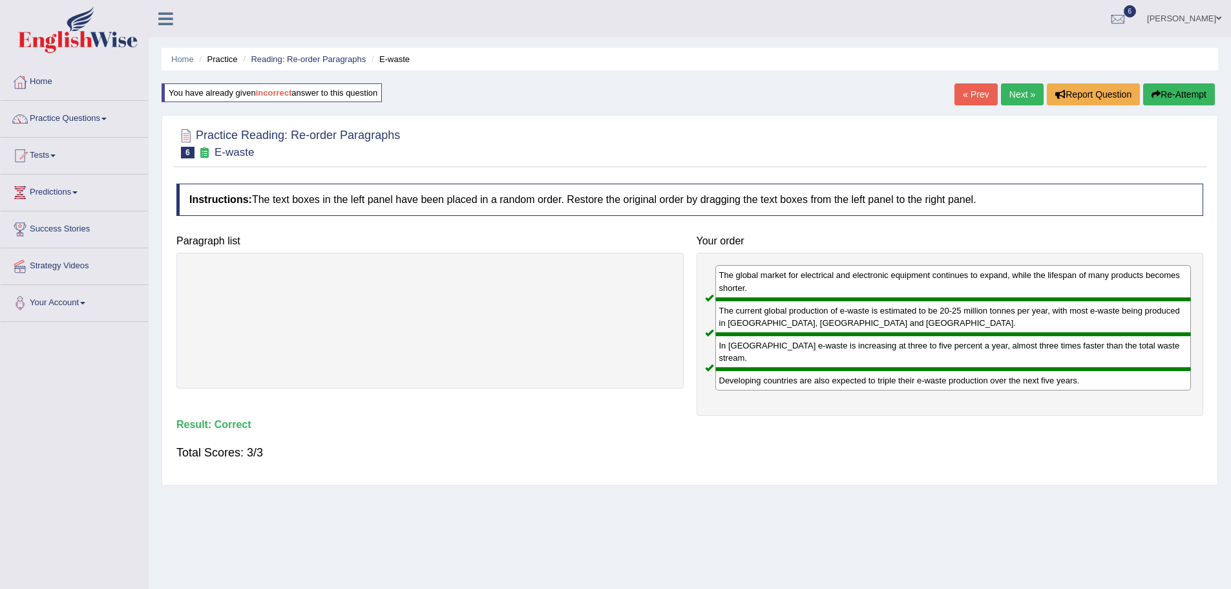
click at [1007, 93] on link "Next »" at bounding box center [1022, 94] width 43 height 22
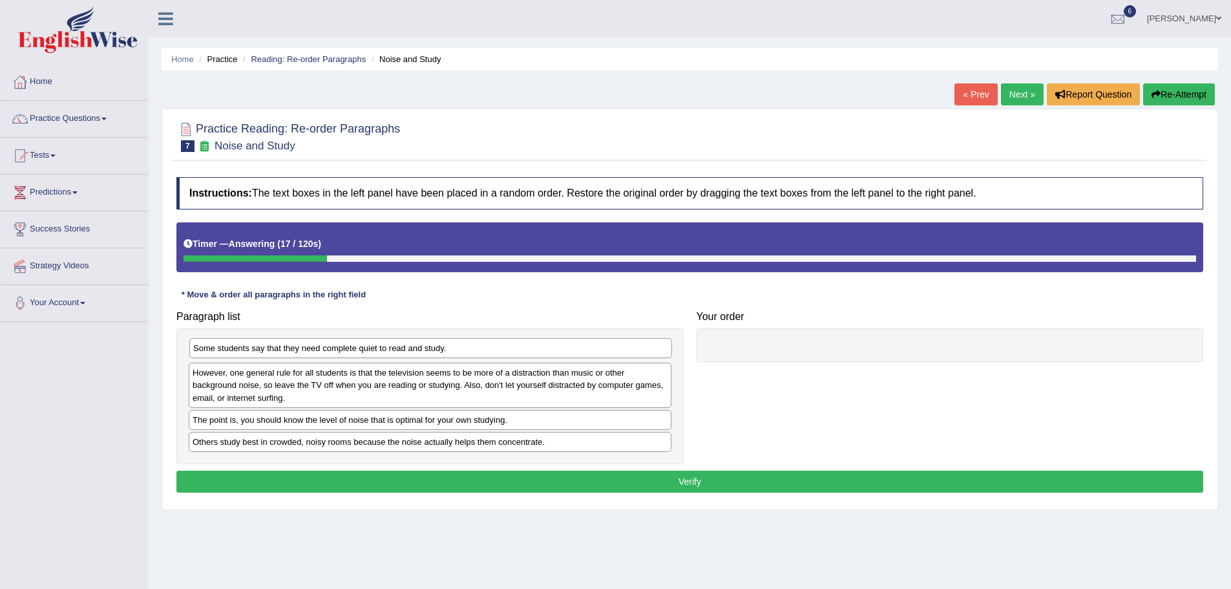
drag, startPoint x: 266, startPoint y: 405, endPoint x: 267, endPoint y: 355, distance: 49.8
click at [267, 355] on div "Some students say that they need complete quiet to read and study." at bounding box center [430, 348] width 483 height 20
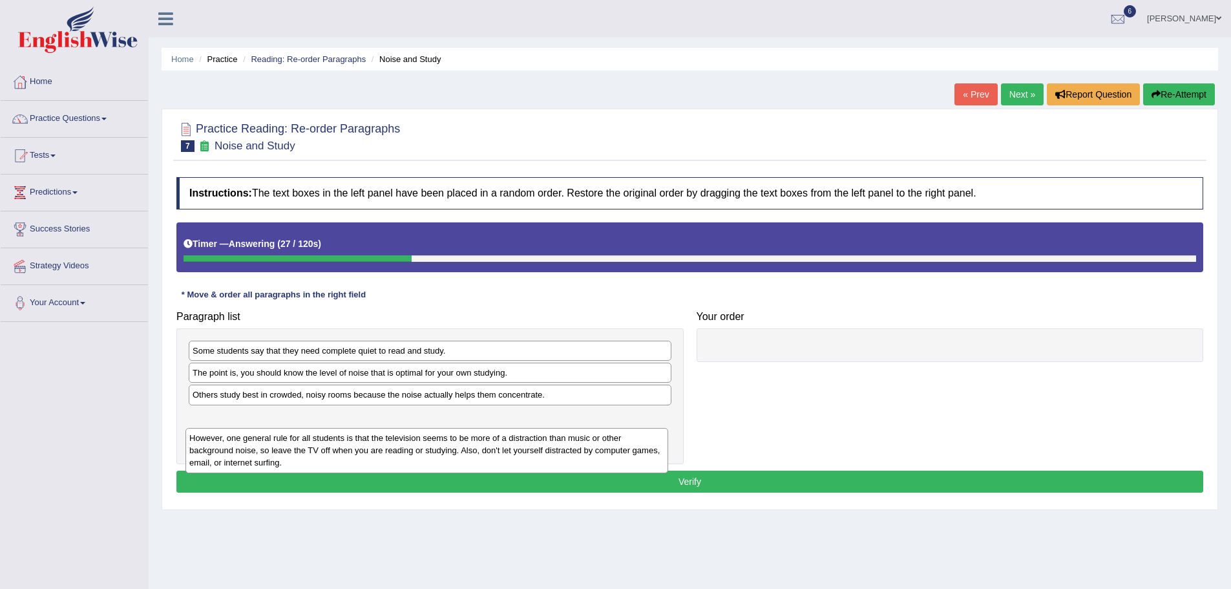
drag, startPoint x: 299, startPoint y: 394, endPoint x: 296, endPoint y: 458, distance: 64.1
click at [296, 458] on div "However, one general rule for all students is that the television seems to be m…" at bounding box center [426, 450] width 483 height 45
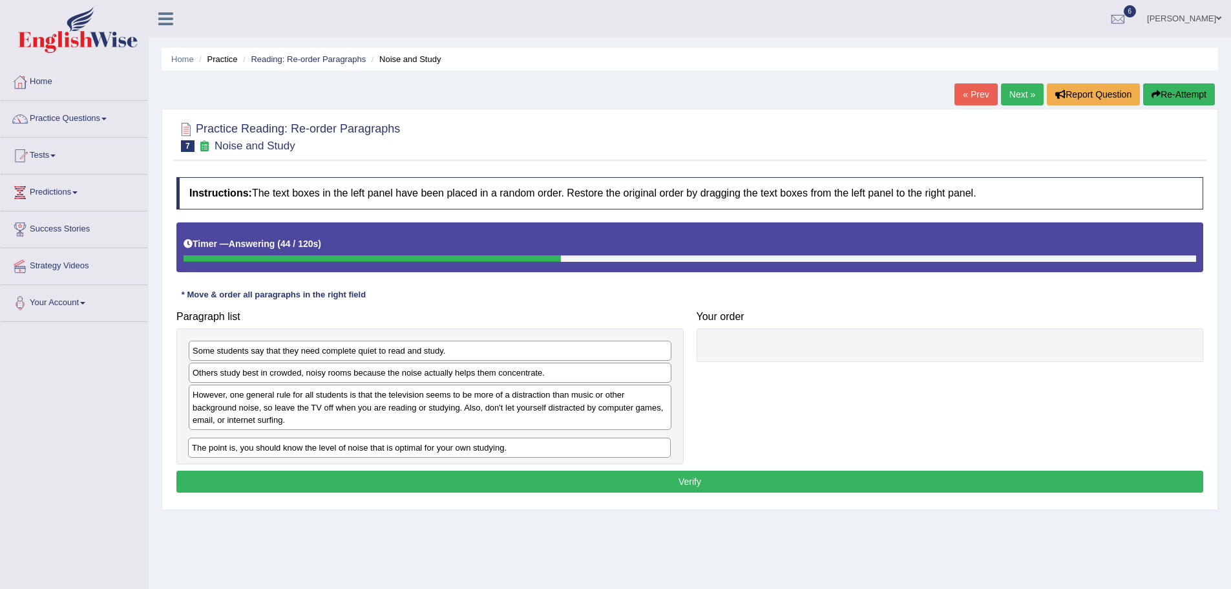
drag, startPoint x: 284, startPoint y: 375, endPoint x: 283, endPoint y: 450, distance: 75.0
click at [283, 450] on div "The point is, you should know the level of noise that is optimal for your own s…" at bounding box center [429, 447] width 483 height 20
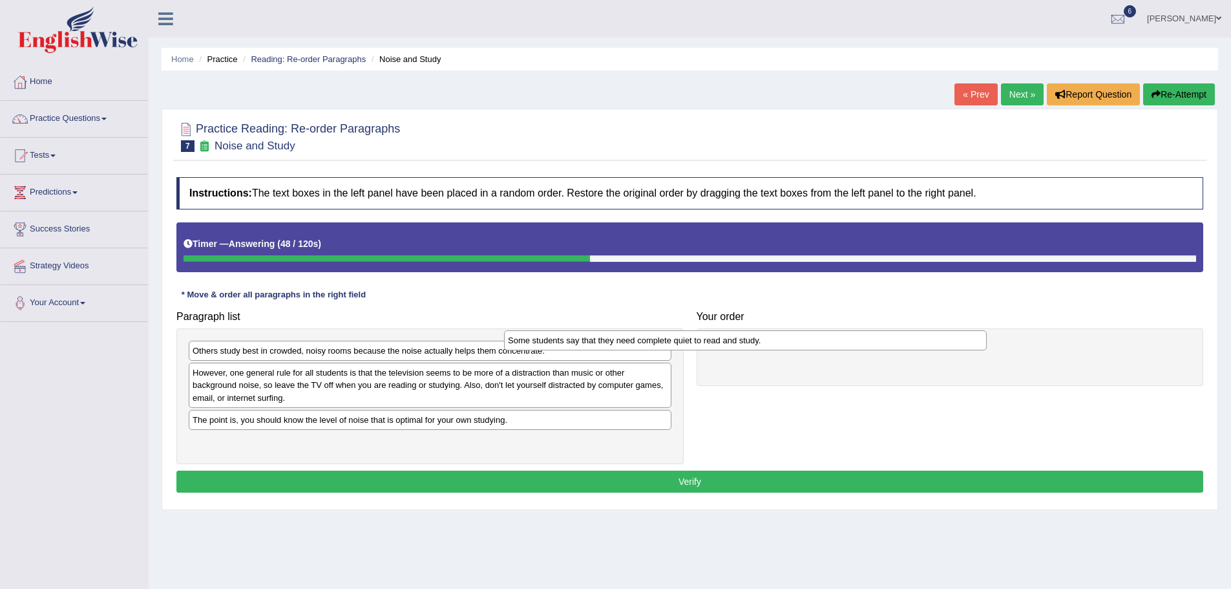
drag, startPoint x: 293, startPoint y: 353, endPoint x: 618, endPoint y: 342, distance: 325.8
click at [618, 342] on div "Some students say that they need complete quiet to read and study." at bounding box center [745, 340] width 483 height 20
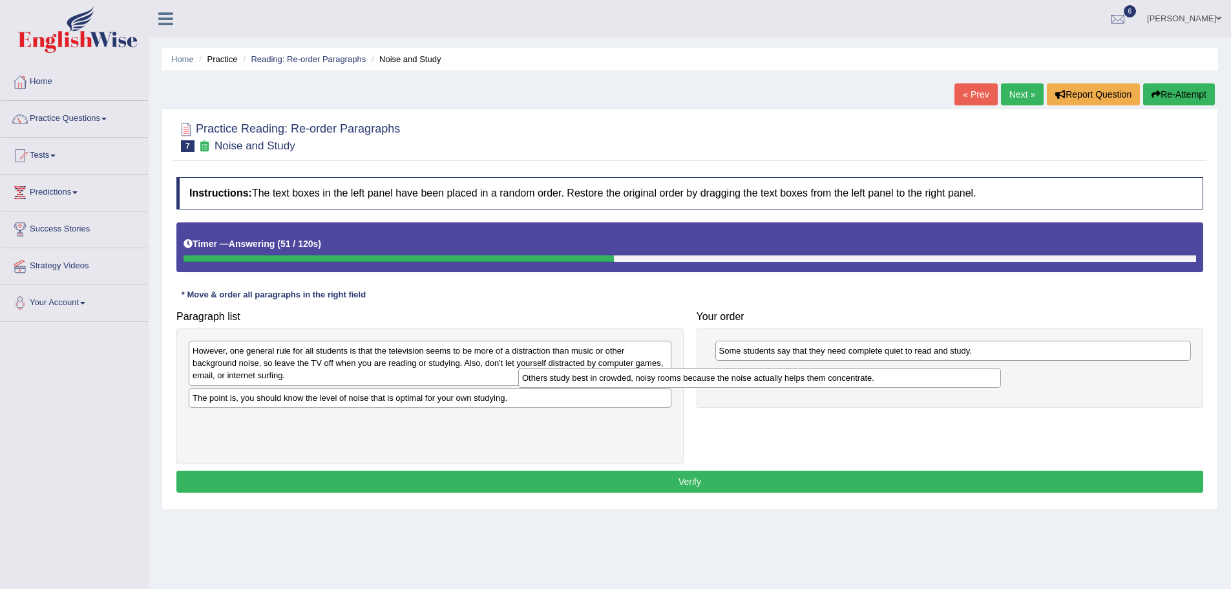
drag, startPoint x: 491, startPoint y: 352, endPoint x: 818, endPoint y: 371, distance: 327.5
click at [818, 371] on div "Others study best in crowded, noisy rooms because the noise actually helps them…" at bounding box center [759, 378] width 483 height 20
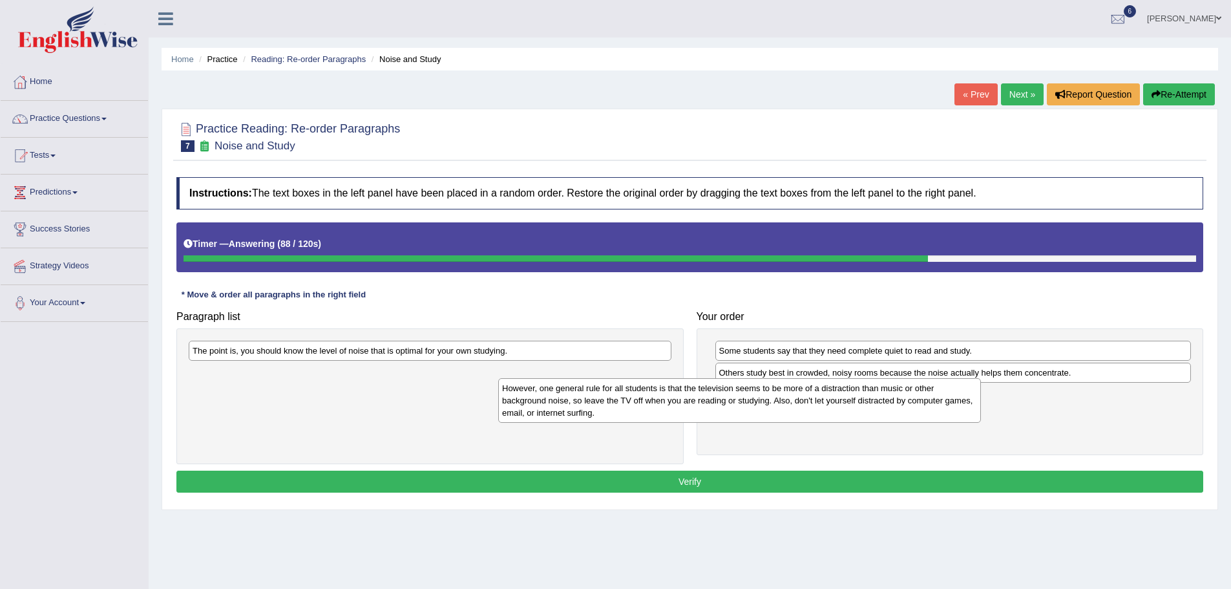
drag, startPoint x: 528, startPoint y: 364, endPoint x: 847, endPoint y: 397, distance: 321.0
click at [847, 397] on div "However, one general rule for all students is that the television seems to be m…" at bounding box center [739, 400] width 483 height 45
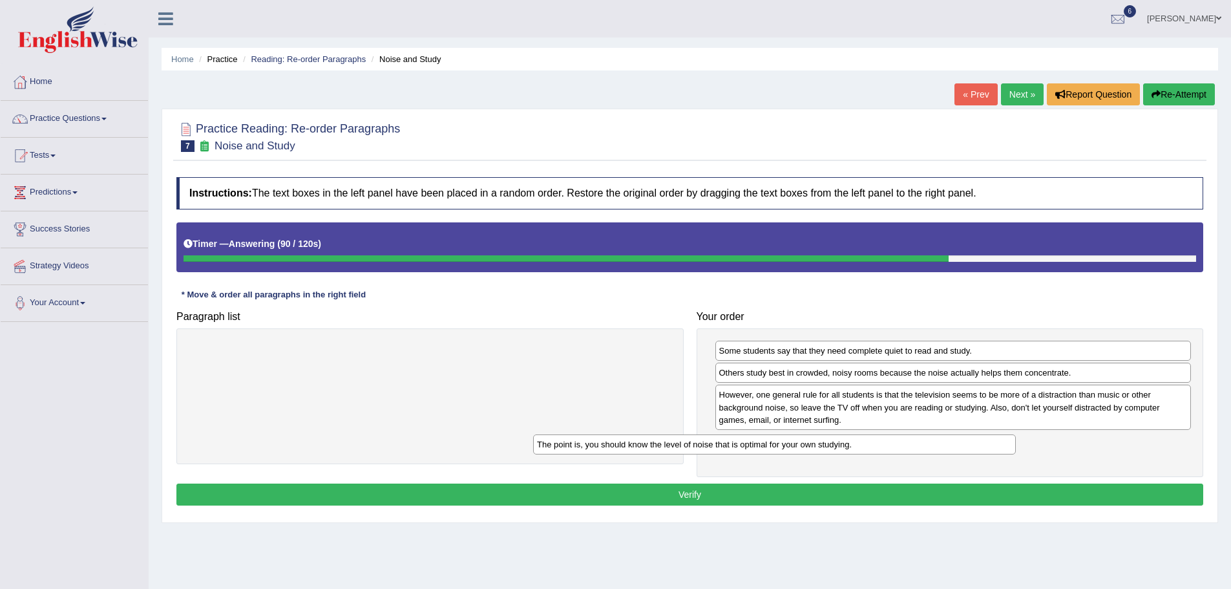
drag, startPoint x: 567, startPoint y: 349, endPoint x: 911, endPoint y: 440, distance: 356.3
click at [911, 440] on div "The point is, you should know the level of noise that is optimal for your own s…" at bounding box center [774, 444] width 483 height 20
click at [672, 504] on button "Verify" at bounding box center [689, 494] width 1027 height 22
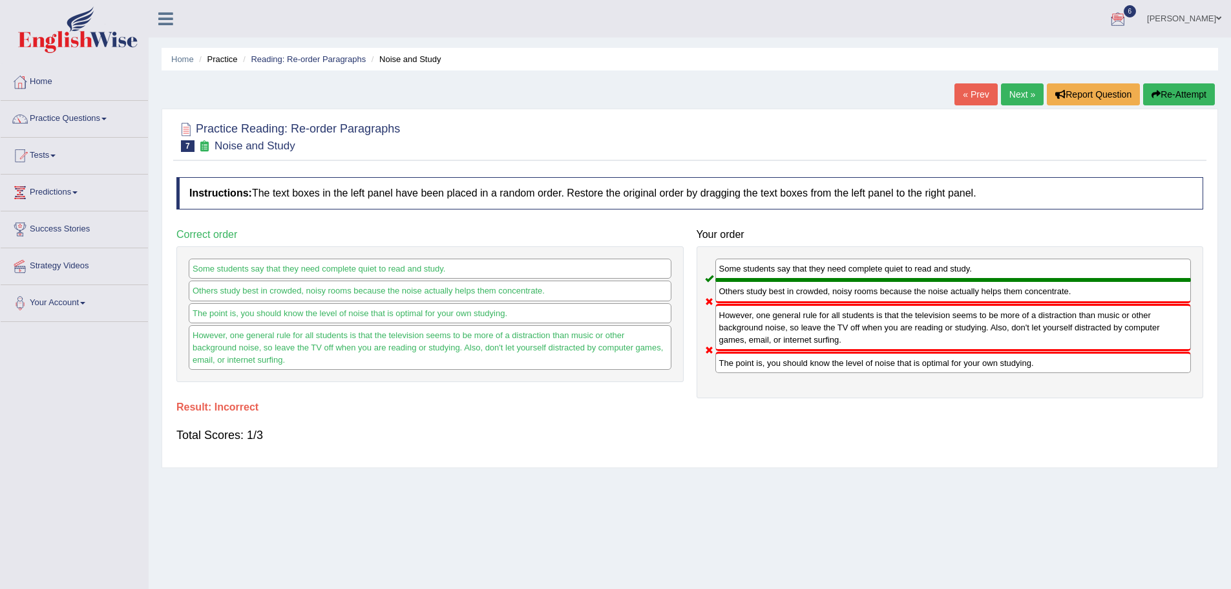
click at [1189, 94] on button "Re-Attempt" at bounding box center [1179, 94] width 72 height 22
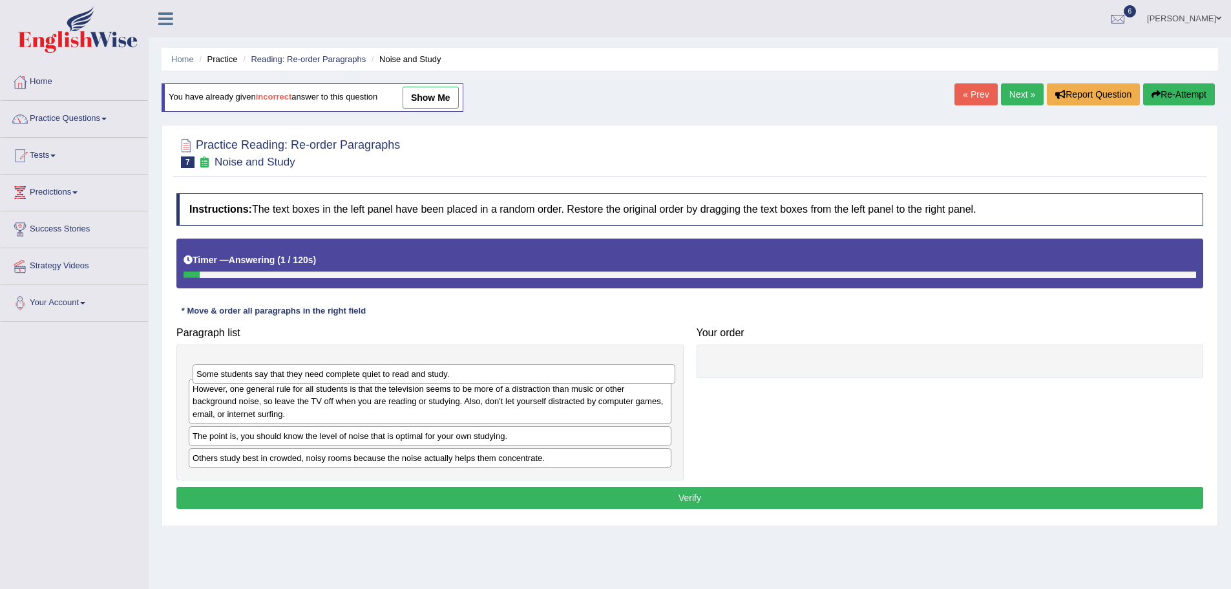
drag, startPoint x: 315, startPoint y: 415, endPoint x: 321, endPoint y: 370, distance: 45.0
click at [321, 370] on div "Some students say that they need complete quiet to read and study." at bounding box center [434, 374] width 483 height 20
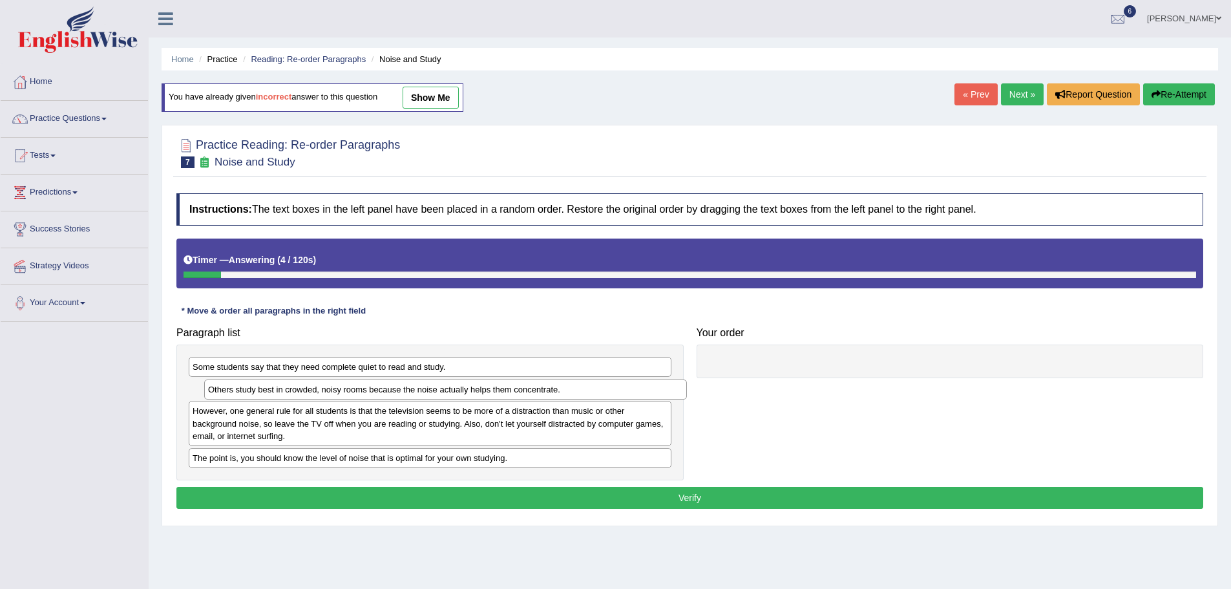
drag, startPoint x: 251, startPoint y: 462, endPoint x: 266, endPoint y: 394, distance: 70.2
click at [266, 394] on div "Others study best in crowded, noisy rooms because the noise actually helps them…" at bounding box center [445, 389] width 483 height 20
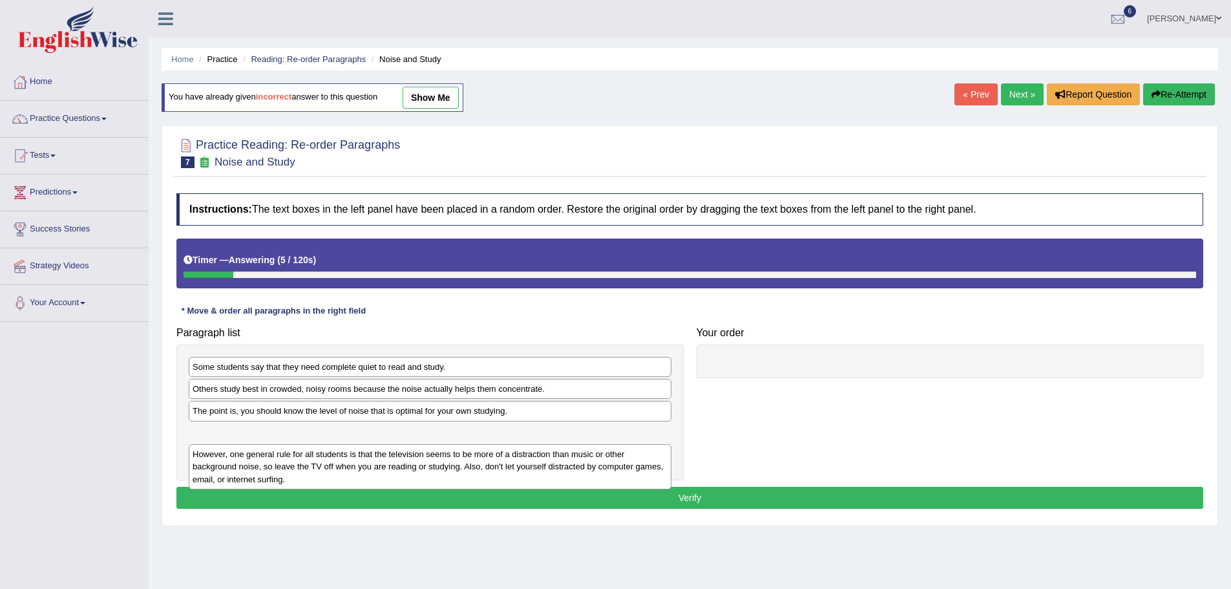
drag, startPoint x: 233, startPoint y: 427, endPoint x: 233, endPoint y: 472, distance: 45.2
click at [233, 472] on div "However, one general rule for all students is that the television seems to be m…" at bounding box center [430, 466] width 483 height 45
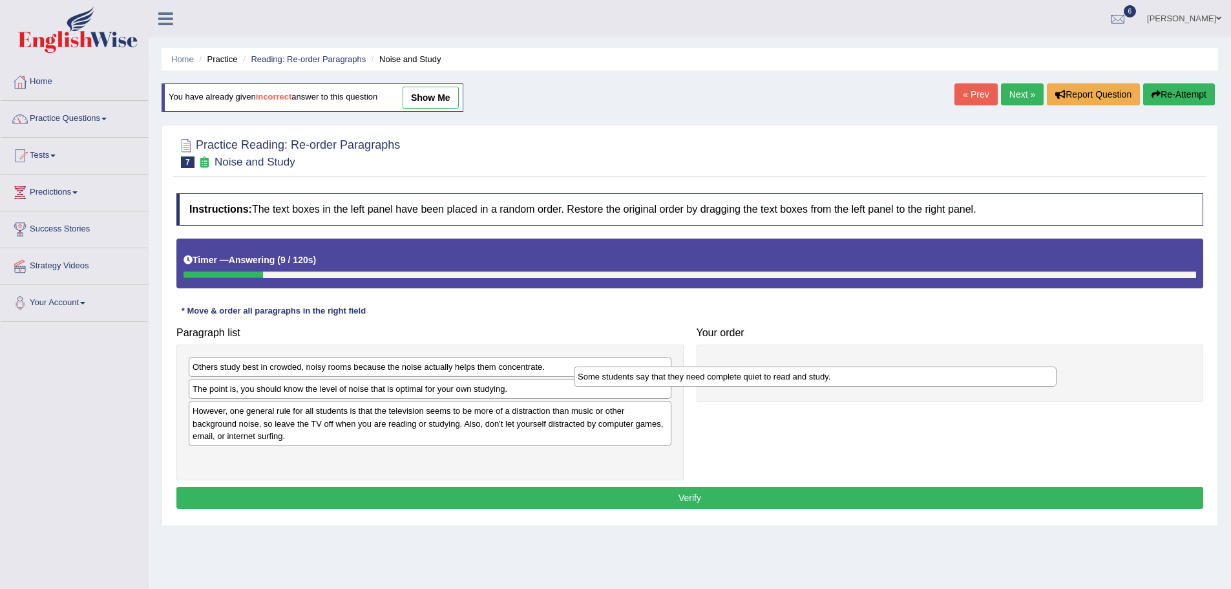
drag, startPoint x: 258, startPoint y: 366, endPoint x: 659, endPoint y: 372, distance: 401.3
click at [659, 372] on div "Some students say that they need complete quiet to read and study." at bounding box center [815, 376] width 483 height 20
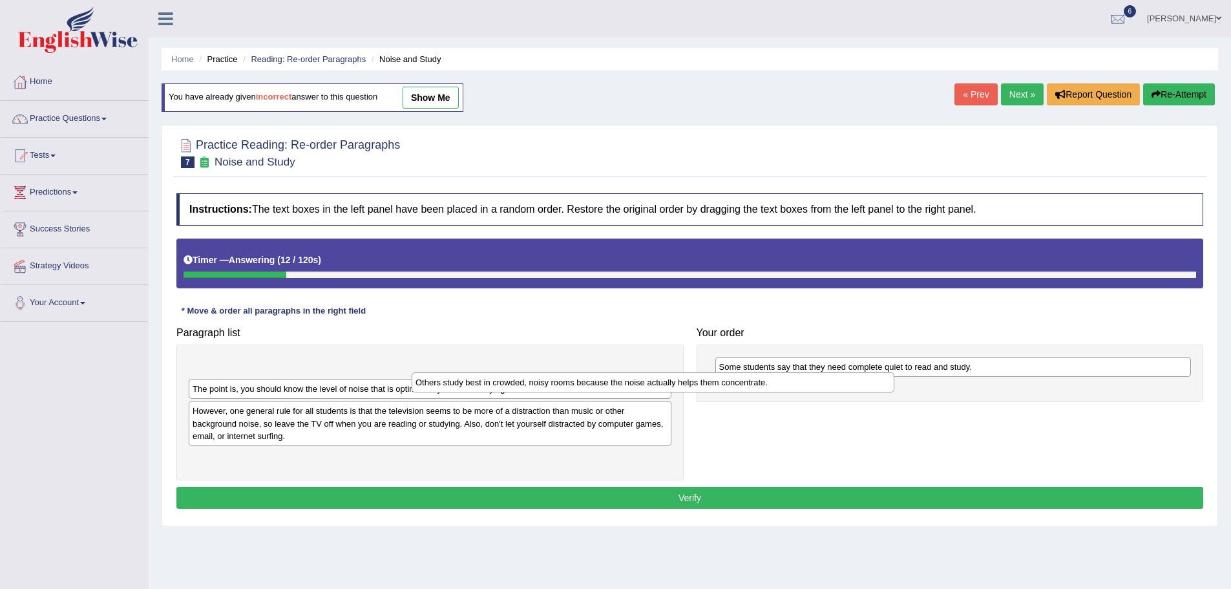
drag, startPoint x: 604, startPoint y: 363, endPoint x: 853, endPoint y: 384, distance: 249.8
click at [853, 384] on div "Others study best in crowded, noisy rooms because the noise actually helps them…" at bounding box center [653, 382] width 483 height 20
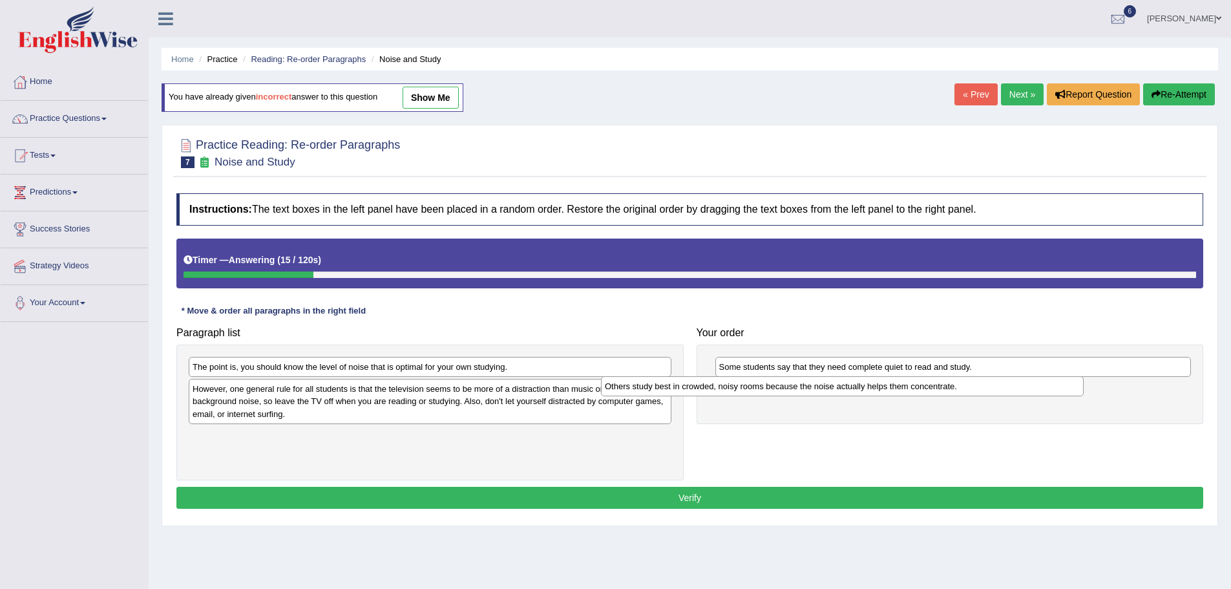
drag, startPoint x: 500, startPoint y: 362, endPoint x: 915, endPoint y: 381, distance: 415.9
click at [915, 381] on div "Others study best in crowded, noisy rooms because the noise actually helps them…" at bounding box center [842, 386] width 483 height 20
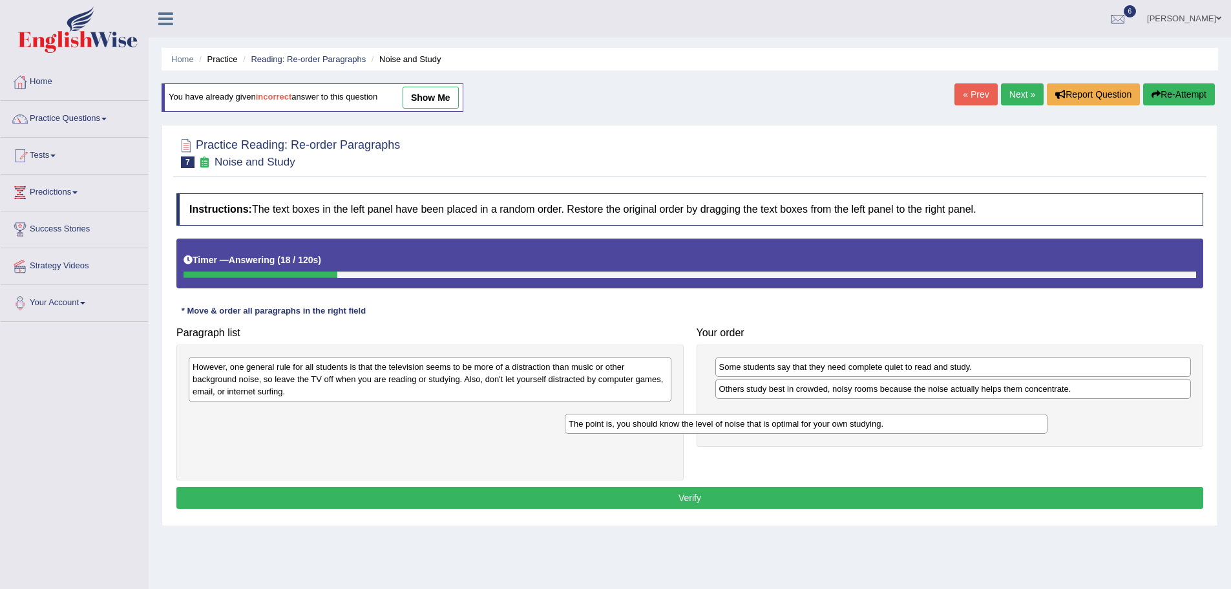
drag, startPoint x: 562, startPoint y: 366, endPoint x: 949, endPoint y: 418, distance: 391.2
click at [949, 418] on div "The point is, you should know the level of noise that is optimal for your own s…" at bounding box center [806, 424] width 483 height 20
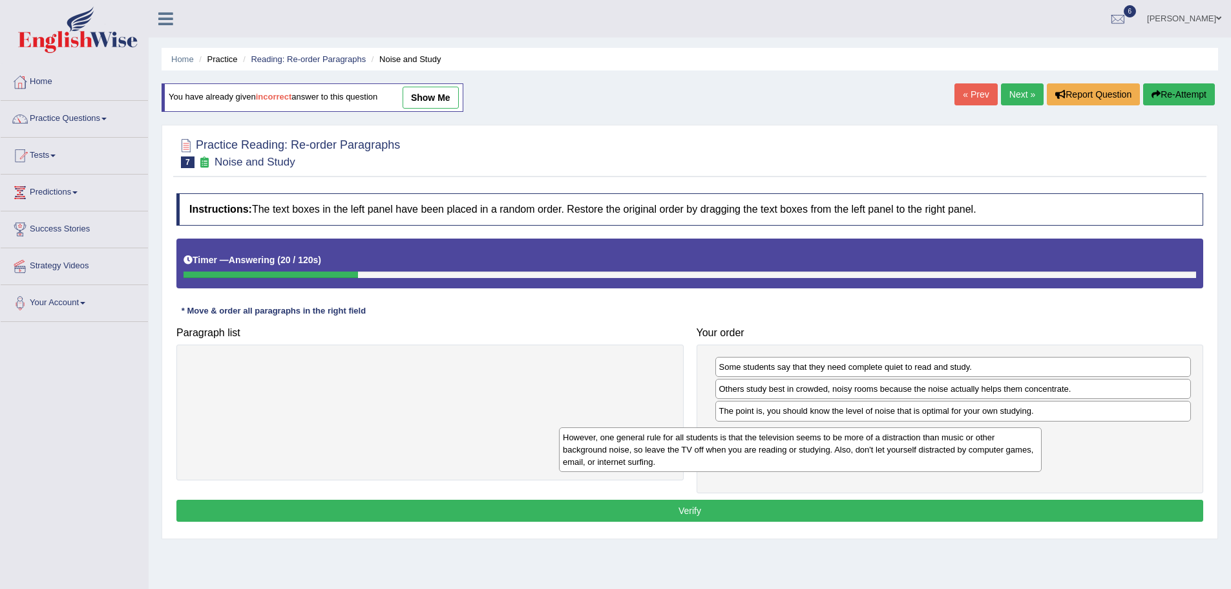
drag, startPoint x: 574, startPoint y: 382, endPoint x: 947, endPoint y: 451, distance: 379.2
click at [947, 451] on div "However, one general rule for all students is that the television seems to be m…" at bounding box center [800, 449] width 483 height 45
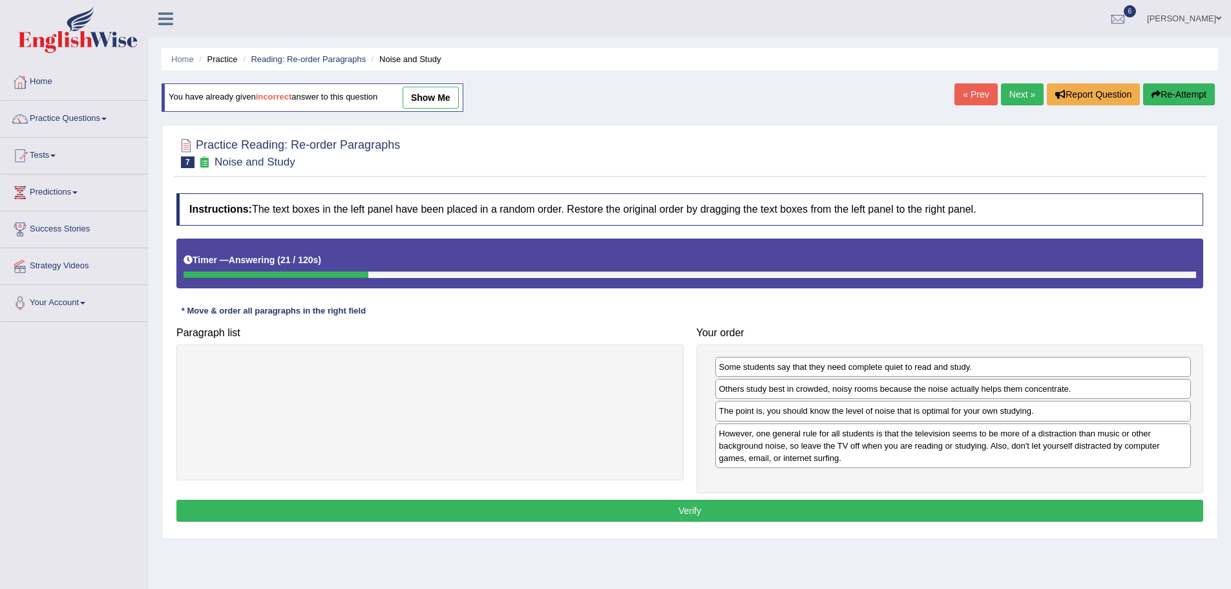
click at [724, 518] on button "Verify" at bounding box center [689, 511] width 1027 height 22
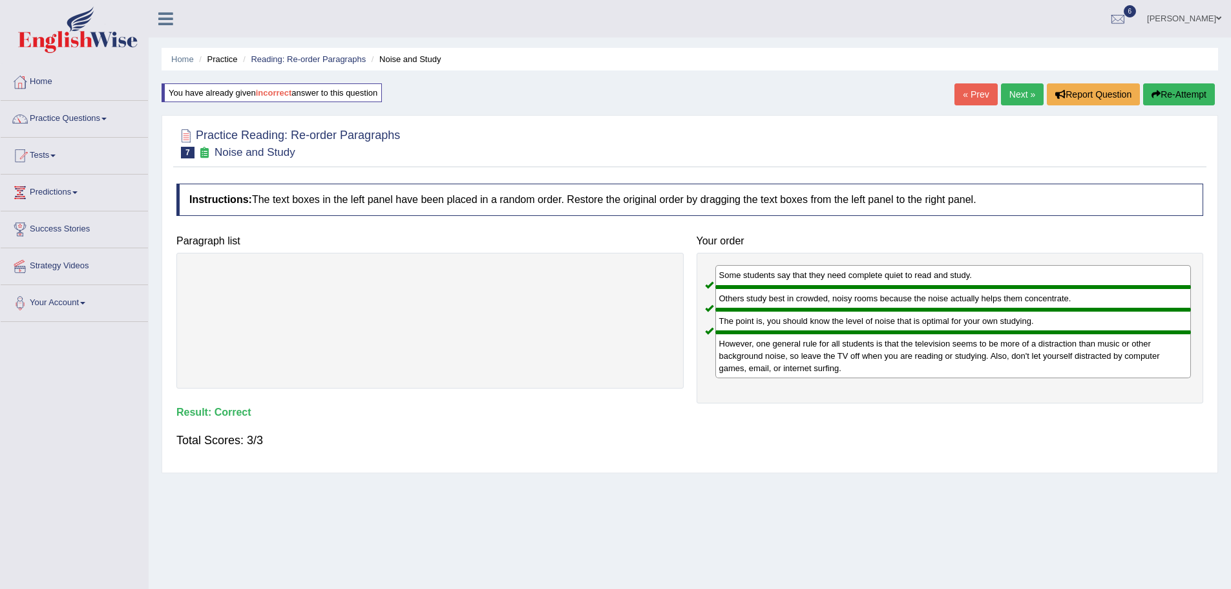
click at [1019, 105] on link "Next »" at bounding box center [1022, 94] width 43 height 22
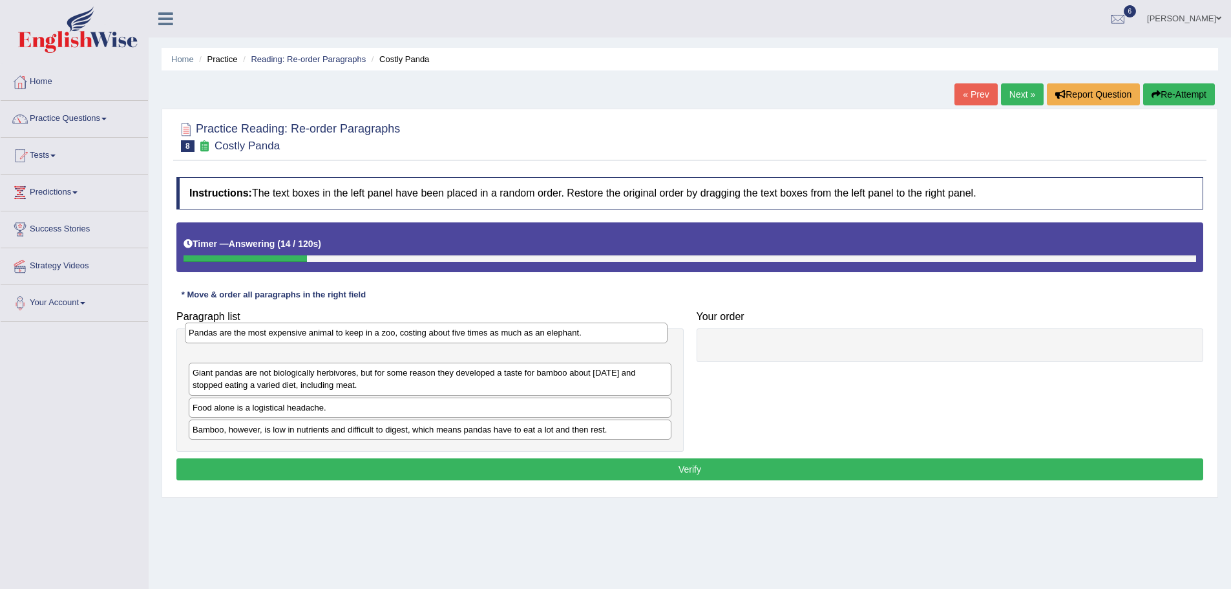
drag, startPoint x: 411, startPoint y: 385, endPoint x: 407, endPoint y: 333, distance: 52.5
click at [407, 333] on div "Pandas are the most expensive animal to keep in a zoo, costing about five times…" at bounding box center [426, 332] width 483 height 20
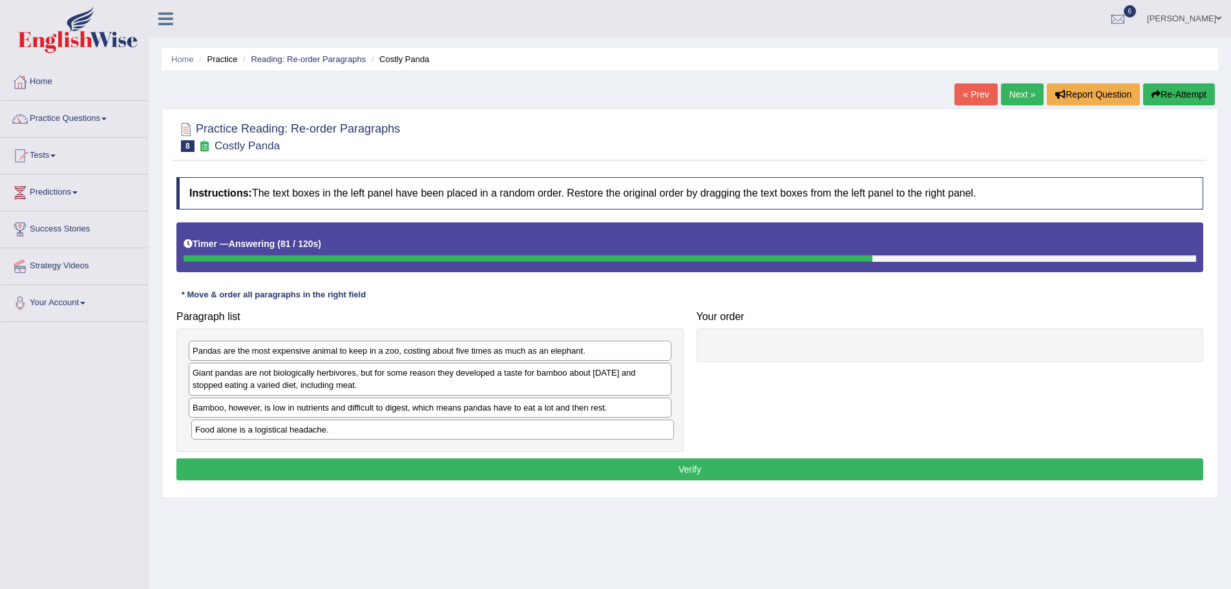
drag, startPoint x: 253, startPoint y: 415, endPoint x: 255, endPoint y: 437, distance: 22.1
click at [255, 437] on div "Food alone is a logistical headache." at bounding box center [432, 429] width 483 height 20
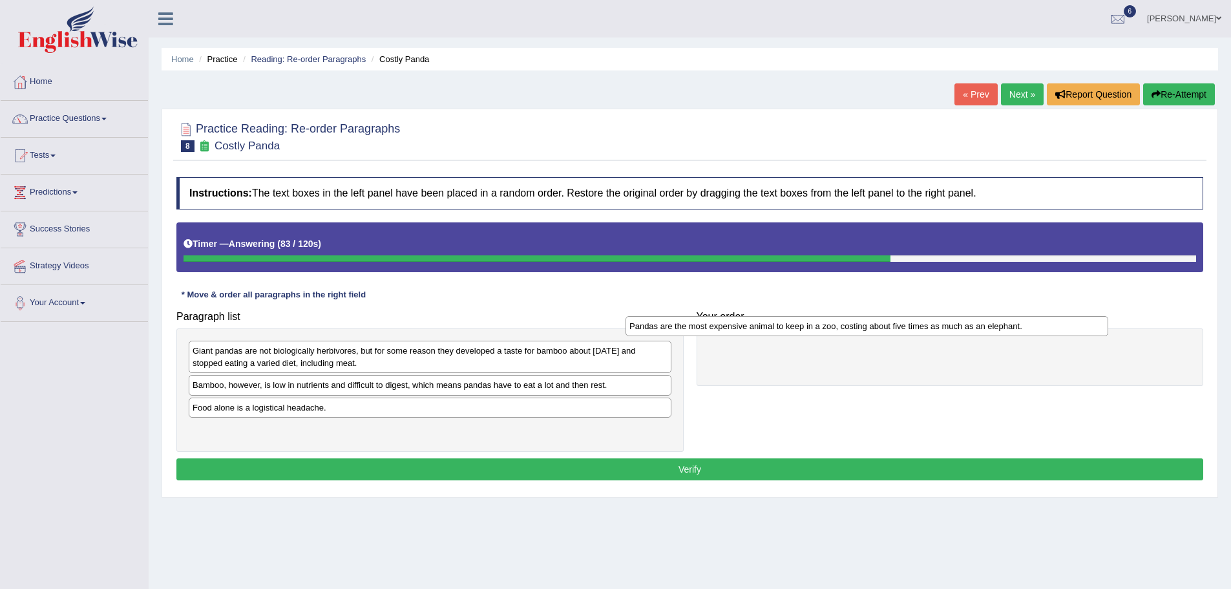
drag, startPoint x: 281, startPoint y: 350, endPoint x: 720, endPoint y: 326, distance: 439.4
click at [720, 326] on div "Pandas are the most expensive animal to keep in a zoo, costing about five times…" at bounding box center [867, 326] width 483 height 20
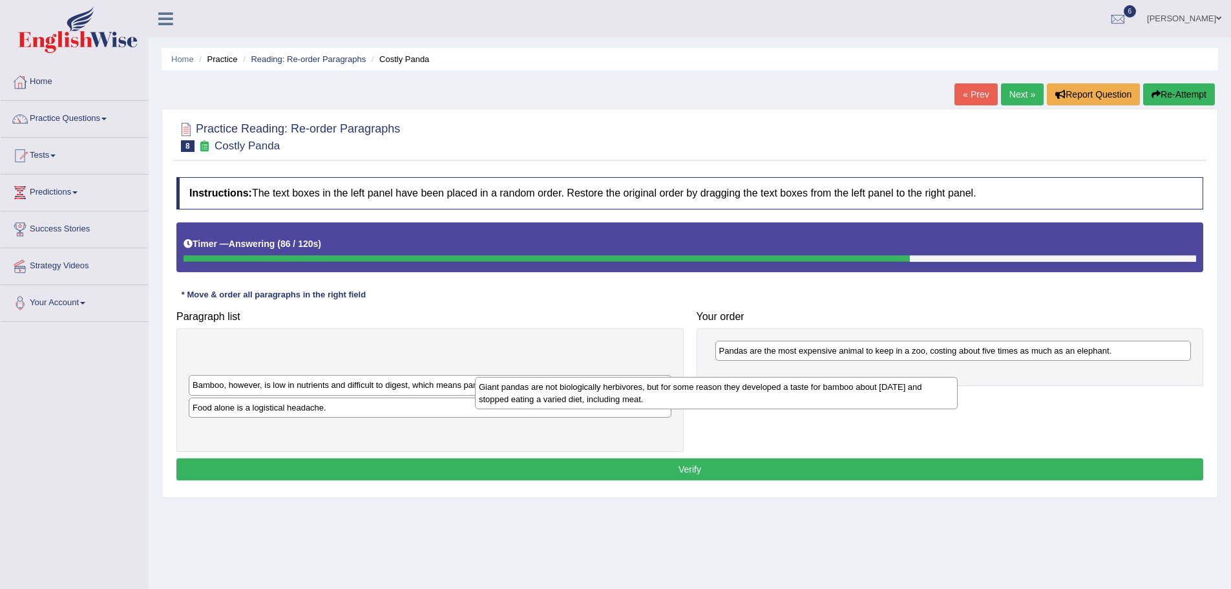
drag, startPoint x: 594, startPoint y: 347, endPoint x: 907, endPoint y: 366, distance: 313.3
click at [907, 377] on div "Giant pandas are not biologically herbivores, but for some reason they develope…" at bounding box center [716, 393] width 483 height 32
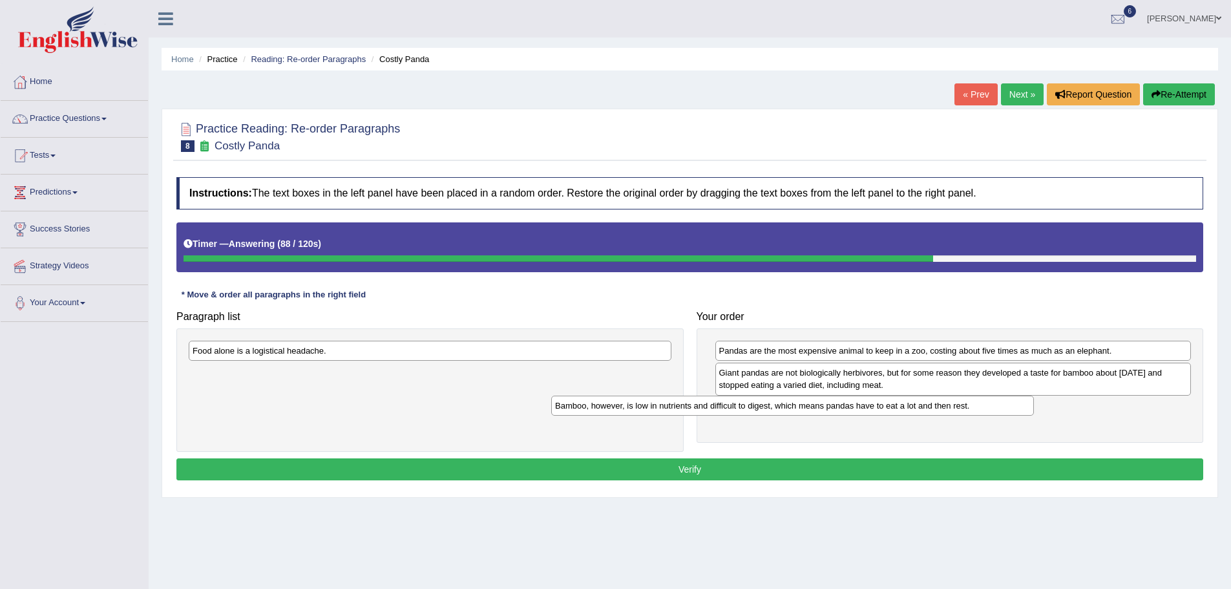
drag, startPoint x: 544, startPoint y: 354, endPoint x: 907, endPoint y: 408, distance: 366.6
click at [907, 408] on div "Bamboo, however, is low in nutrients and difficult to digest, which means panda…" at bounding box center [792, 405] width 483 height 20
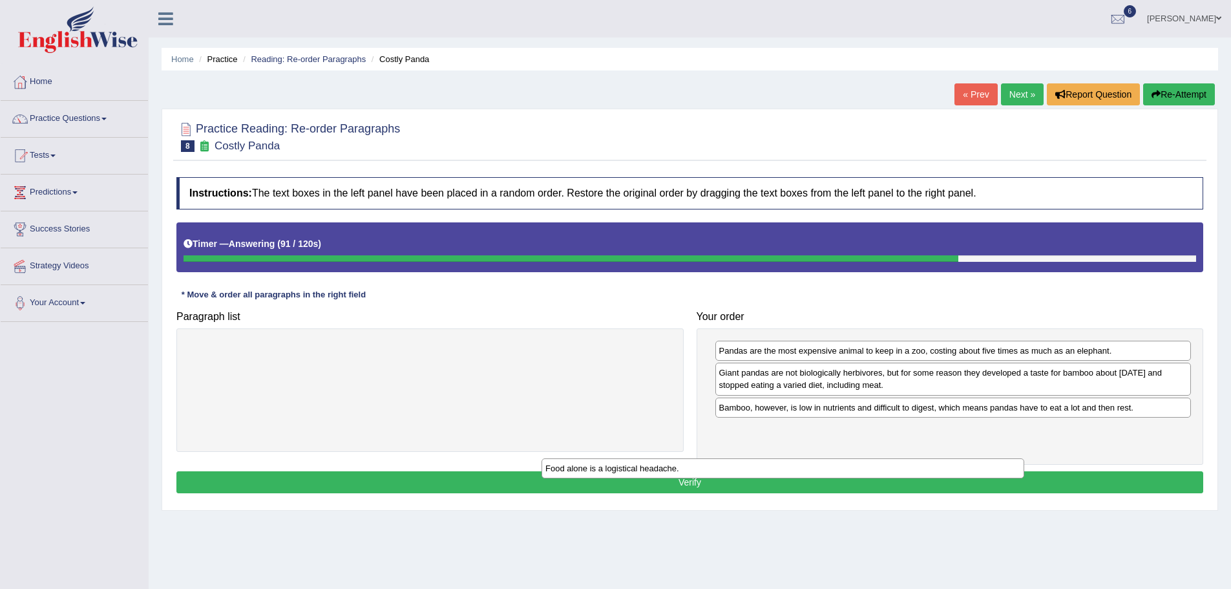
drag, startPoint x: 576, startPoint y: 352, endPoint x: 939, endPoint y: 451, distance: 376.6
click at [939, 458] on div "Food alone is a logistical headache." at bounding box center [783, 468] width 483 height 20
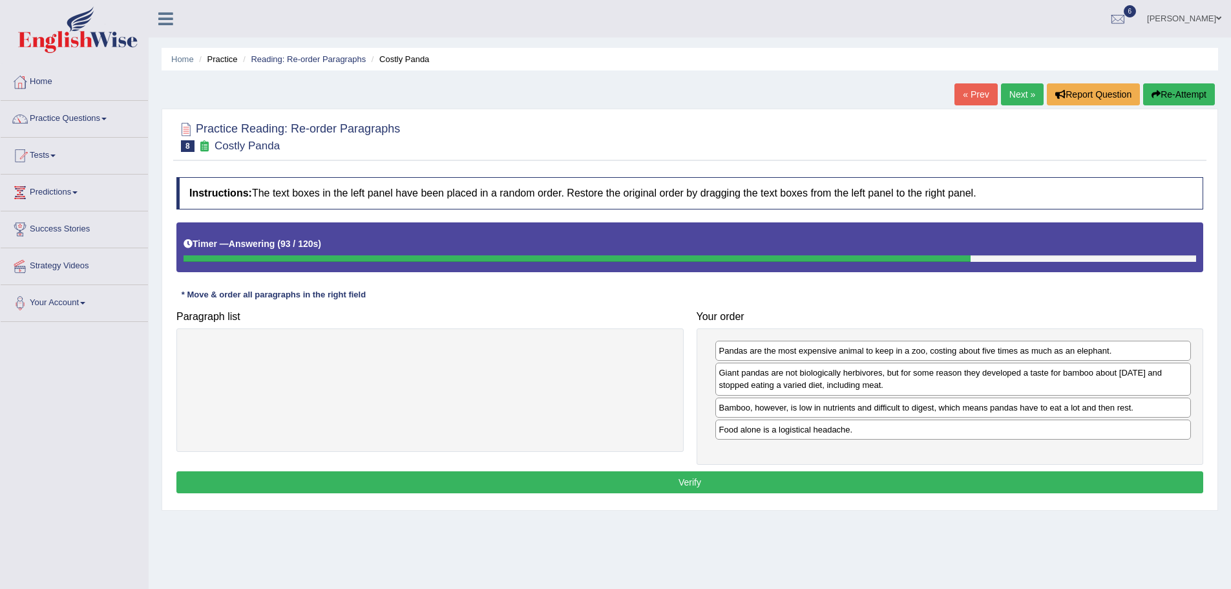
click at [713, 481] on button "Verify" at bounding box center [689, 482] width 1027 height 22
